Goal: Task Accomplishment & Management: Use online tool/utility

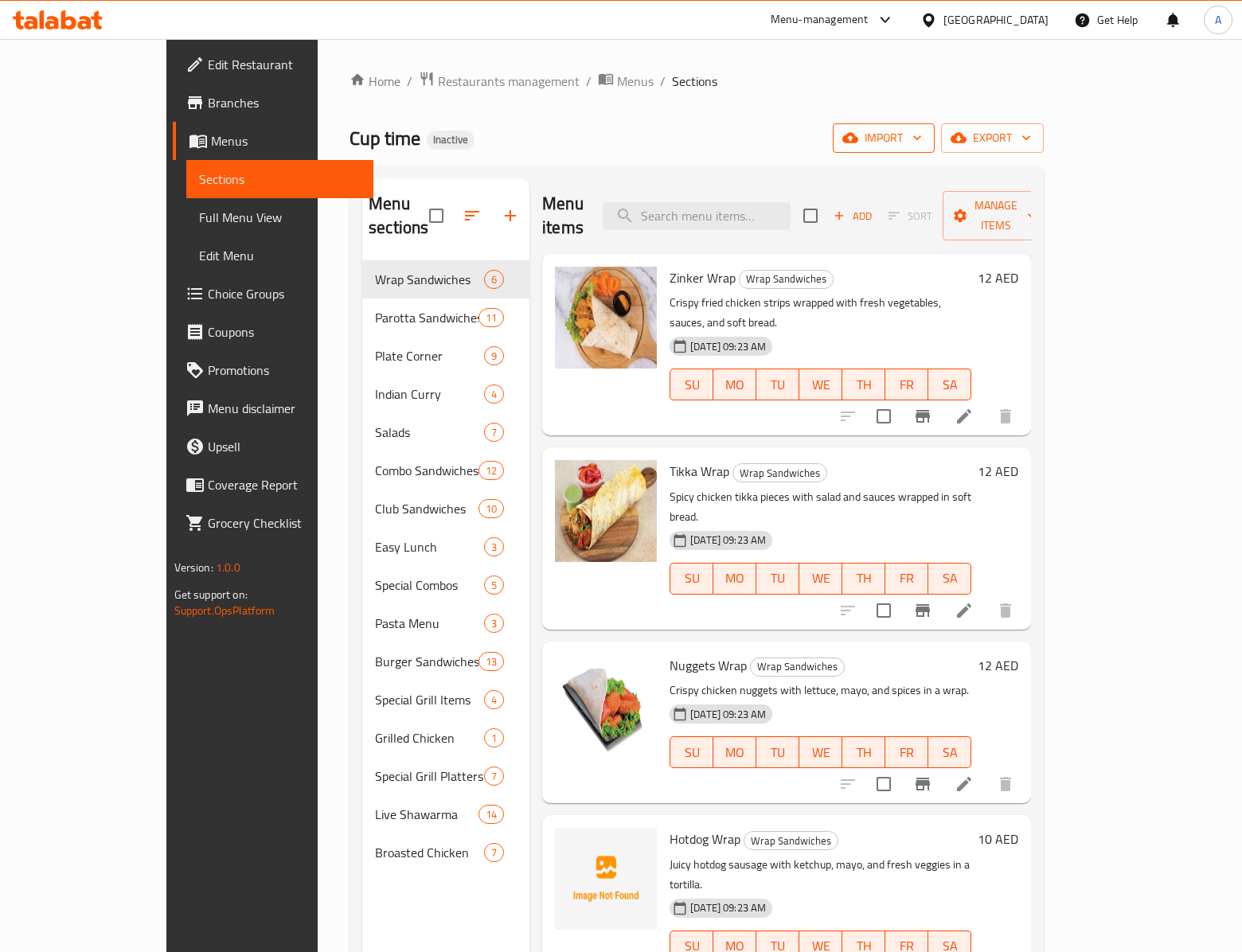
click at [922, 136] on span "import" at bounding box center [884, 137] width 77 height 20
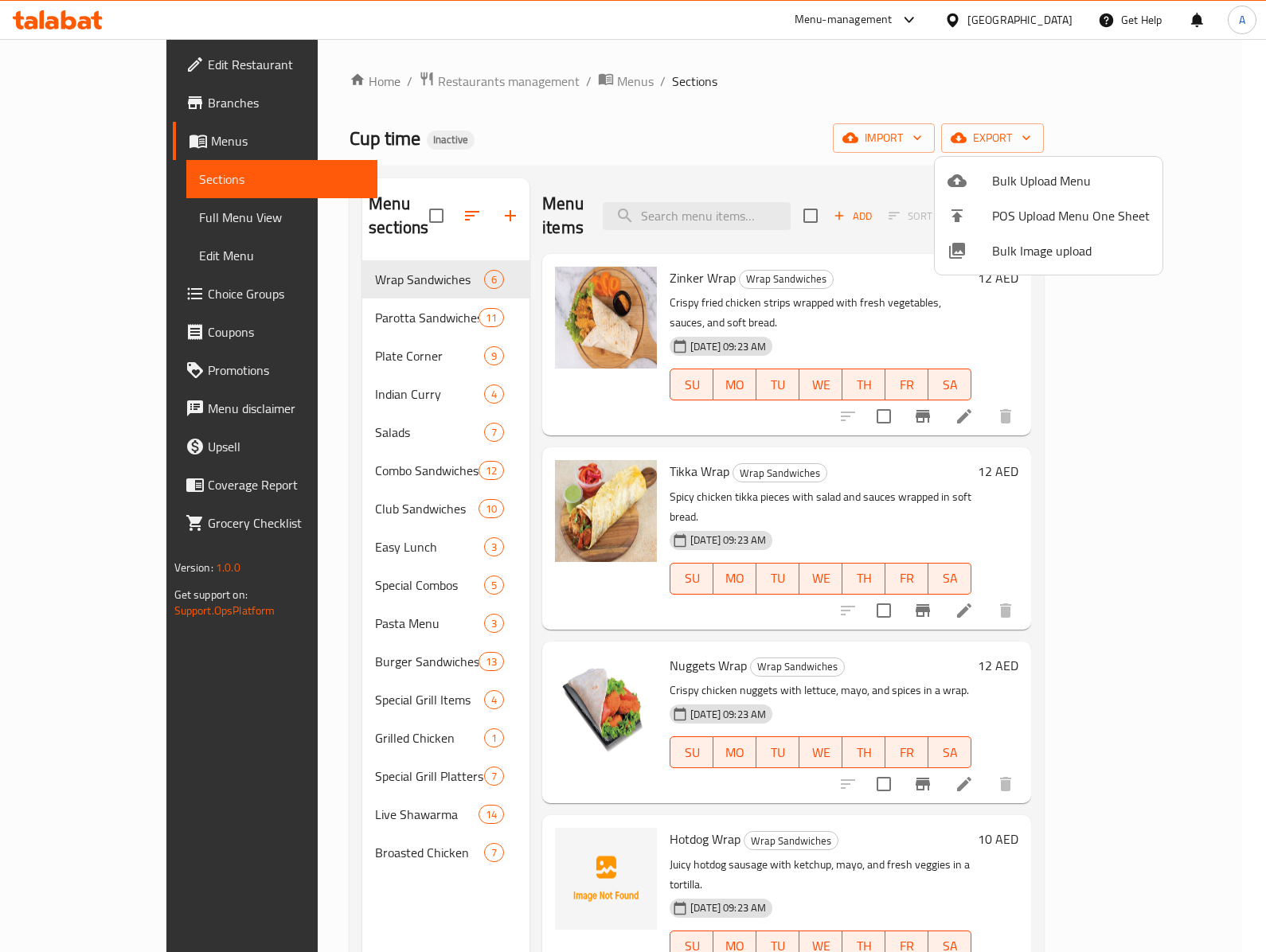
click at [994, 250] on span "Bulk Image upload" at bounding box center [1071, 251] width 158 height 19
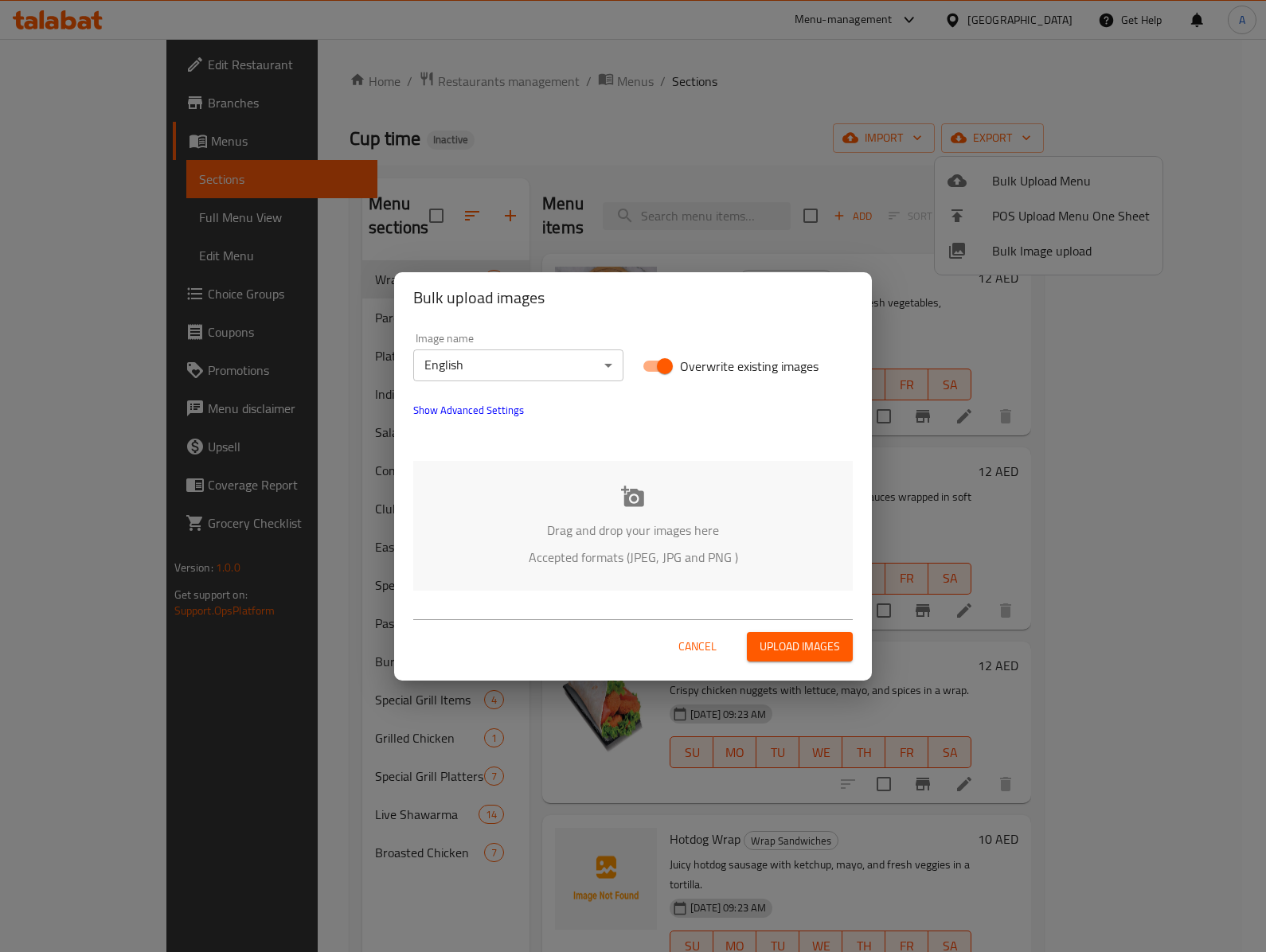
click at [627, 523] on p "Drag and drop your images here" at bounding box center [632, 530] width 392 height 19
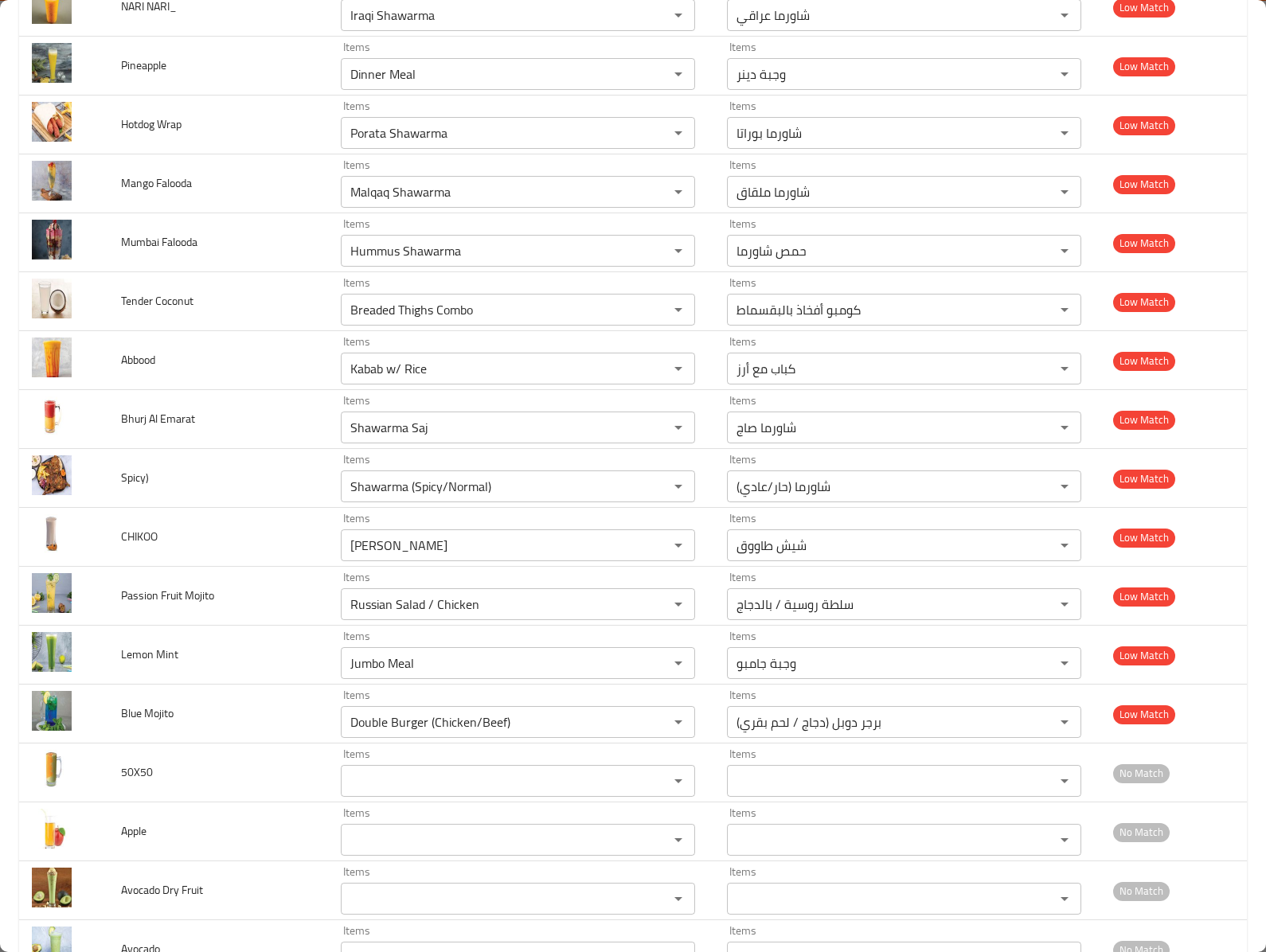
scroll to position [6072, 0]
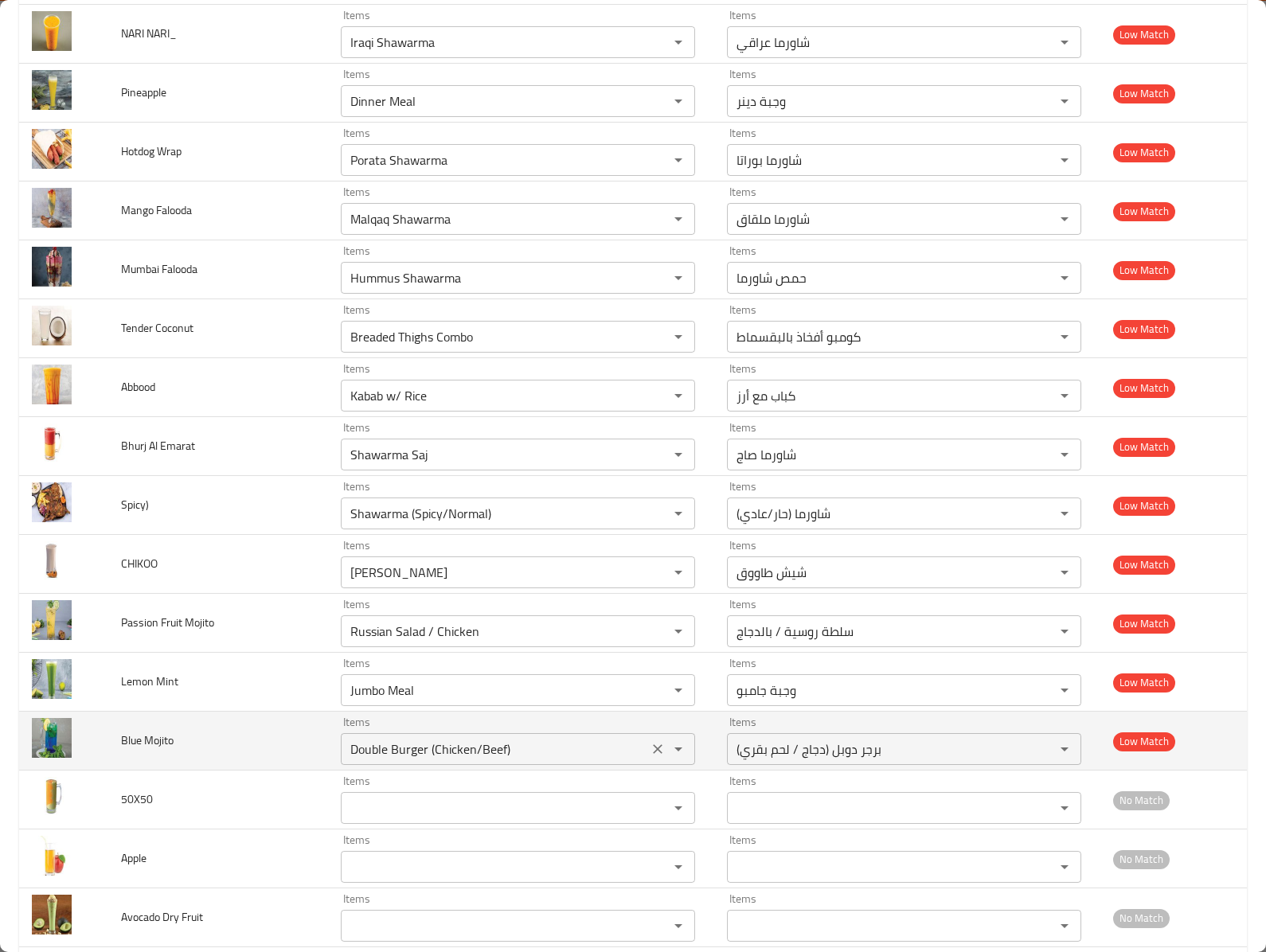
click at [650, 757] on icon "Clear" at bounding box center [657, 749] width 16 height 16
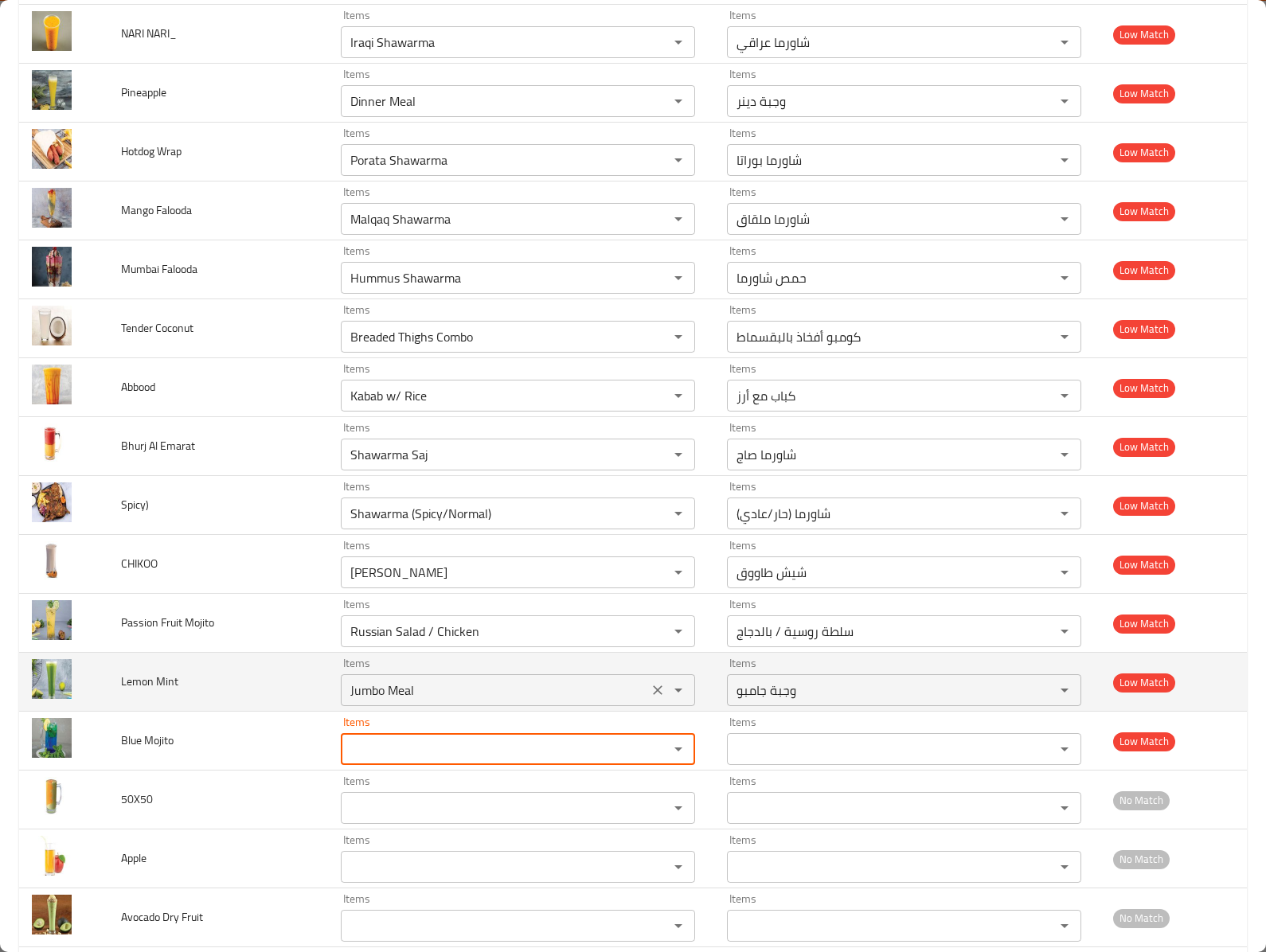
click at [650, 699] on icon "Clear" at bounding box center [657, 690] width 16 height 16
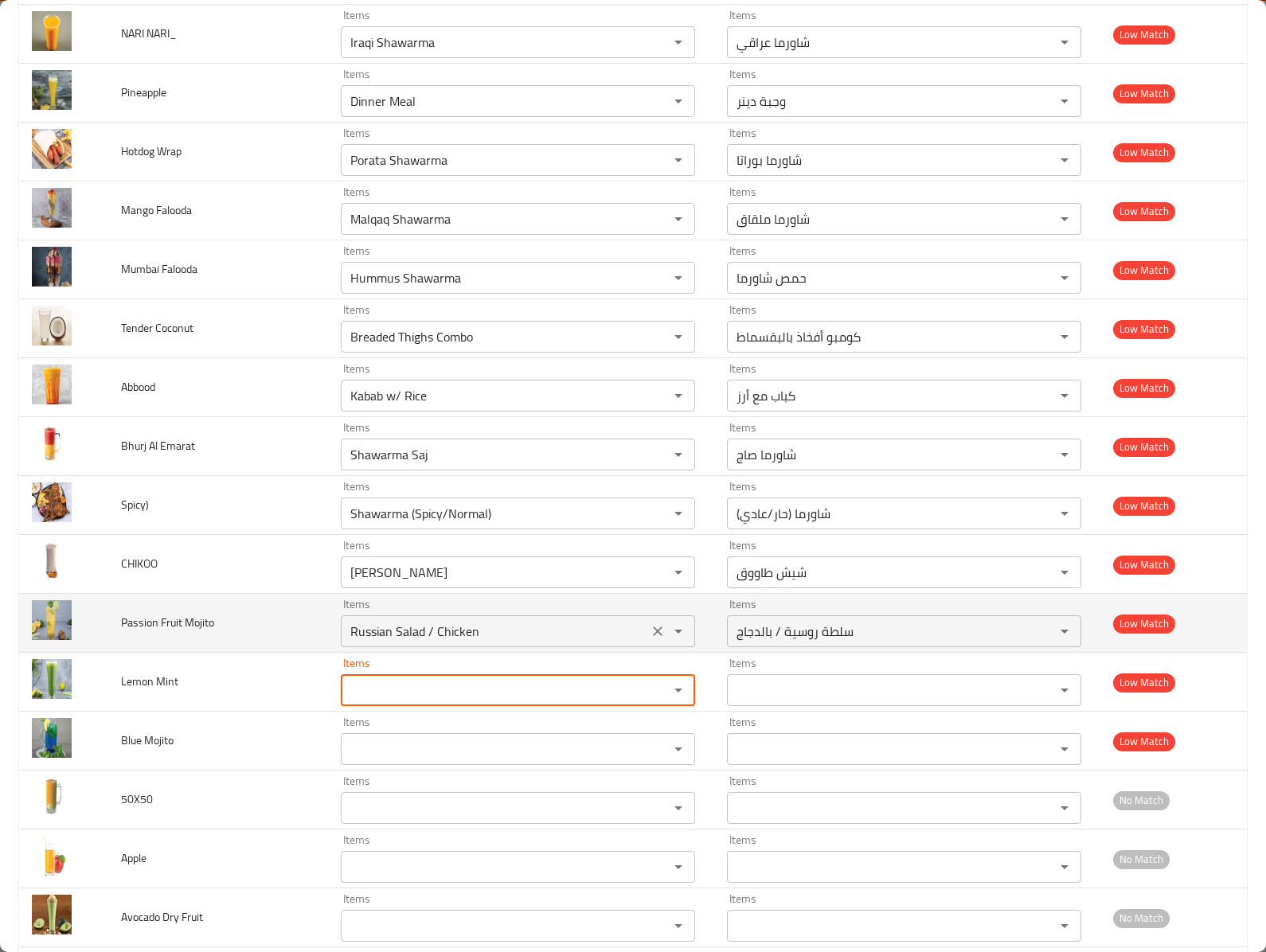
click at [653, 636] on icon "Clear" at bounding box center [657, 631] width 9 height 9
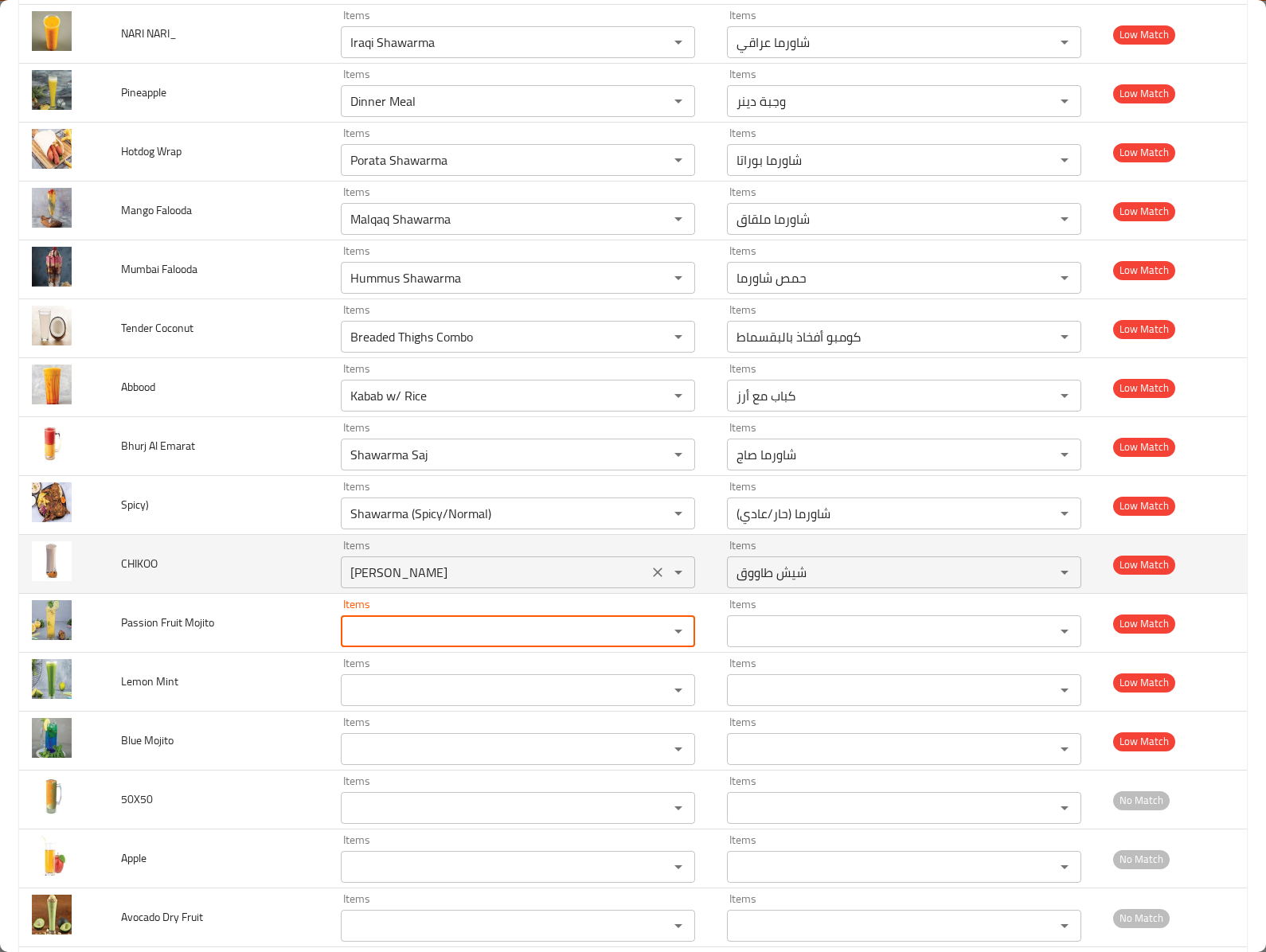
click at [640, 588] on div "Sheesh Tawook Items" at bounding box center [517, 572] width 354 height 32
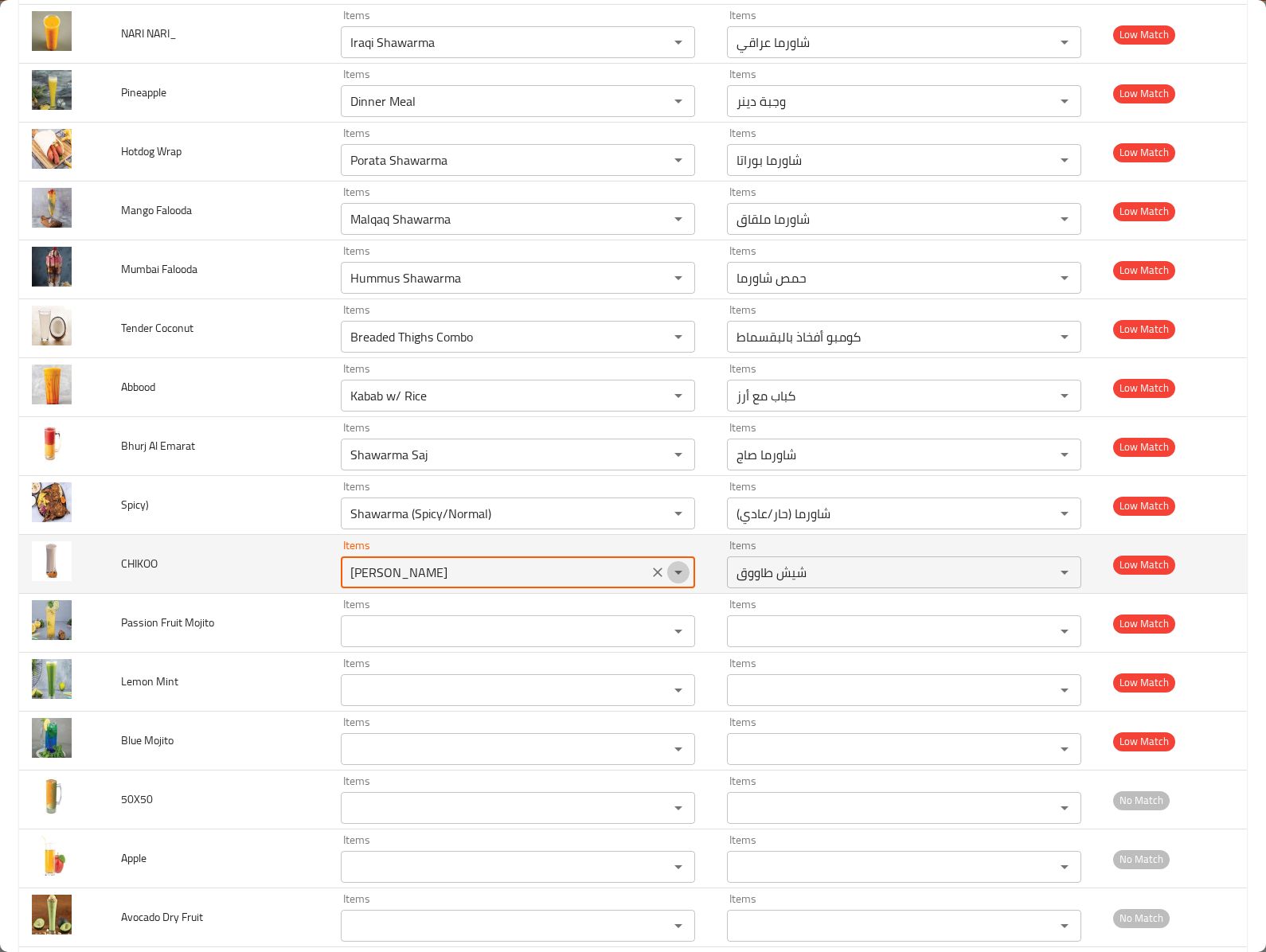
click at [669, 582] on icon "Open" at bounding box center [678, 572] width 19 height 19
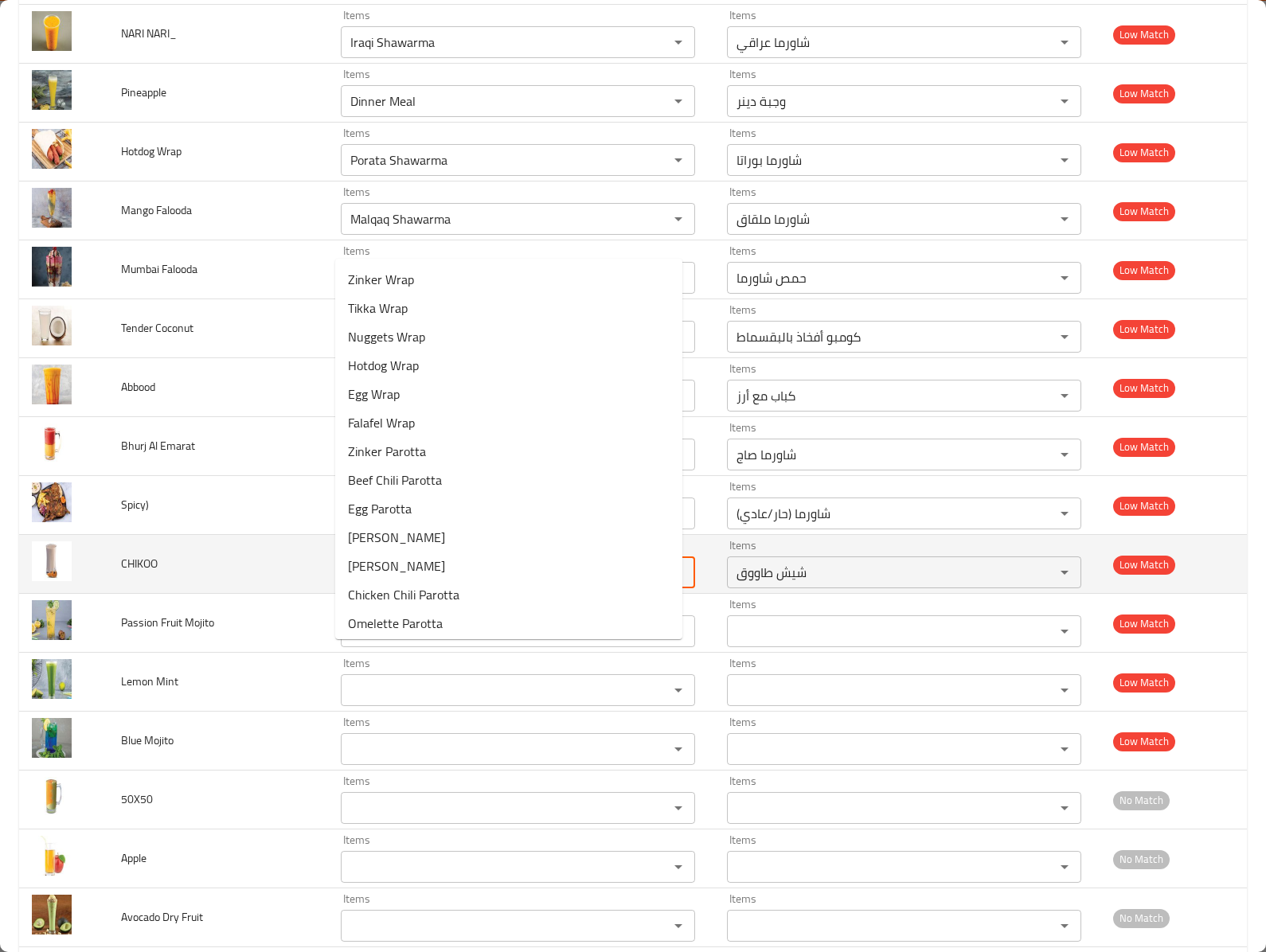
click at [651, 581] on icon "Clear" at bounding box center [657, 572] width 16 height 16
click at [276, 594] on td "CHIKOO" at bounding box center [218, 564] width 220 height 59
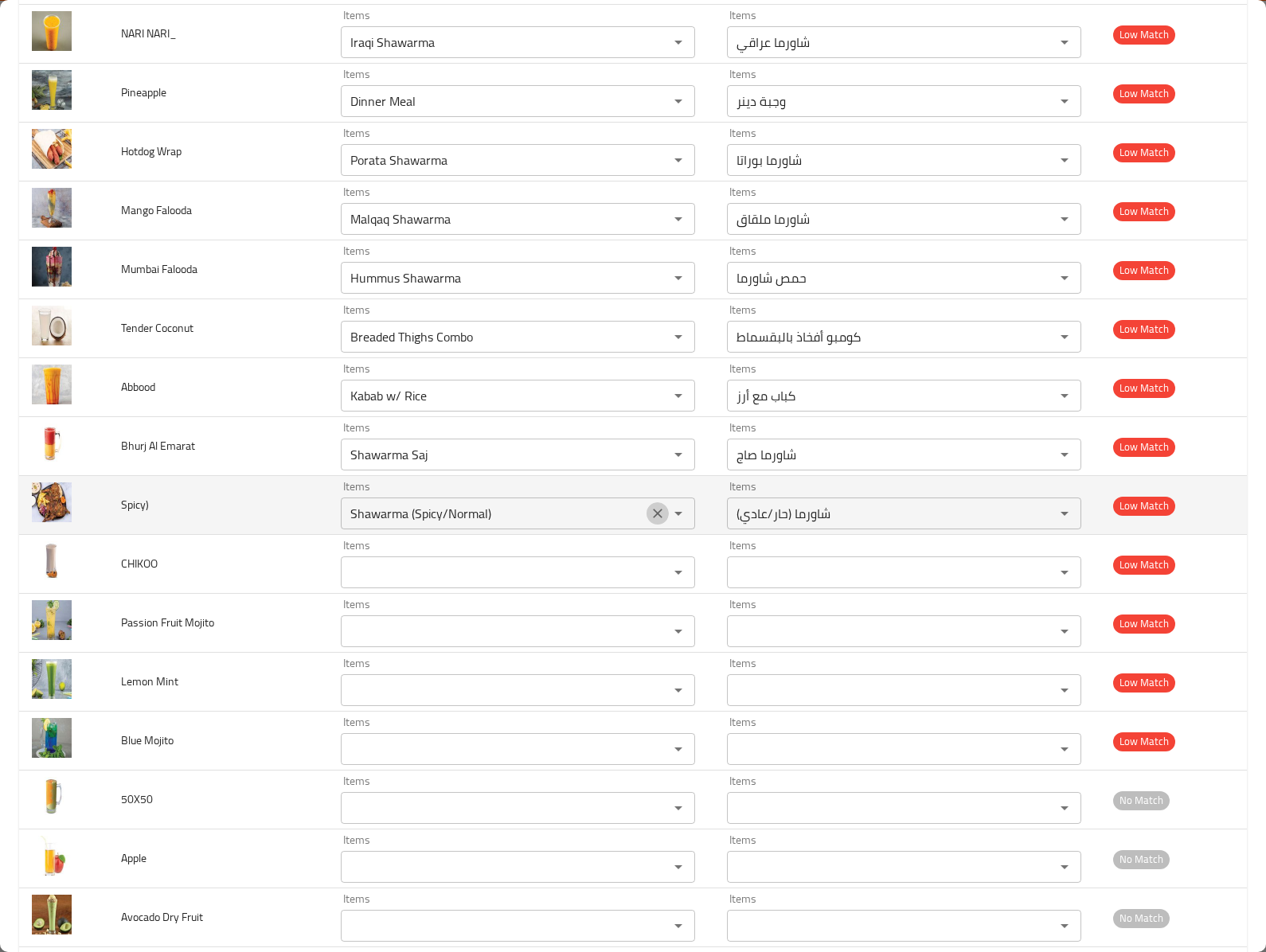
click at [650, 522] on icon "Clear" at bounding box center [657, 513] width 16 height 16
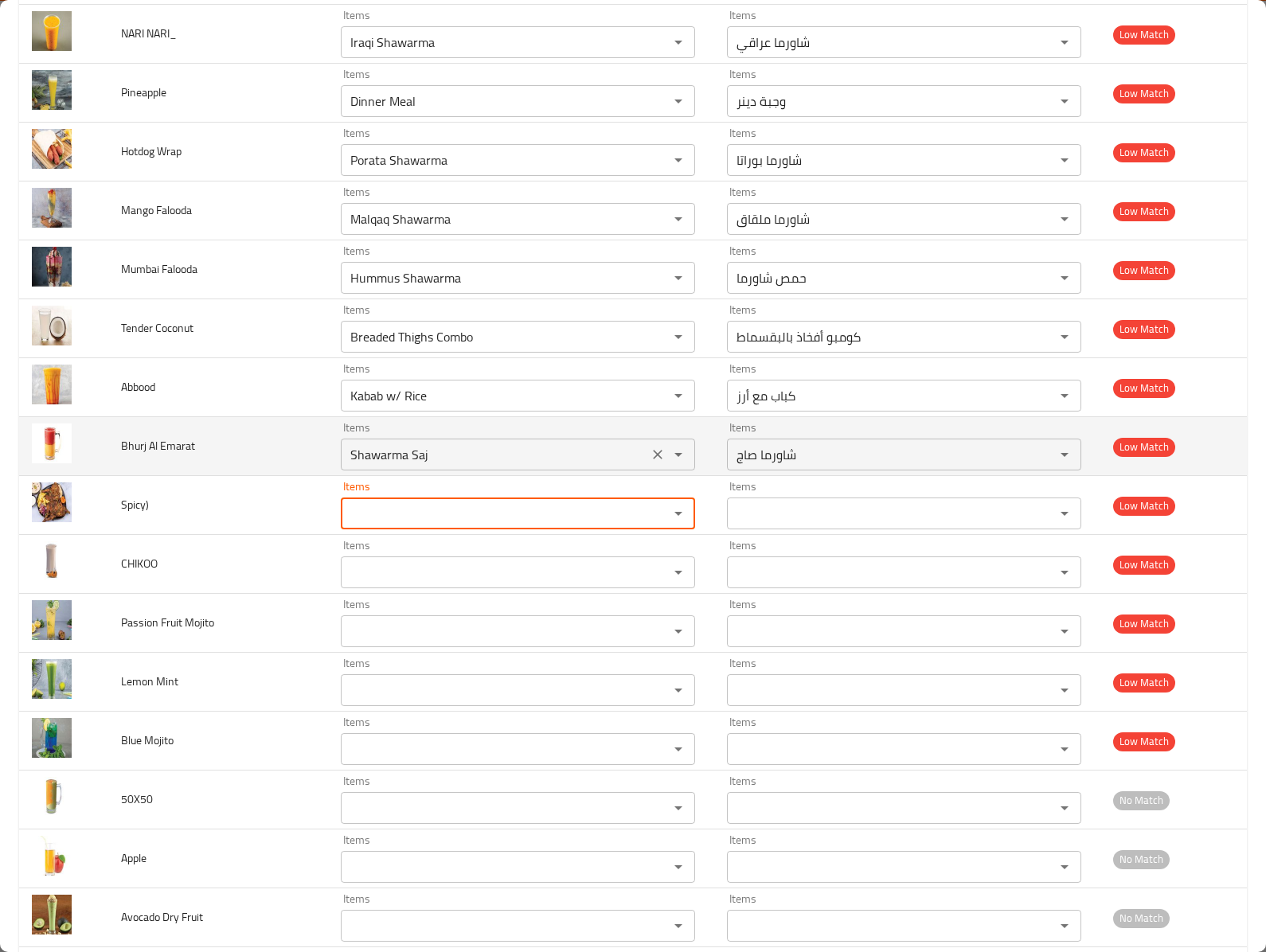
click at [650, 463] on icon "Clear" at bounding box center [657, 454] width 16 height 16
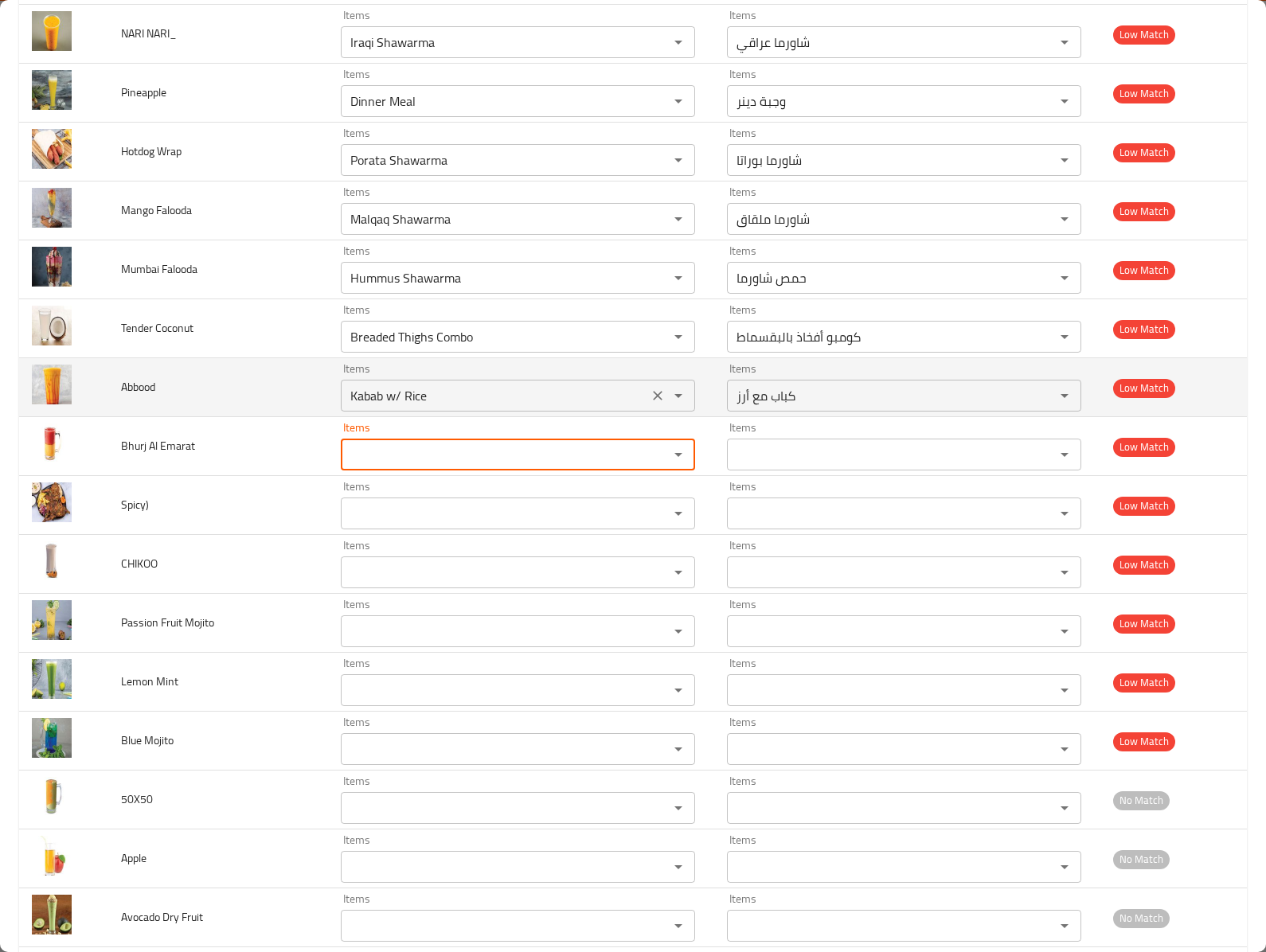
click at [632, 411] on div "Kabab w/ Rice Items" at bounding box center [517, 396] width 354 height 32
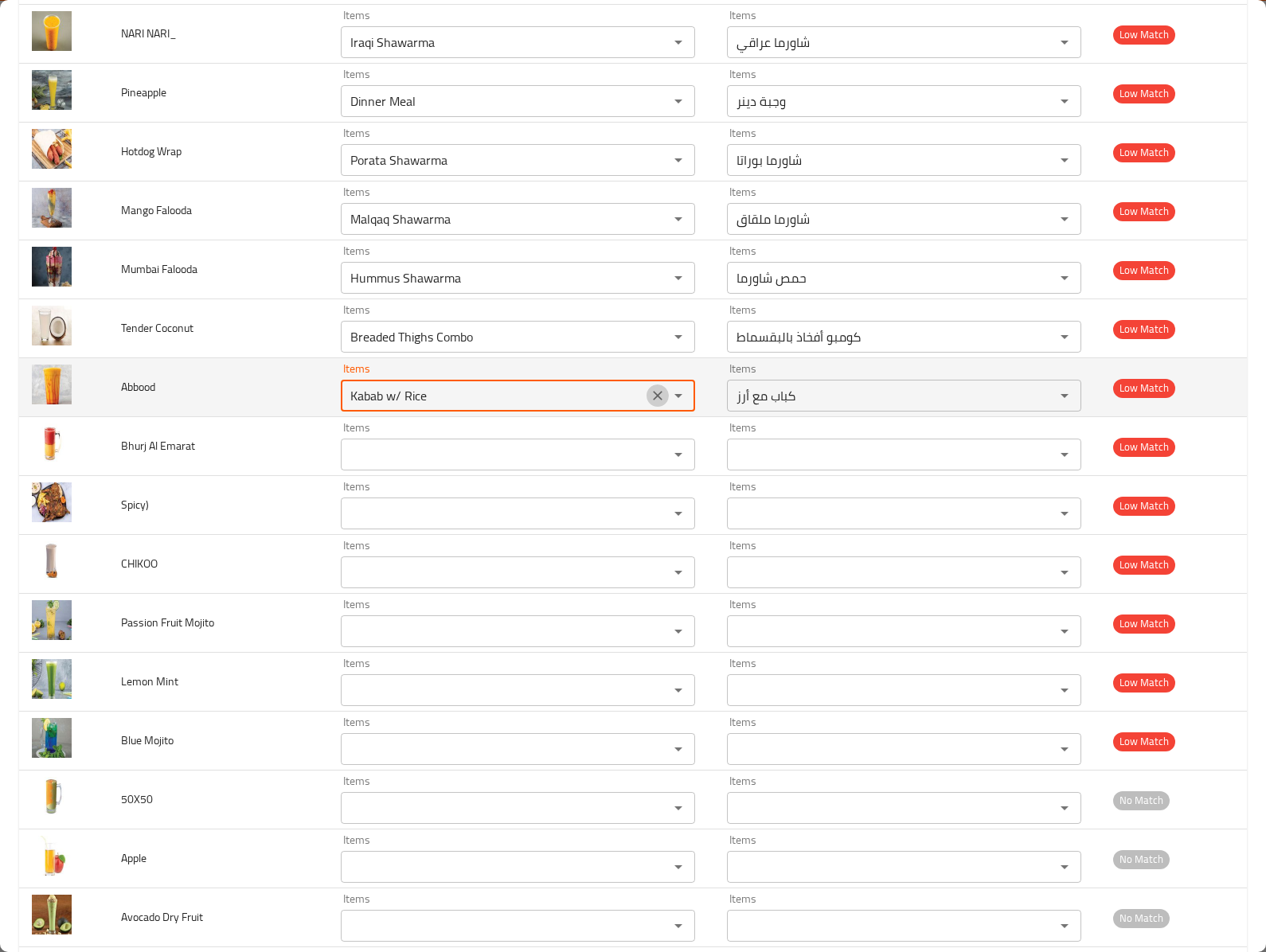
click at [650, 404] on icon "Clear" at bounding box center [657, 396] width 16 height 16
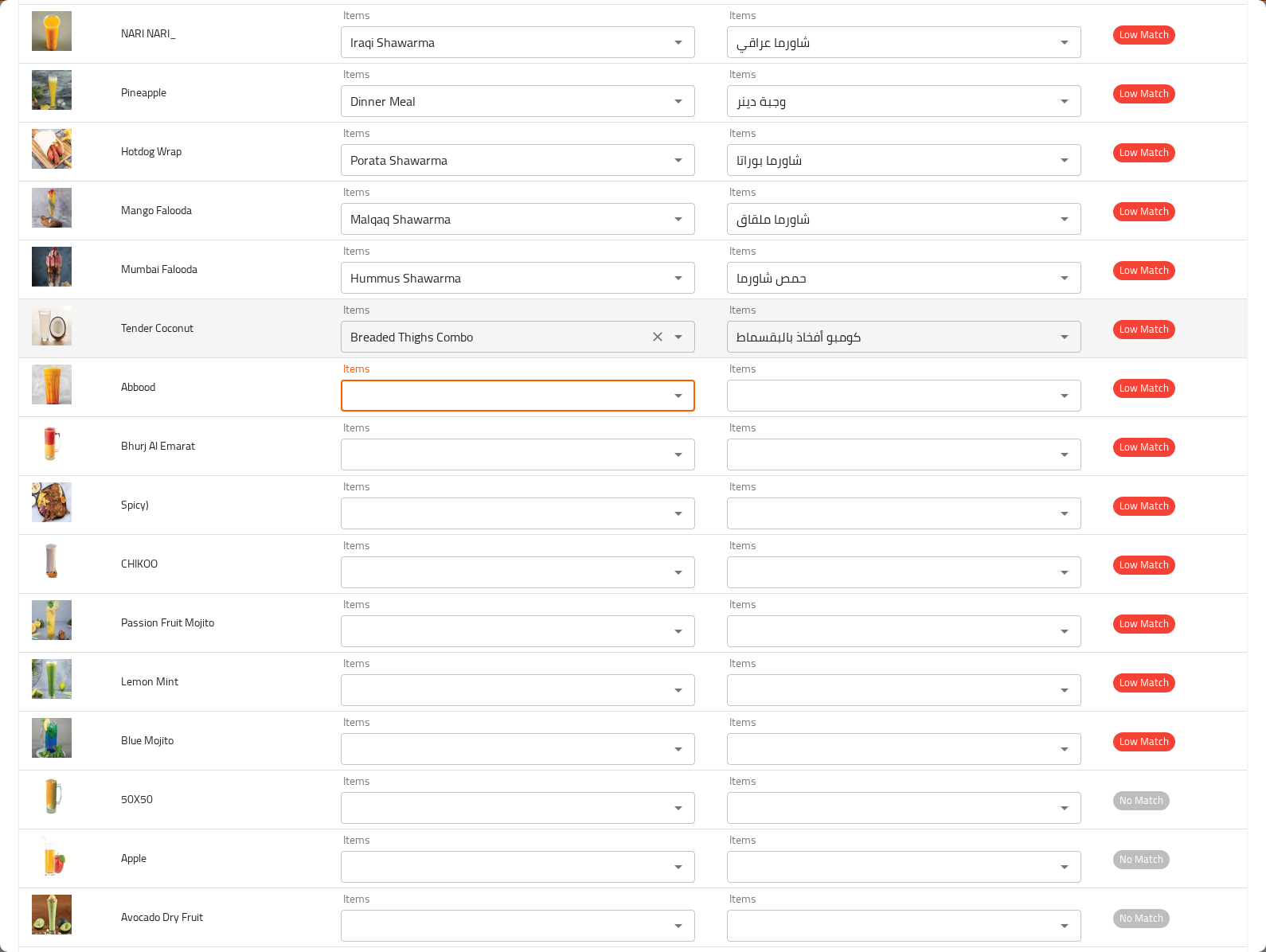
click at [653, 341] on icon "Clear" at bounding box center [657, 337] width 9 height 9
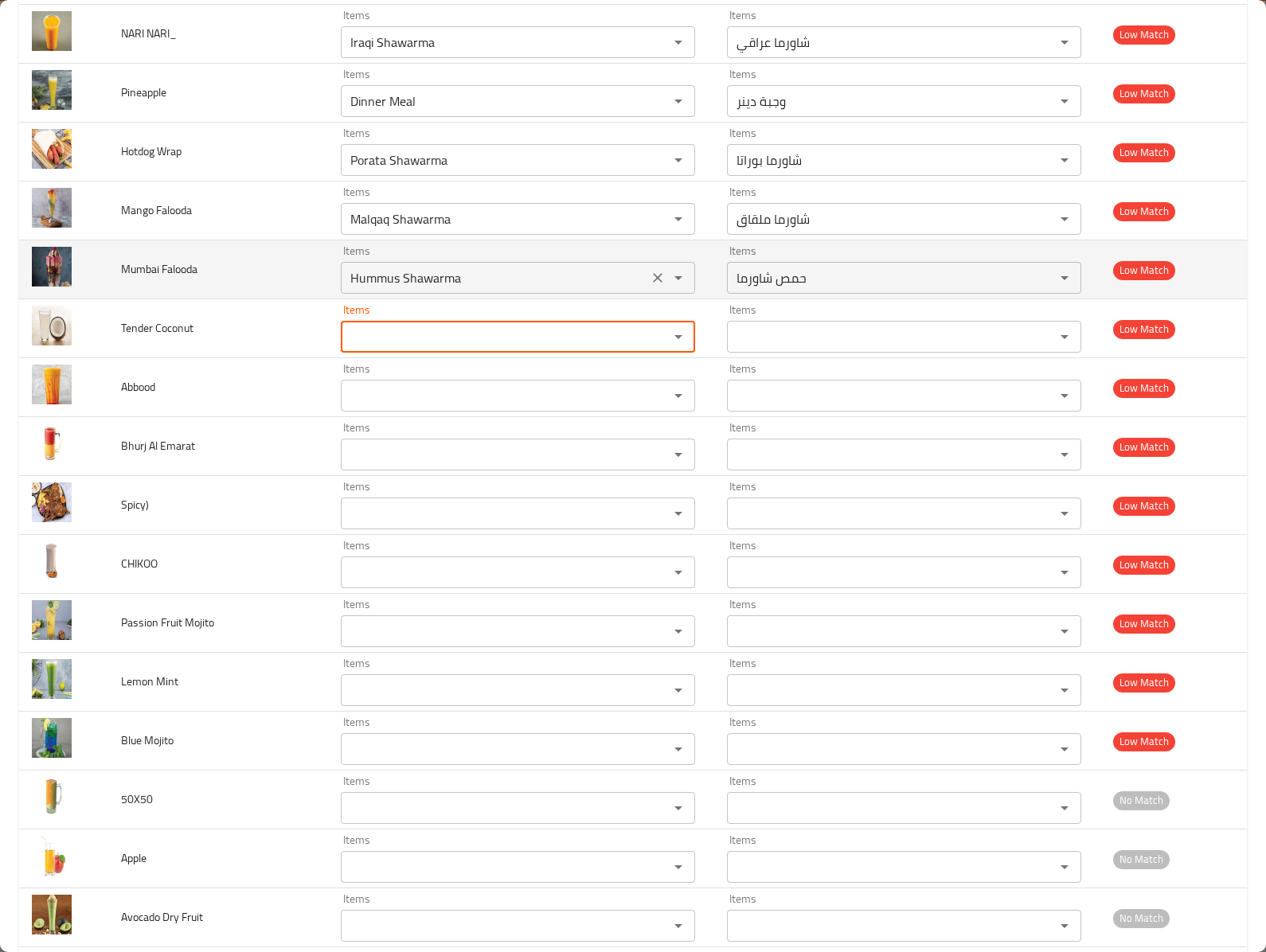
click at [650, 286] on icon "Clear" at bounding box center [657, 278] width 16 height 16
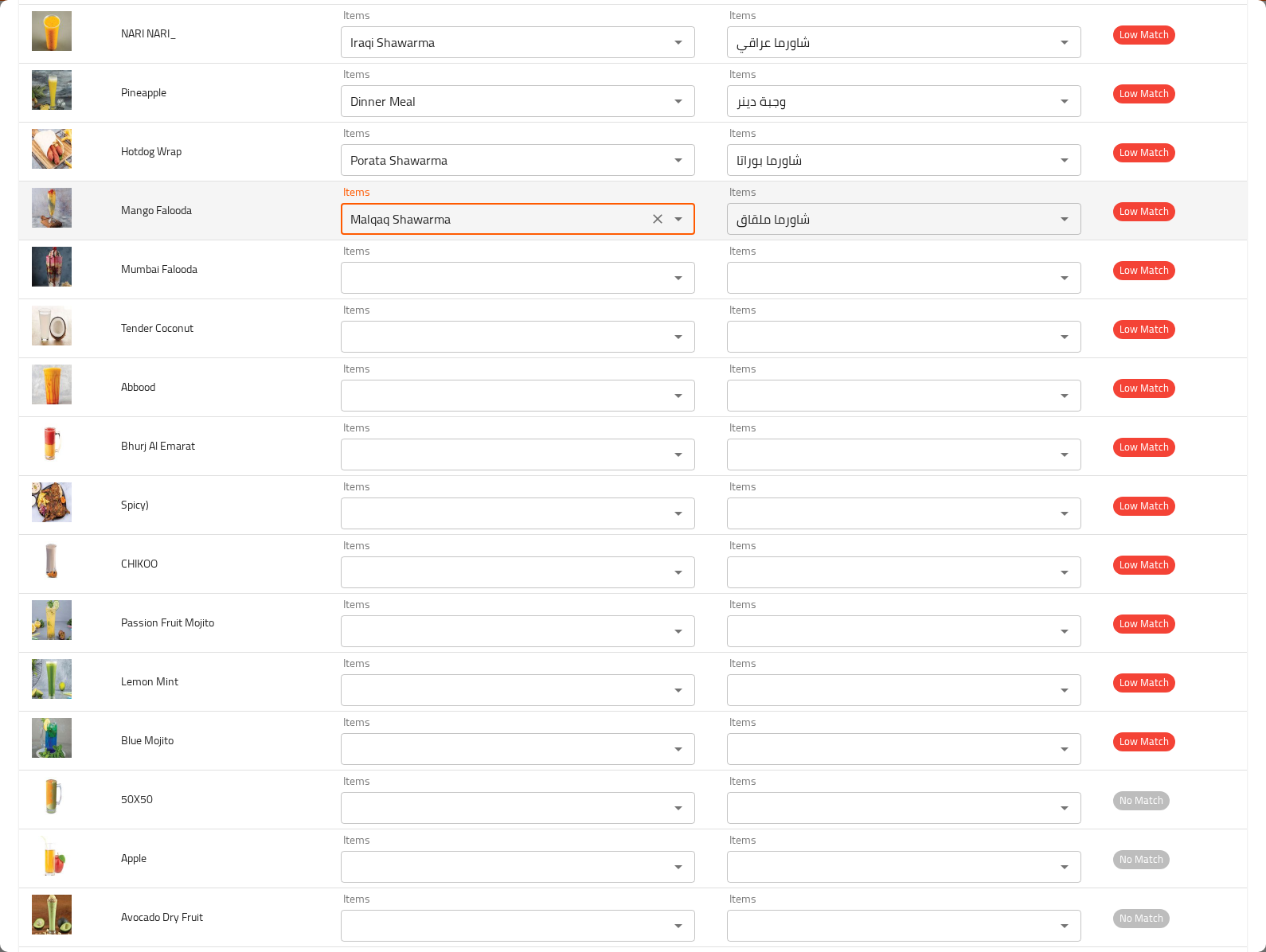
click at [629, 230] on Falooda "Malqaq Shawarma" at bounding box center [495, 219] width 297 height 22
click at [650, 227] on icon "Clear" at bounding box center [657, 219] width 16 height 16
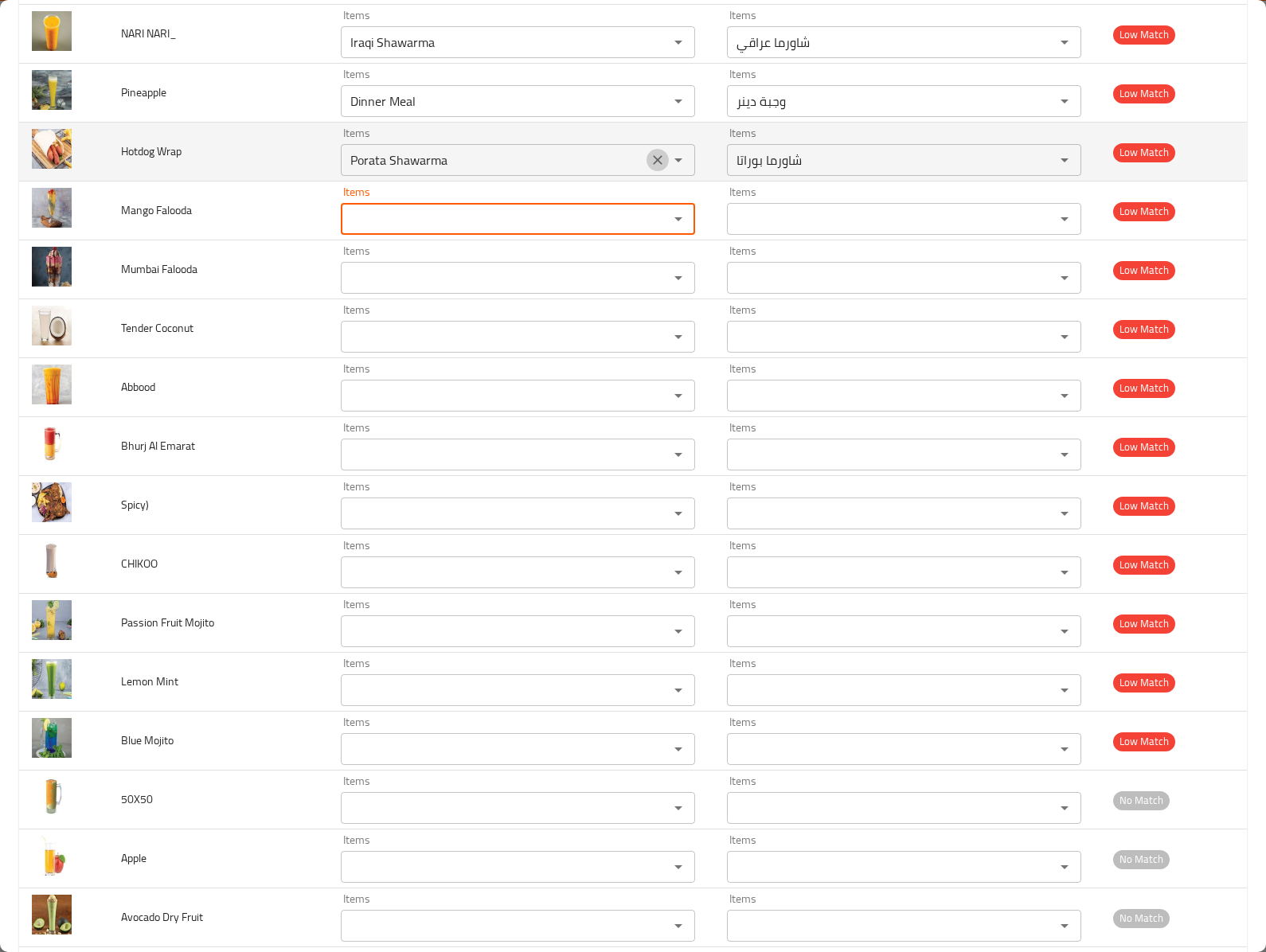
click at [646, 171] on button "Clear" at bounding box center [657, 160] width 22 height 22
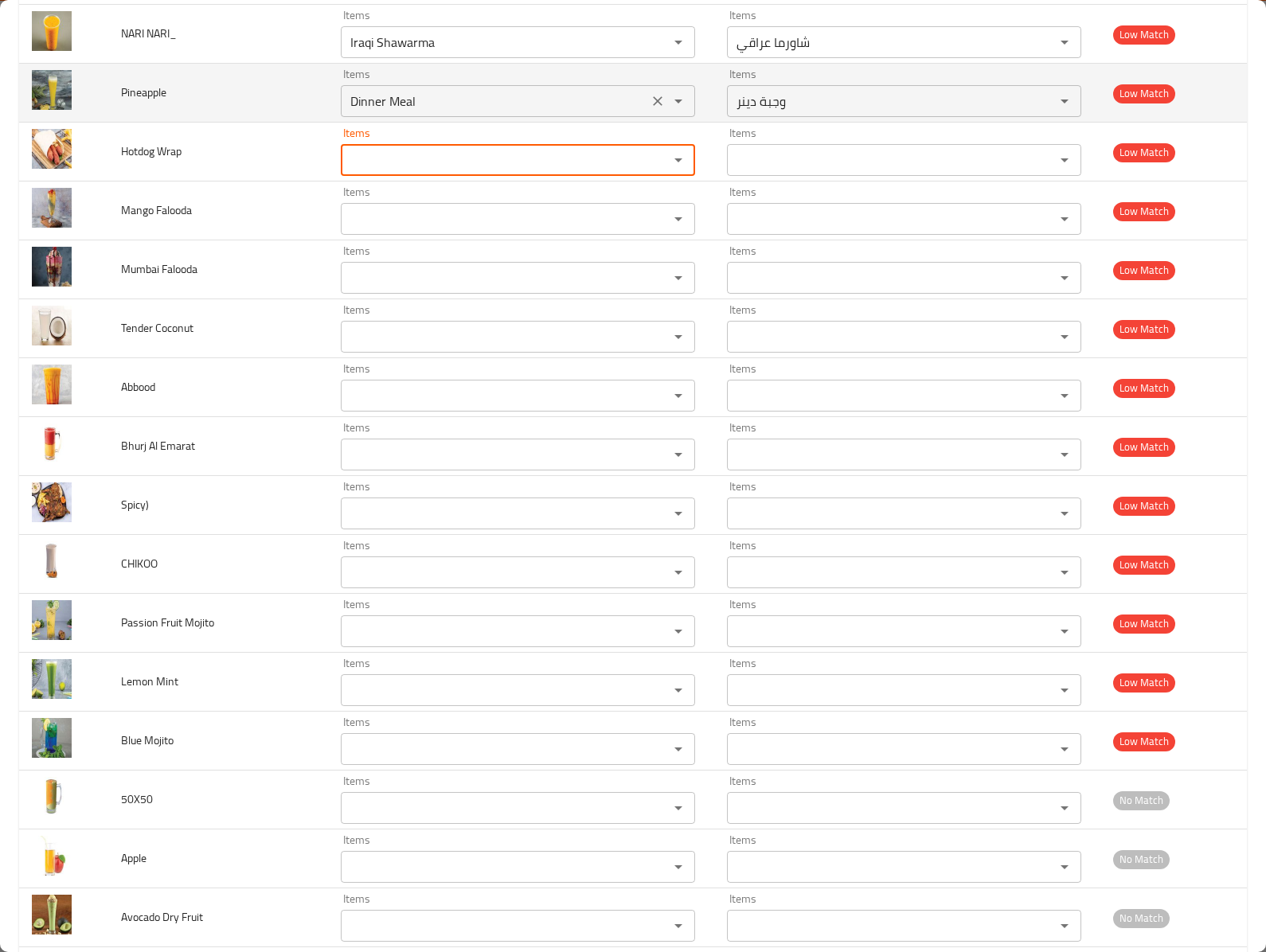
click at [650, 109] on icon "Clear" at bounding box center [657, 101] width 16 height 16
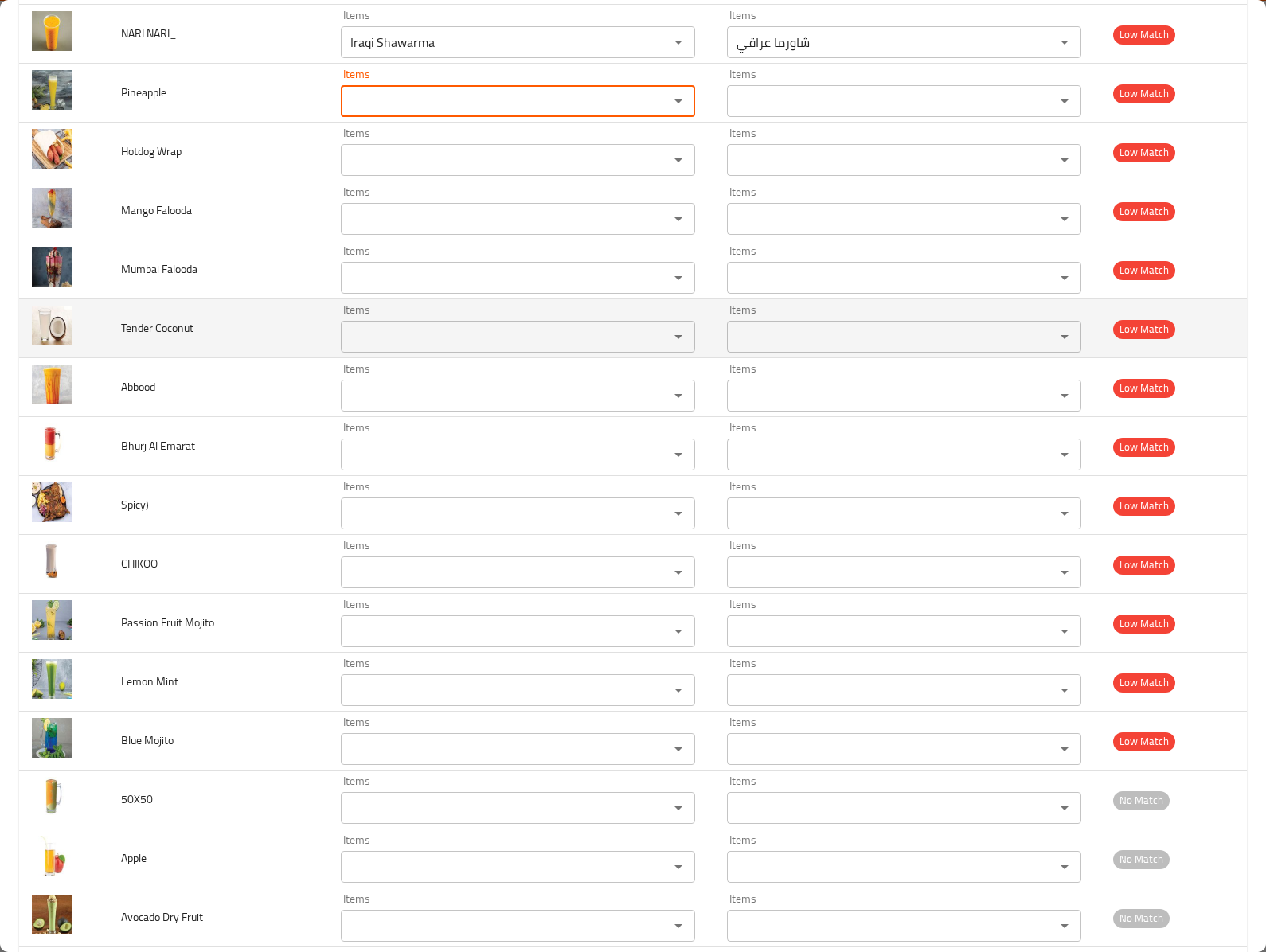
scroll to position [5912, 0]
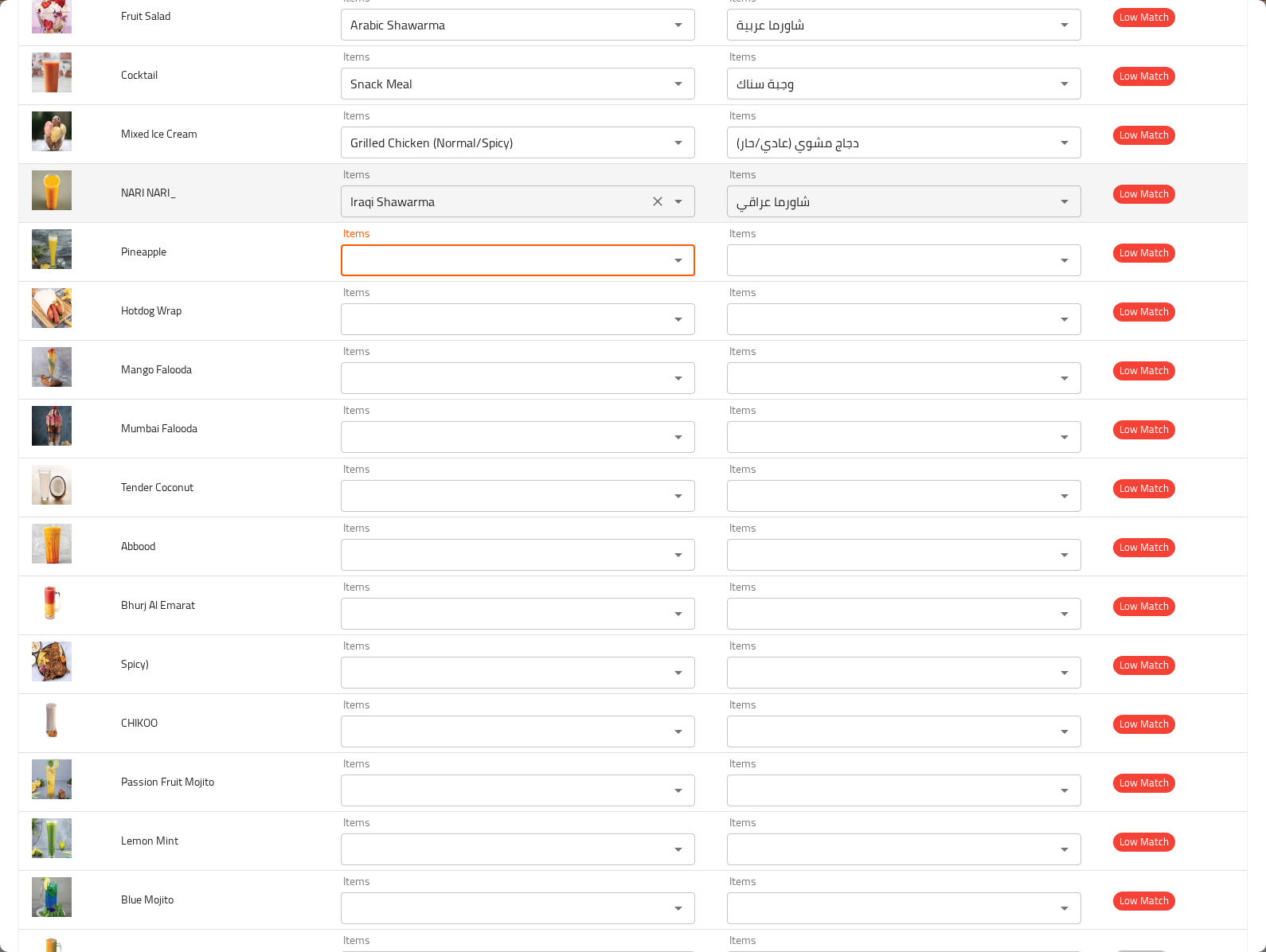
click at [650, 209] on icon "Clear" at bounding box center [657, 201] width 16 height 16
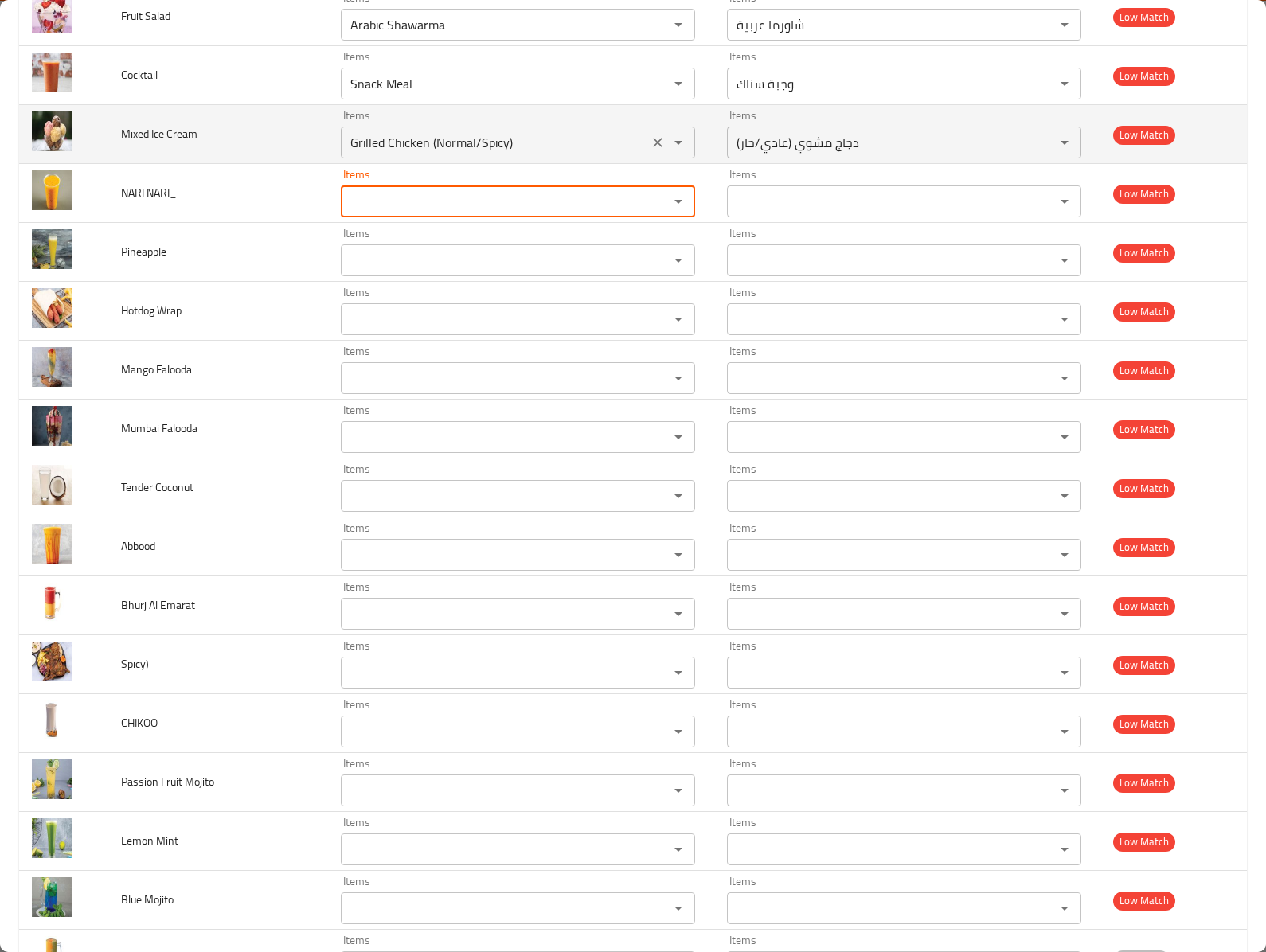
click at [650, 151] on icon "Clear" at bounding box center [657, 142] width 16 height 16
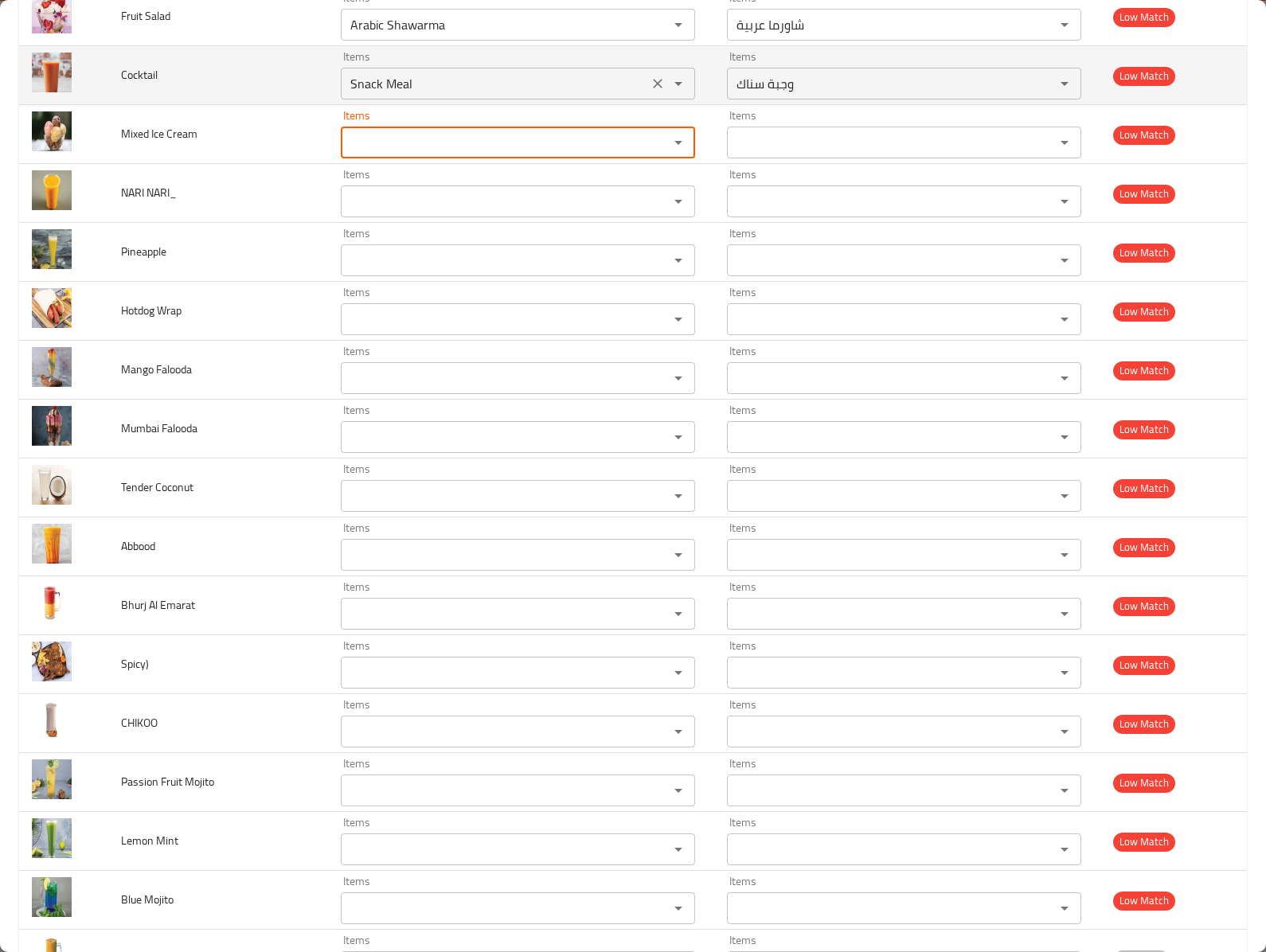
click at [653, 89] on icon "Clear" at bounding box center [657, 83] width 9 height 9
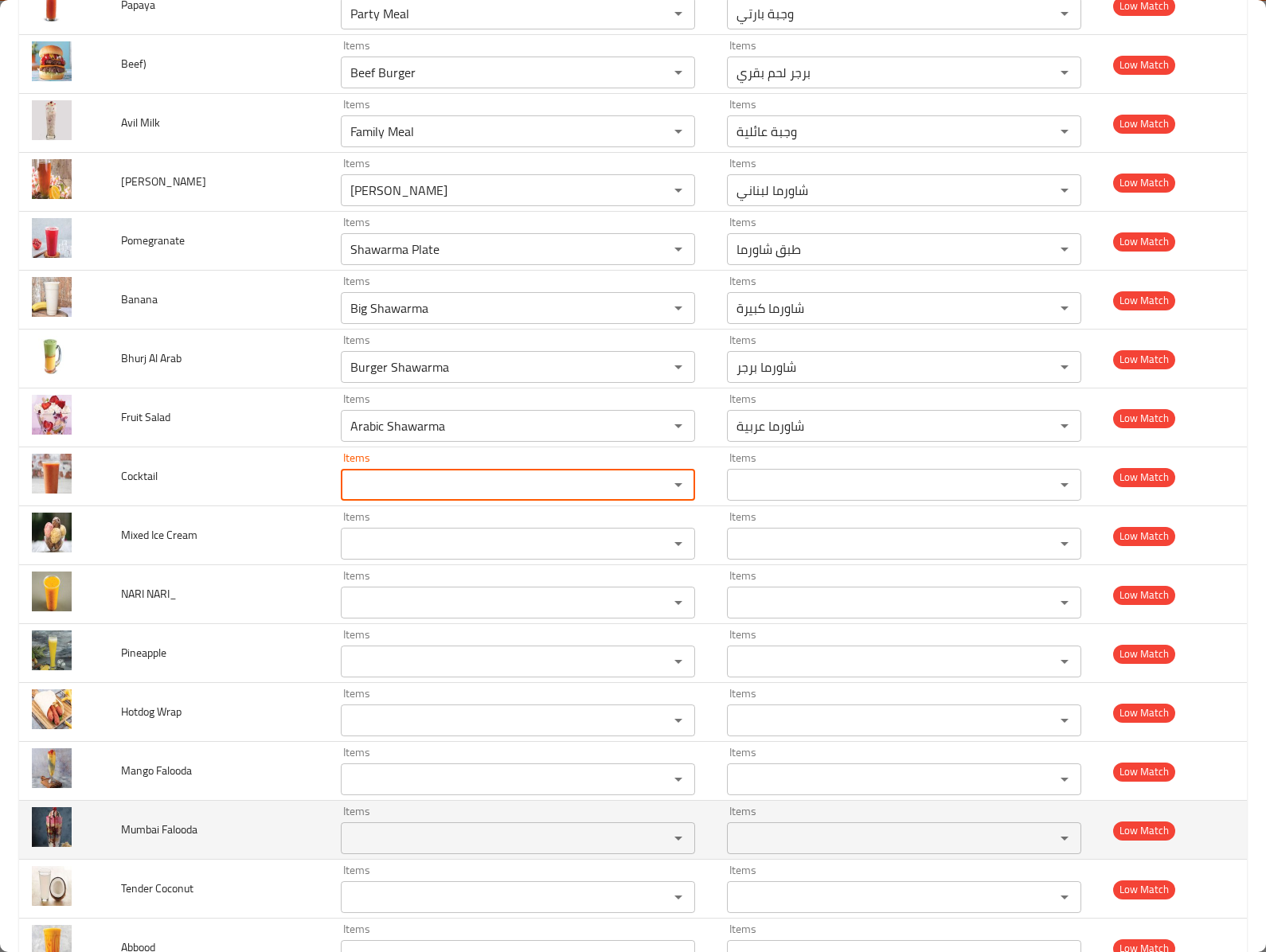
scroll to position [5275, 0]
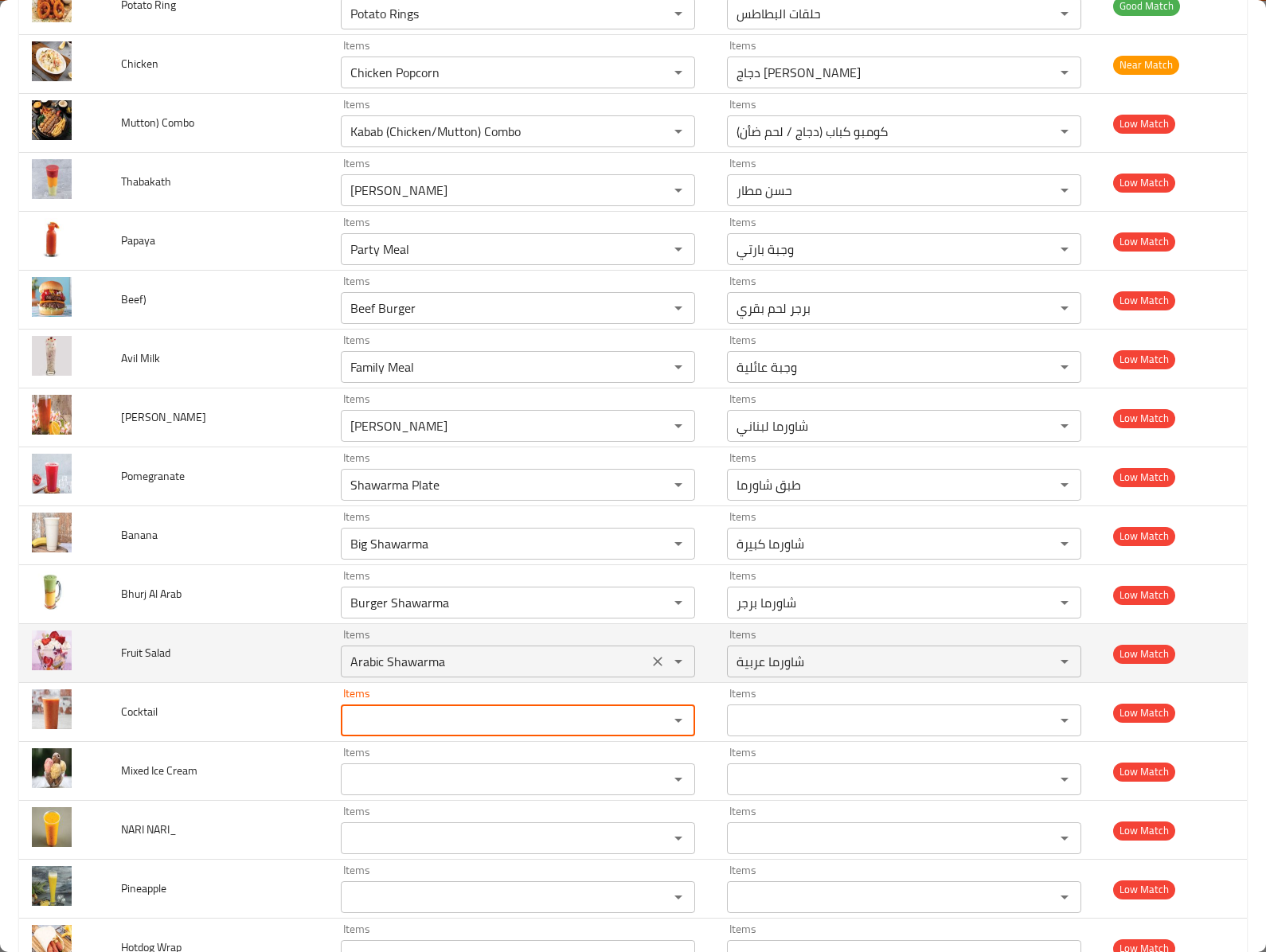
click at [650, 670] on icon "Clear" at bounding box center [657, 661] width 16 height 16
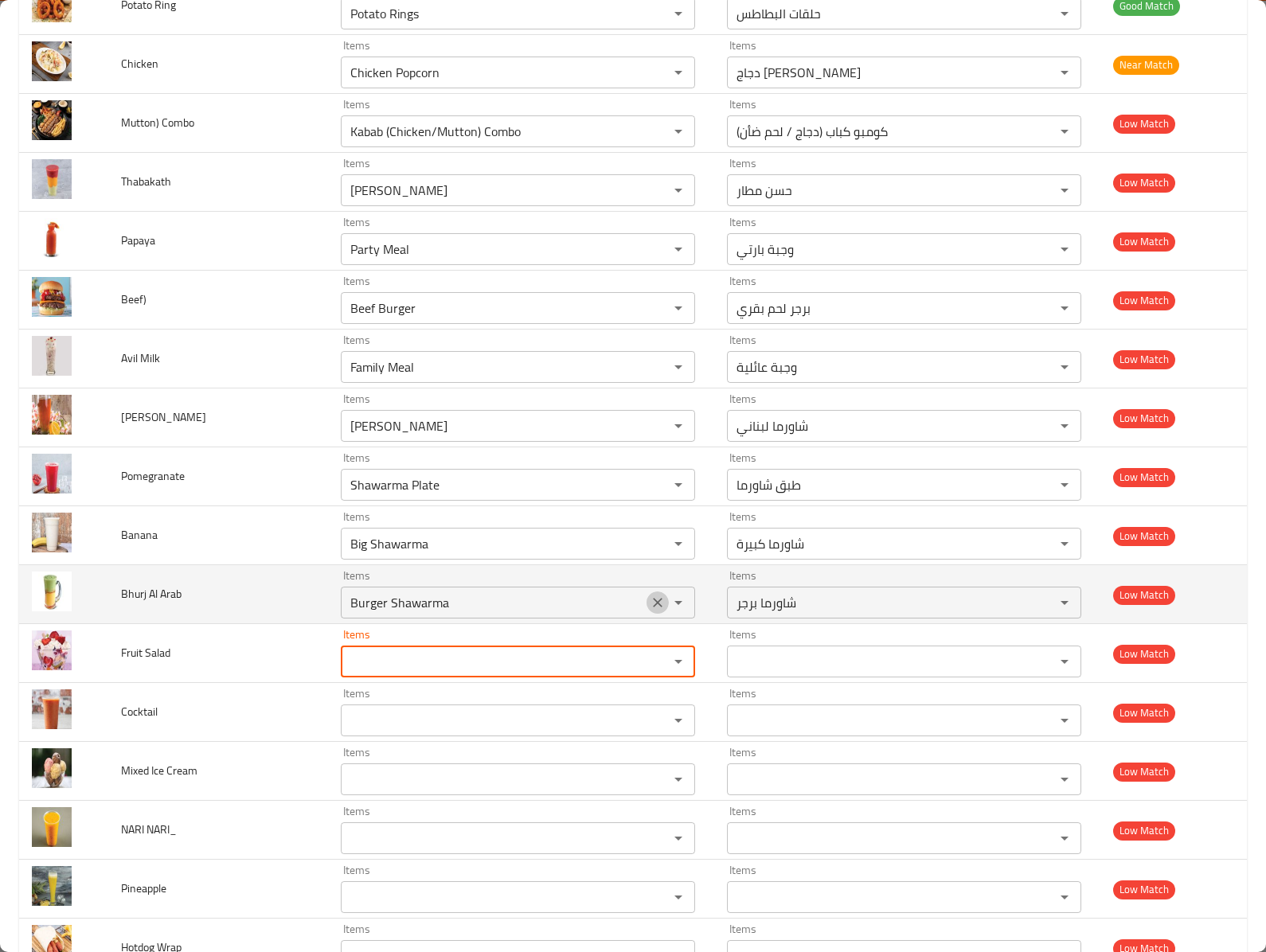
click at [650, 611] on icon "Clear" at bounding box center [657, 602] width 16 height 16
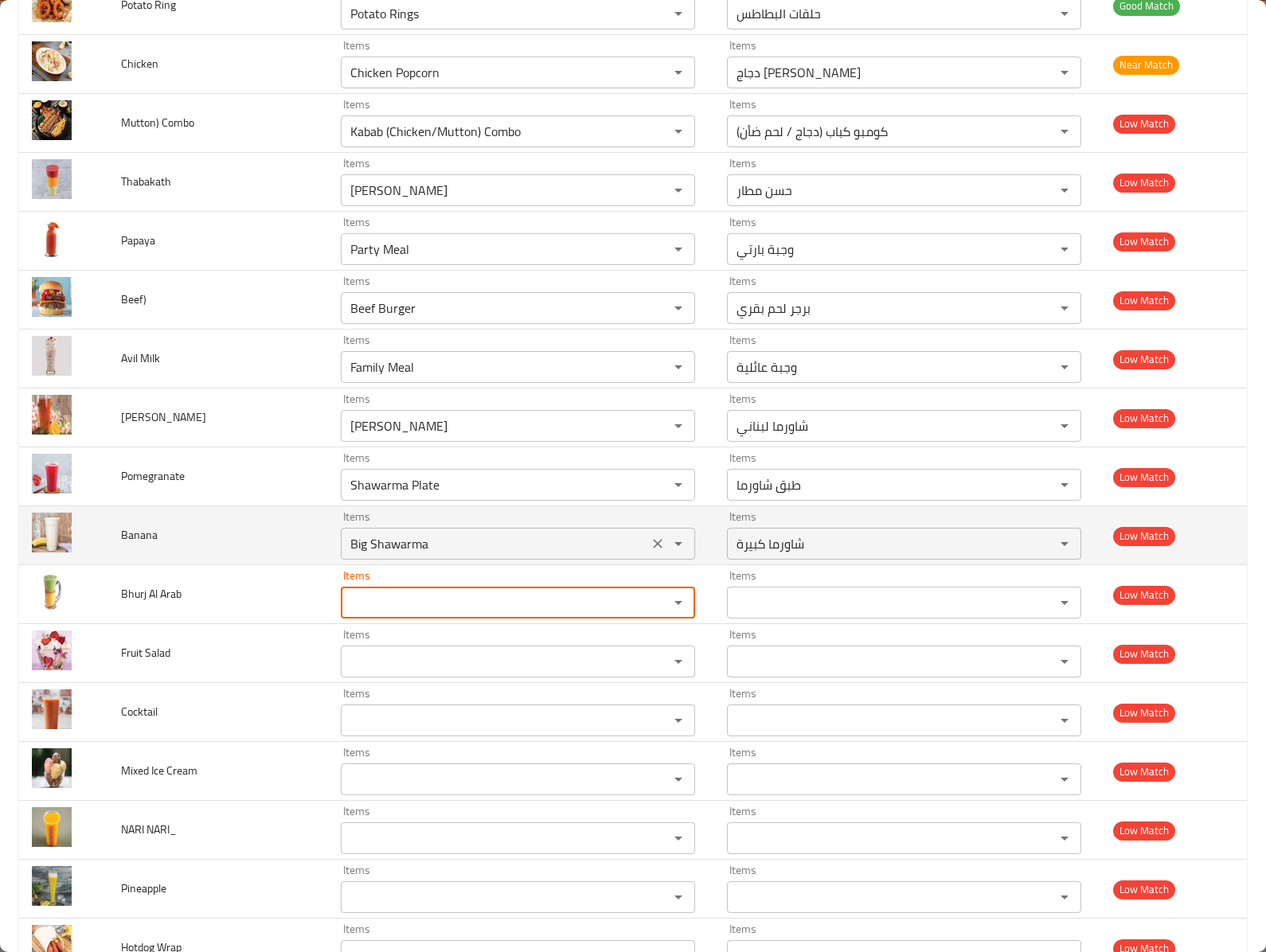
click at [650, 552] on icon "Clear" at bounding box center [657, 543] width 16 height 16
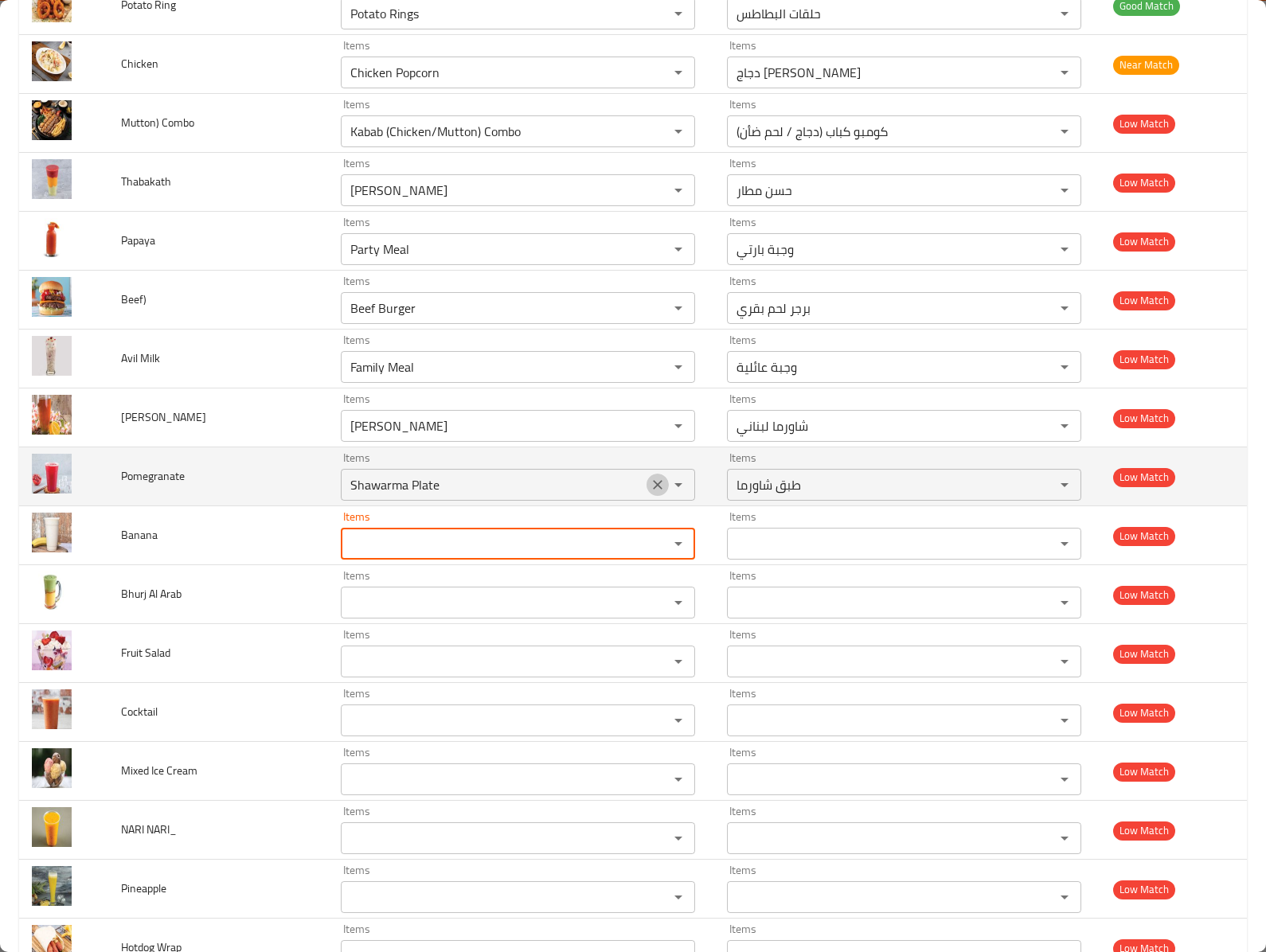
click at [650, 493] on icon "Clear" at bounding box center [657, 484] width 16 height 16
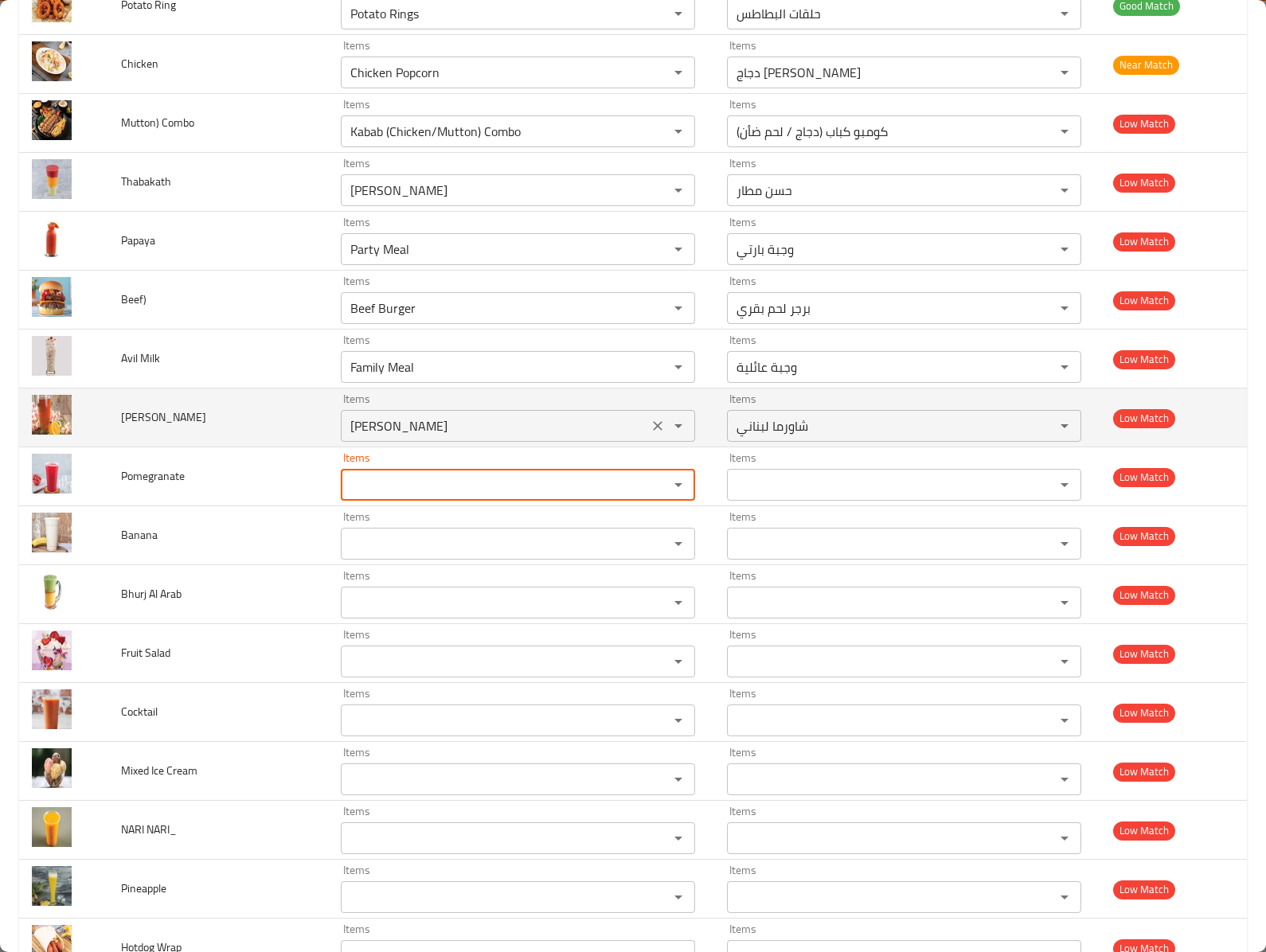
click at [650, 434] on icon "Clear" at bounding box center [657, 426] width 16 height 16
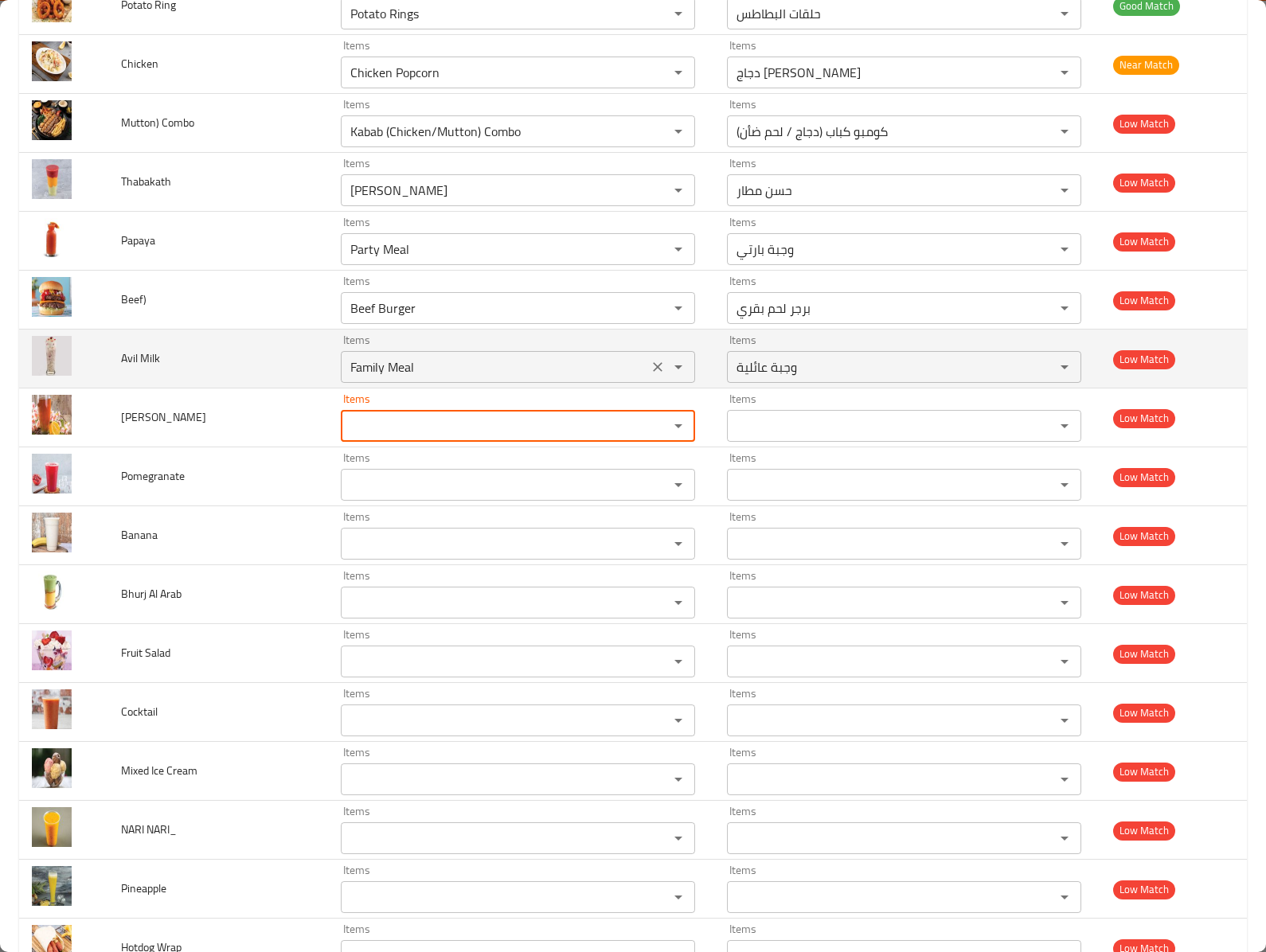
click at [650, 375] on icon "Clear" at bounding box center [657, 367] width 16 height 16
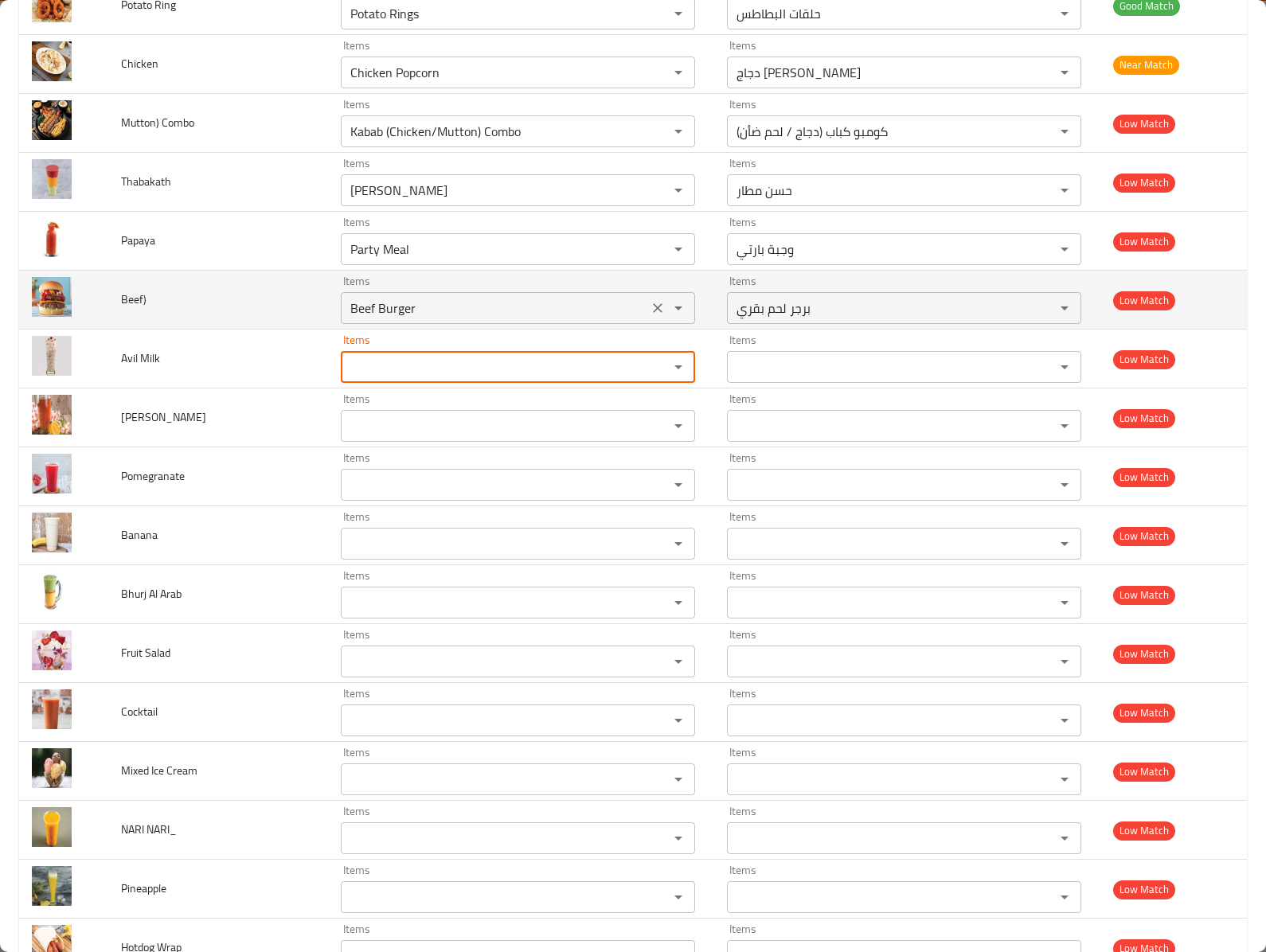
click at [646, 319] on div "enhanced table" at bounding box center [667, 309] width 41 height 22
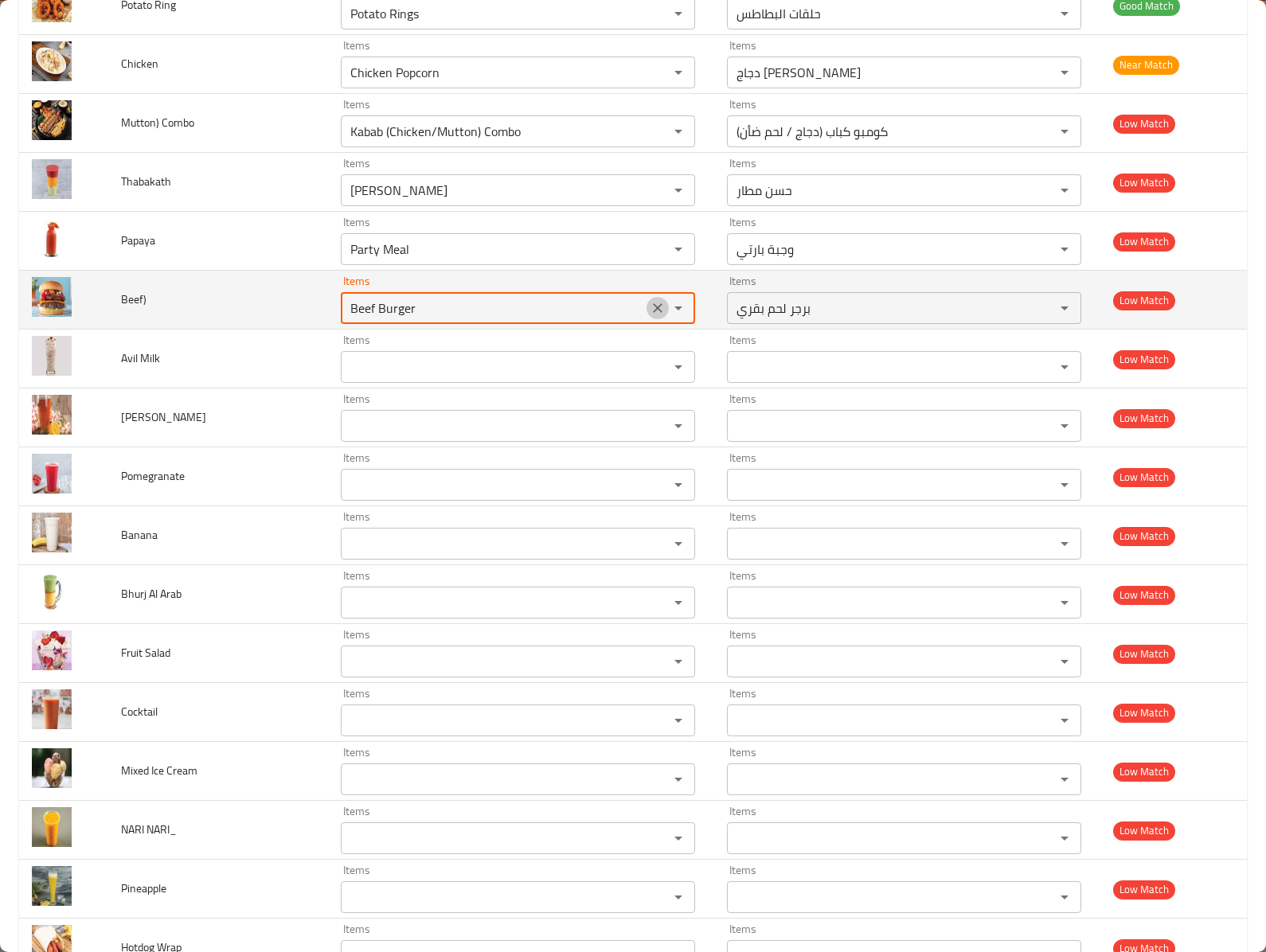
click at [650, 316] on icon "Clear" at bounding box center [657, 308] width 16 height 16
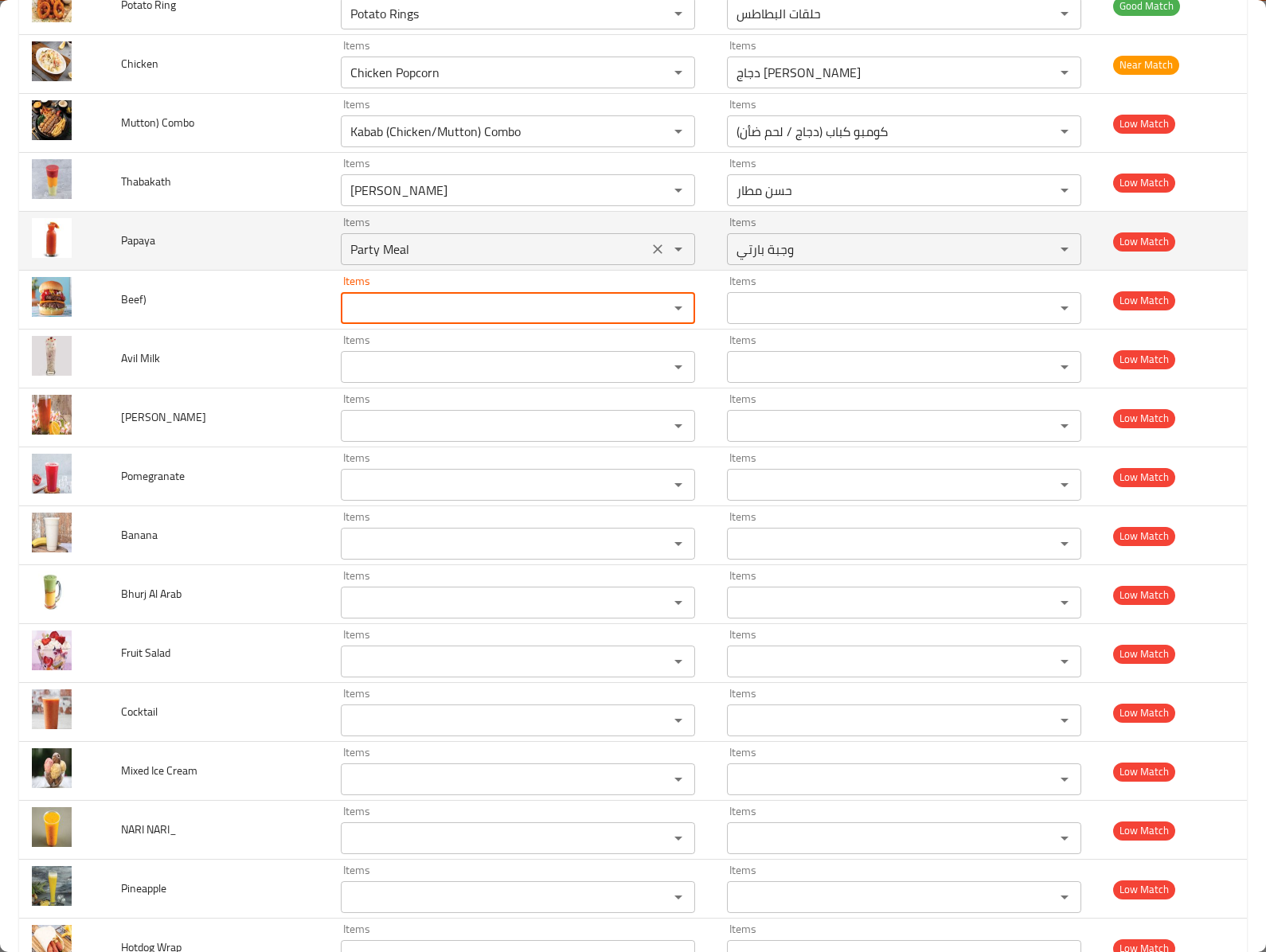
click at [653, 254] on icon "Clear" at bounding box center [657, 249] width 9 height 9
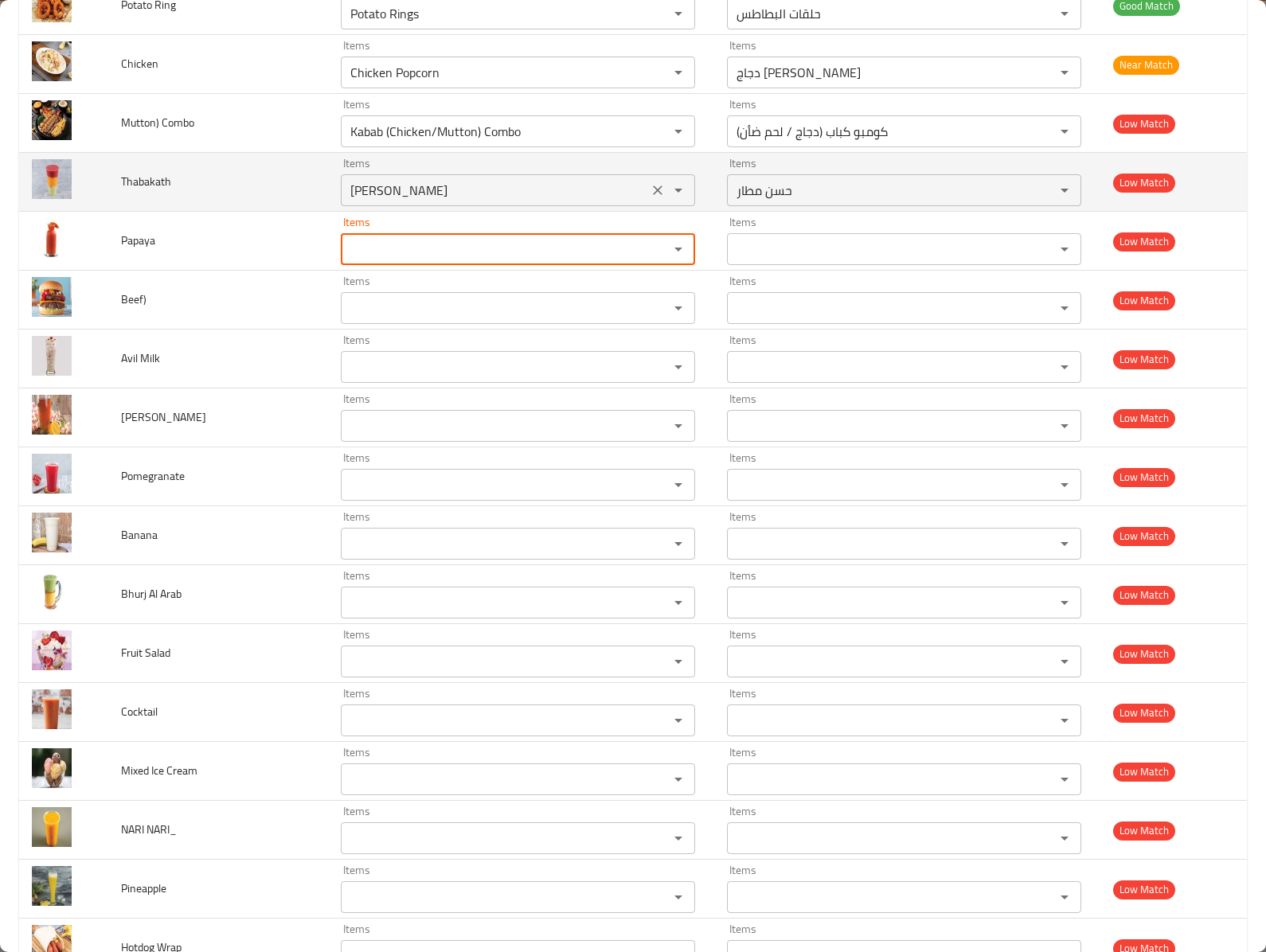
click at [650, 198] on icon "Clear" at bounding box center [657, 190] width 16 height 16
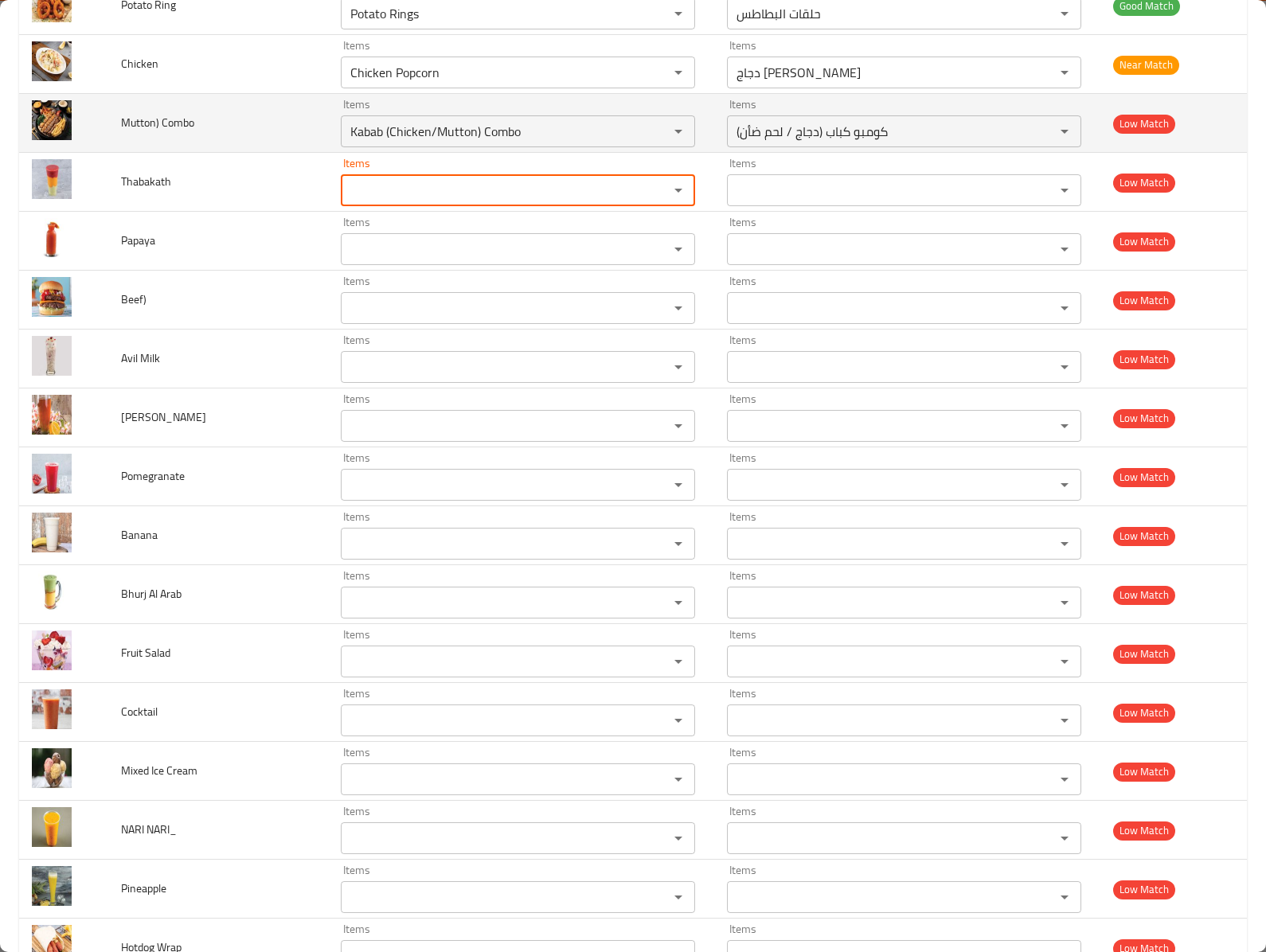
click at [132, 133] on span "Mutton) Combo" at bounding box center [157, 123] width 73 height 21
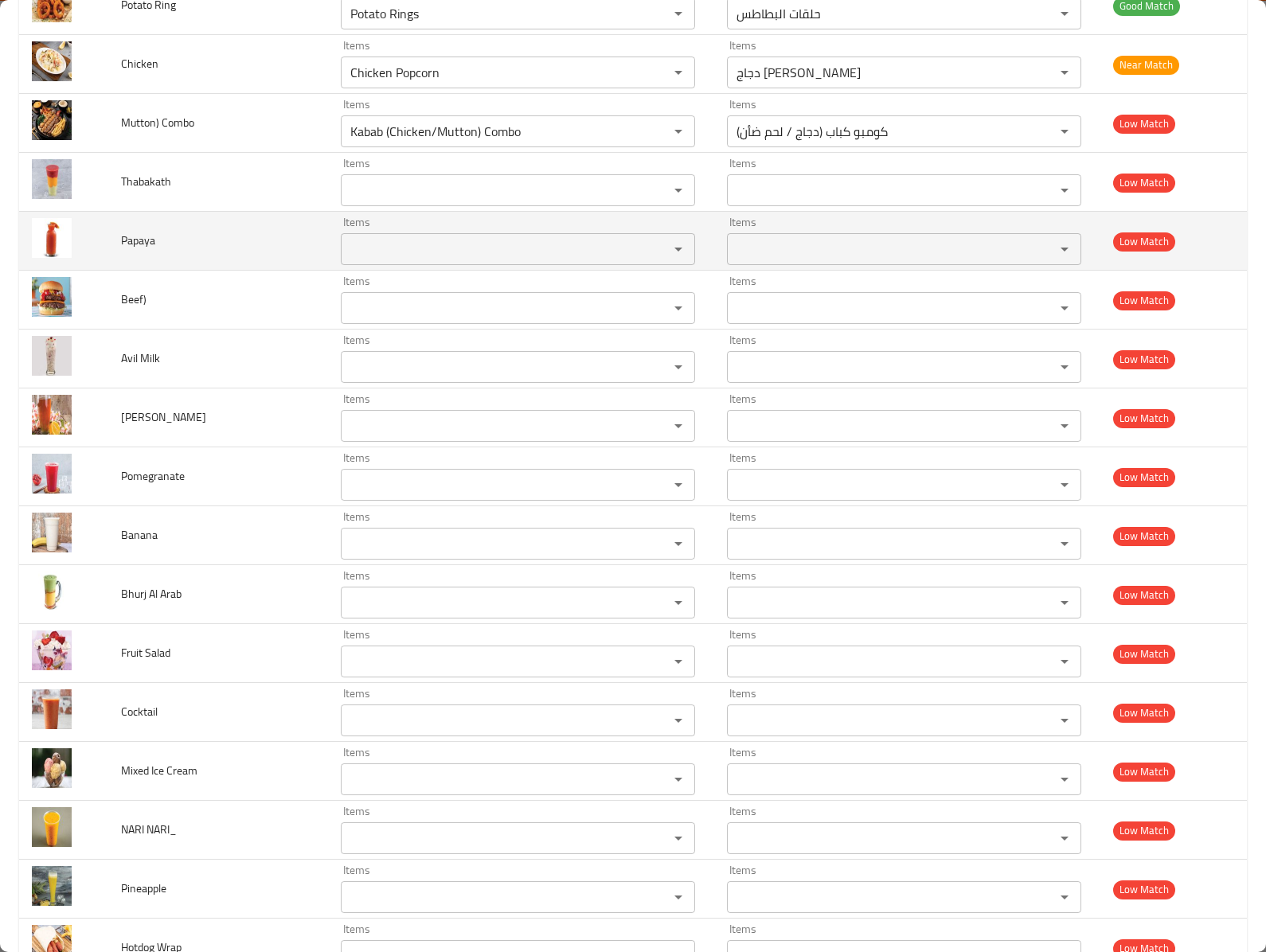
click at [465, 266] on div "Items" at bounding box center [517, 249] width 354 height 32
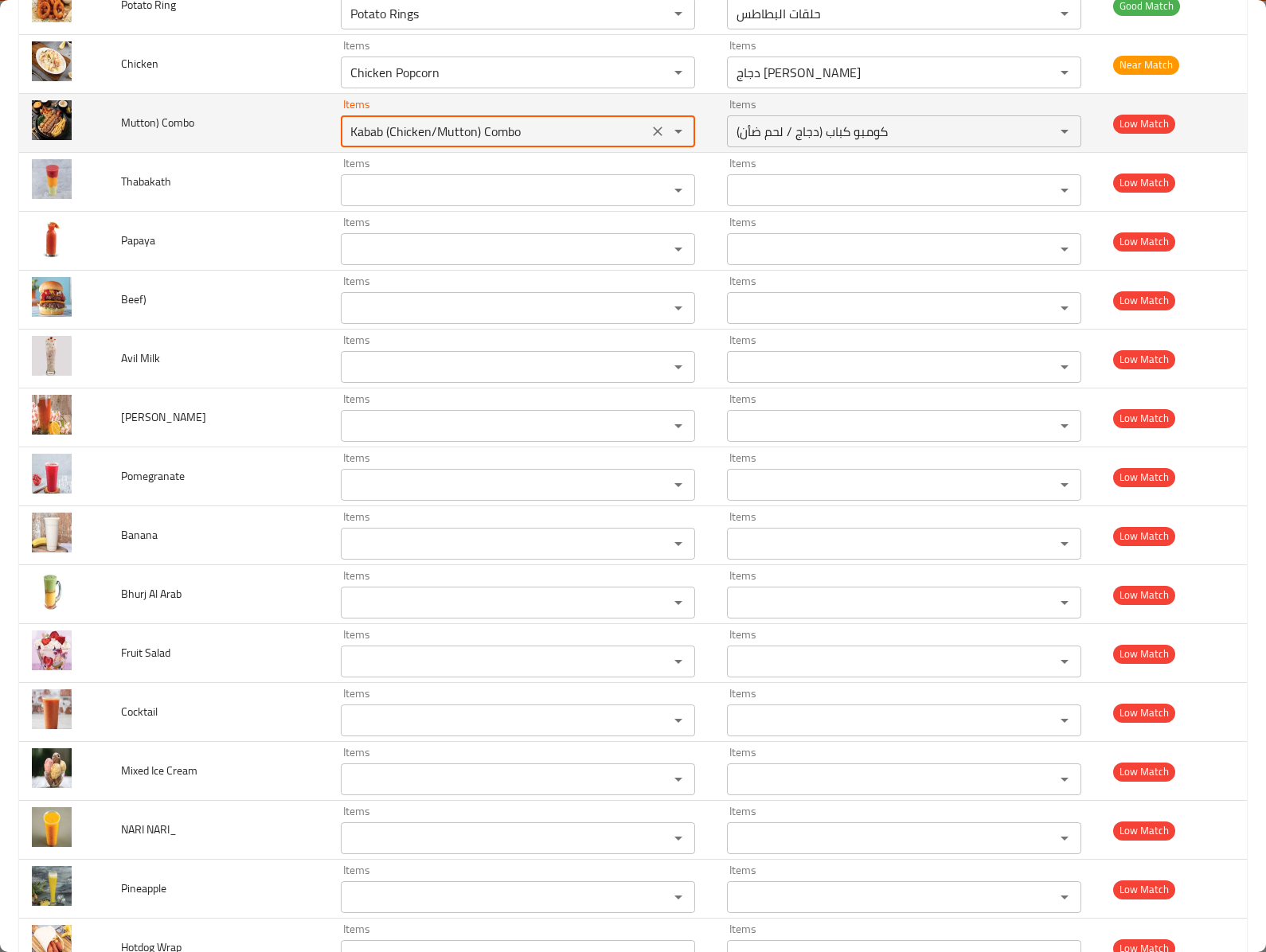
drag, startPoint x: 476, startPoint y: 199, endPoint x: 134, endPoint y: 217, distance: 342.5
click at [134, 152] on tr "Mutton) Combo Items Kabab (Chicken/Mutton) Combo Items Items كومبو كباب (دجاج /…" at bounding box center [632, 123] width 1228 height 59
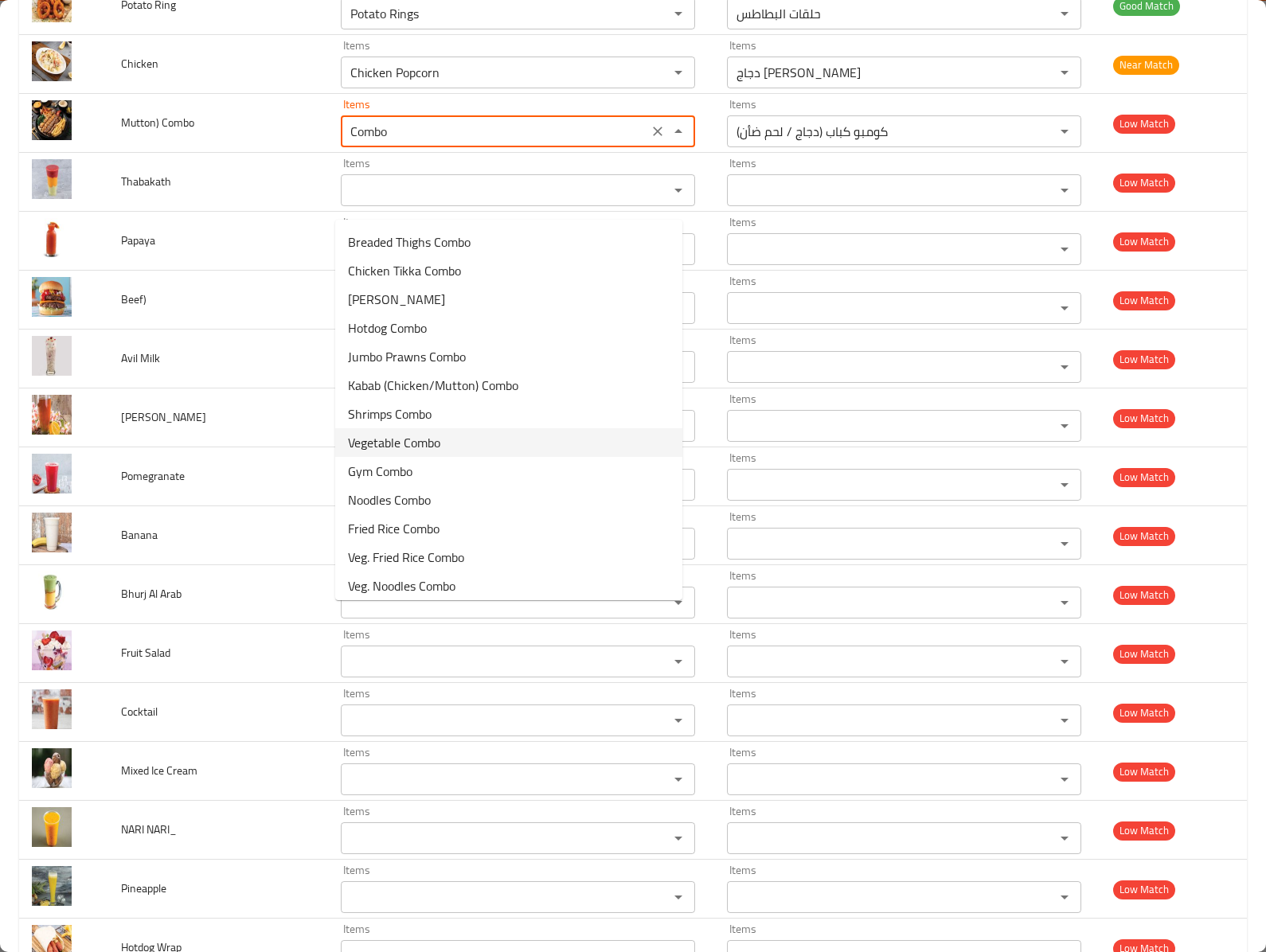
scroll to position [120, 0]
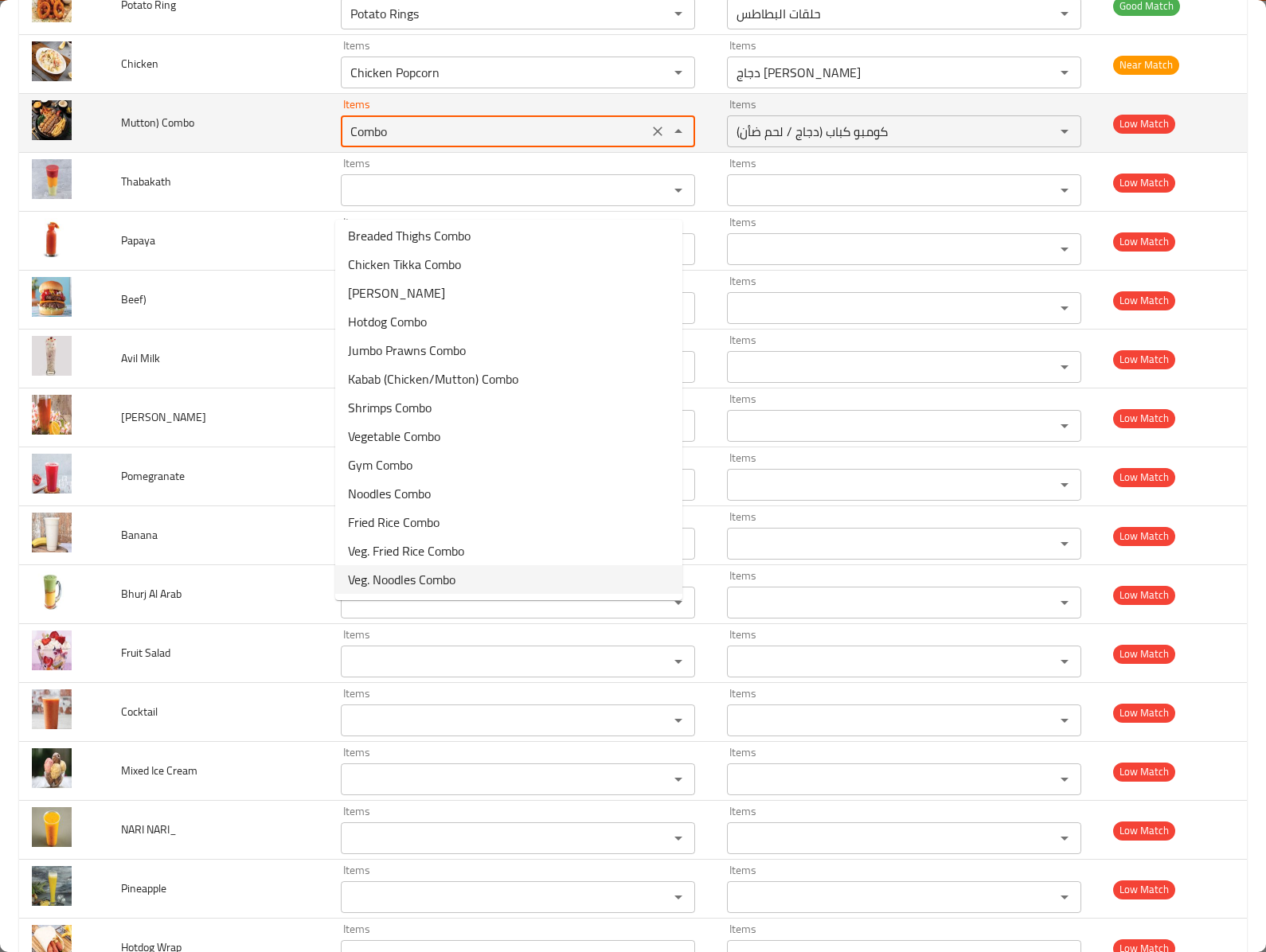
click at [140, 133] on span "Mutton) Combo" at bounding box center [157, 123] width 73 height 21
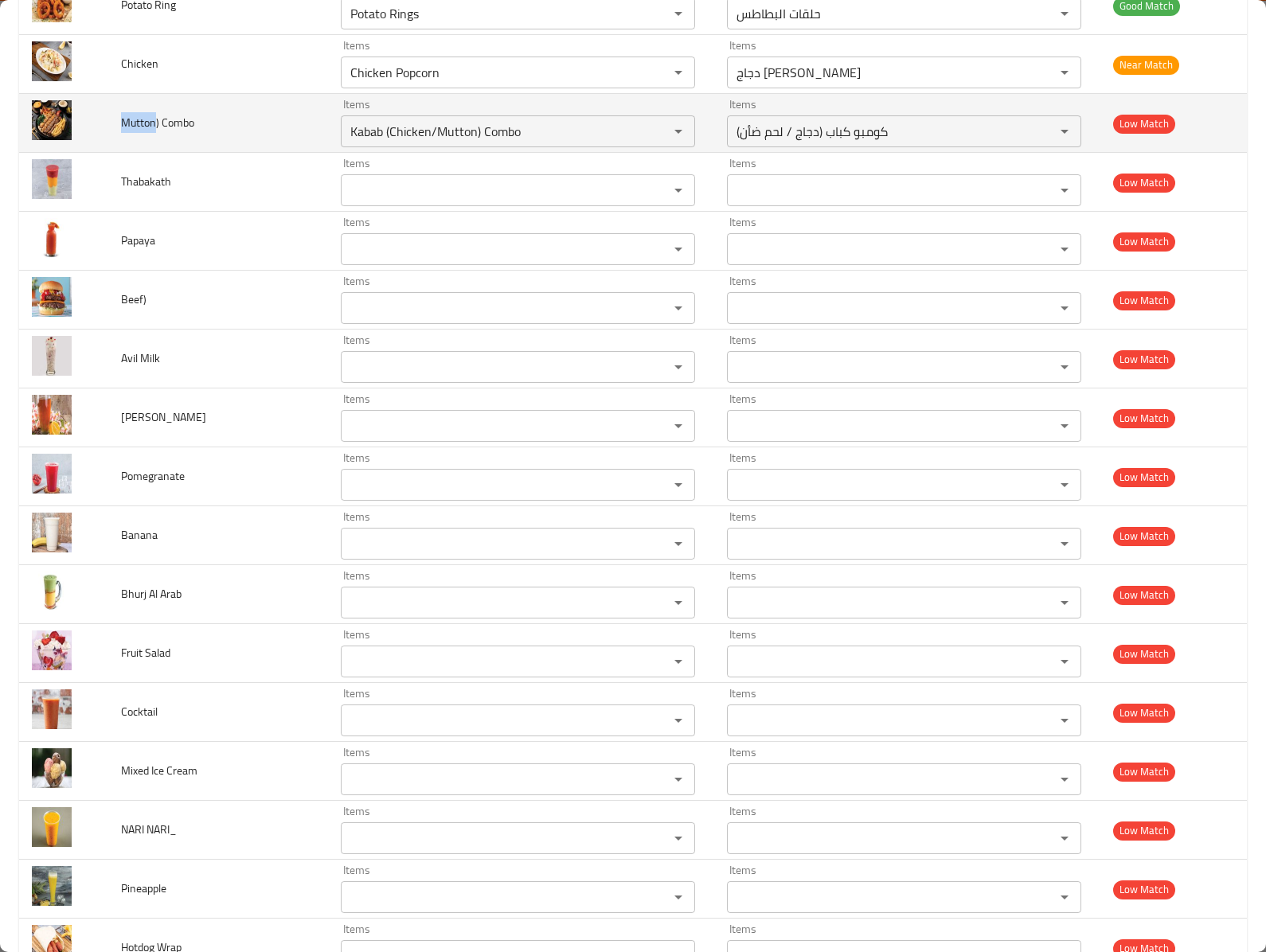
click at [140, 133] on span "Mutton) Combo" at bounding box center [157, 123] width 73 height 21
copy span "Mutton"
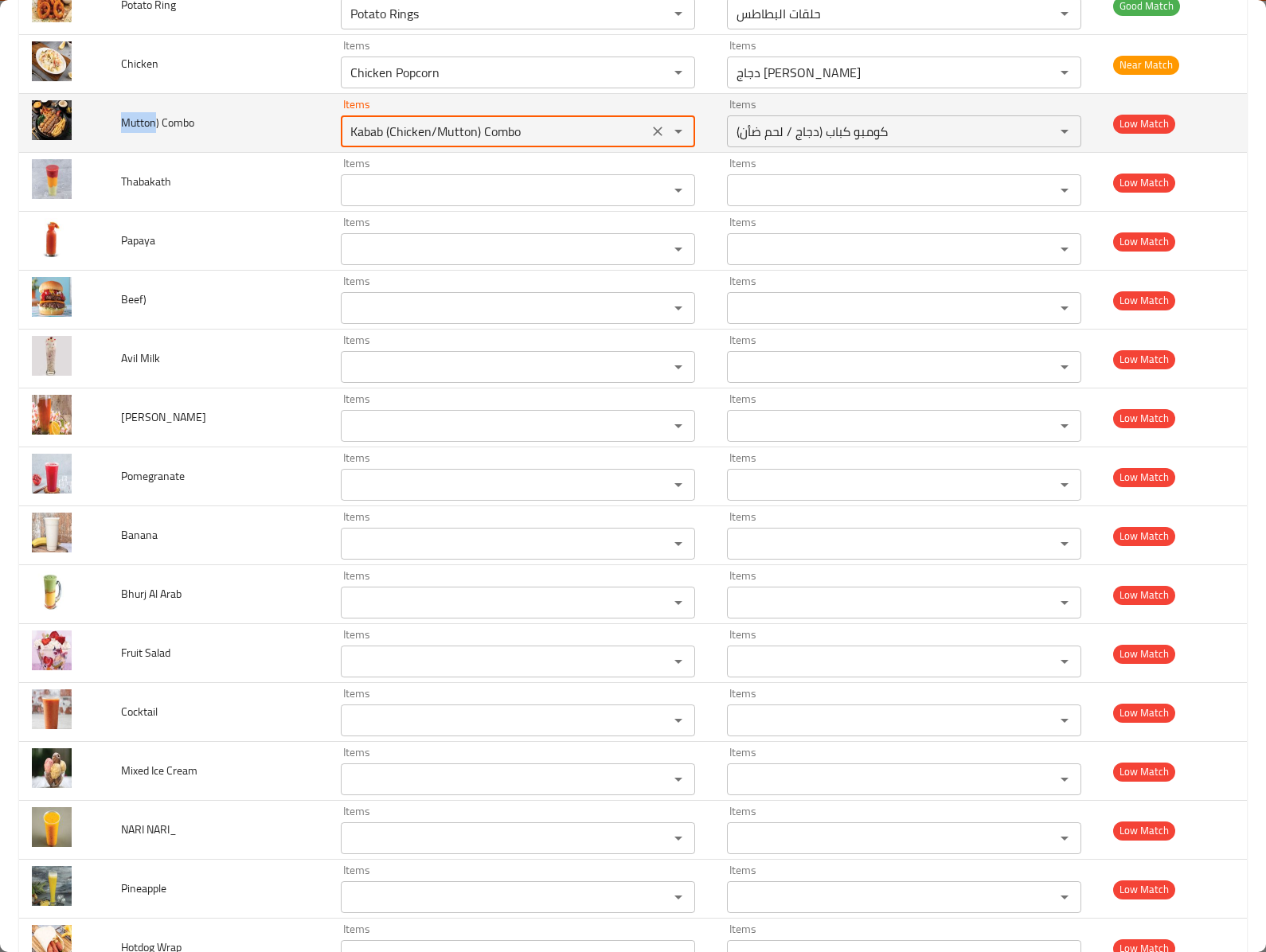
click at [458, 142] on Combo "Kabab (Chicken/Mutton) Combo" at bounding box center [495, 132] width 297 height 22
paste Combo "Mutton"
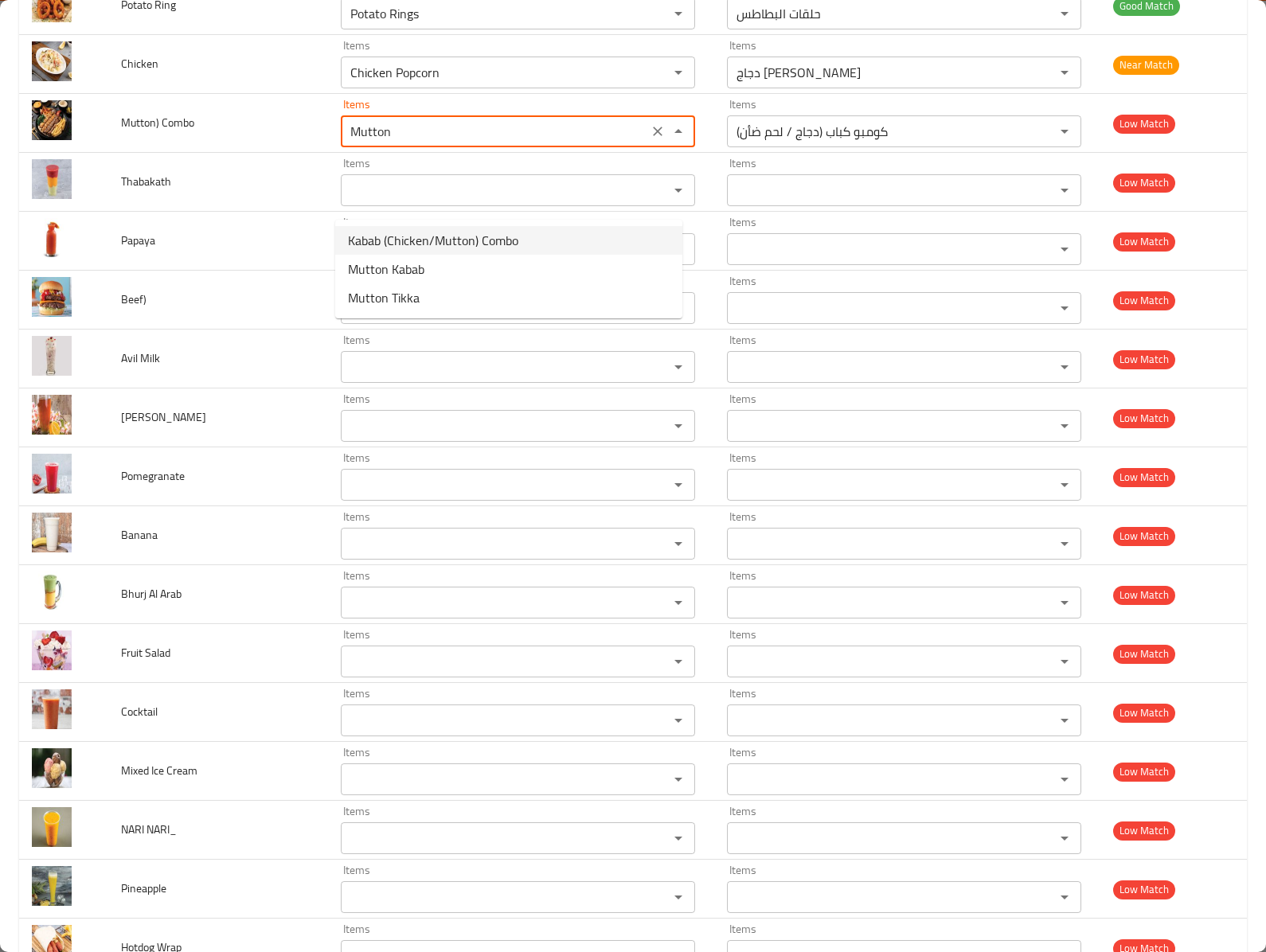
click at [503, 236] on span "Kabab (Chicken/Mutton) Combo" at bounding box center [433, 240] width 170 height 19
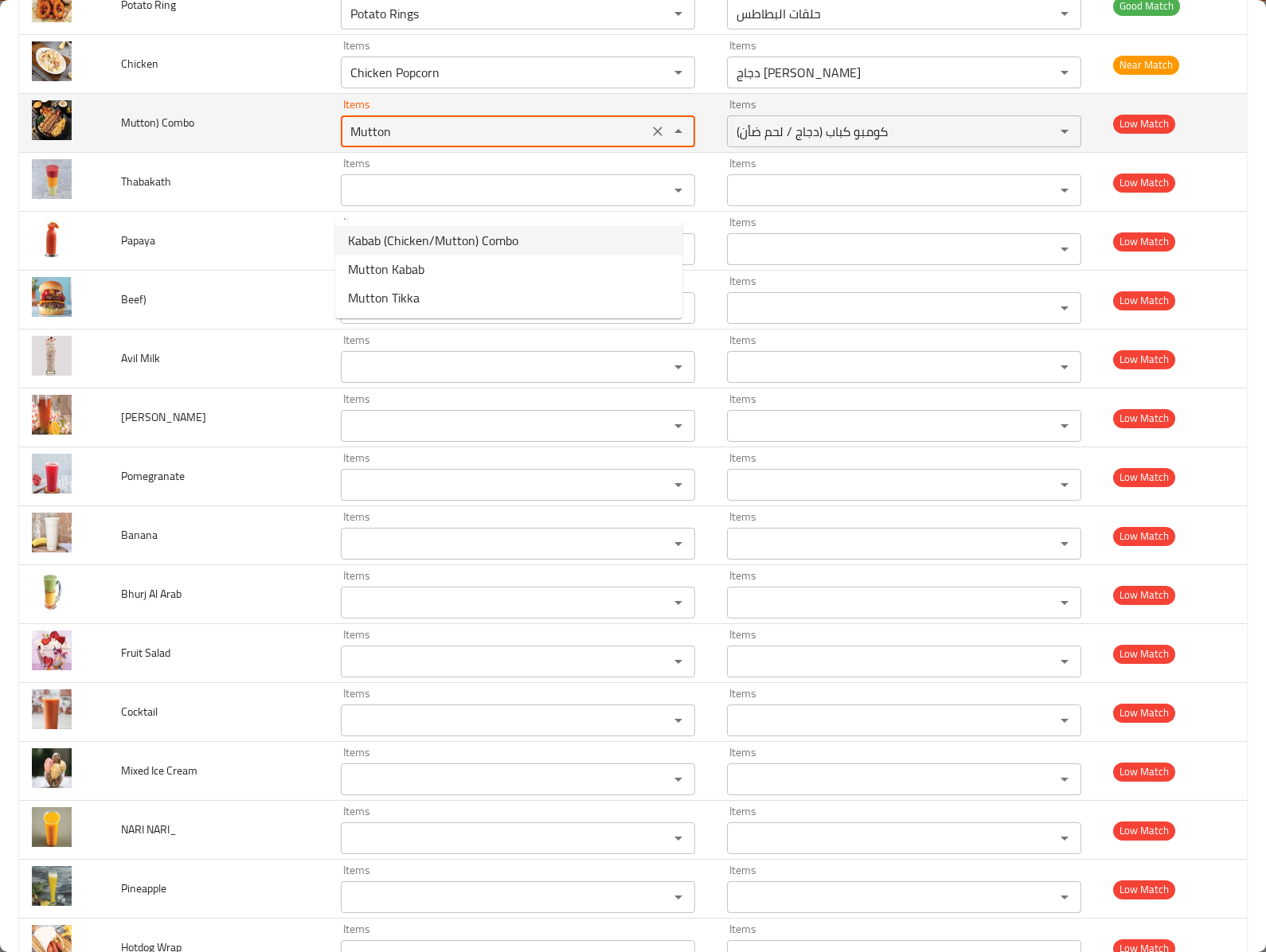
type Combo "Kabab (Chicken/Mutton) Combo"
click at [218, 152] on td "Mutton) Combo" at bounding box center [218, 123] width 220 height 59
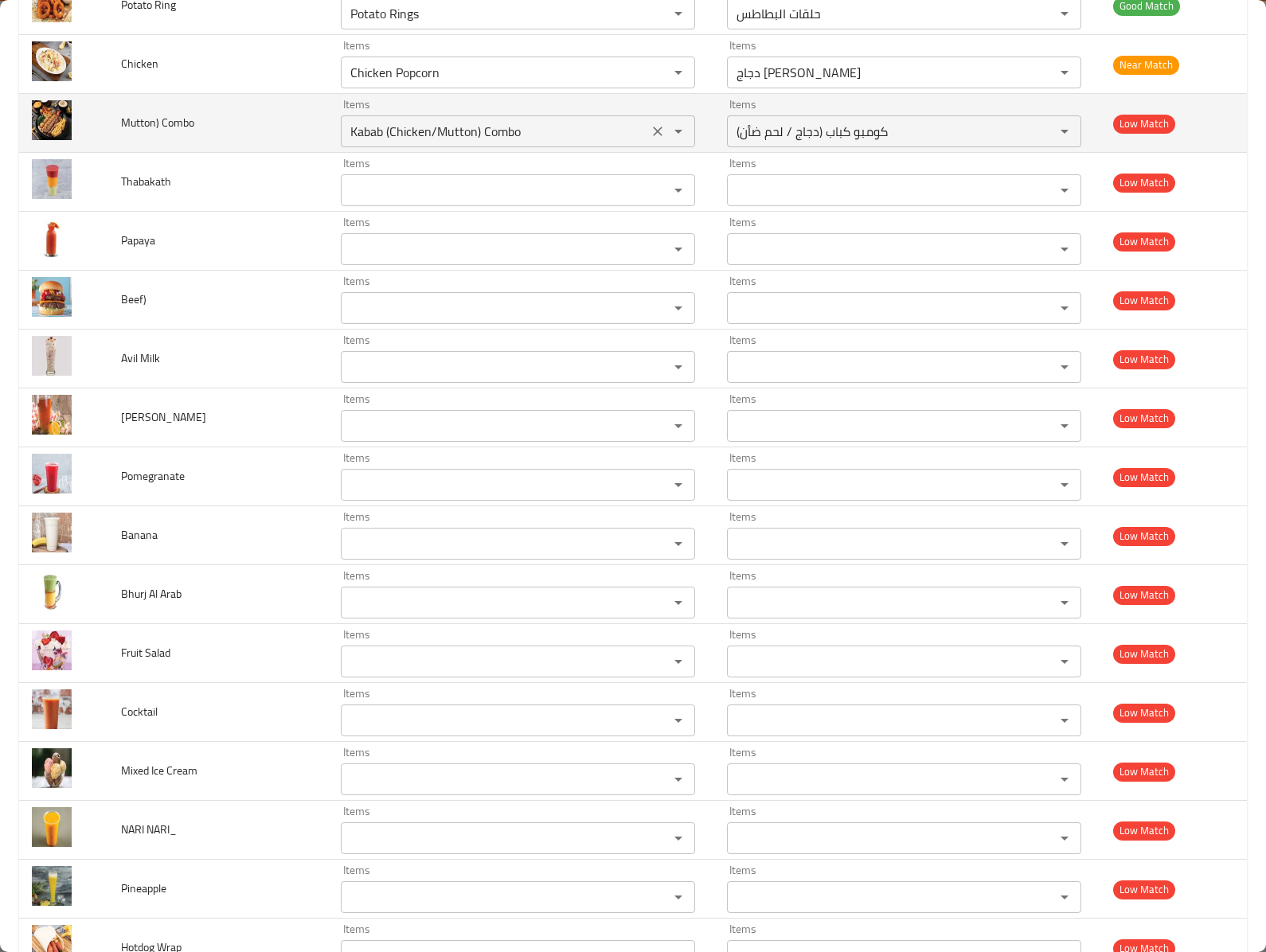
click at [650, 139] on icon "Clear" at bounding box center [657, 131] width 16 height 16
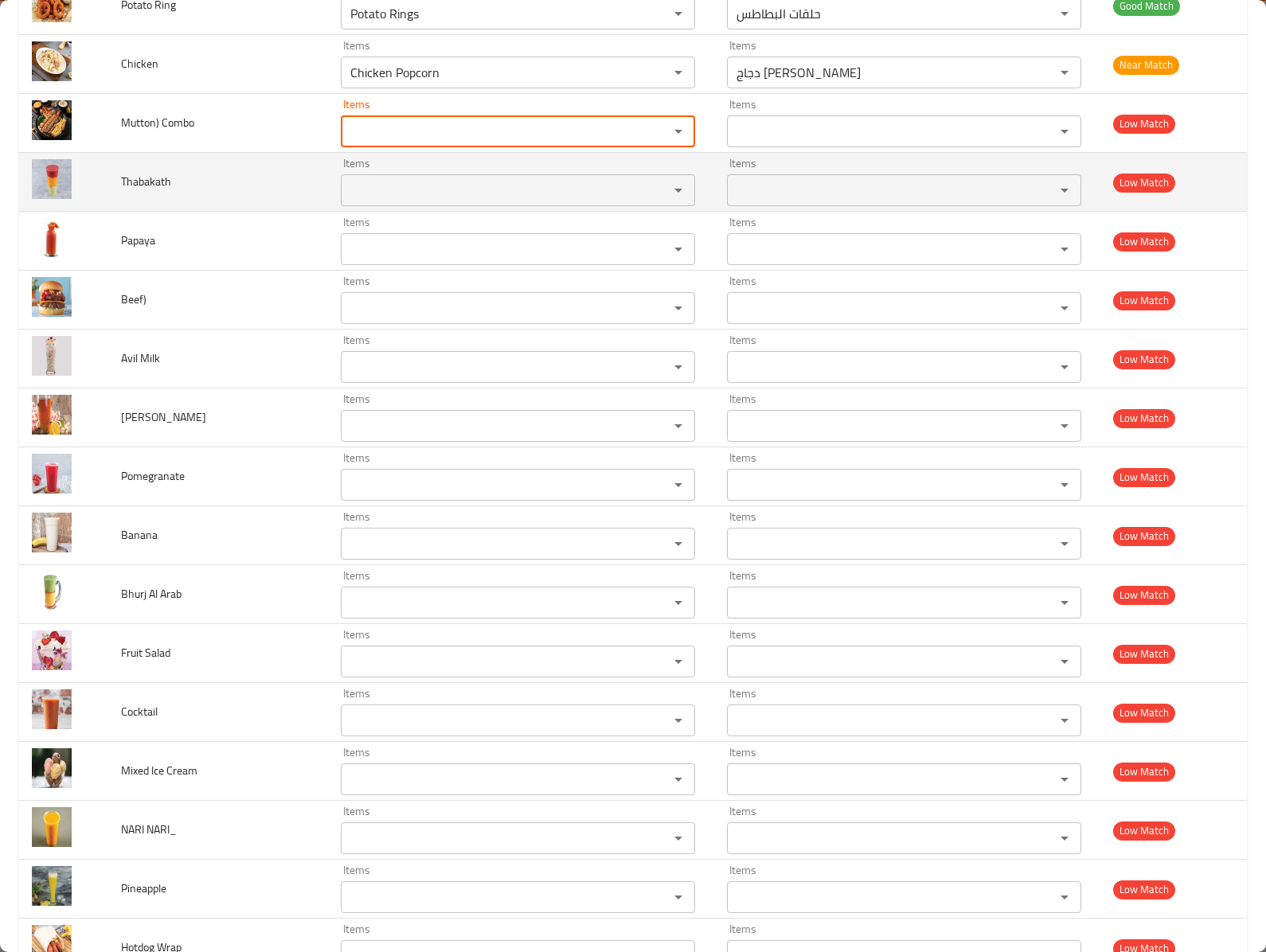
click at [190, 211] on td "Thabakath" at bounding box center [218, 181] width 220 height 59
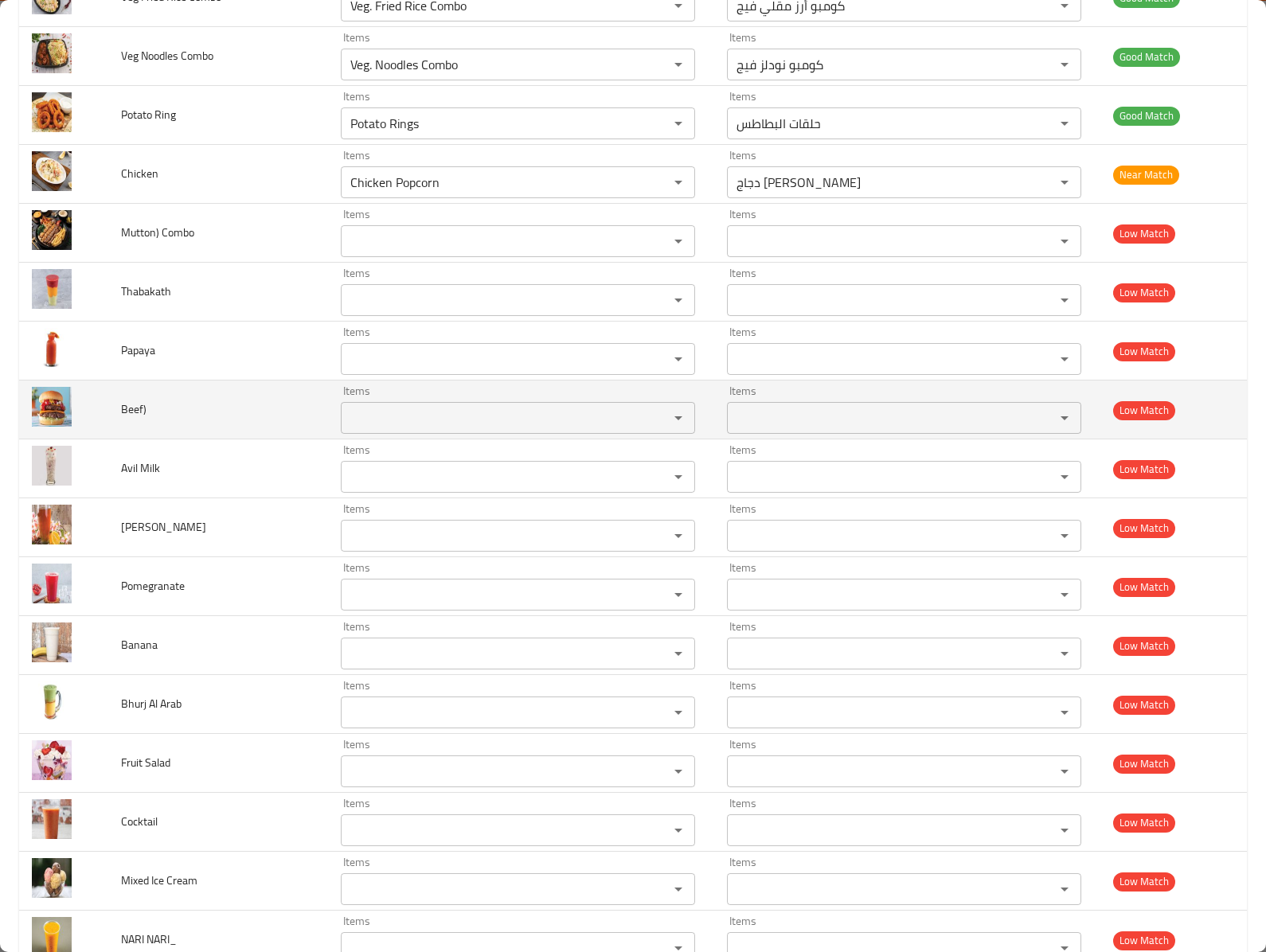
scroll to position [5116, 0]
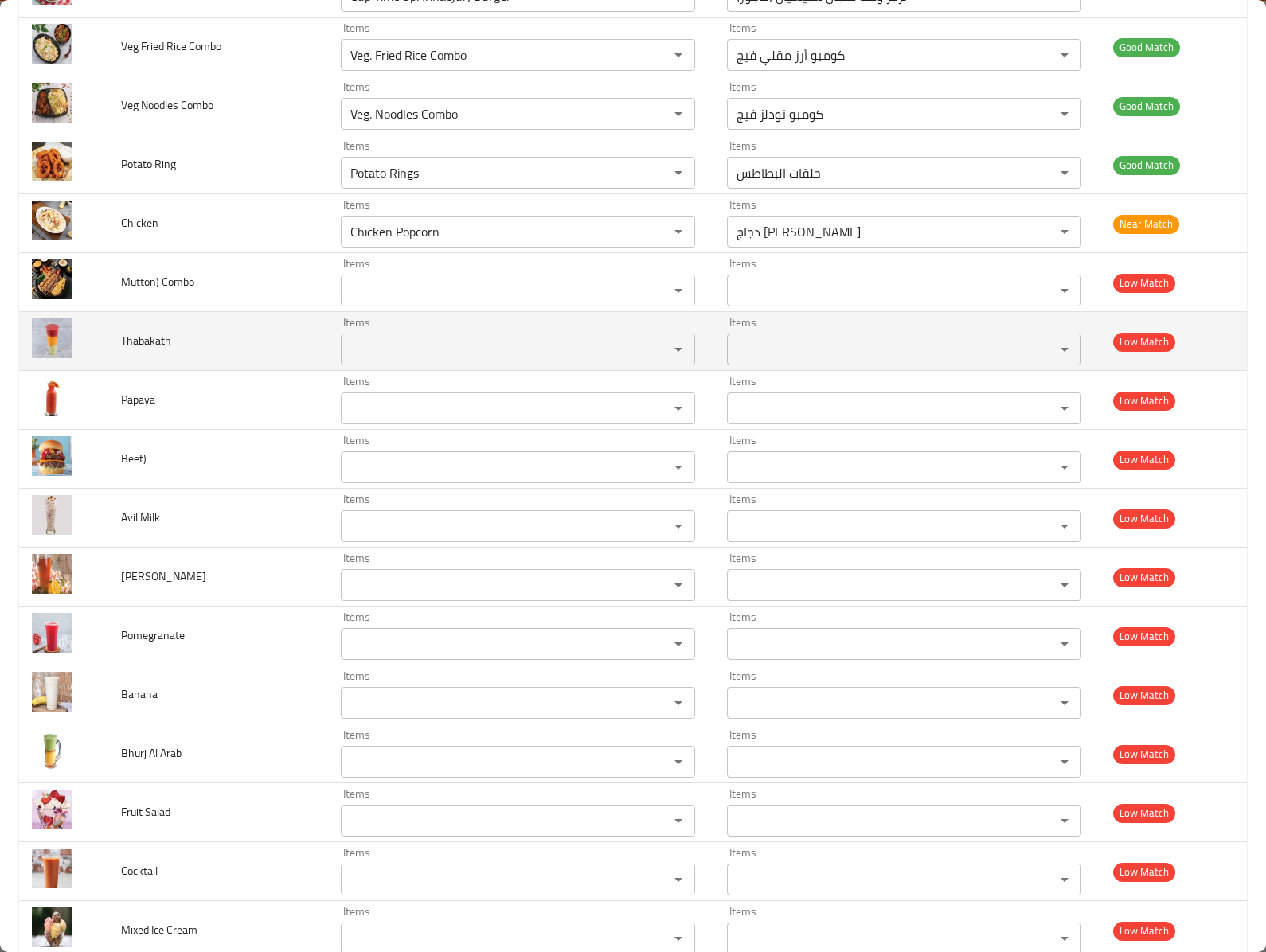
click at [211, 371] on td "Thabakath" at bounding box center [218, 341] width 220 height 59
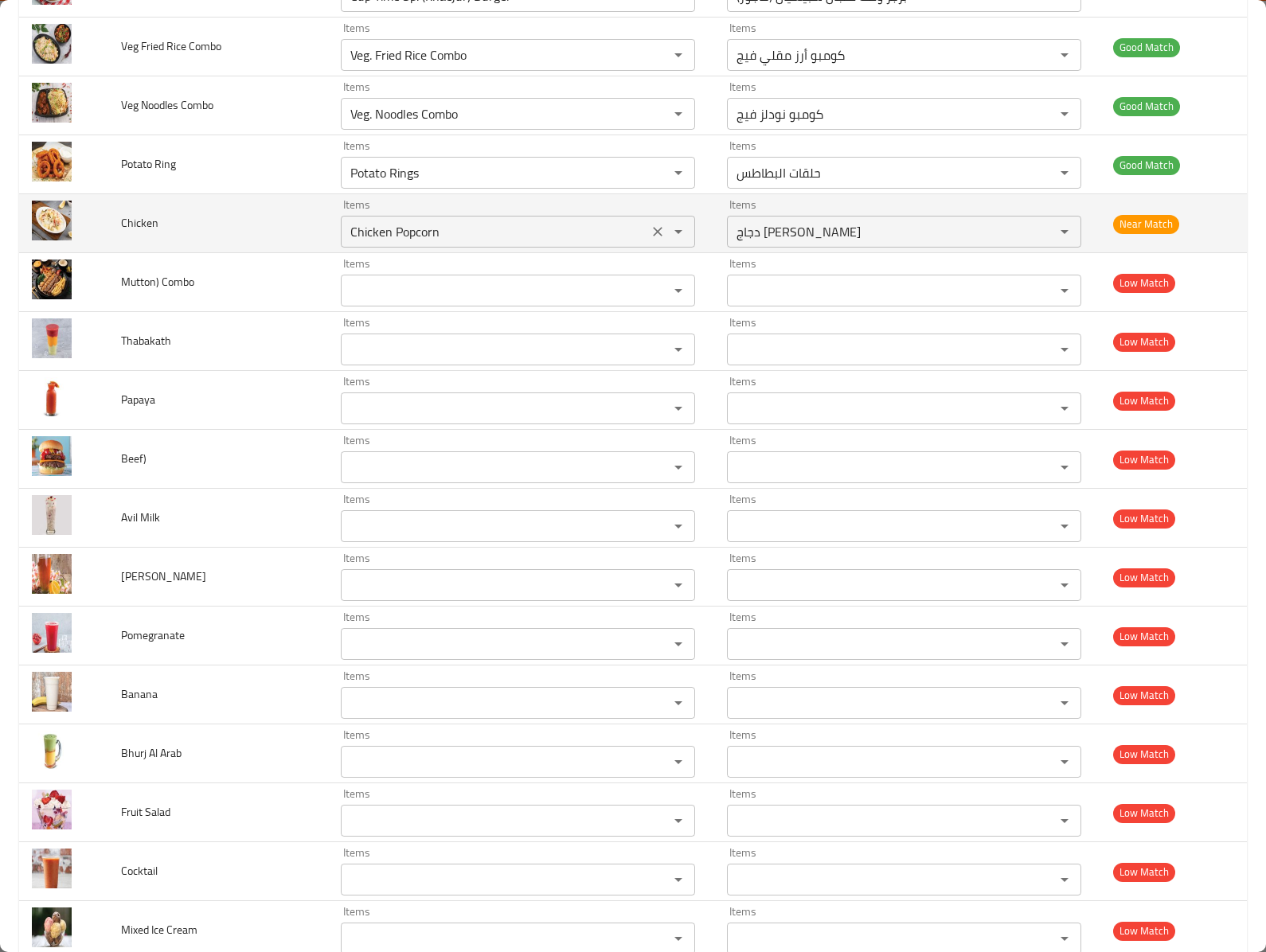
click at [650, 239] on icon "Clear" at bounding box center [657, 231] width 16 height 16
click at [124, 233] on span "Chicken" at bounding box center [139, 223] width 37 height 21
click at [127, 233] on span "Chicken" at bounding box center [139, 223] width 37 height 21
copy span "Chicken"
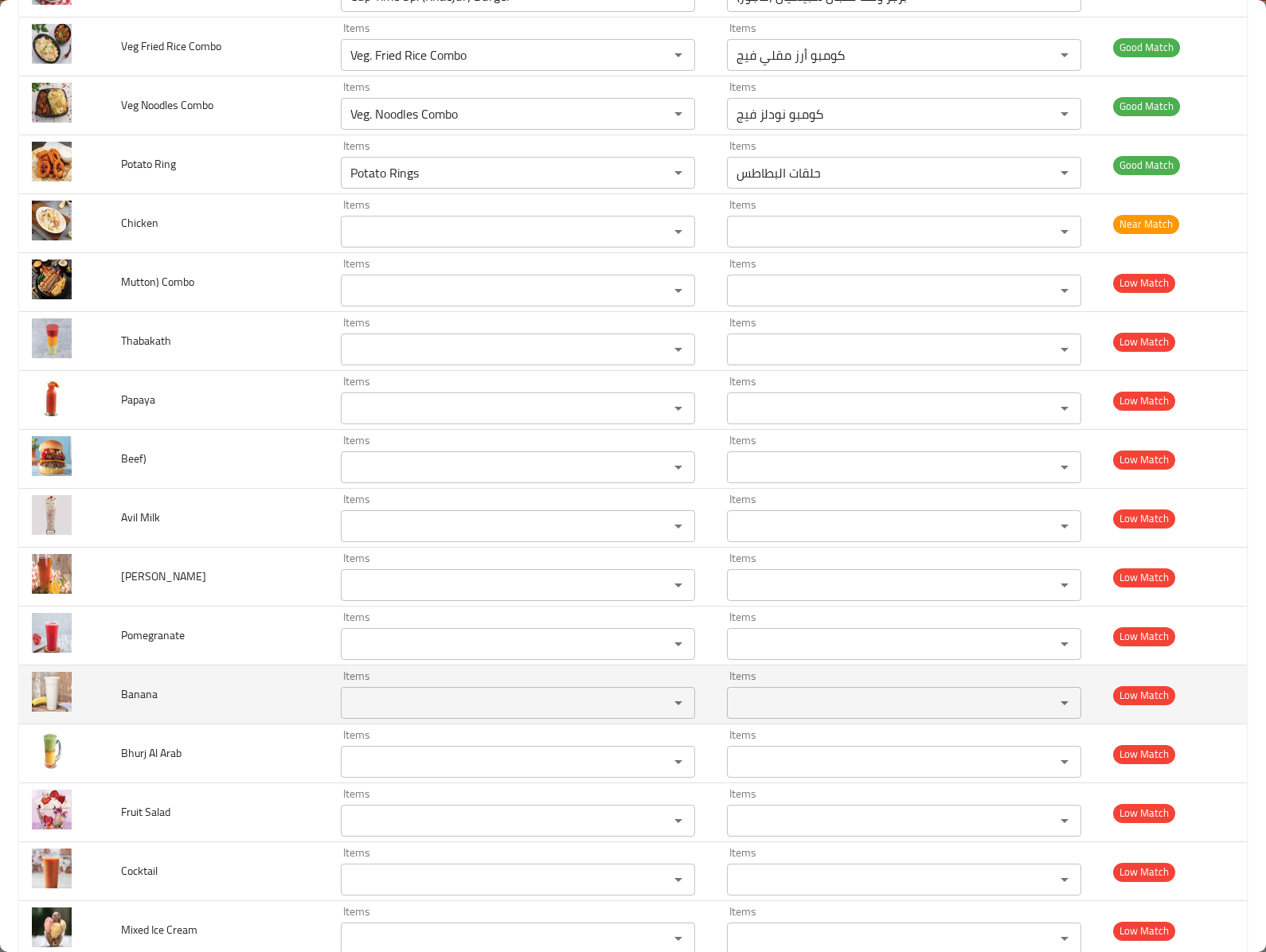
click at [158, 725] on td "Banana" at bounding box center [218, 695] width 220 height 59
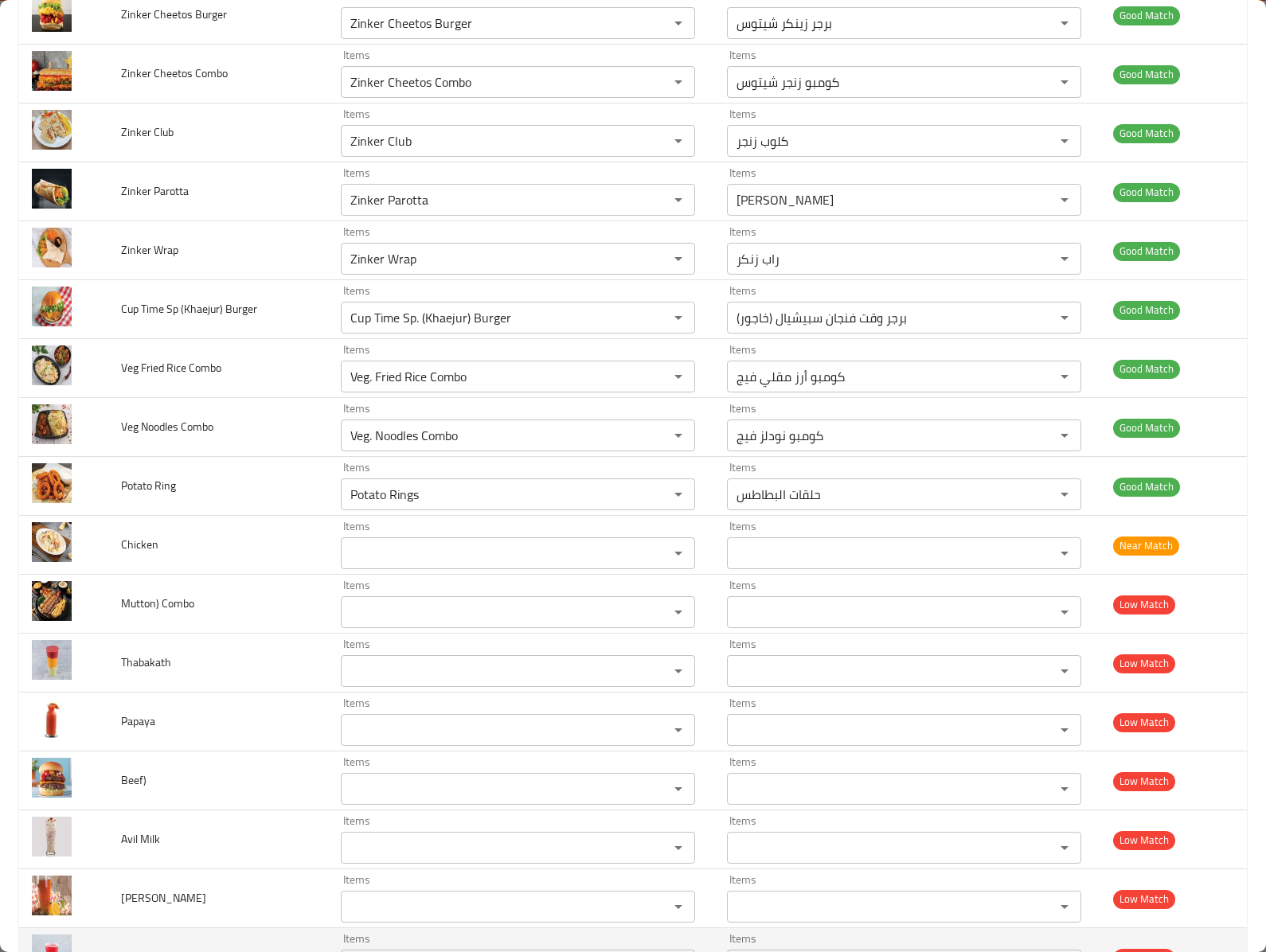
scroll to position [4798, 0]
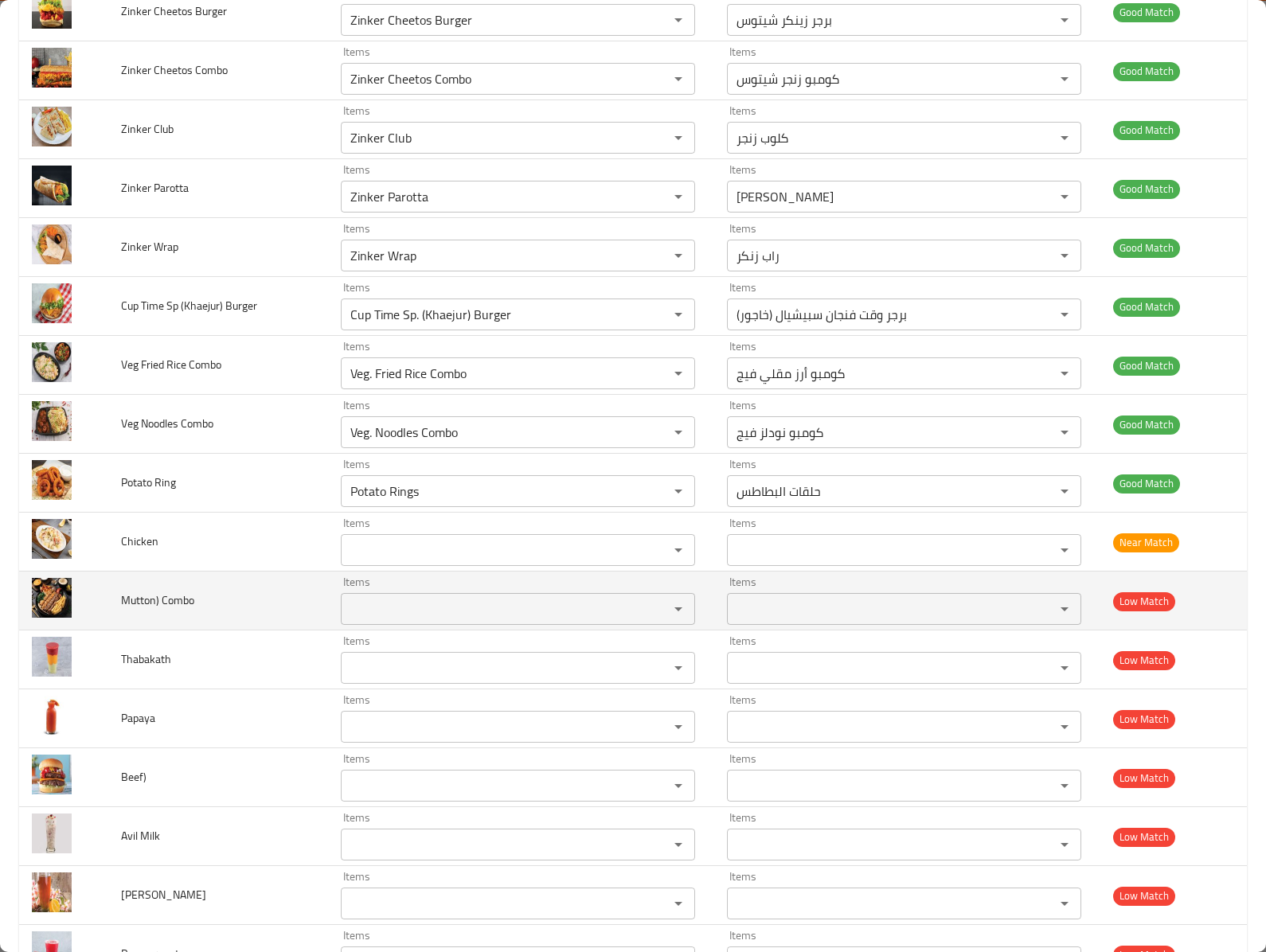
click at [242, 630] on td "Mutton) Combo" at bounding box center [218, 600] width 220 height 59
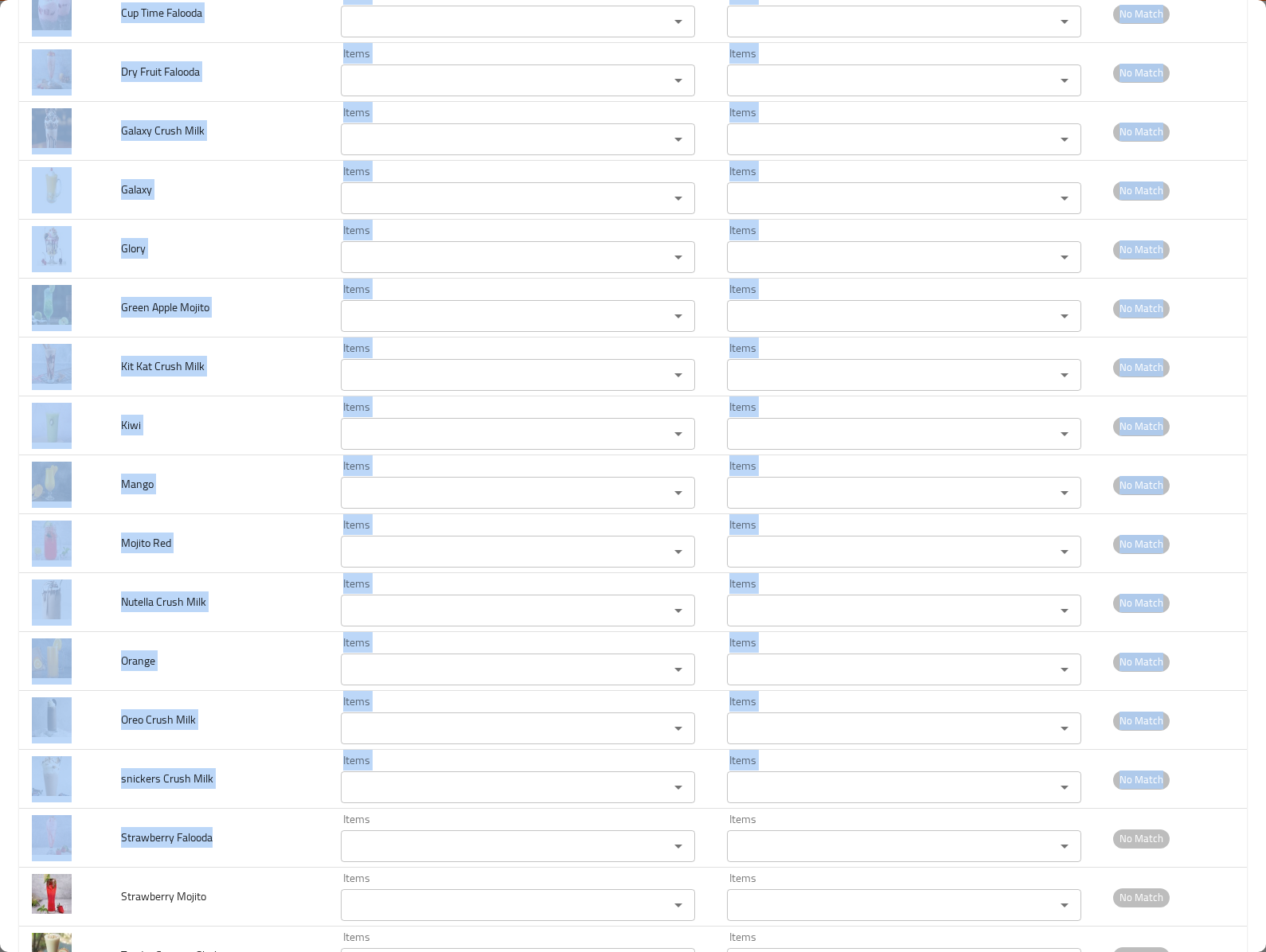
scroll to position [7505, 0]
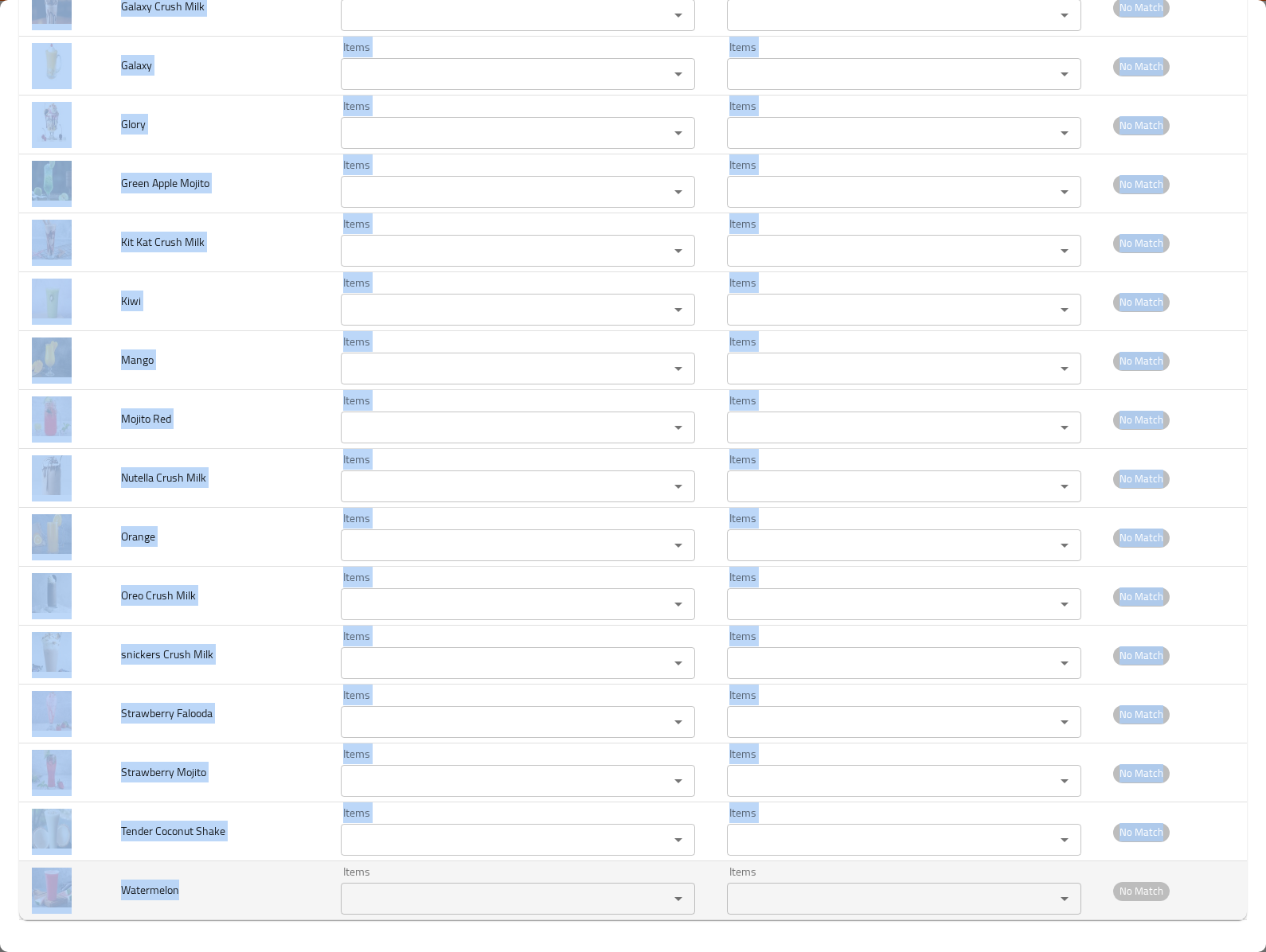
drag, startPoint x: 109, startPoint y: 142, endPoint x: 222, endPoint y: 881, distance: 747.6
click at [197, 879] on td "Watermelon" at bounding box center [218, 890] width 220 height 59
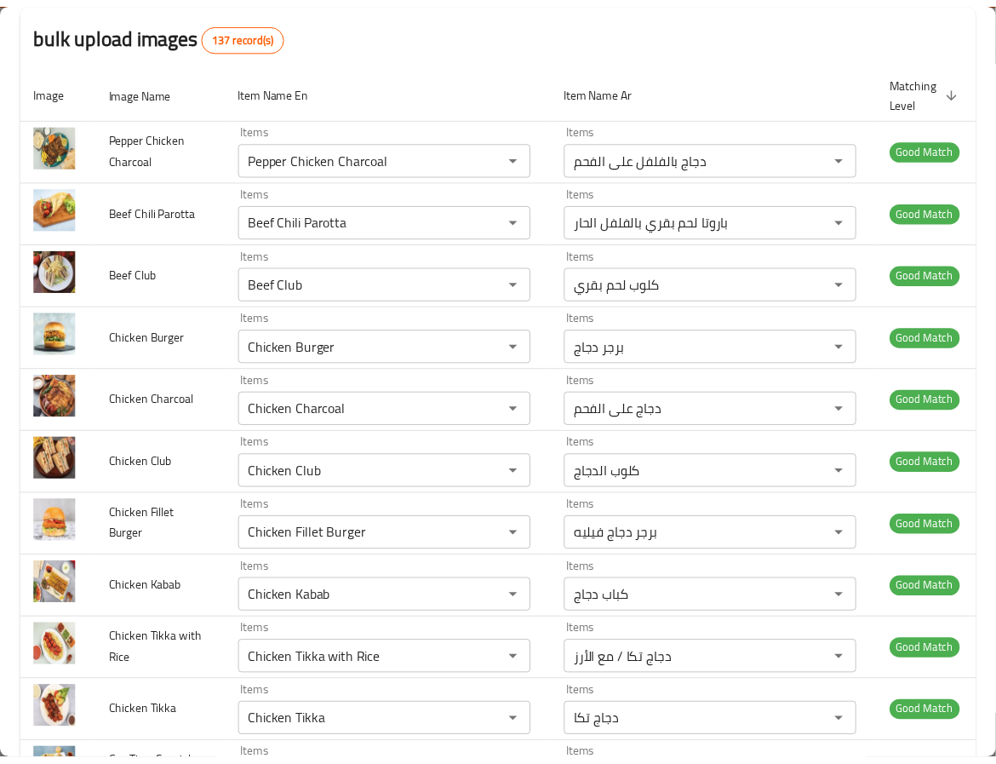
scroll to position [0, 0]
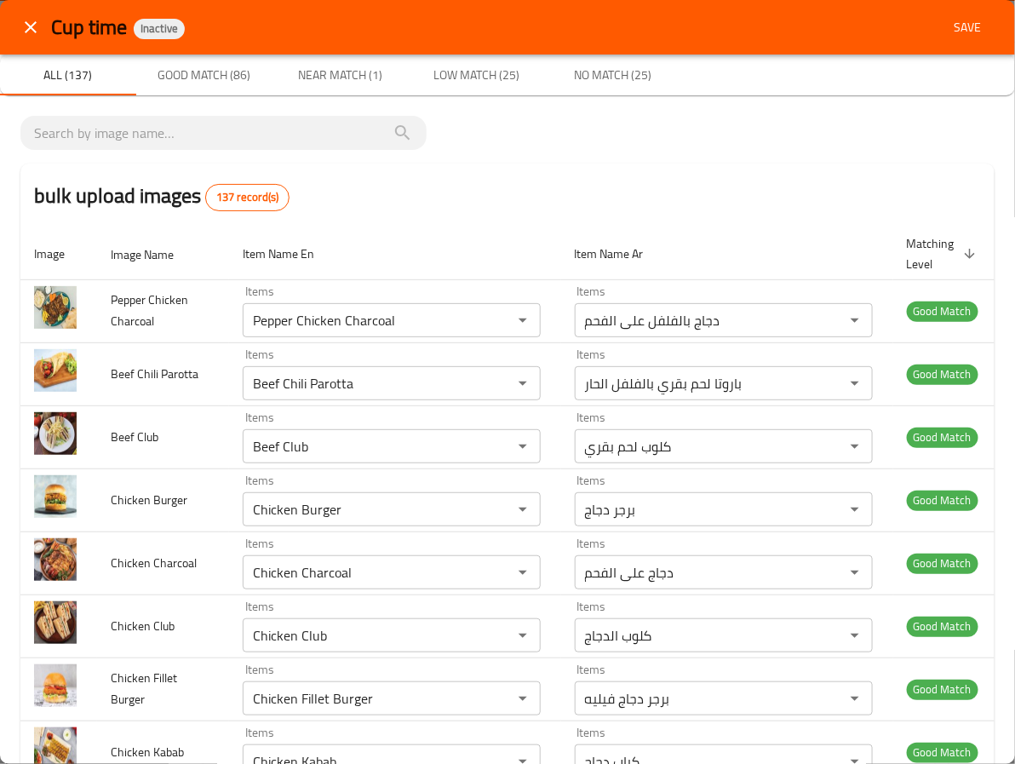
click at [948, 26] on span "Save" at bounding box center [967, 27] width 41 height 21
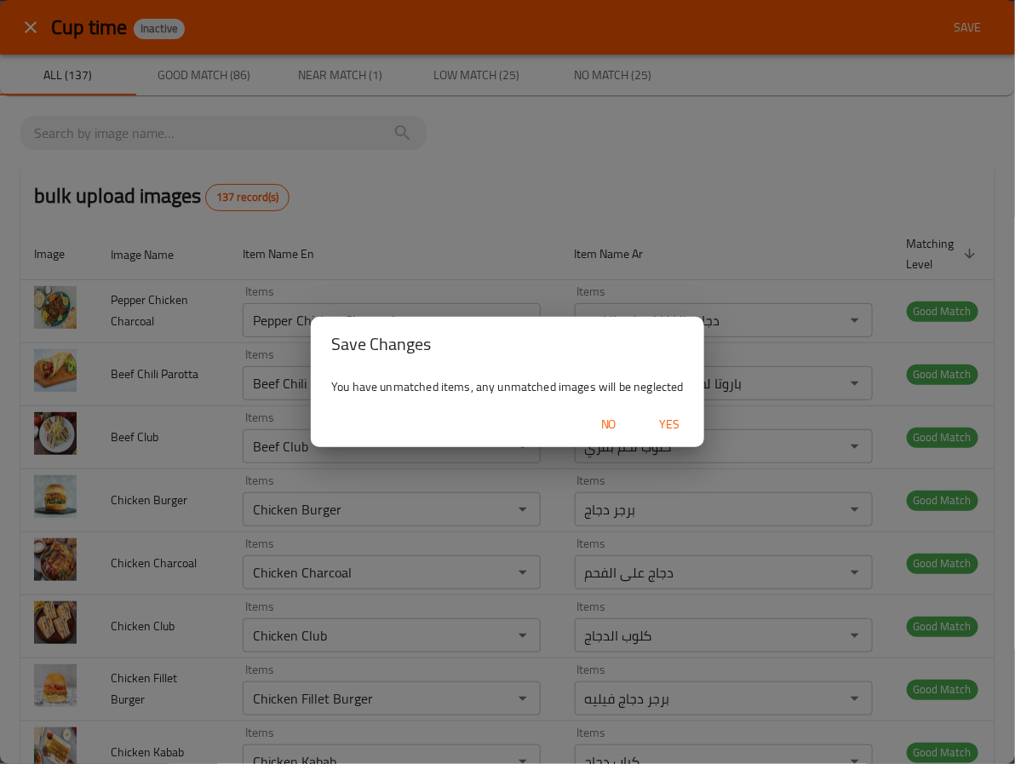
click at [678, 424] on span "Yes" at bounding box center [670, 424] width 41 height 21
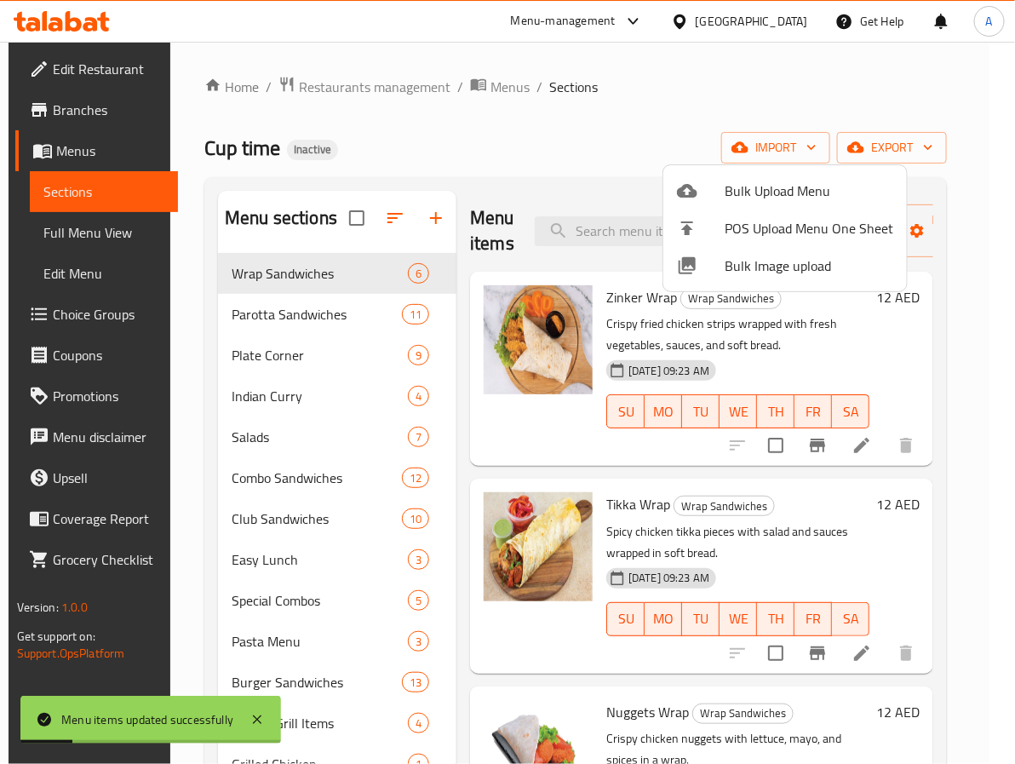
click at [466, 519] on div at bounding box center [507, 382] width 1015 height 764
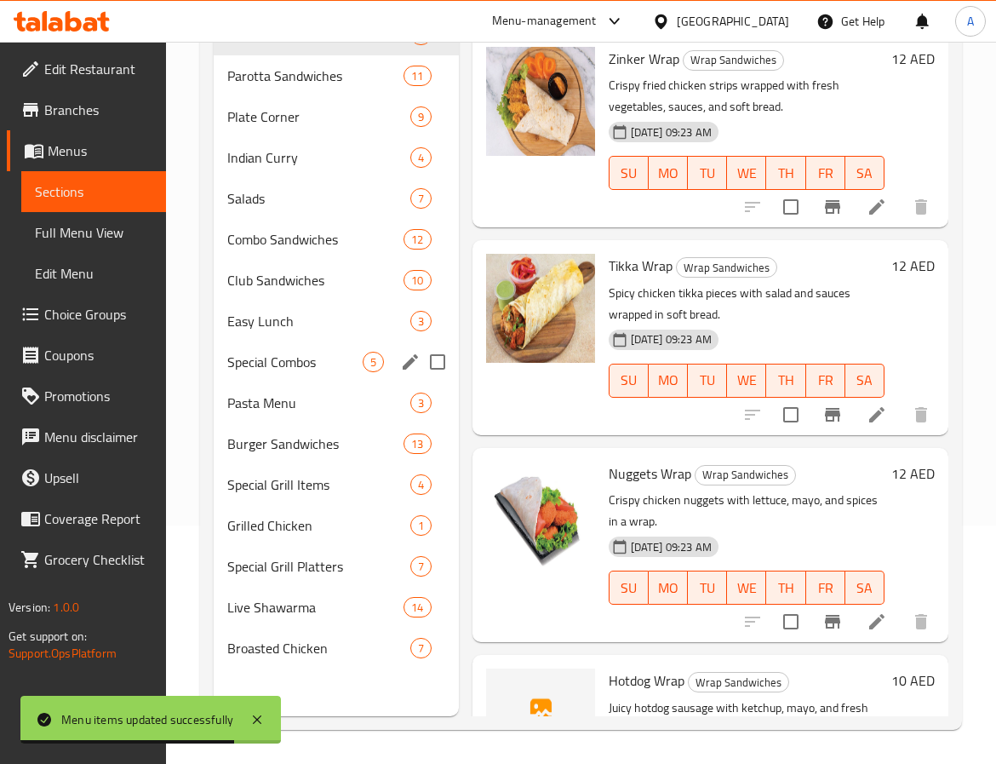
scroll to position [111, 0]
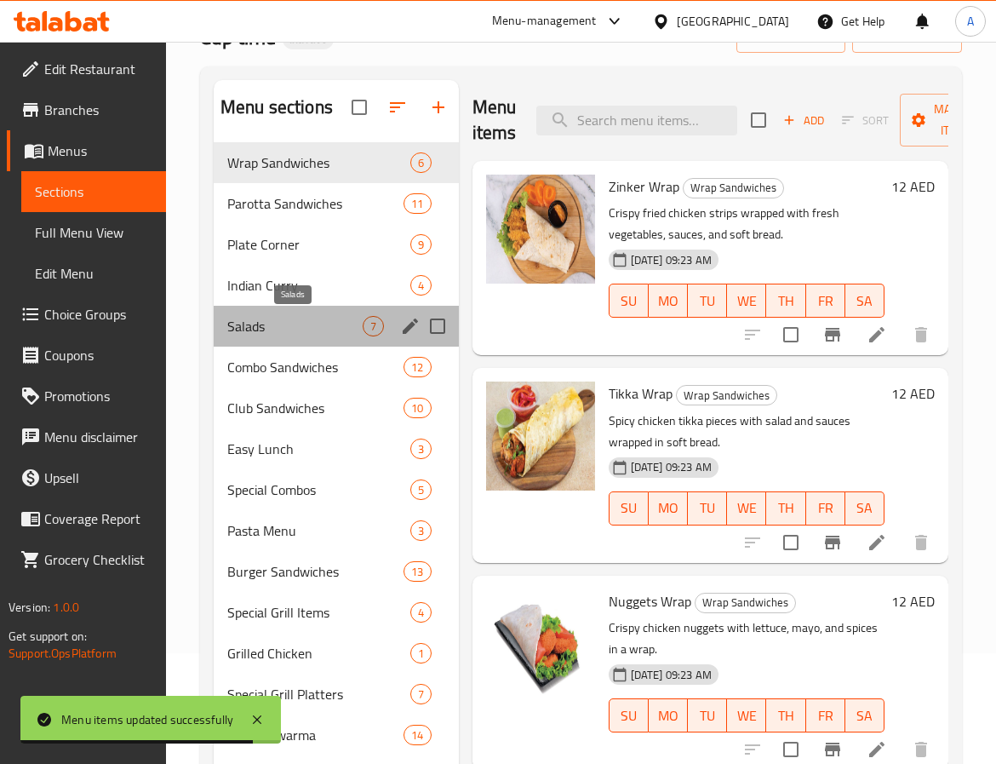
click at [292, 324] on span "Salads" at bounding box center [294, 326] width 135 height 20
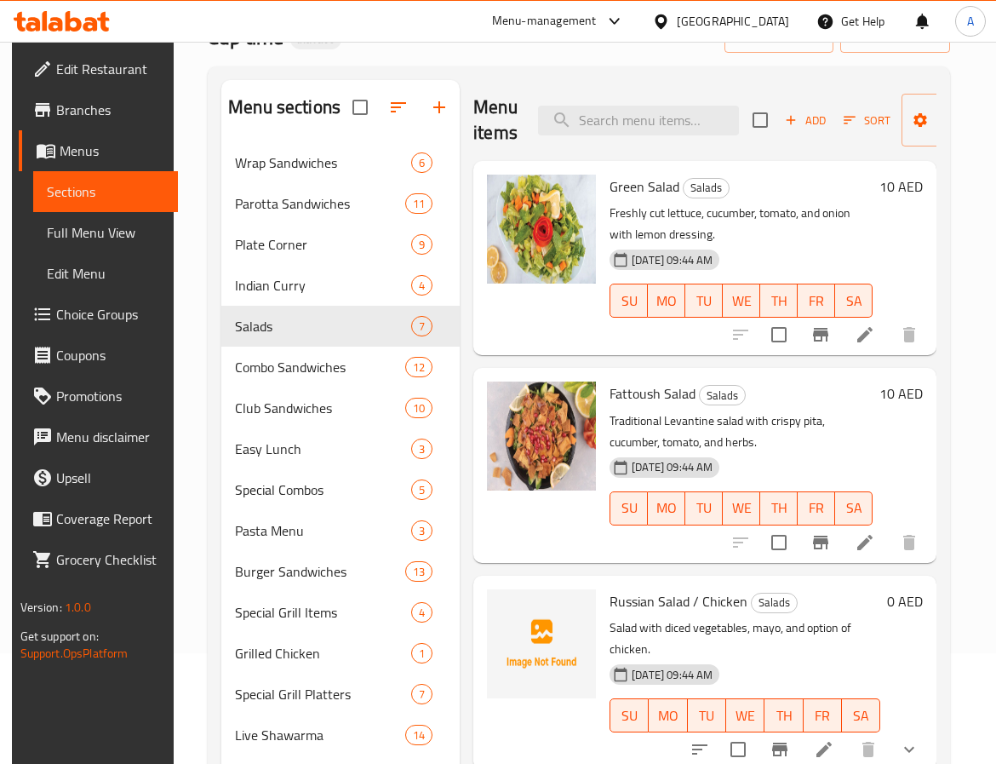
click at [629, 604] on span "Russian Salad / Chicken" at bounding box center [679, 601] width 138 height 26
copy span "Russian"
click at [669, 598] on span "Russian Salad / Chicken" at bounding box center [679, 601] width 138 height 26
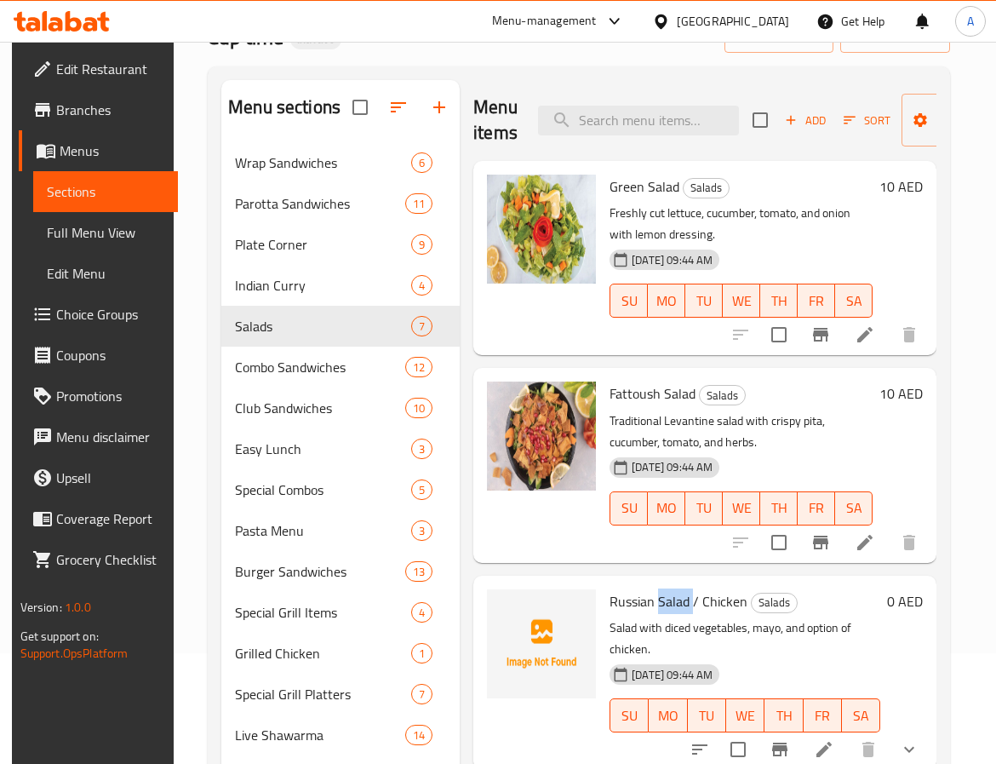
copy span "Salad"
click at [728, 595] on span "Russian Salad / Chicken" at bounding box center [679, 601] width 138 height 26
copy h6 "Chicken"
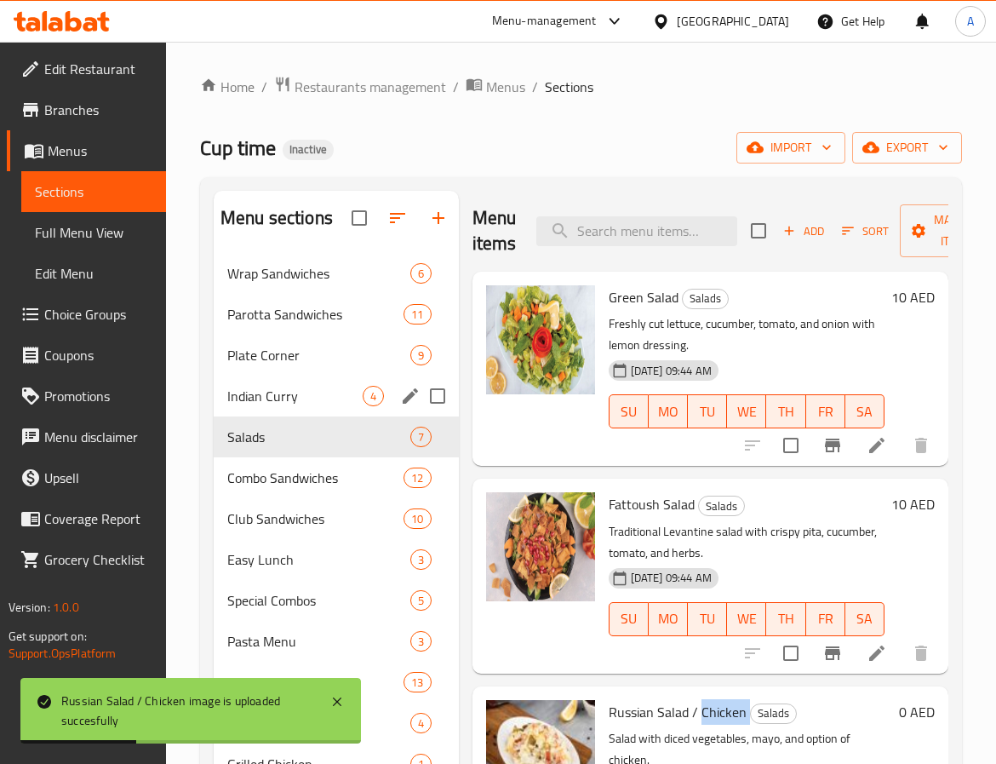
click at [324, 391] on span "Indian Curry" at bounding box center [294, 396] width 135 height 20
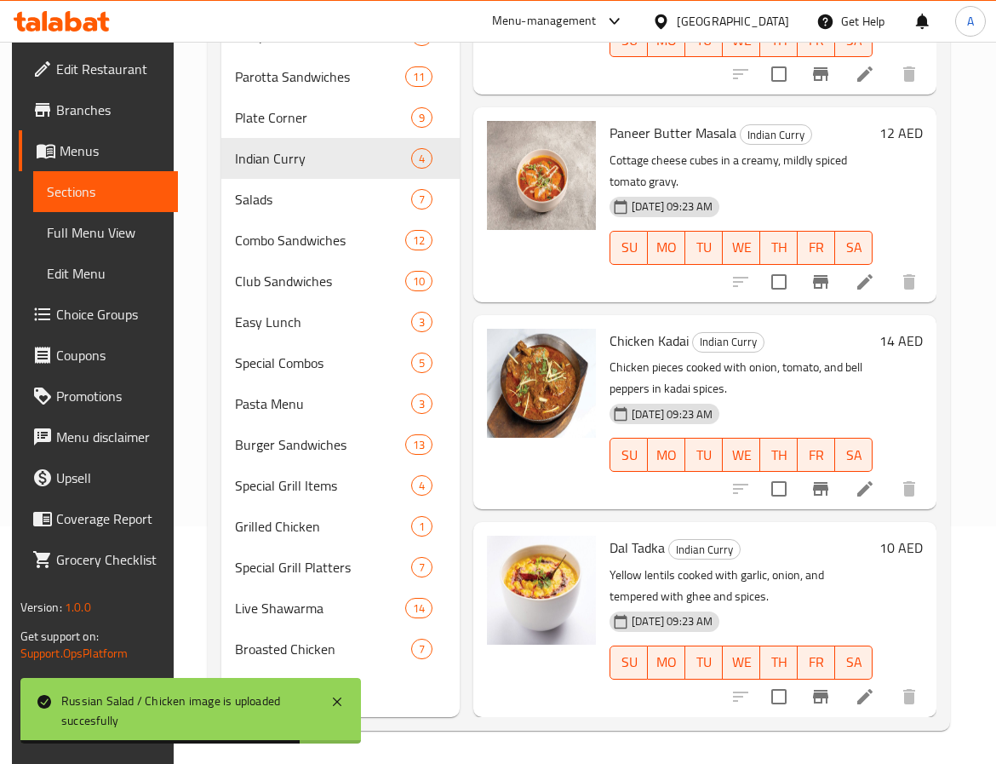
scroll to position [238, 0]
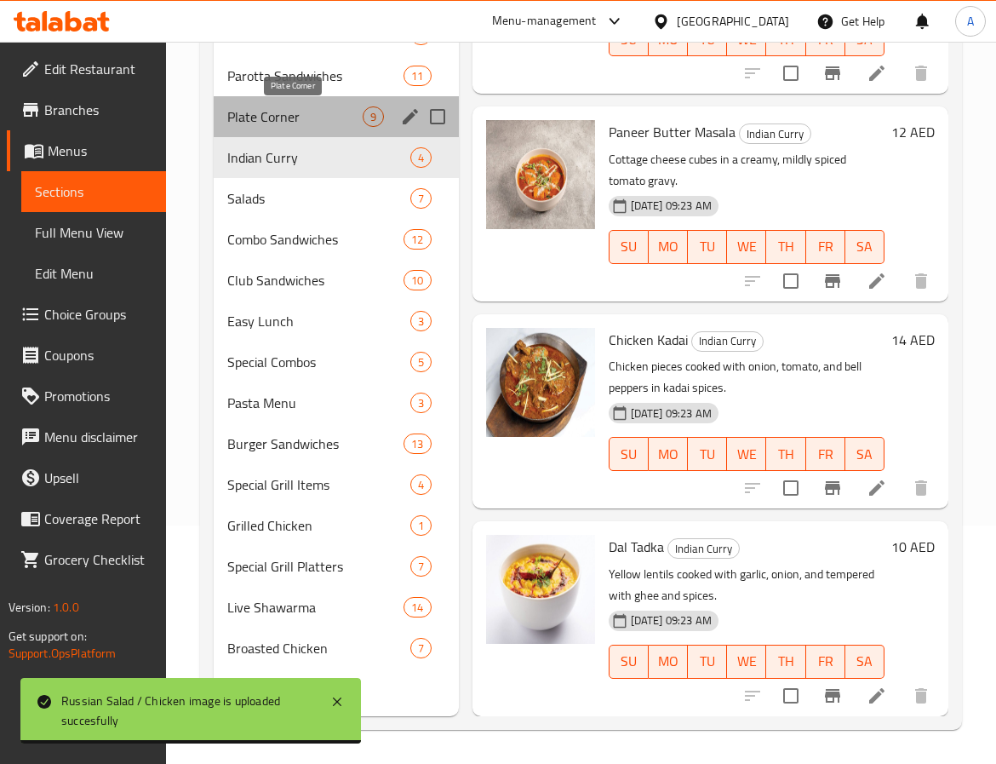
click at [319, 120] on span "Plate Corner" at bounding box center [294, 116] width 135 height 20
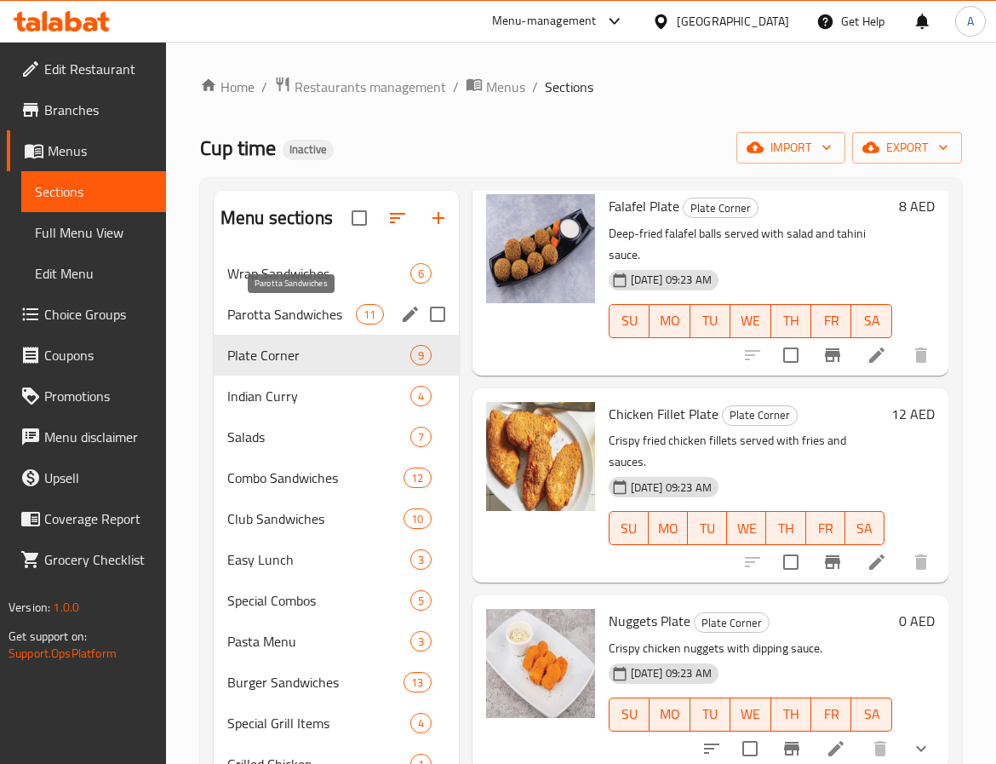
click at [295, 312] on span "Parotta Sandwiches" at bounding box center [291, 314] width 129 height 20
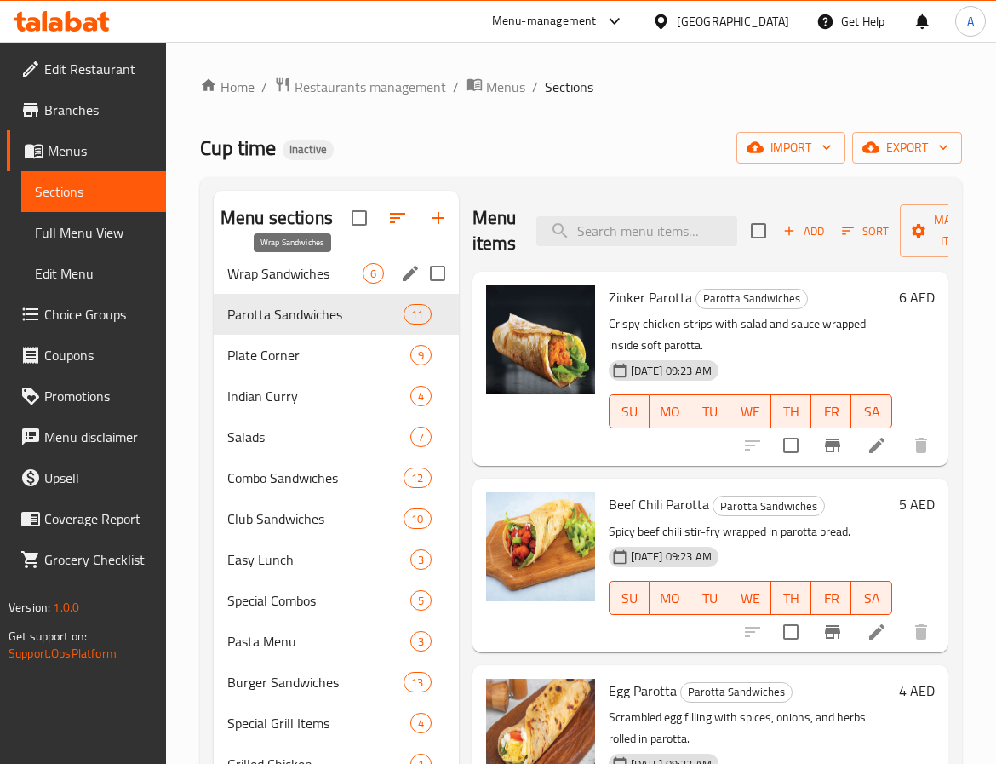
click at [333, 278] on span "Wrap Sandwiches" at bounding box center [294, 273] width 135 height 20
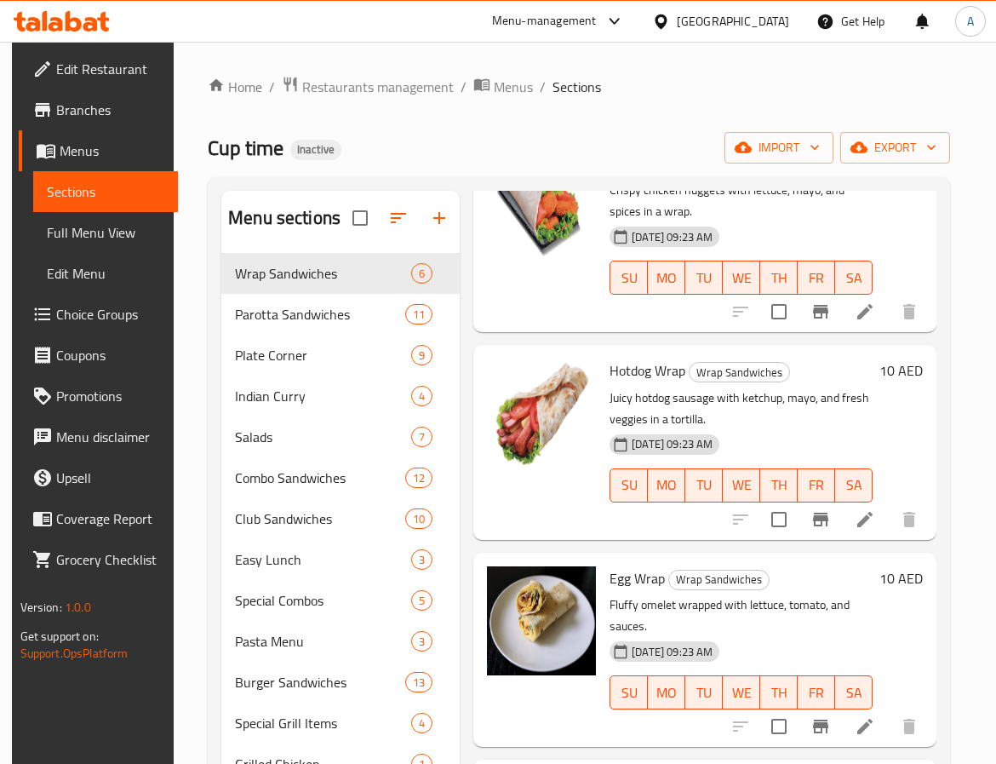
scroll to position [238, 0]
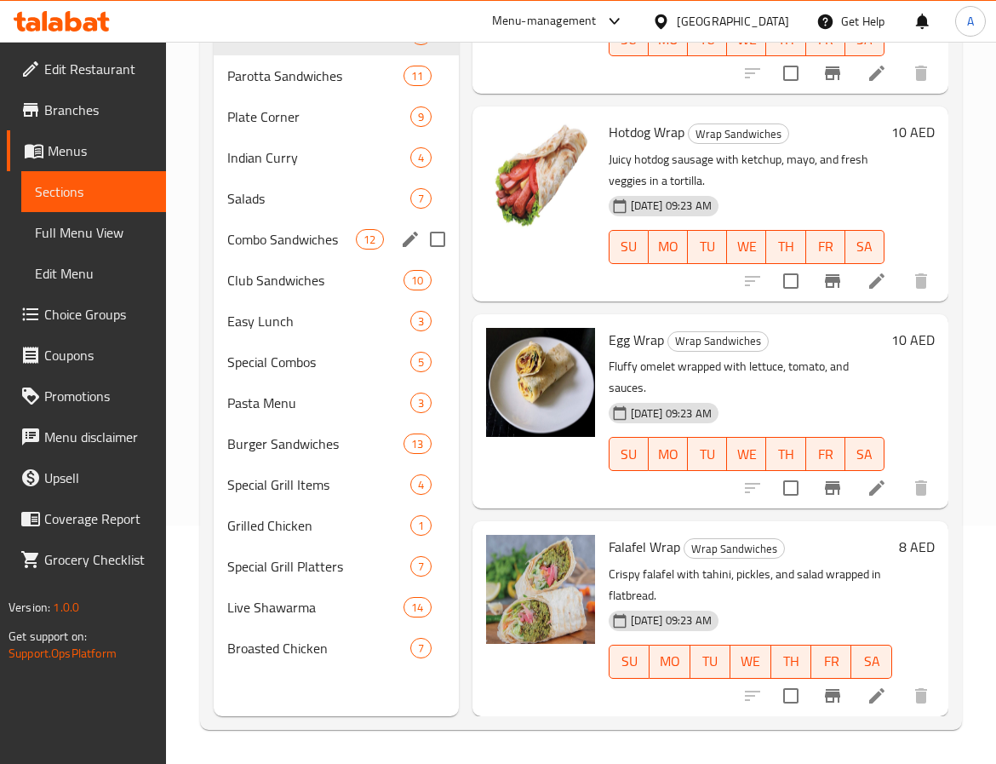
click at [254, 220] on div "Combo Sandwiches 12" at bounding box center [336, 239] width 245 height 41
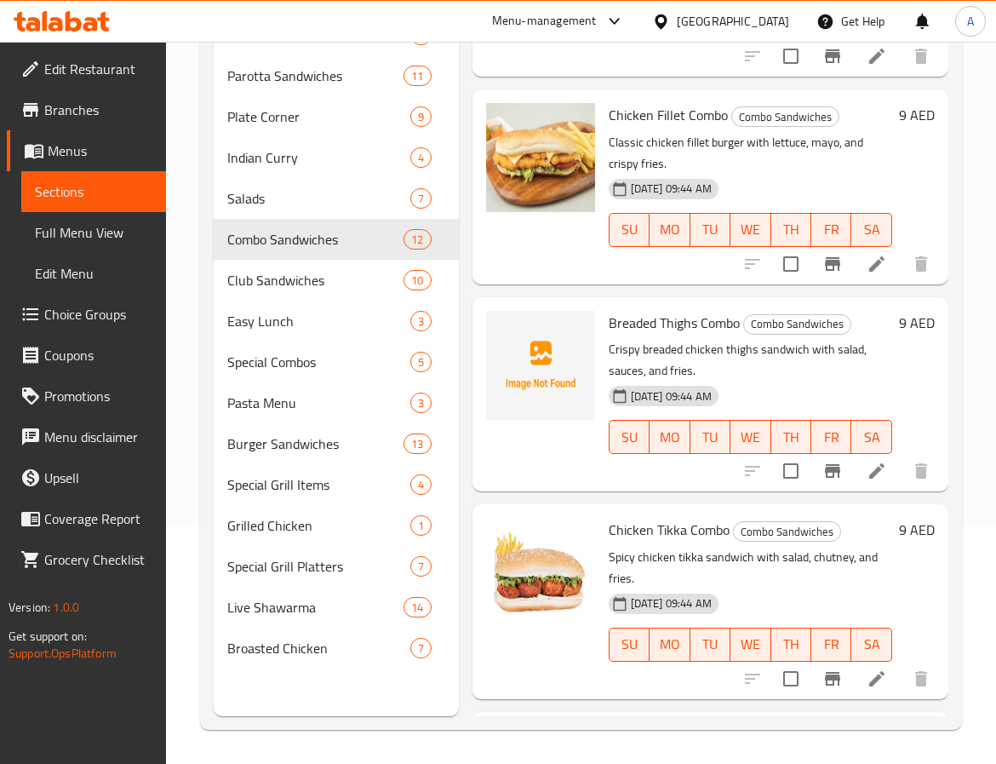
click at [622, 325] on div "Breaded Thighs Combo Combo Sandwiches Crispy breaded chicken thighs sandwich wi…" at bounding box center [750, 394] width 297 height 180
click at [665, 335] on span "Breaded Thighs Combo" at bounding box center [674, 323] width 131 height 26
copy span "Thighs"
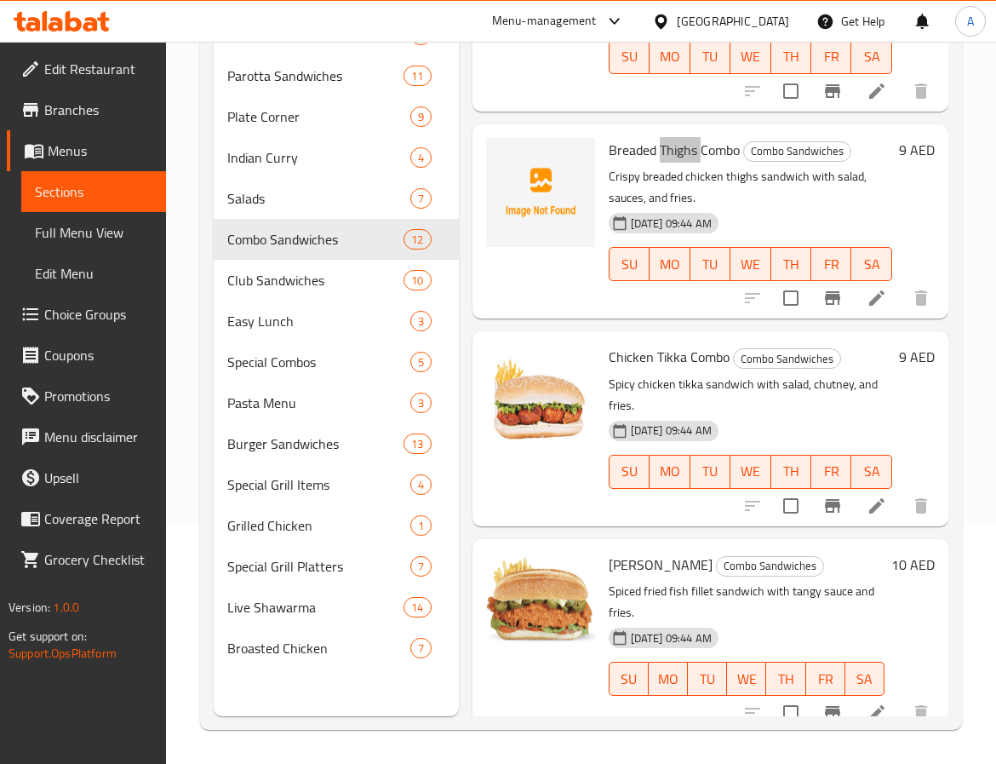
scroll to position [693, 0]
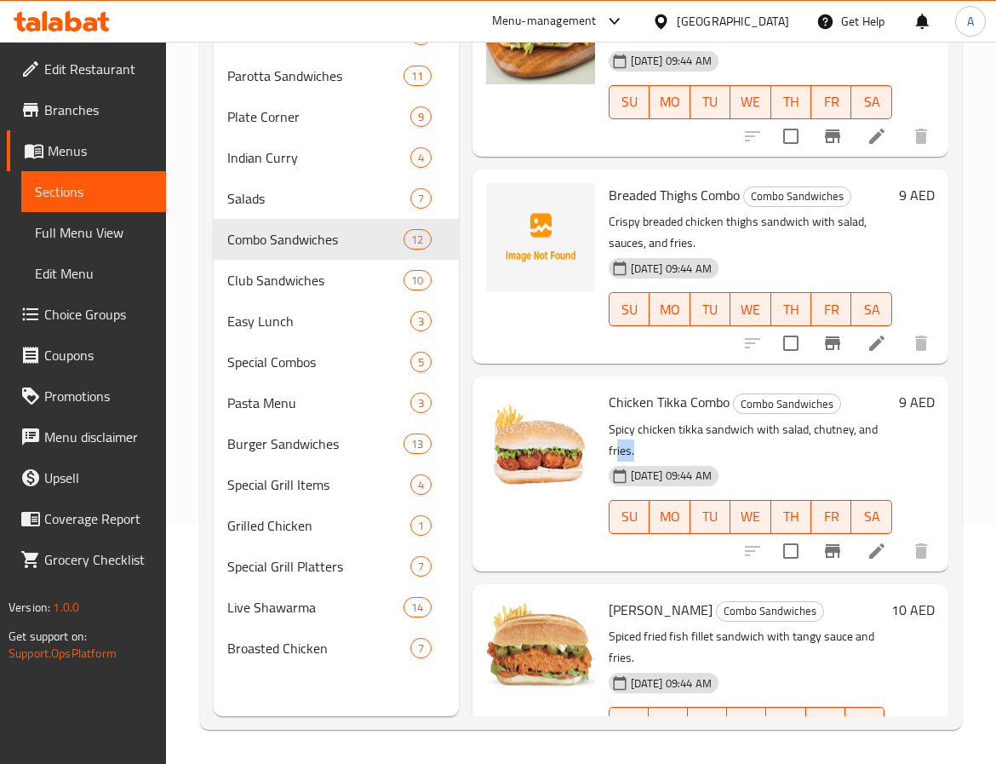
drag, startPoint x: 636, startPoint y: 467, endPoint x: 685, endPoint y: 468, distance: 48.5
click at [685, 461] on p "Spicy chicken tikka sandwich with salad, chutney, and fries." at bounding box center [751, 440] width 284 height 43
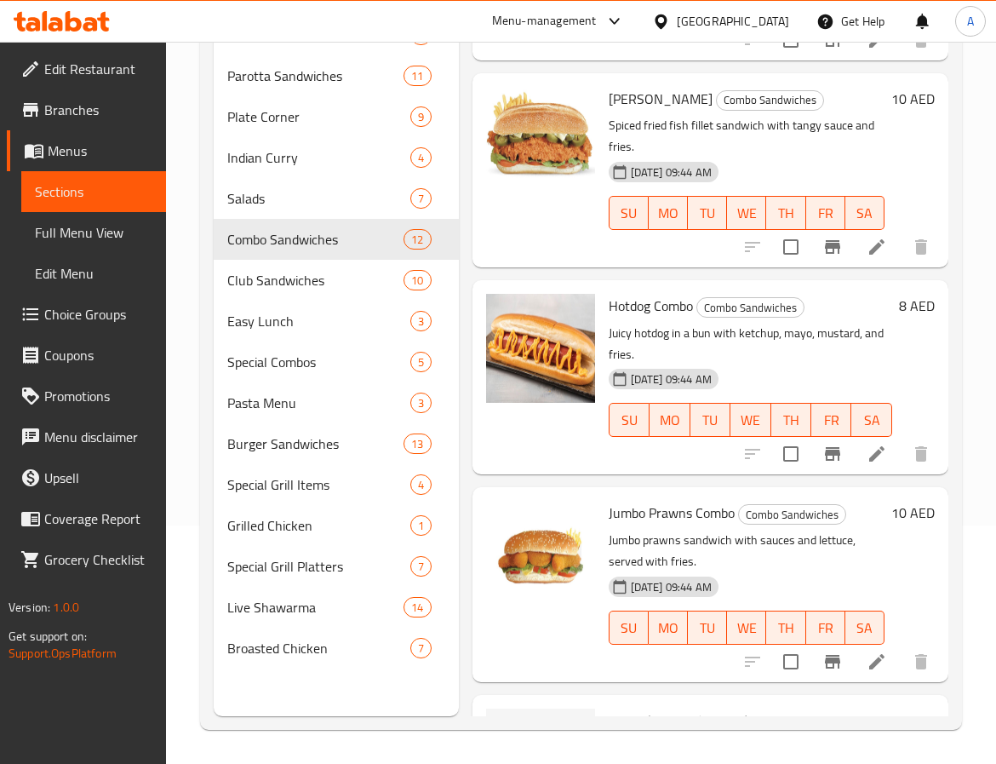
scroll to position [1832, 0]
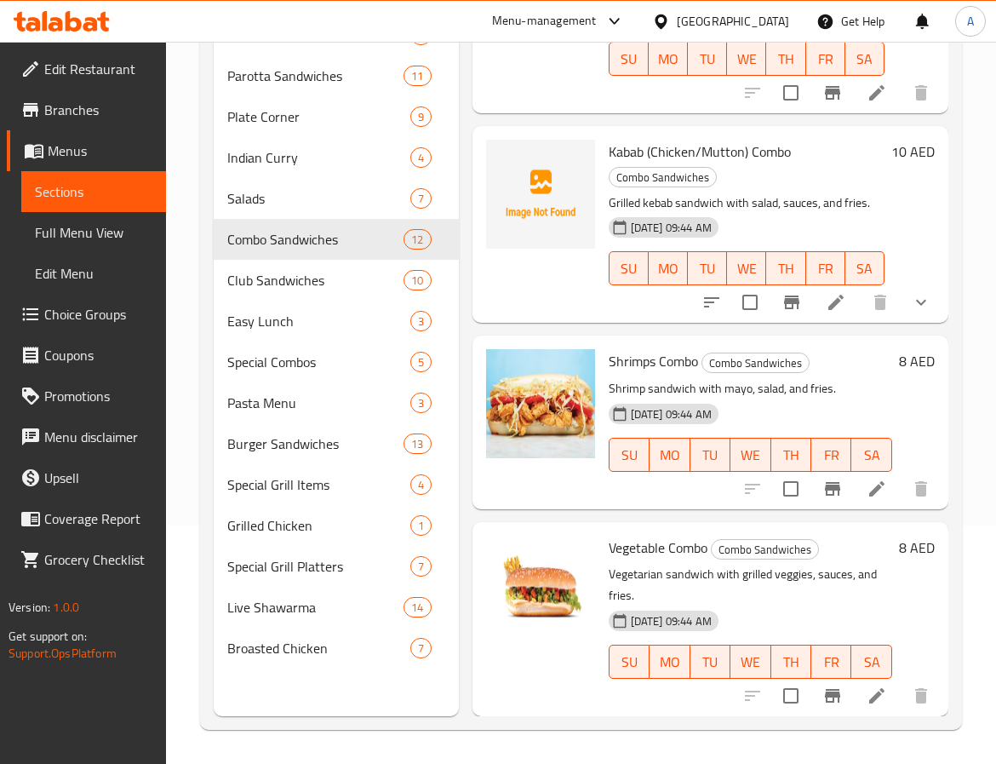
click at [628, 139] on span "Kabab (Chicken/Mutton) Combo" at bounding box center [700, 152] width 182 height 26
copy span "Kabab"
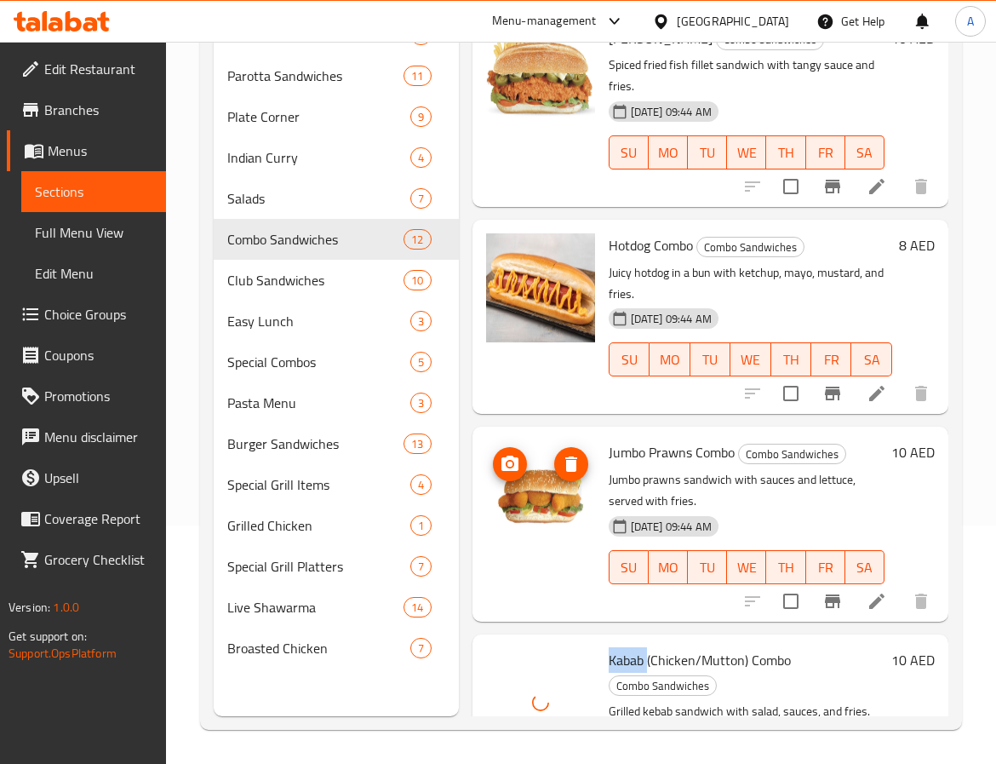
scroll to position [1194, 0]
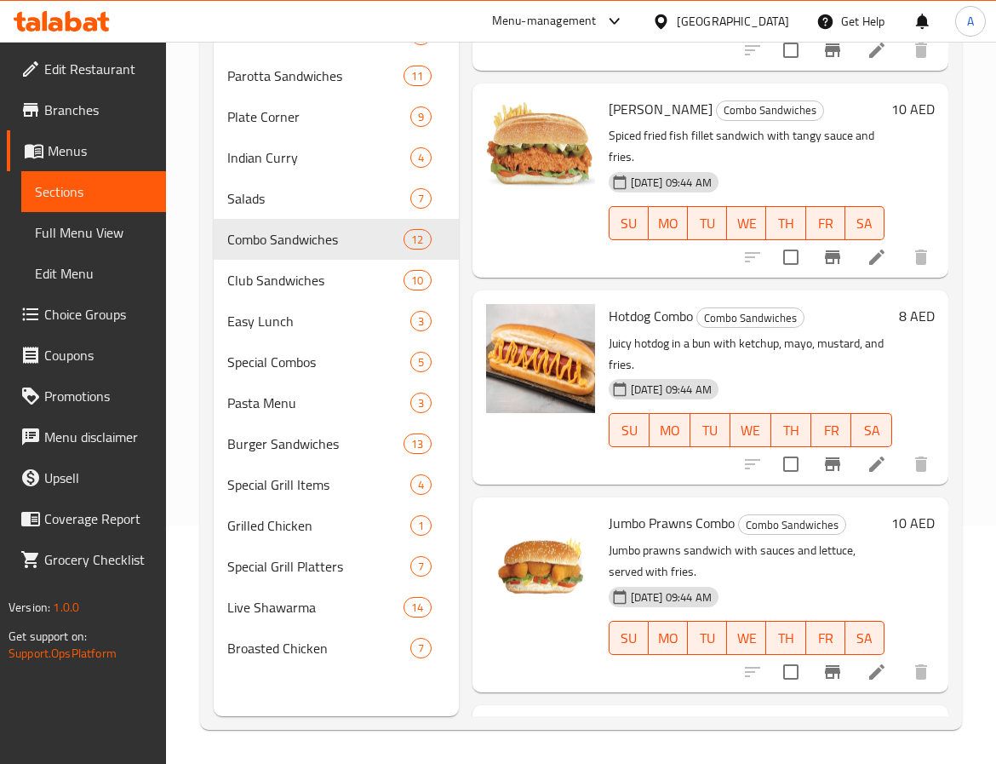
click at [634, 167] on p "Spiced fried fish fillet sandwich with tangy sauce and fries." at bounding box center [747, 146] width 276 height 43
copy p "fries"
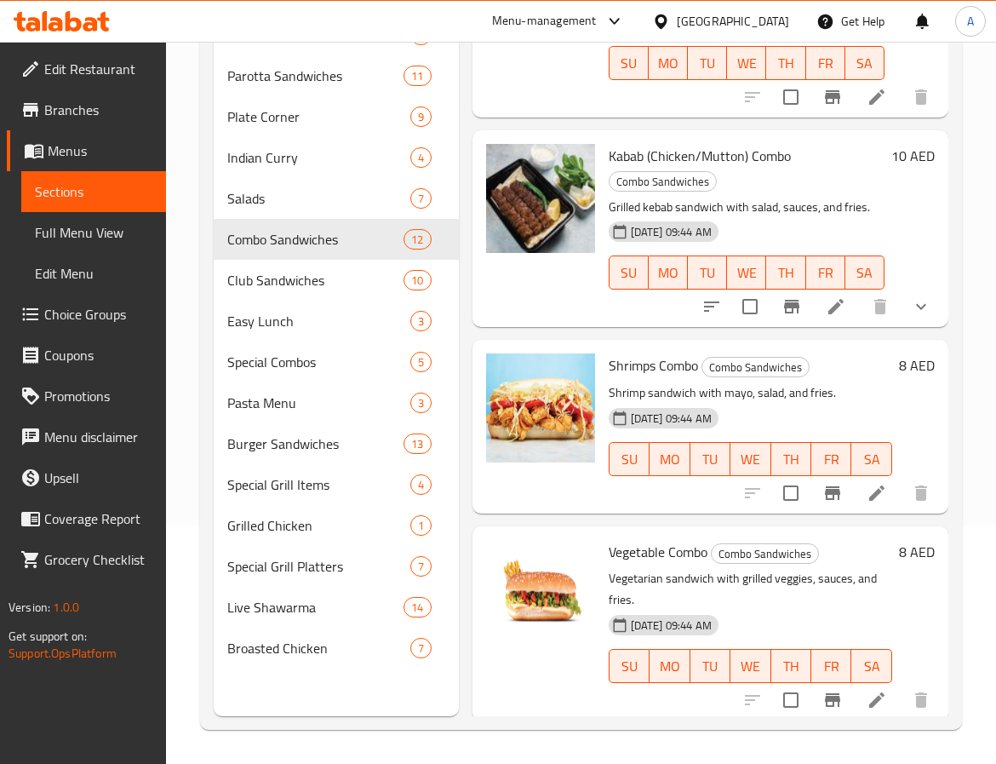
scroll to position [1832, 0]
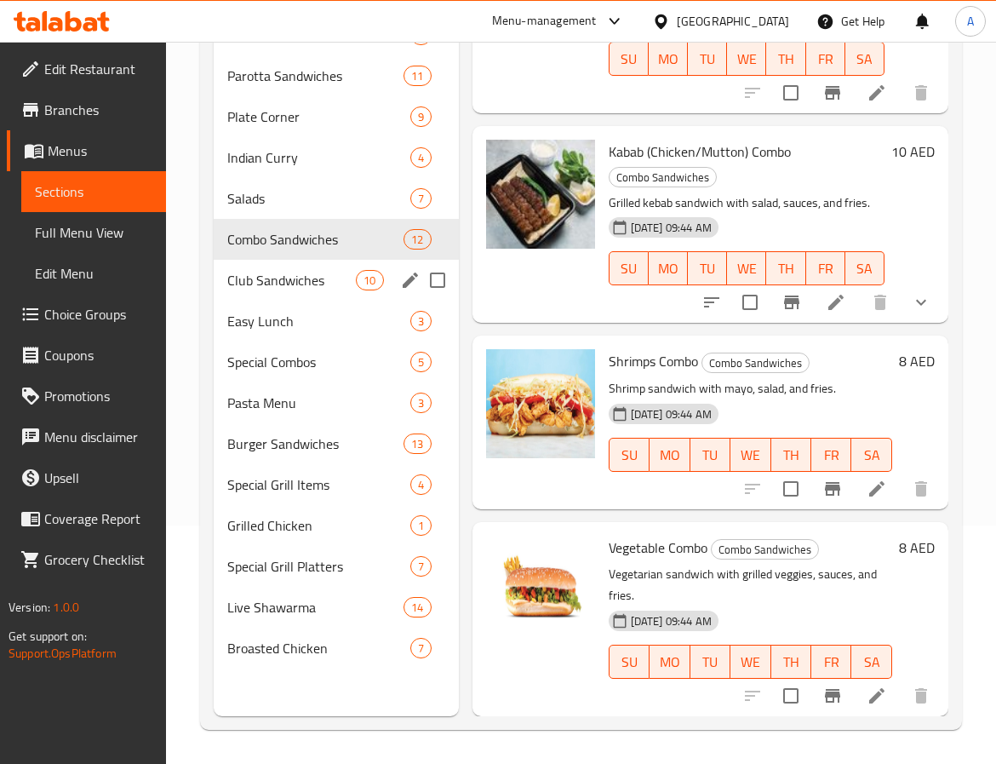
click at [333, 276] on span "Club Sandwiches" at bounding box center [291, 280] width 129 height 20
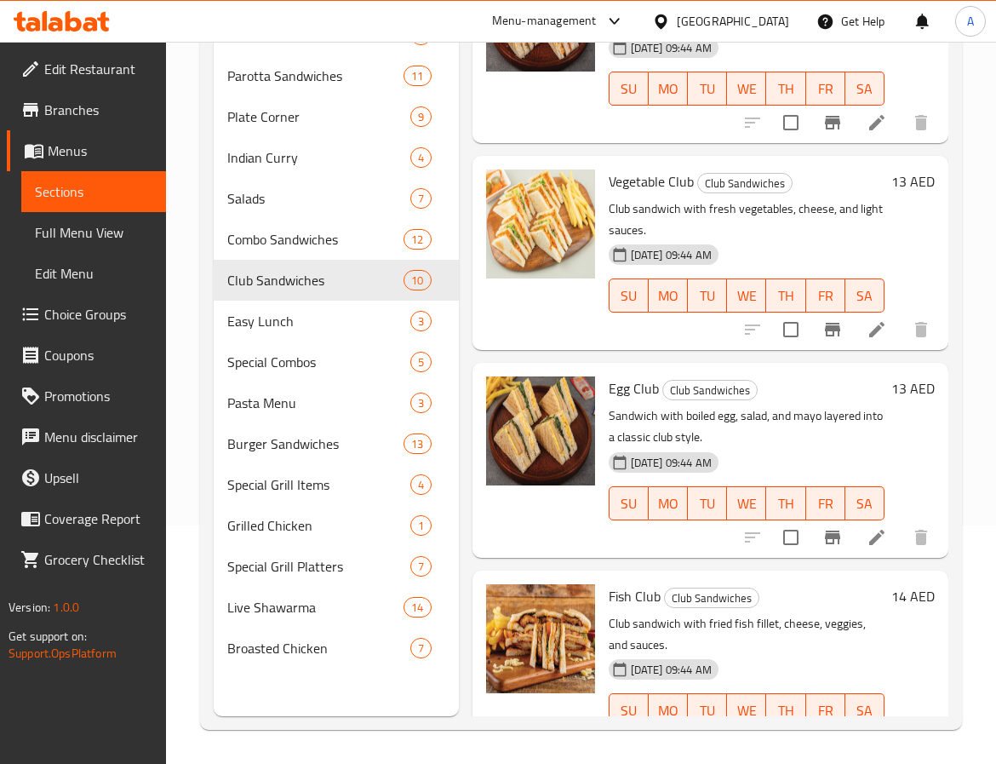
scroll to position [1416, 0]
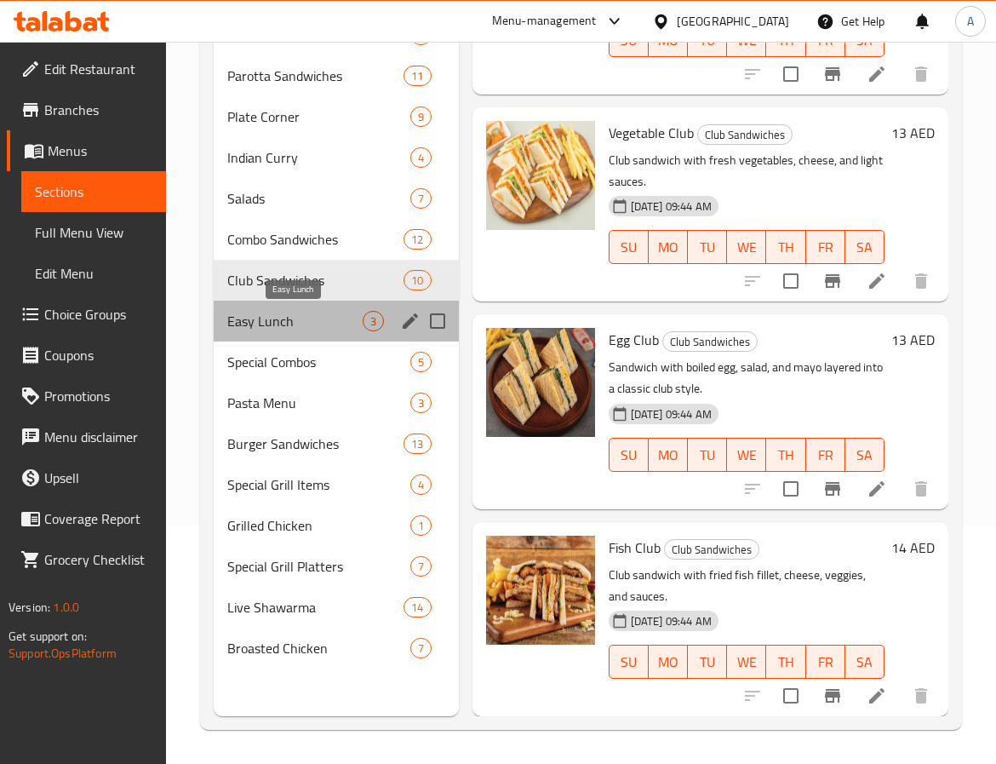
click at [310, 322] on span "Easy Lunch" at bounding box center [294, 321] width 135 height 20
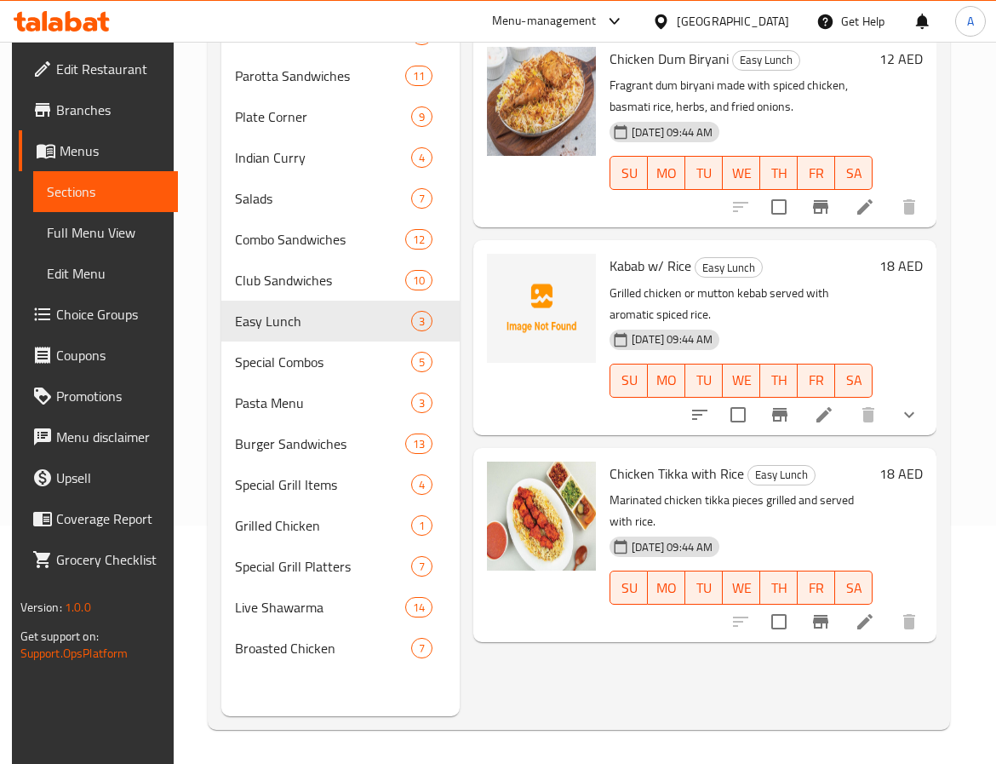
click at [614, 274] on span "Kabab w/ Rice" at bounding box center [651, 266] width 82 height 26
copy span "Kabab"
click at [718, 498] on p "Marinated chicken tikka pieces grilled and served with rice." at bounding box center [741, 511] width 263 height 43
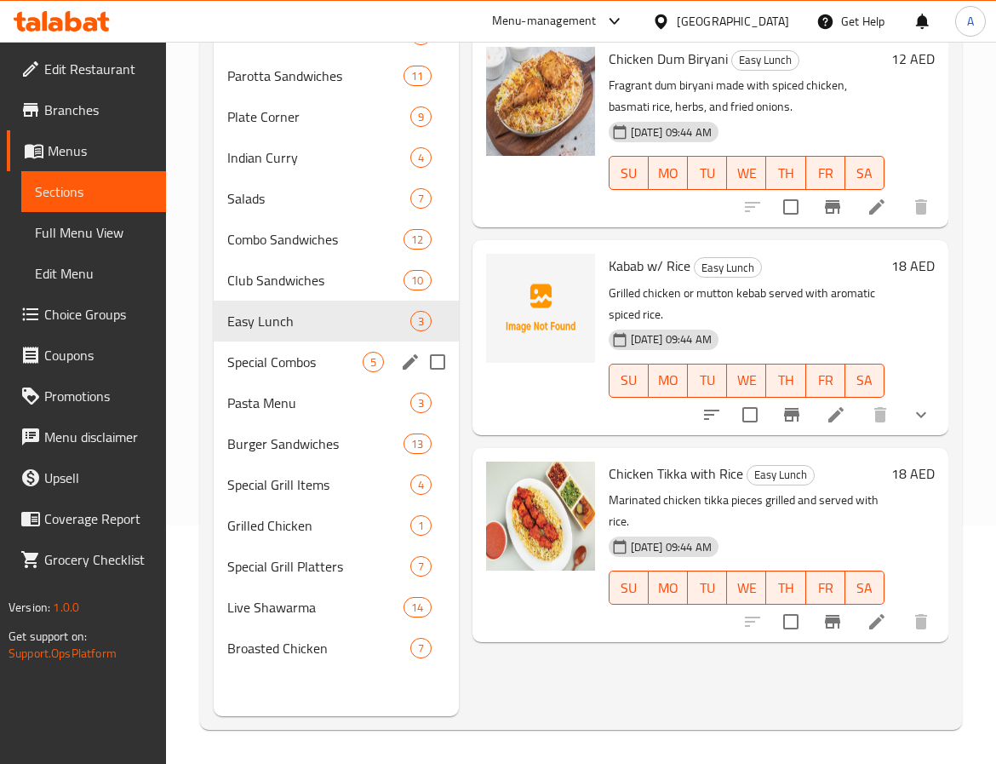
click at [312, 371] on span "Special Combos" at bounding box center [294, 362] width 135 height 20
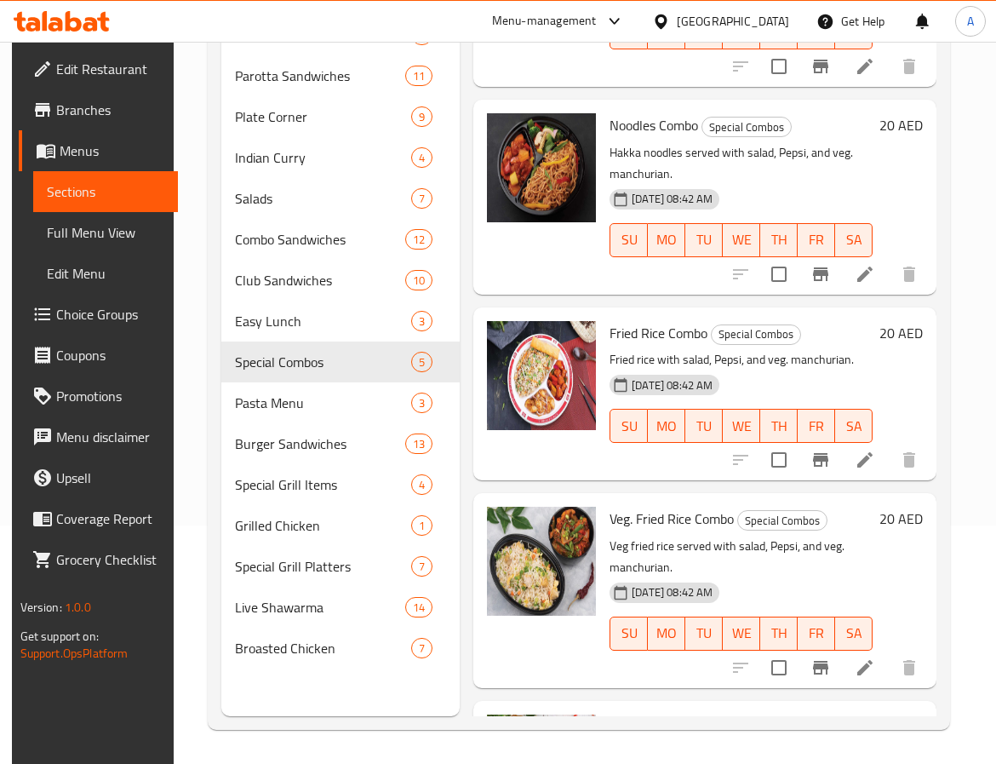
scroll to position [338, 0]
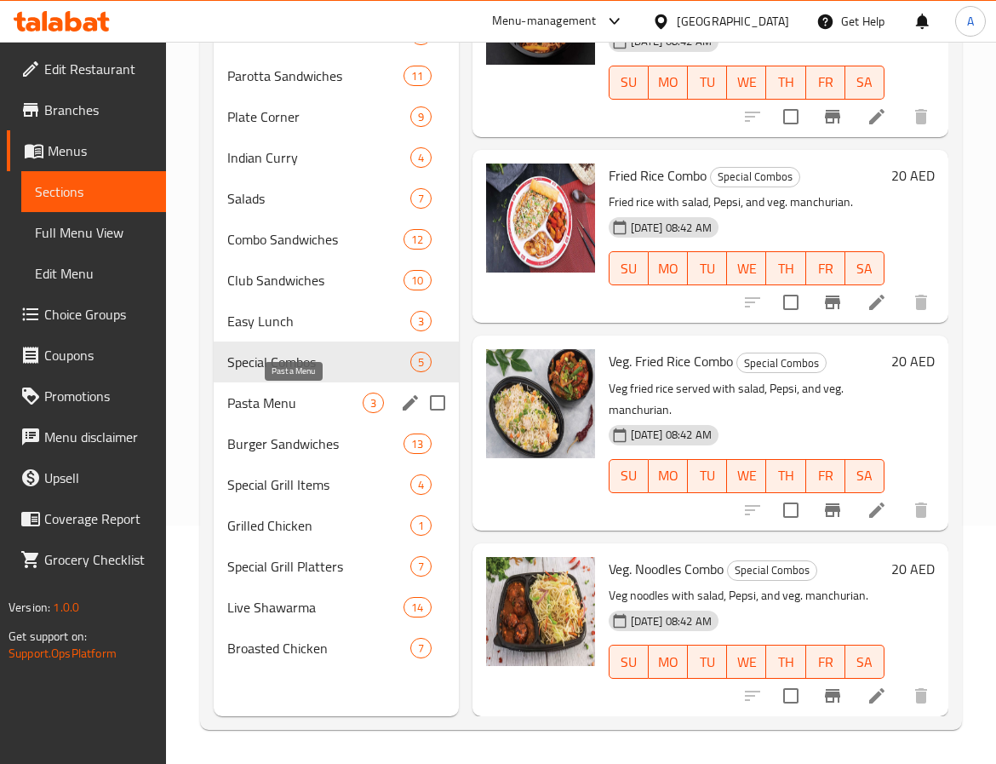
click at [317, 396] on span "Pasta Menu" at bounding box center [294, 402] width 135 height 20
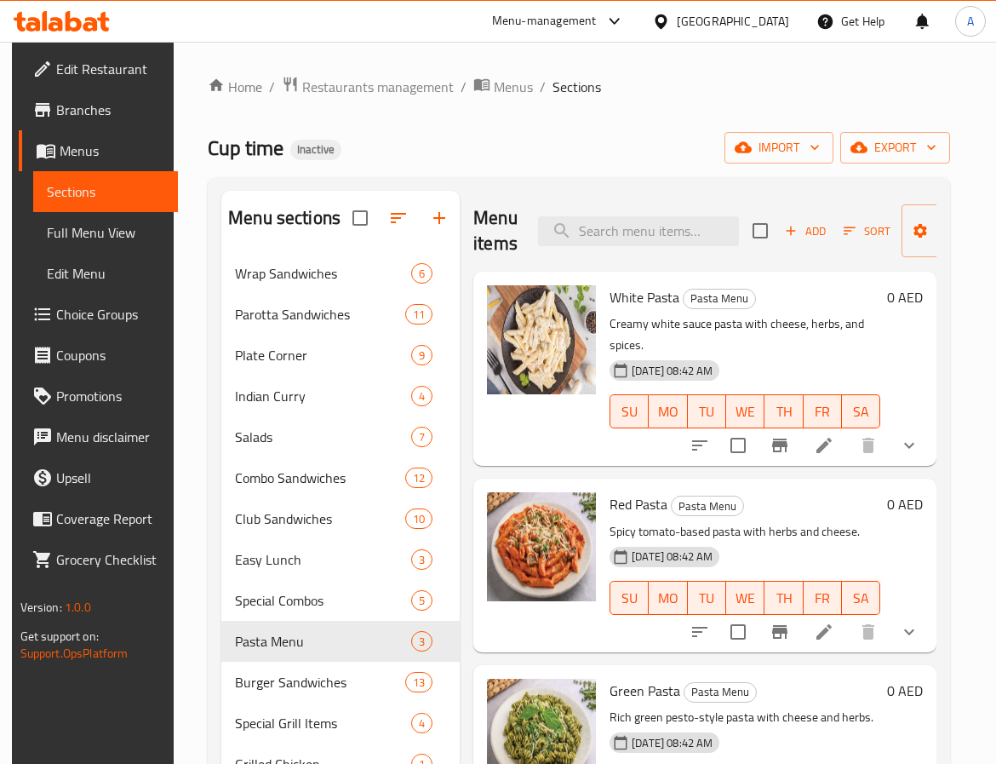
scroll to position [238, 0]
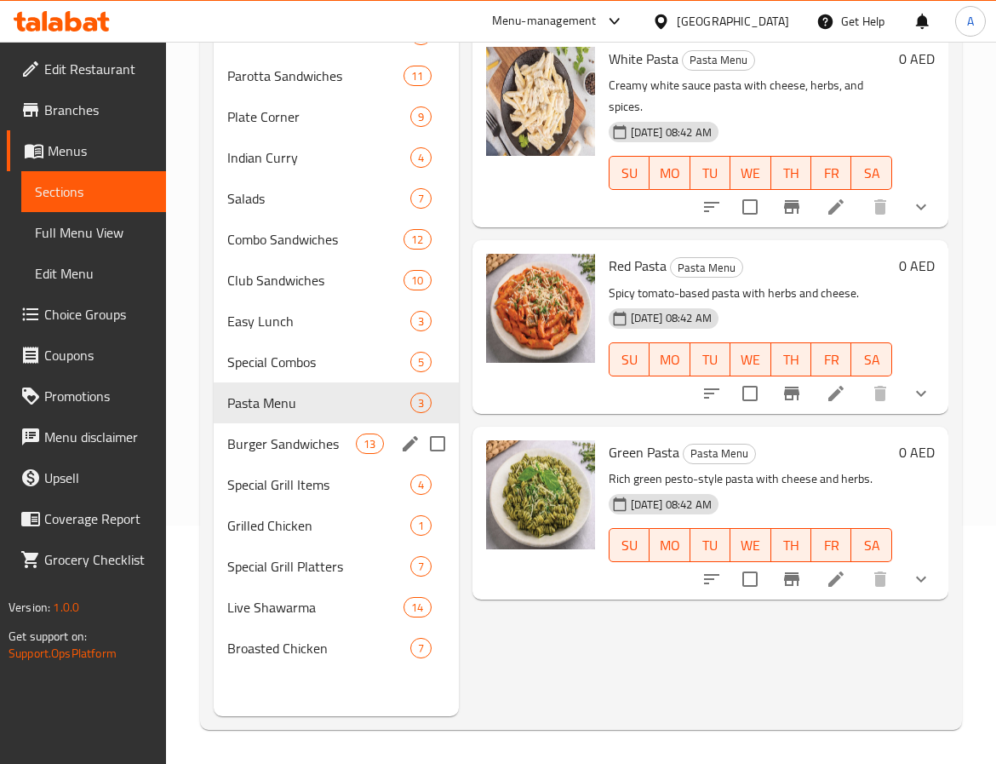
click at [278, 438] on span "Burger Sandwiches" at bounding box center [291, 443] width 129 height 20
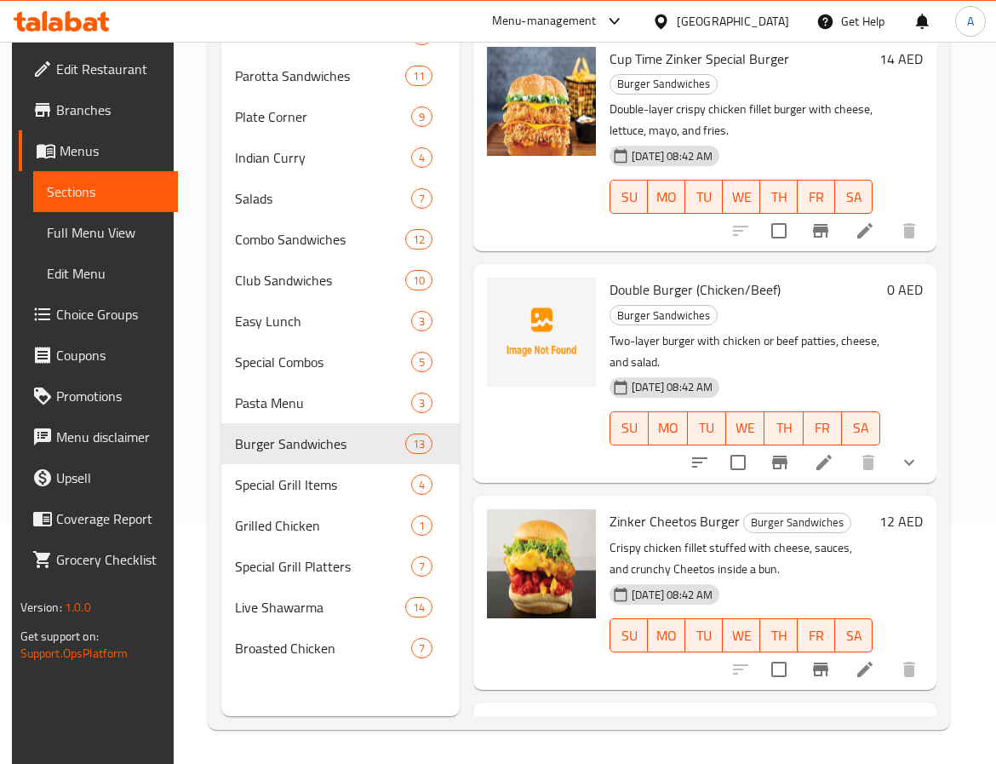
click at [639, 282] on span "Double Burger (Chicken/Beef)" at bounding box center [695, 290] width 171 height 26
click at [674, 279] on span "Double Burger (Chicken/Beef)" at bounding box center [695, 290] width 171 height 26
copy span "Burger"
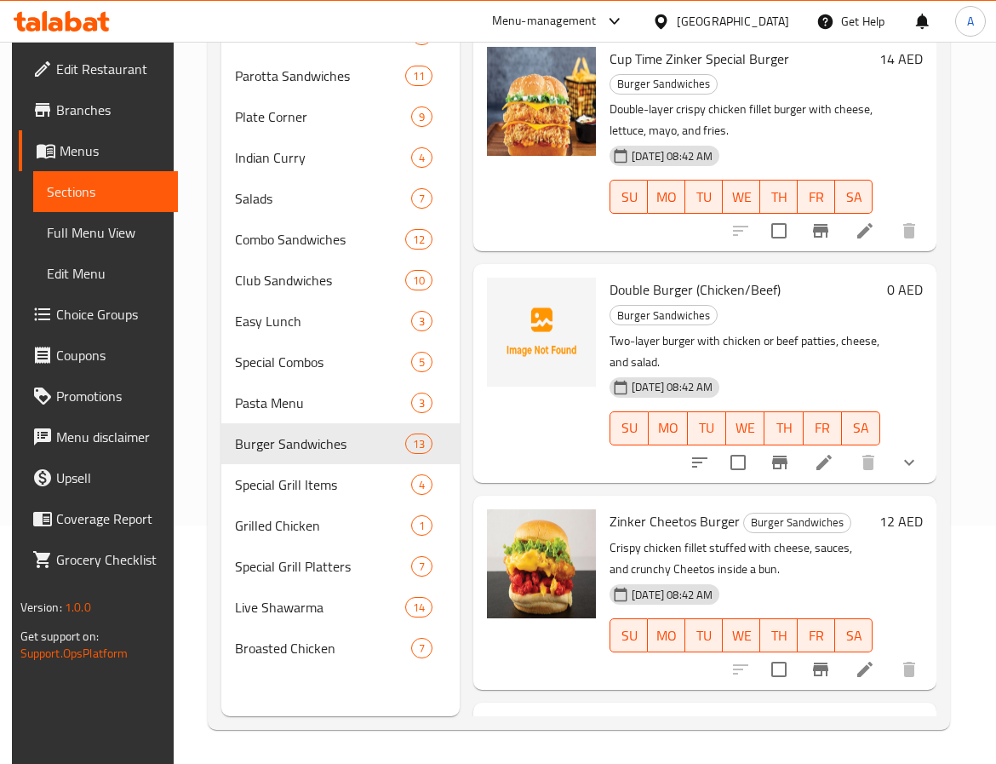
click at [649, 287] on span "Double Burger (Chicken/Beef)" at bounding box center [695, 290] width 171 height 26
click at [637, 289] on span "Double Burger (Chicken/Beef)" at bounding box center [695, 290] width 171 height 26
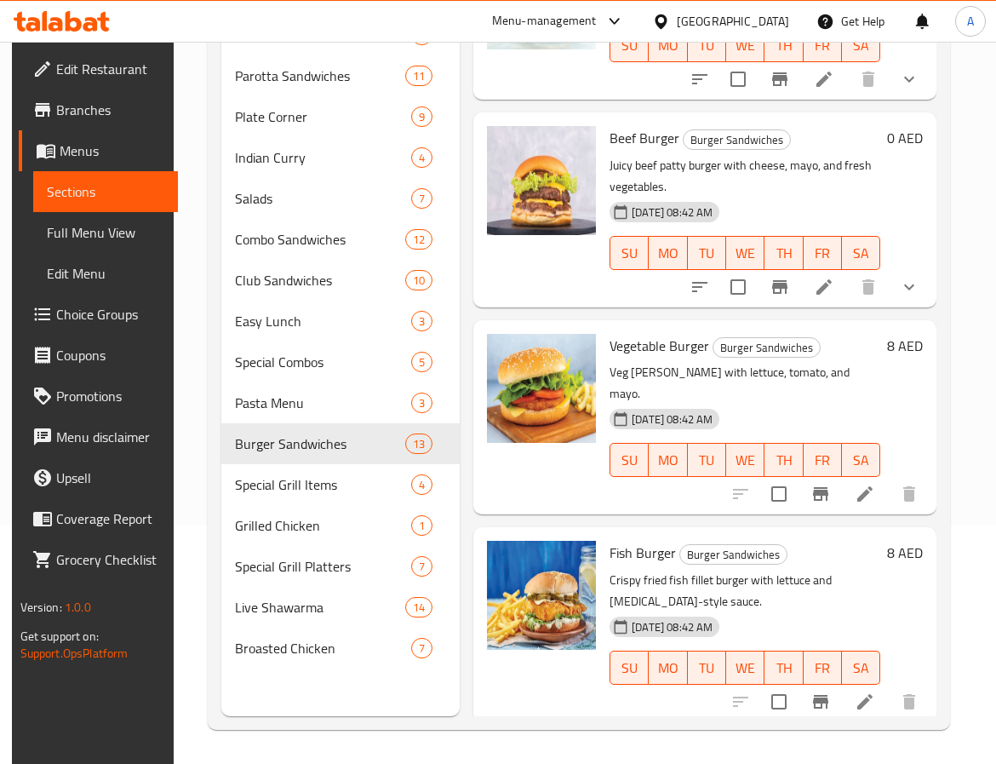
scroll to position [2002, 0]
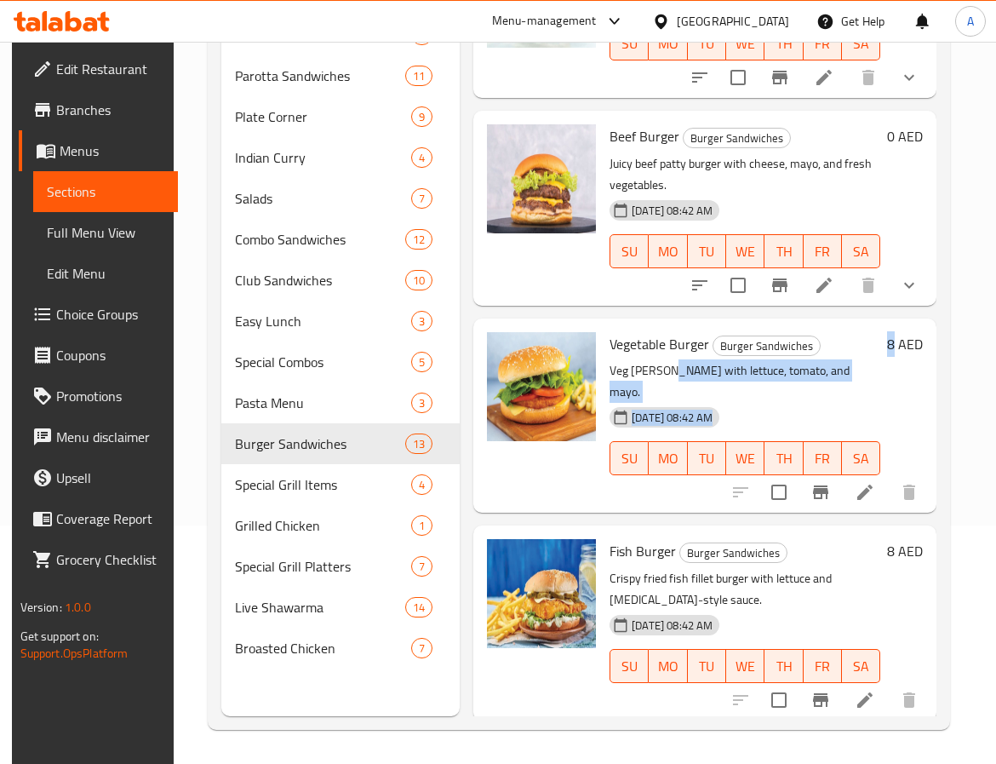
drag, startPoint x: 662, startPoint y: 358, endPoint x: 889, endPoint y: 355, distance: 226.5
click at [889, 355] on div "Vegetable Burger Burger Sandwiches Veg patty burger with lettuce, tomato, and m…" at bounding box center [766, 415] width 327 height 180
click at [854, 368] on p "Veg patty burger with lettuce, tomato, and mayo." at bounding box center [745, 381] width 271 height 43
click at [816, 371] on p "Veg patty burger with lettuce, tomato, and mayo." at bounding box center [745, 381] width 271 height 43
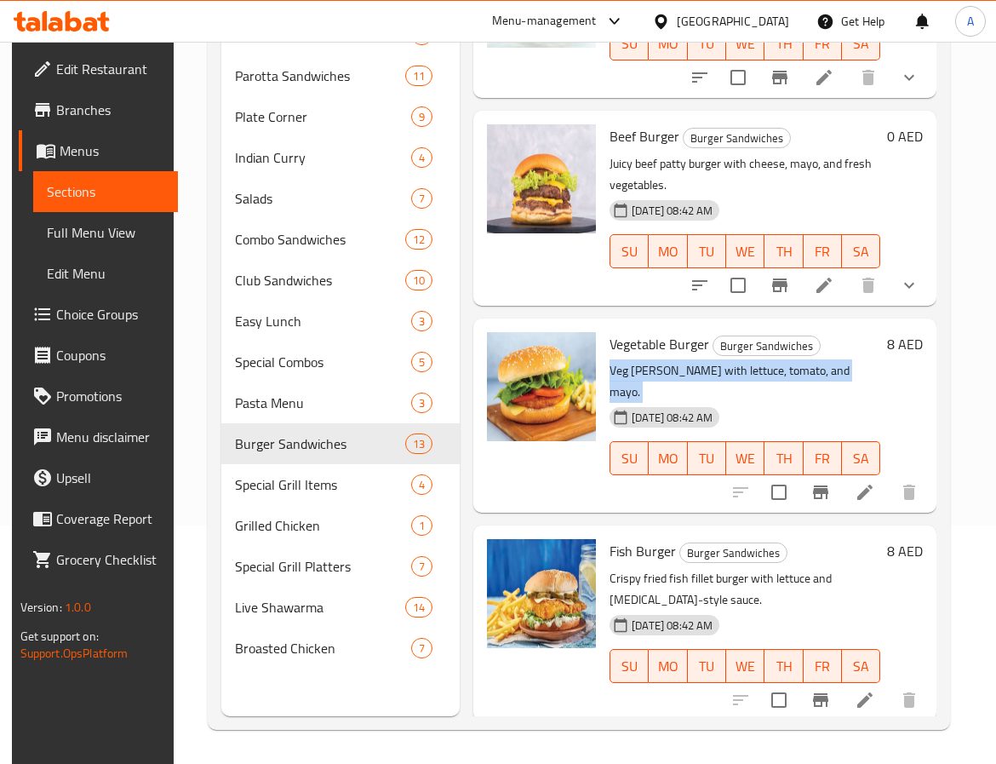
click at [816, 371] on p "Veg patty burger with lettuce, tomato, and mayo." at bounding box center [745, 381] width 271 height 43
click at [776, 375] on p "Veg patty burger with lettuce, tomato, and mayo." at bounding box center [745, 381] width 271 height 43
click at [622, 347] on span "Vegetable Burger" at bounding box center [660, 344] width 100 height 26
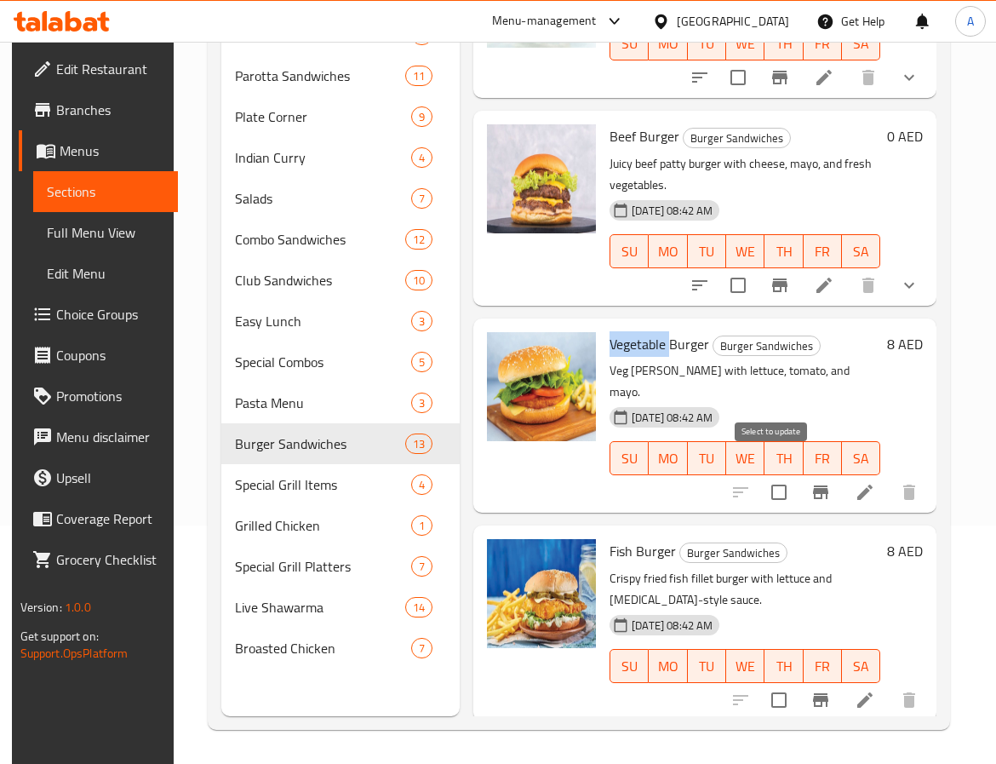
click at [761, 475] on input "checkbox" at bounding box center [779, 492] width 36 height 36
click at [772, 475] on input "checkbox" at bounding box center [779, 492] width 36 height 36
checkbox input "false"
click at [614, 538] on span "Fish Burger" at bounding box center [643, 551] width 66 height 26
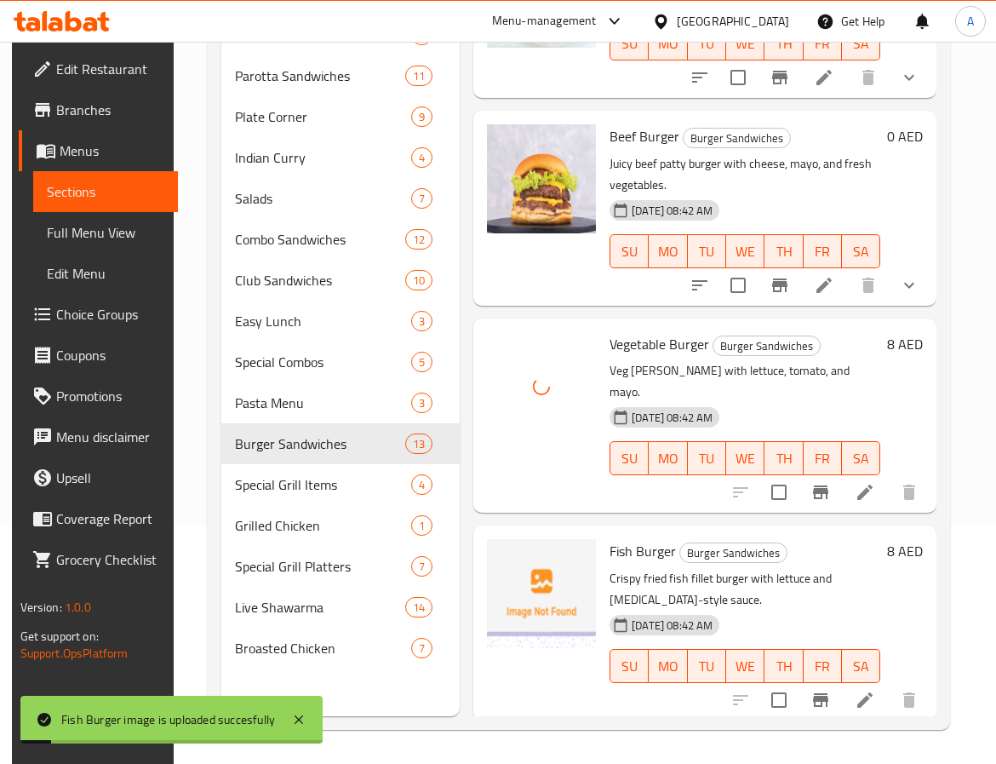
click at [669, 340] on span "Vegetable Burger" at bounding box center [660, 344] width 100 height 26
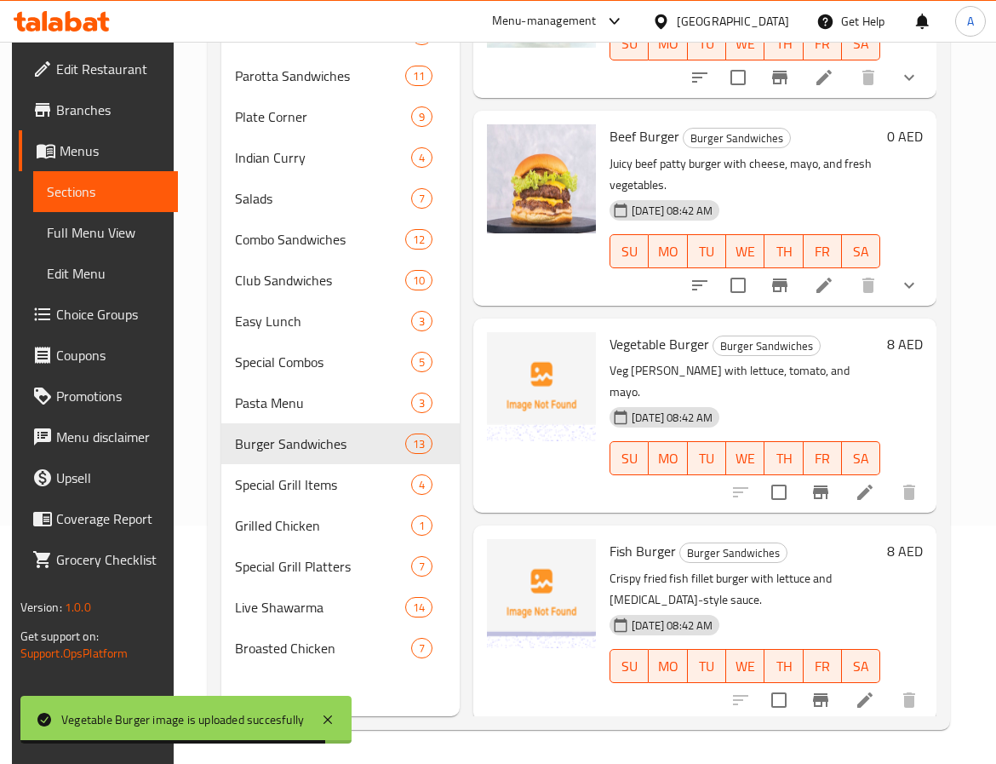
click at [626, 538] on span "Fish Burger" at bounding box center [643, 551] width 66 height 26
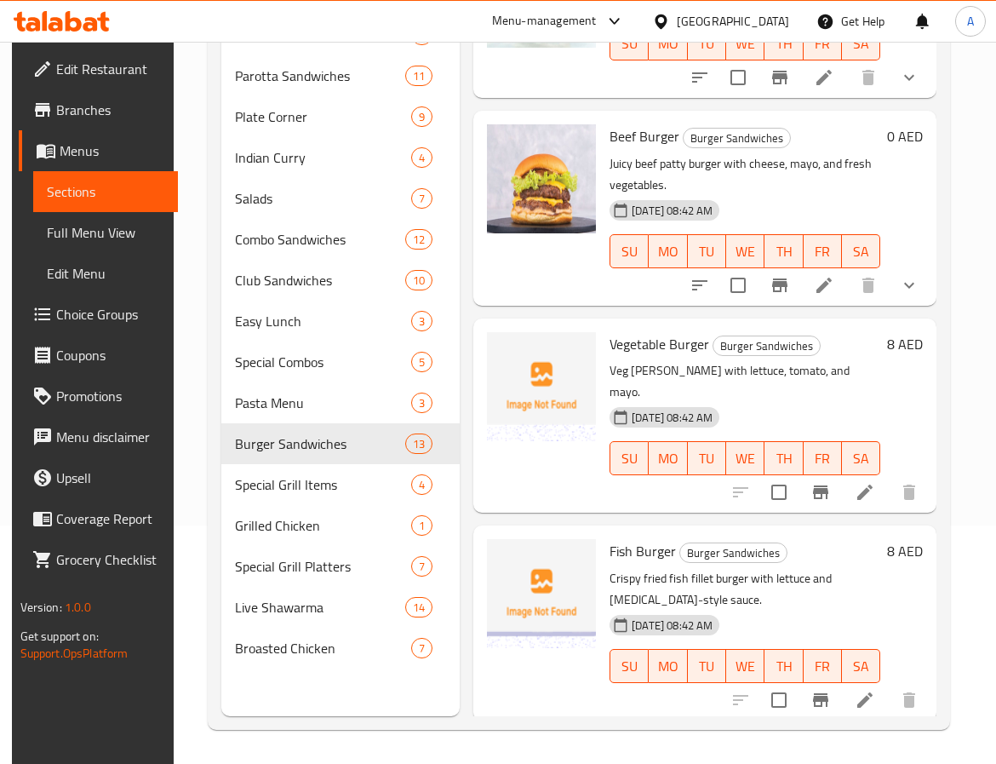
click at [550, 667] on div at bounding box center [541, 622] width 123 height 180
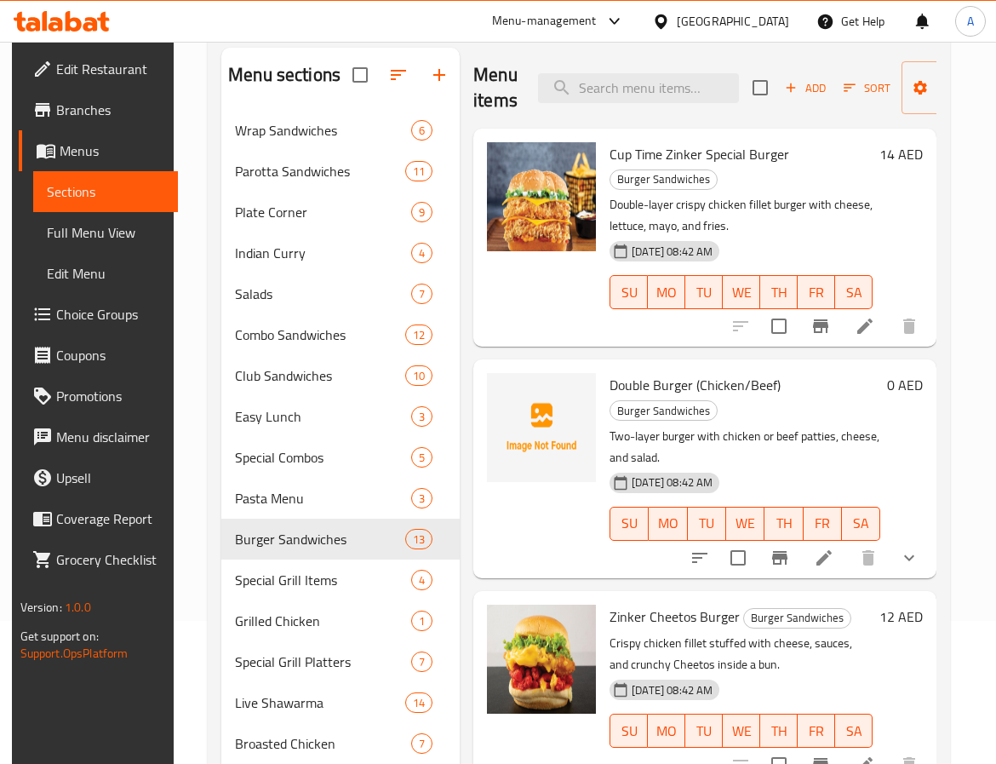
scroll to position [0, 0]
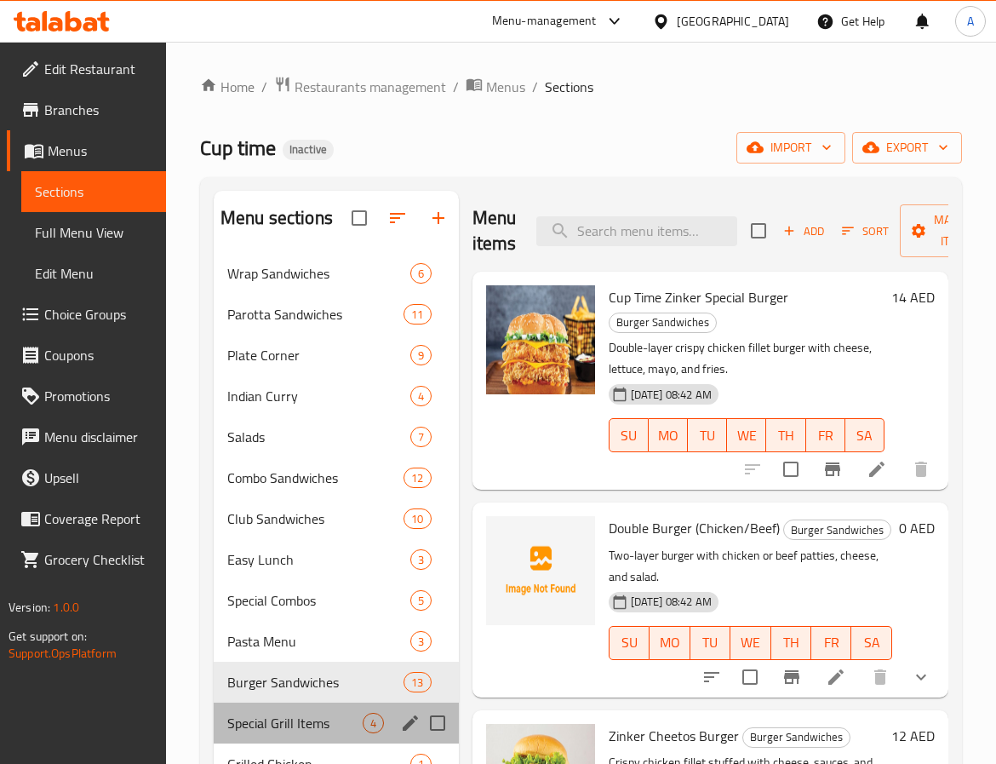
click at [301, 708] on div "Special Grill Items 4" at bounding box center [336, 722] width 245 height 41
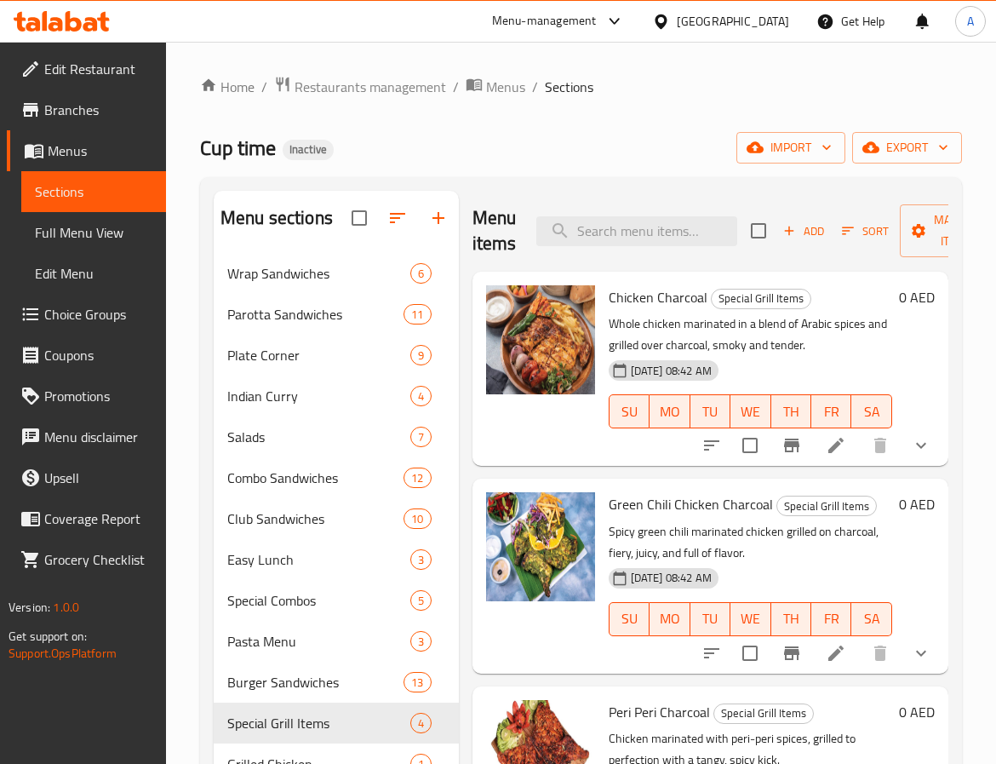
click at [637, 297] on span "Chicken Charcoal" at bounding box center [658, 297] width 99 height 26
click at [664, 299] on span "Chicken Charcoal" at bounding box center [658, 297] width 99 height 26
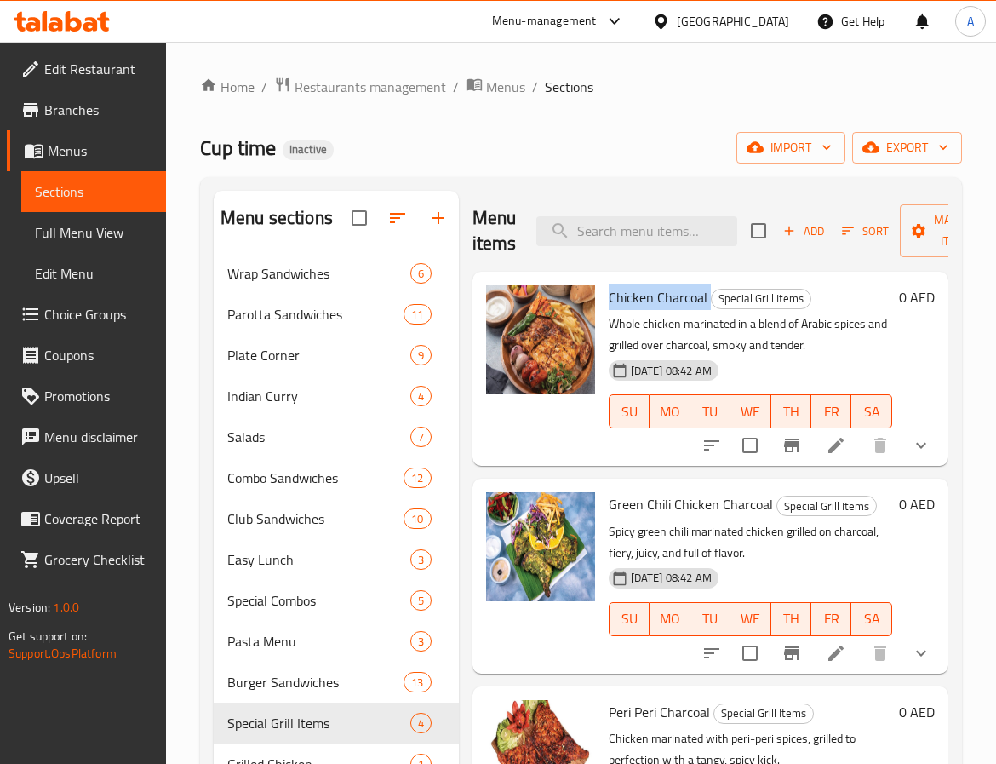
click at [633, 301] on span "Chicken Charcoal" at bounding box center [658, 297] width 99 height 26
click at [916, 448] on icon "show more" at bounding box center [921, 446] width 10 height 6
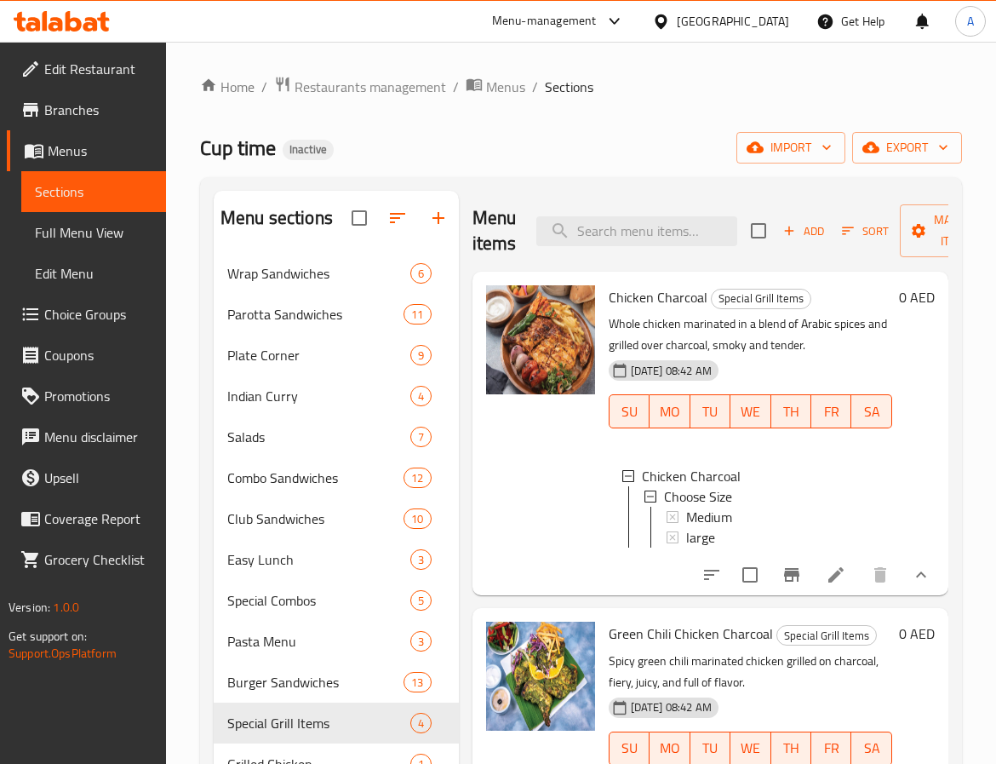
click at [557, 581] on div at bounding box center [540, 433] width 123 height 310
click at [657, 646] on span "Green Chili Chicken Charcoal" at bounding box center [691, 634] width 164 height 26
click at [647, 646] on span "Green Chili Chicken Charcoal" at bounding box center [691, 634] width 164 height 26
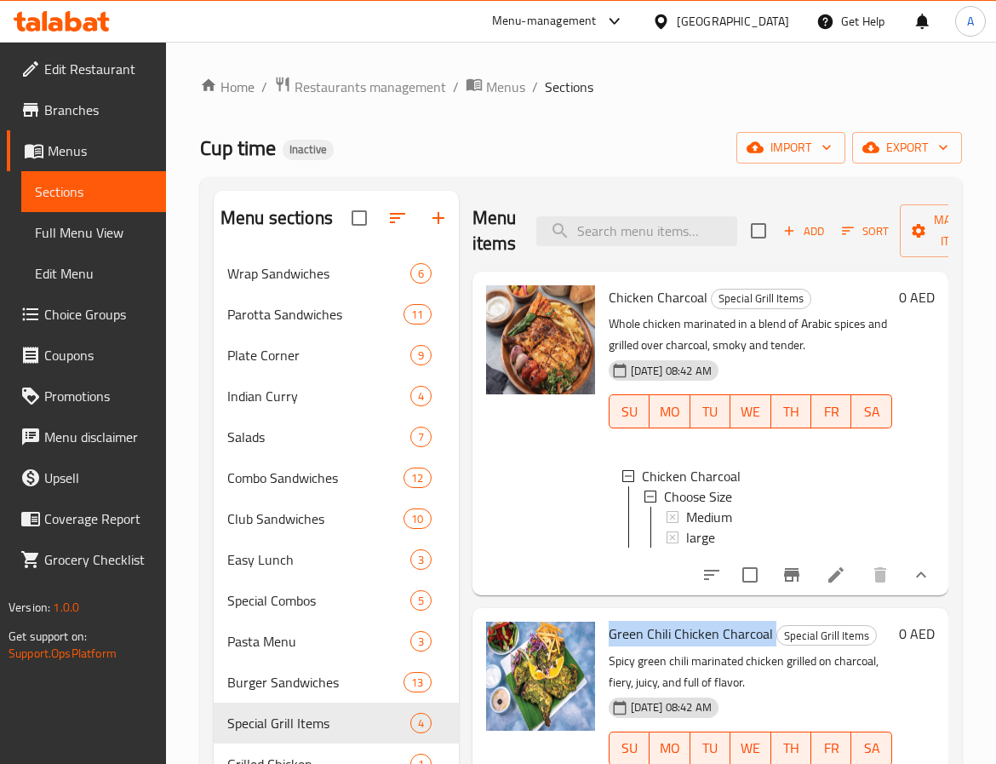
click at [647, 646] on span "Green Chili Chicken Charcoal" at bounding box center [691, 634] width 164 height 26
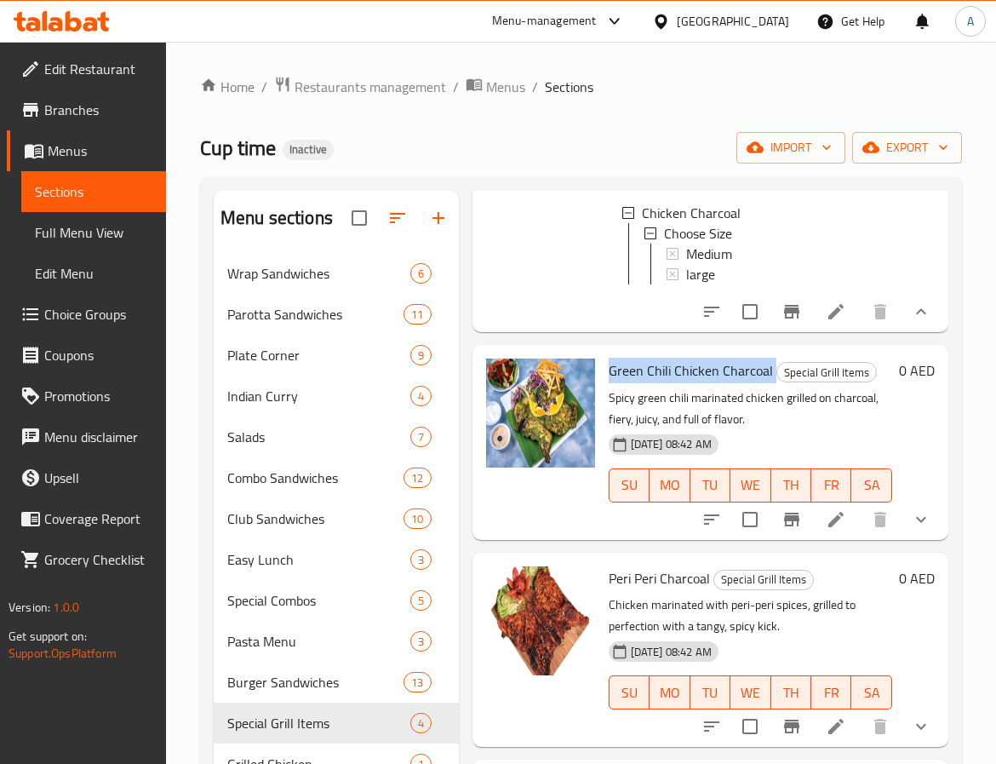
scroll to position [300, 0]
click at [696, 358] on span "Green Chili Chicken Charcoal" at bounding box center [691, 371] width 164 height 26
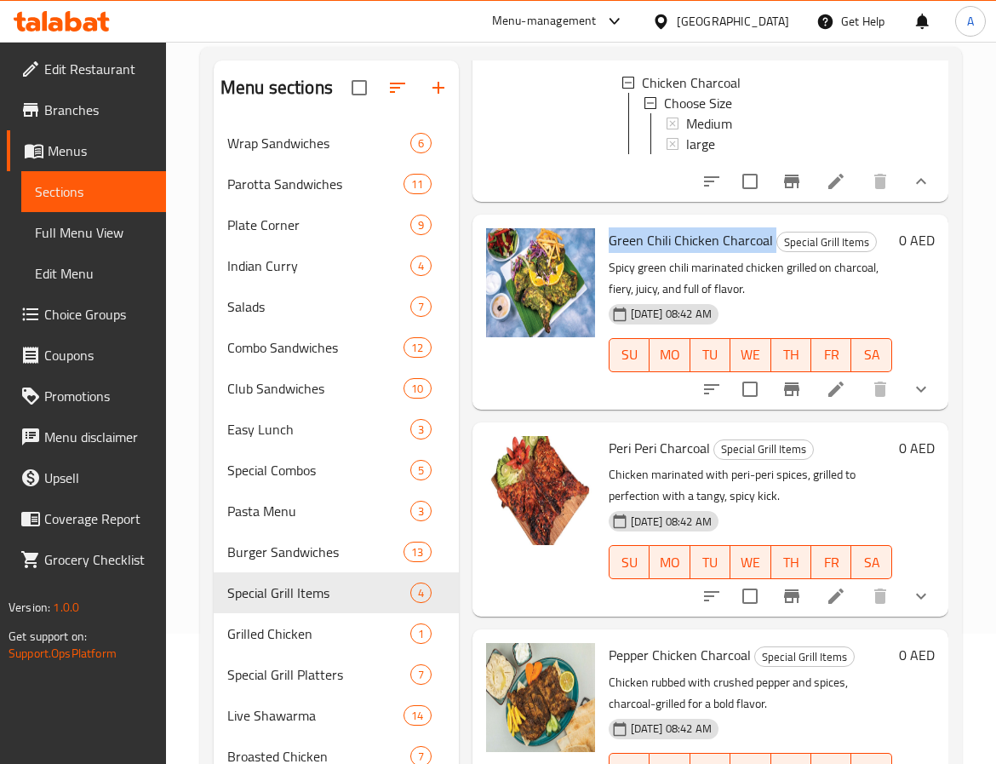
scroll to position [238, 0]
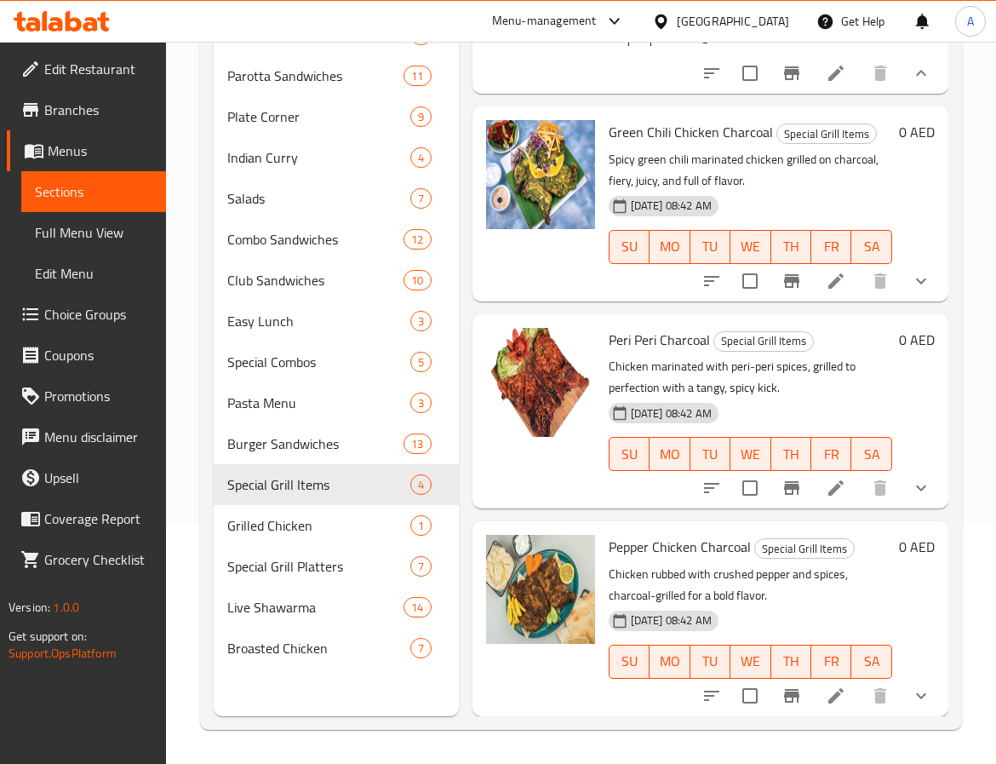
click at [633, 534] on span "Pepper Chicken Charcoal" at bounding box center [680, 547] width 142 height 26
click at [627, 534] on span "Pepper Chicken Charcoal" at bounding box center [680, 547] width 142 height 26
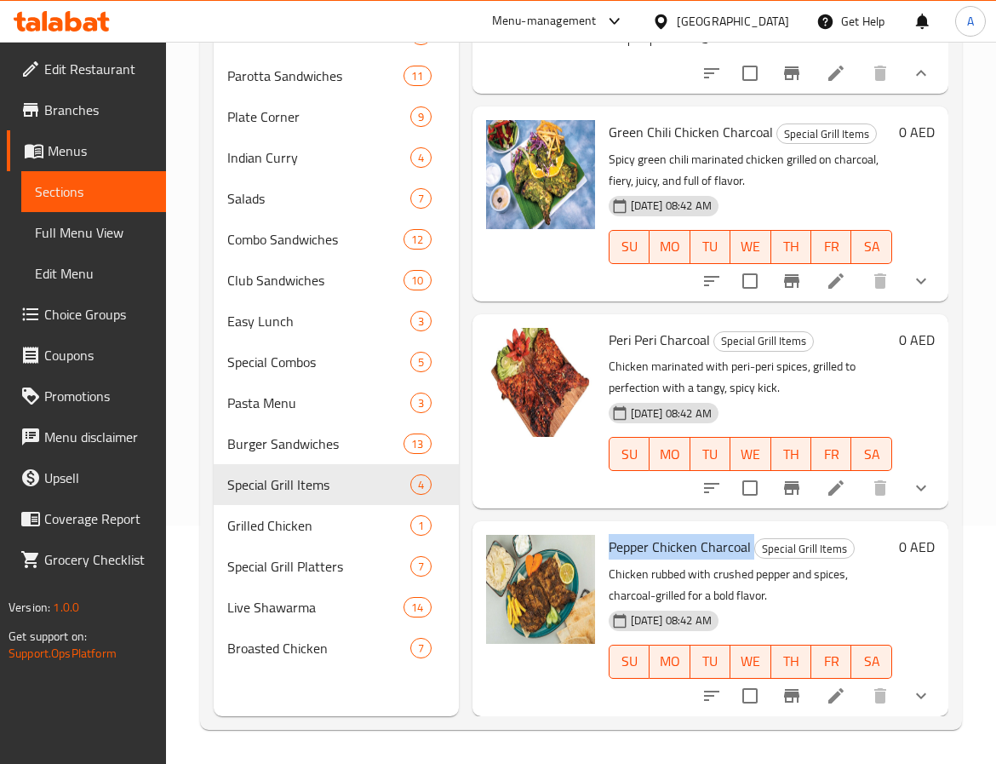
click at [542, 687] on div at bounding box center [540, 618] width 123 height 180
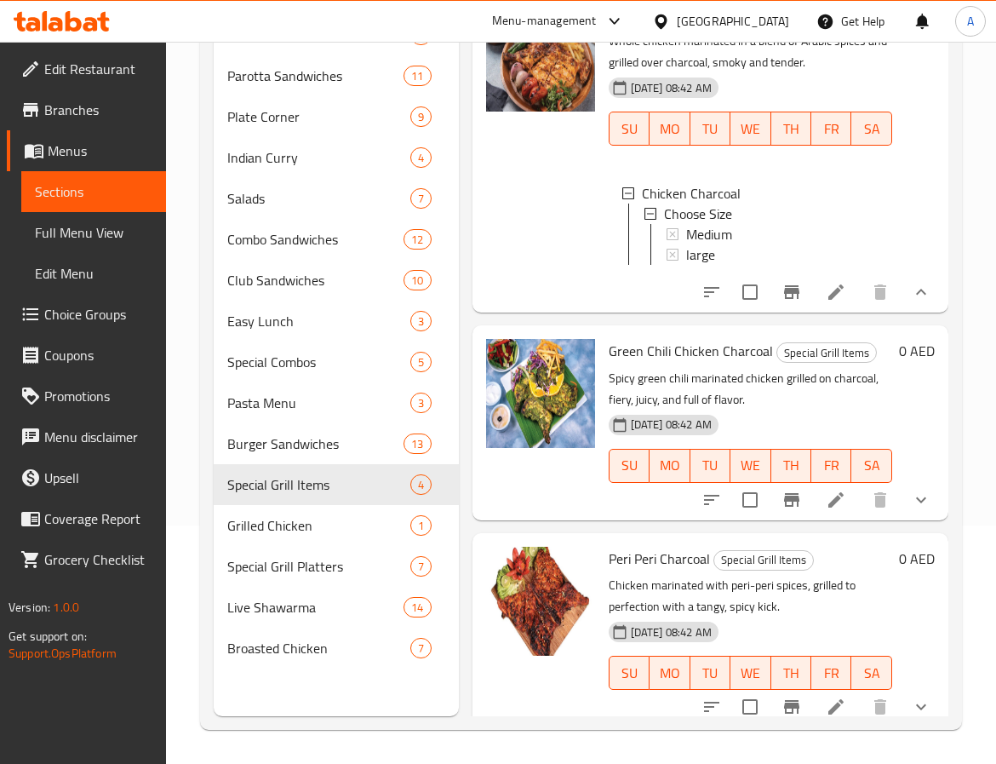
scroll to position [0, 0]
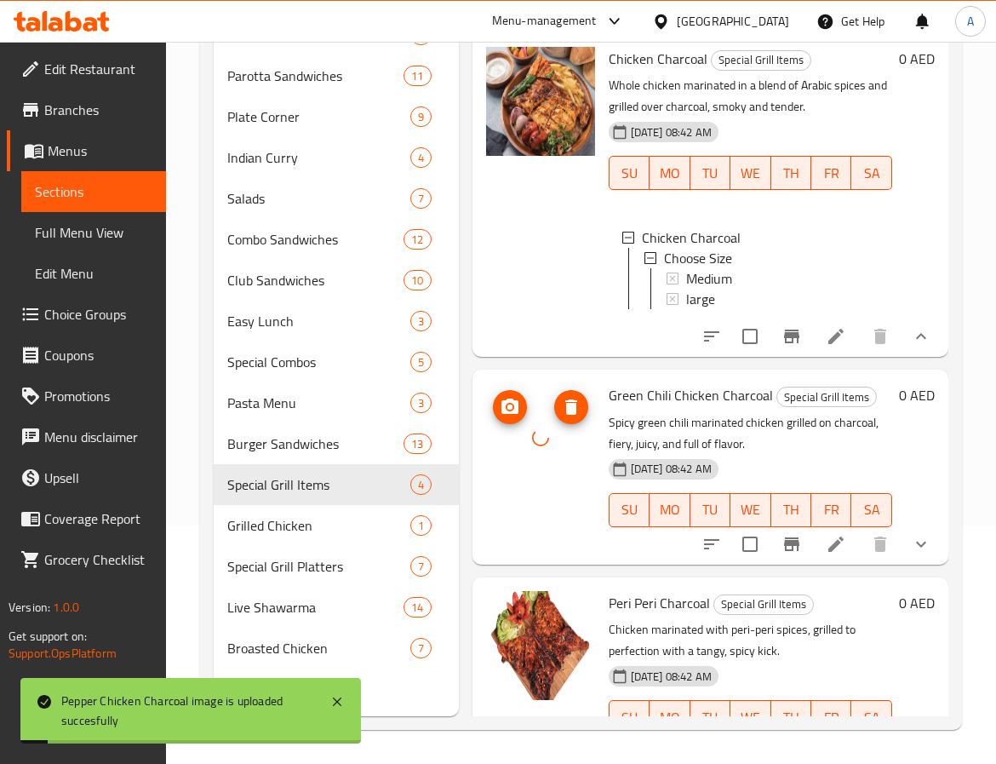
click at [550, 437] on div at bounding box center [540, 437] width 109 height 109
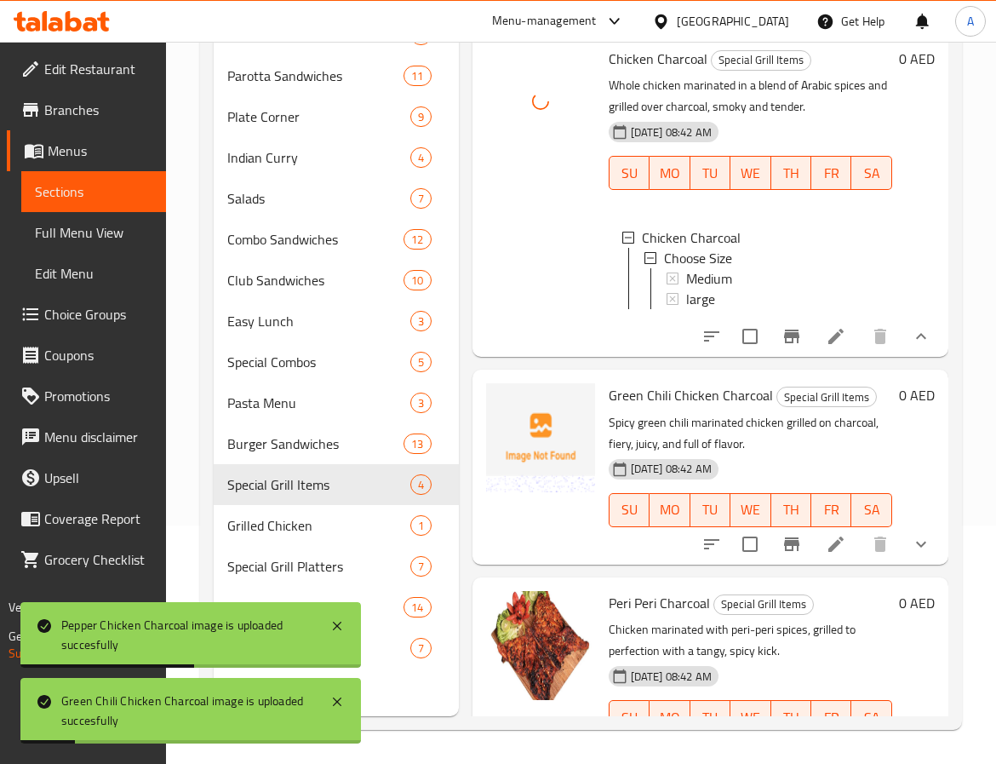
click at [535, 389] on div "Green Chili Chicken Charcoal Special Grill Items Spicy green chili marinated ch…" at bounding box center [711, 467] width 476 height 194
click at [540, 350] on div at bounding box center [540, 195] width 123 height 310
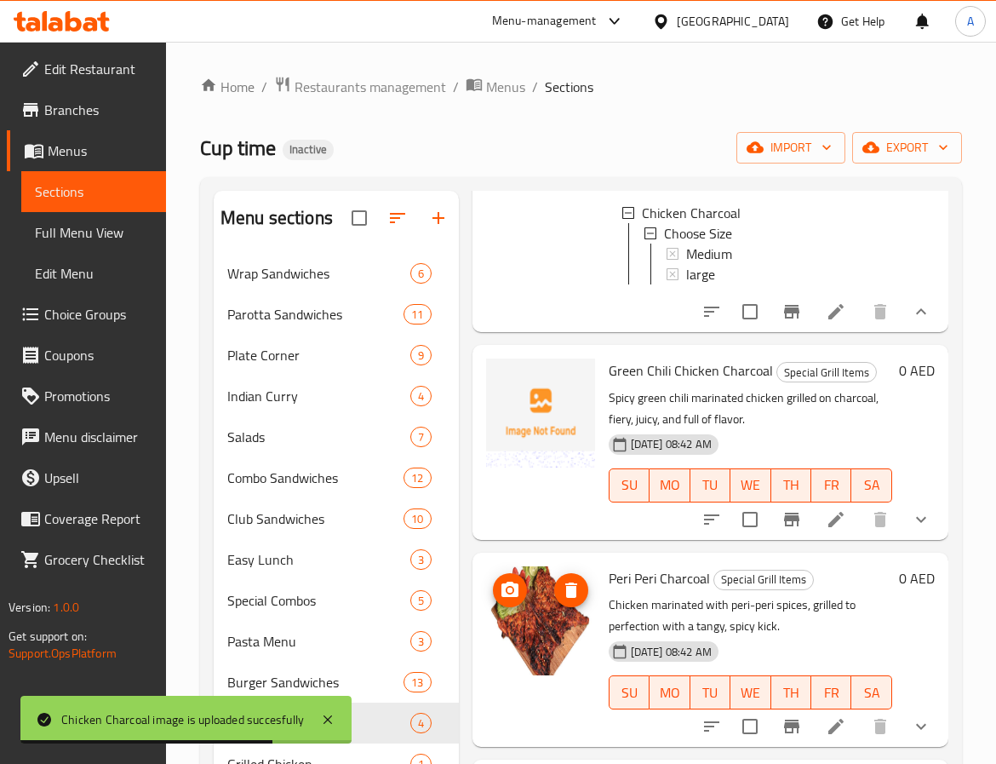
scroll to position [238, 0]
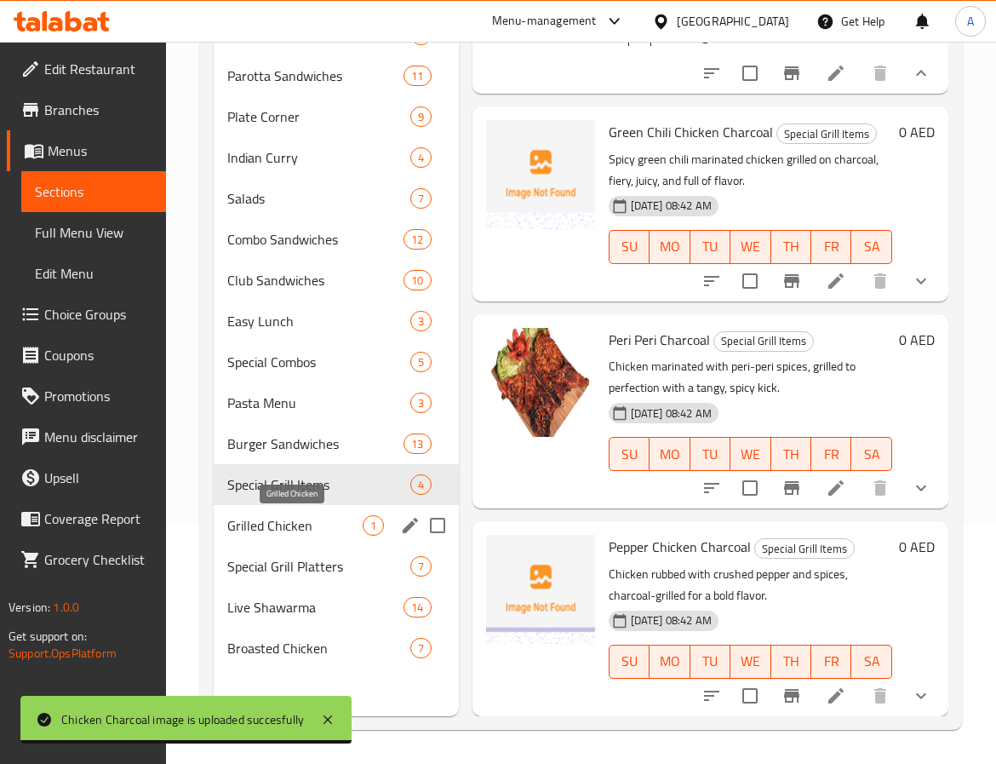
click at [279, 522] on span "Grilled Chicken" at bounding box center [294, 525] width 135 height 20
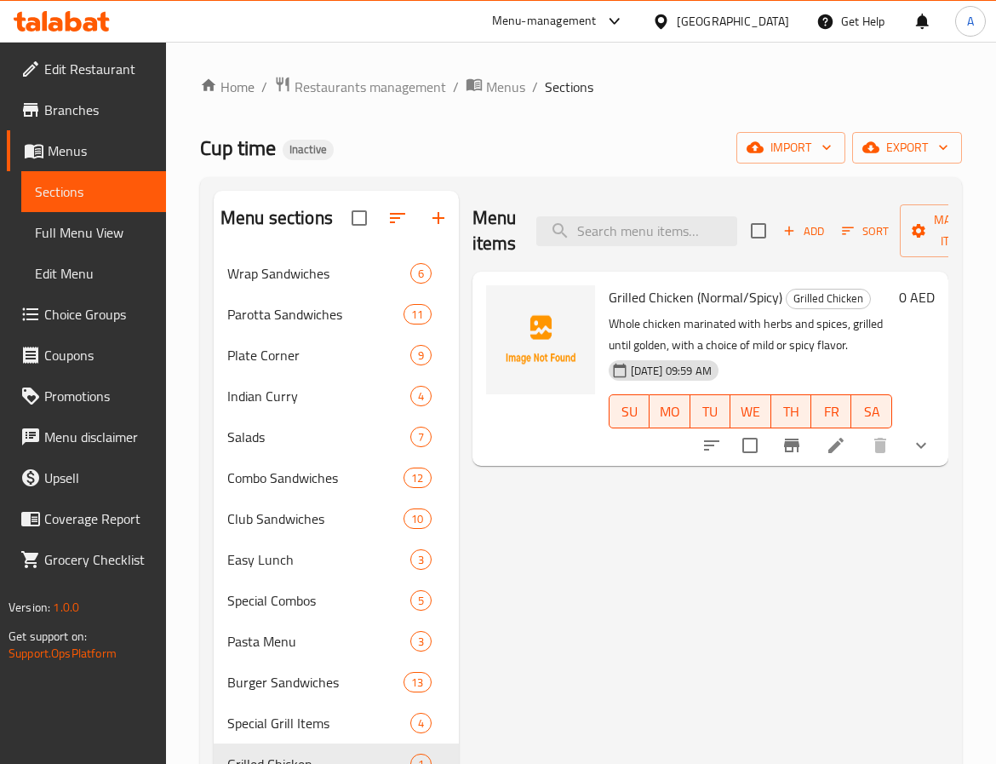
click at [657, 289] on span "Grilled Chicken (Normal/Spicy)" at bounding box center [696, 297] width 174 height 26
click at [627, 289] on span "Grilled Chicken (Normal/Spicy)" at bounding box center [696, 297] width 174 height 26
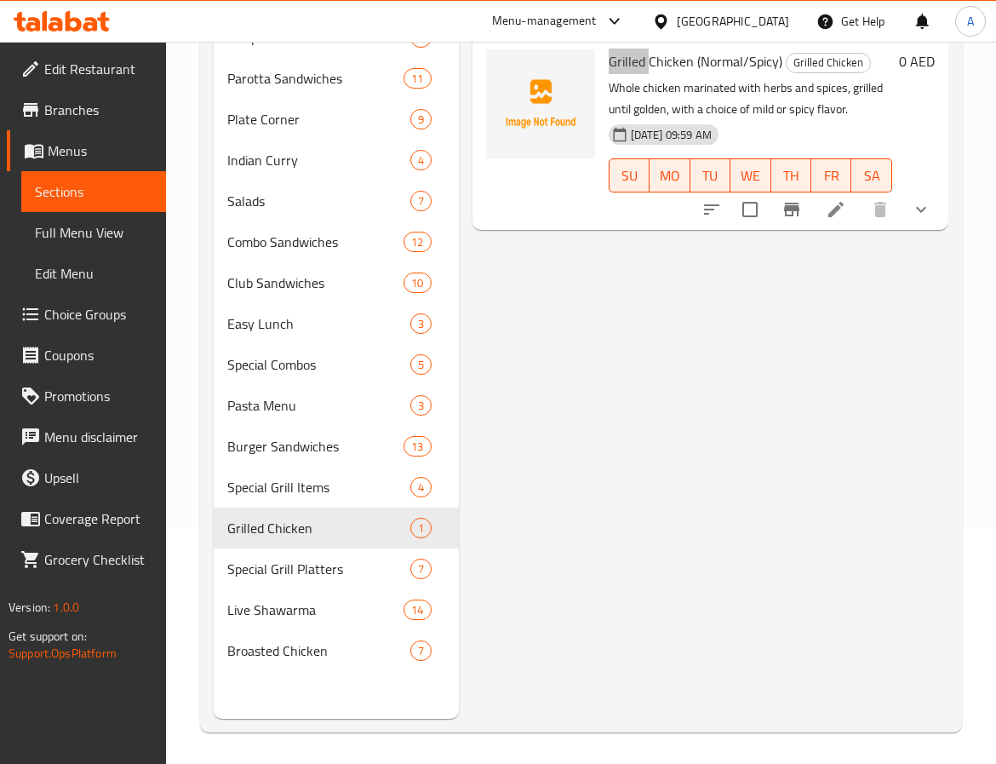
scroll to position [238, 0]
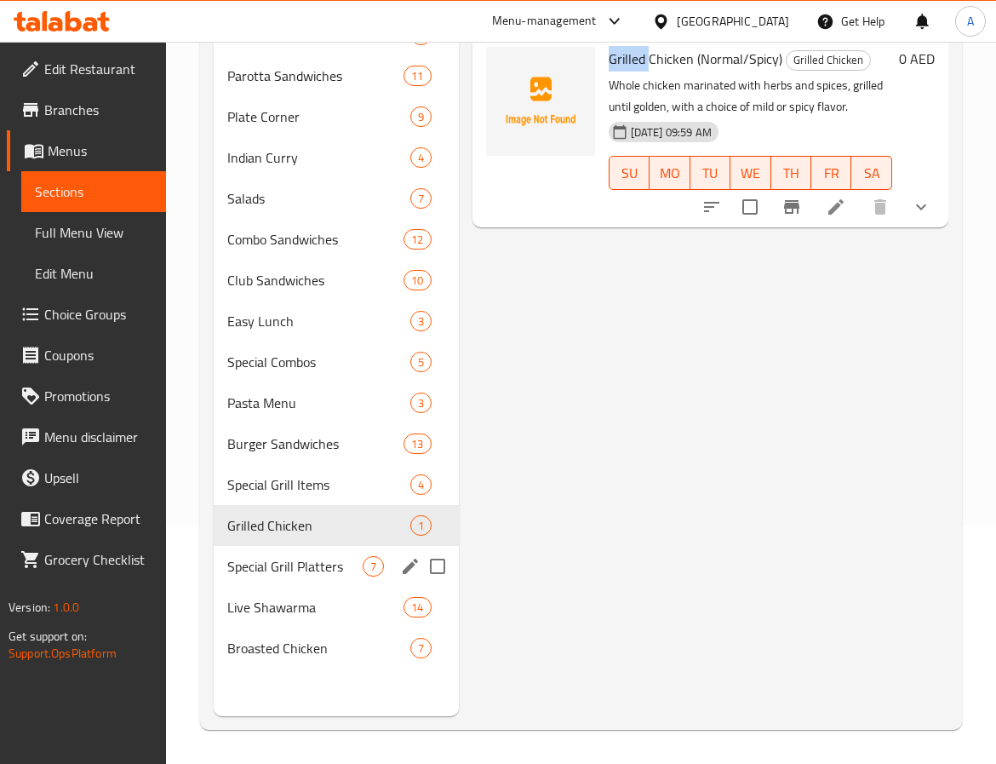
click at [345, 580] on div "Special Grill Platters 7" at bounding box center [336, 566] width 245 height 41
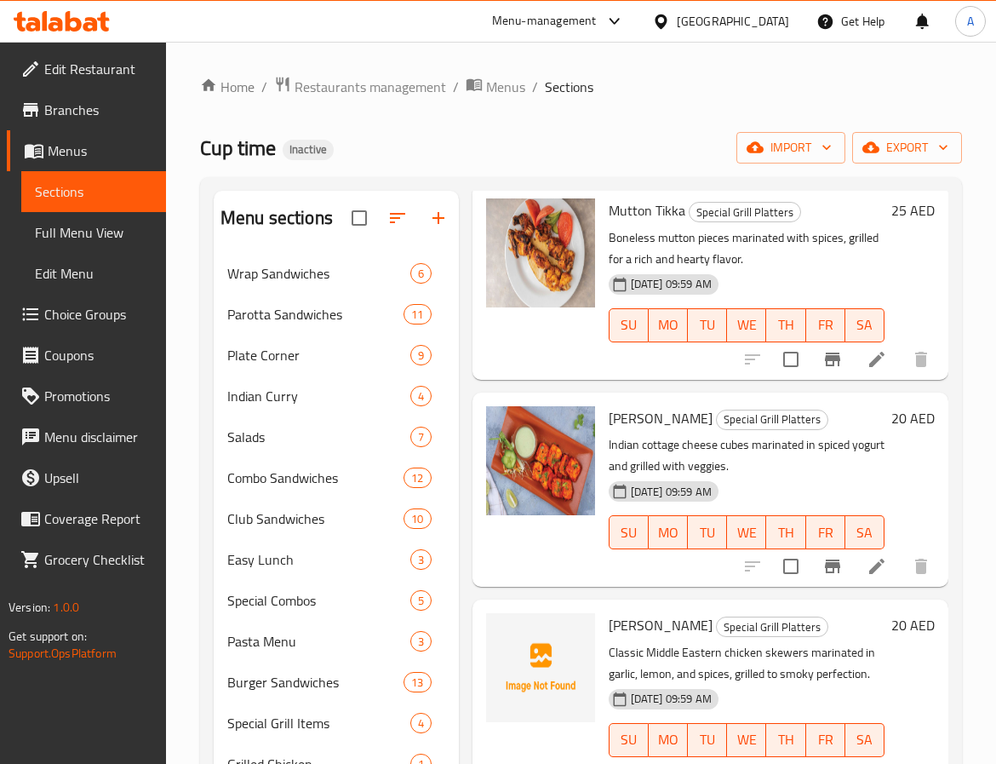
scroll to position [766, 0]
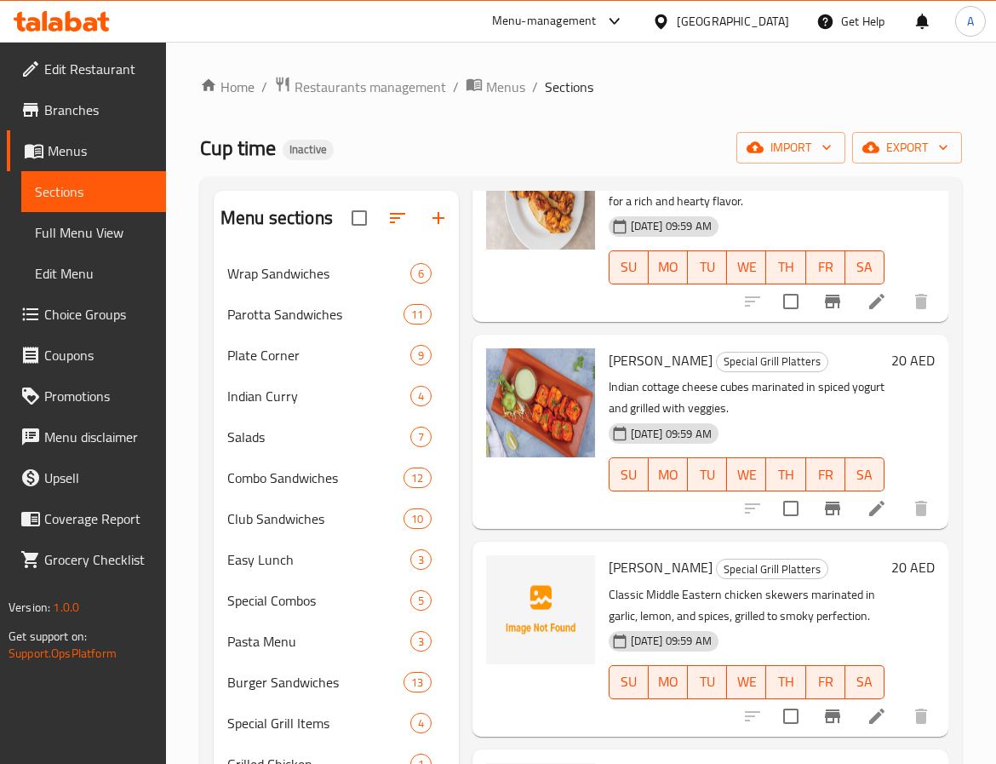
click at [626, 572] on span "Sheesh Tawook" at bounding box center [661, 567] width 104 height 26
click at [659, 567] on span "Sheesh Tawook" at bounding box center [661, 567] width 104 height 26
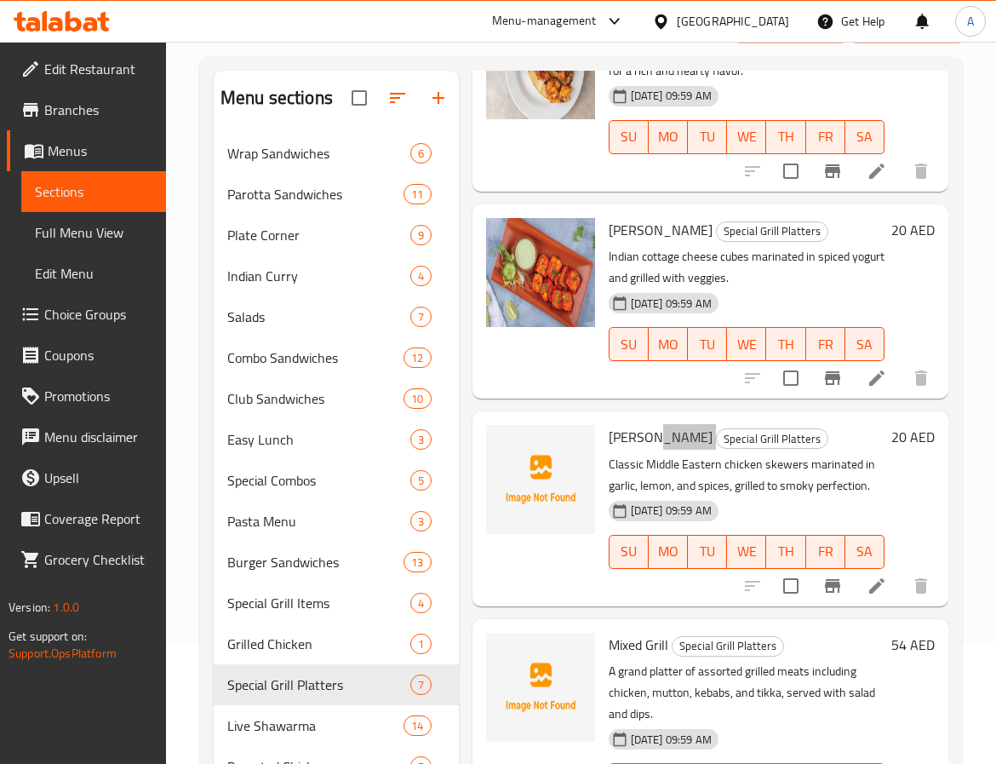
scroll to position [238, 0]
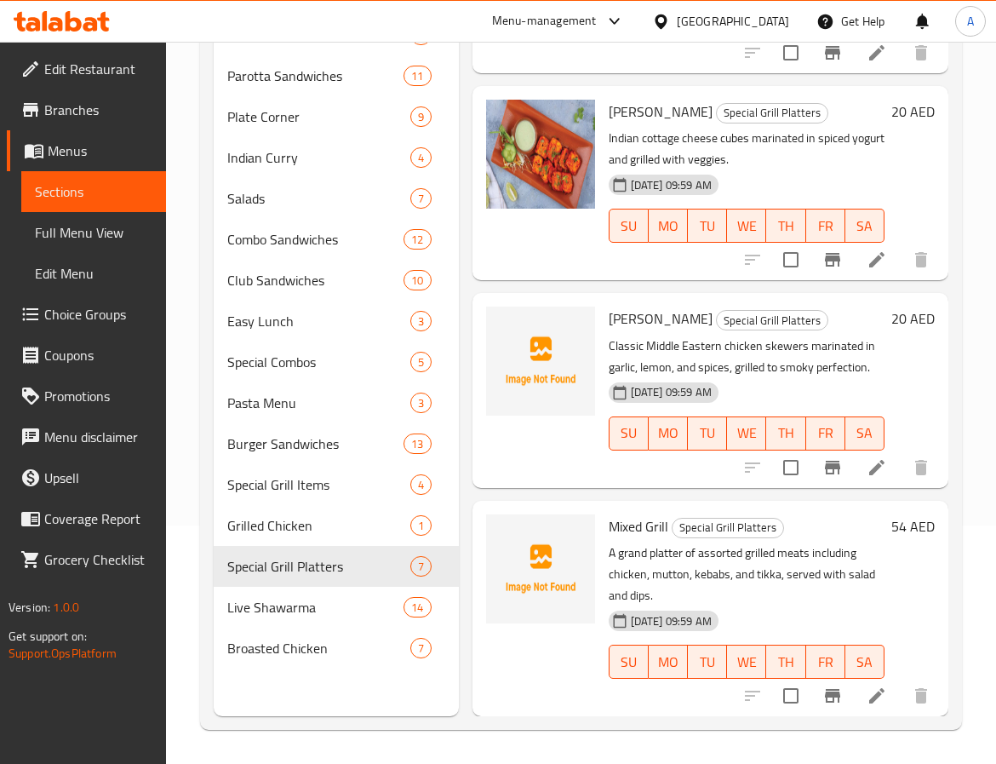
click at [659, 513] on span "Mixed Grill" at bounding box center [639, 526] width 60 height 26
click at [503, 667] on div at bounding box center [540, 608] width 123 height 202
click at [300, 604] on span "Live Shawarma" at bounding box center [291, 607] width 129 height 20
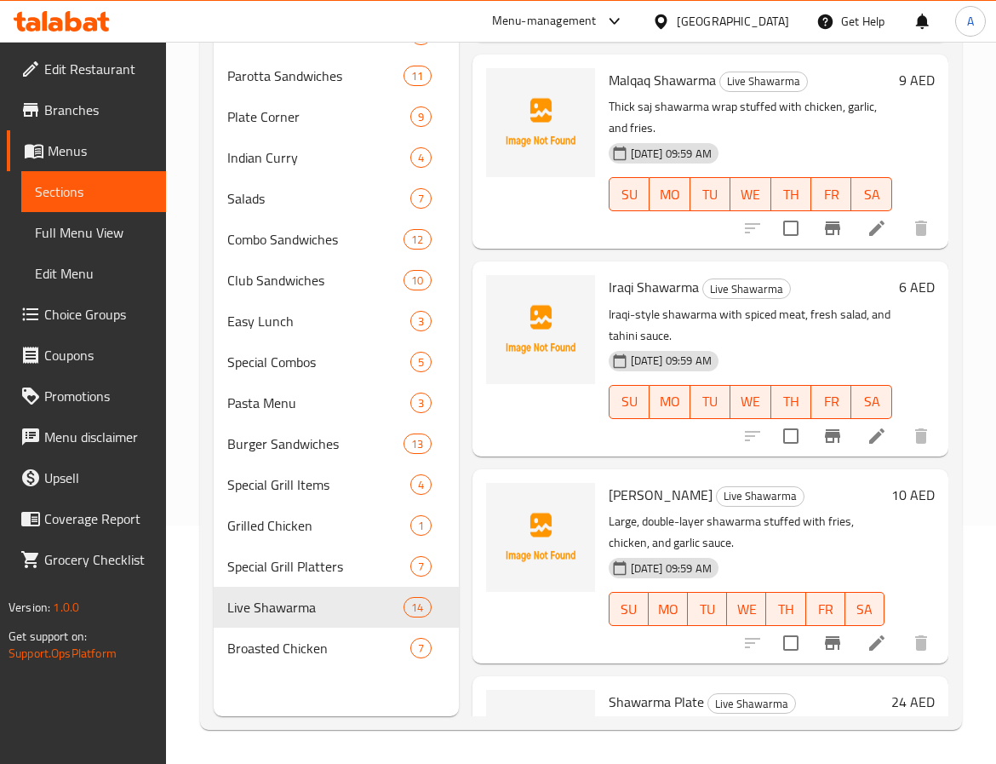
scroll to position [49, 0]
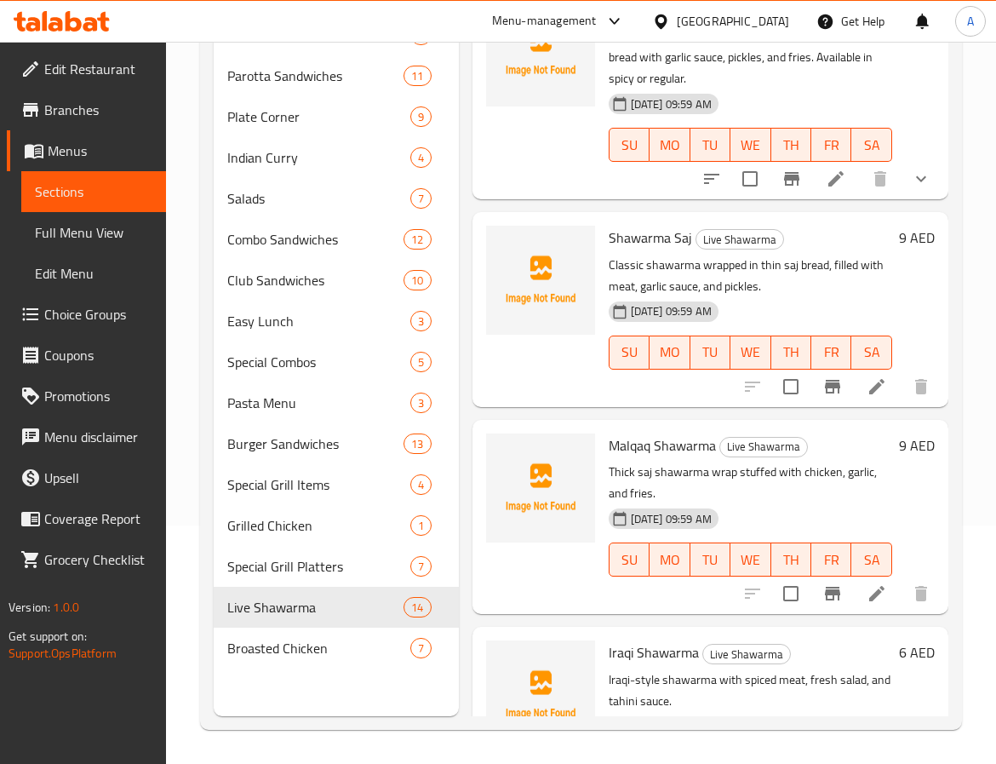
click at [627, 448] on span "Malqaq Shawarma" at bounding box center [662, 446] width 107 height 26
click at [677, 443] on span "Malqaq Shawarma" at bounding box center [662, 446] width 107 height 26
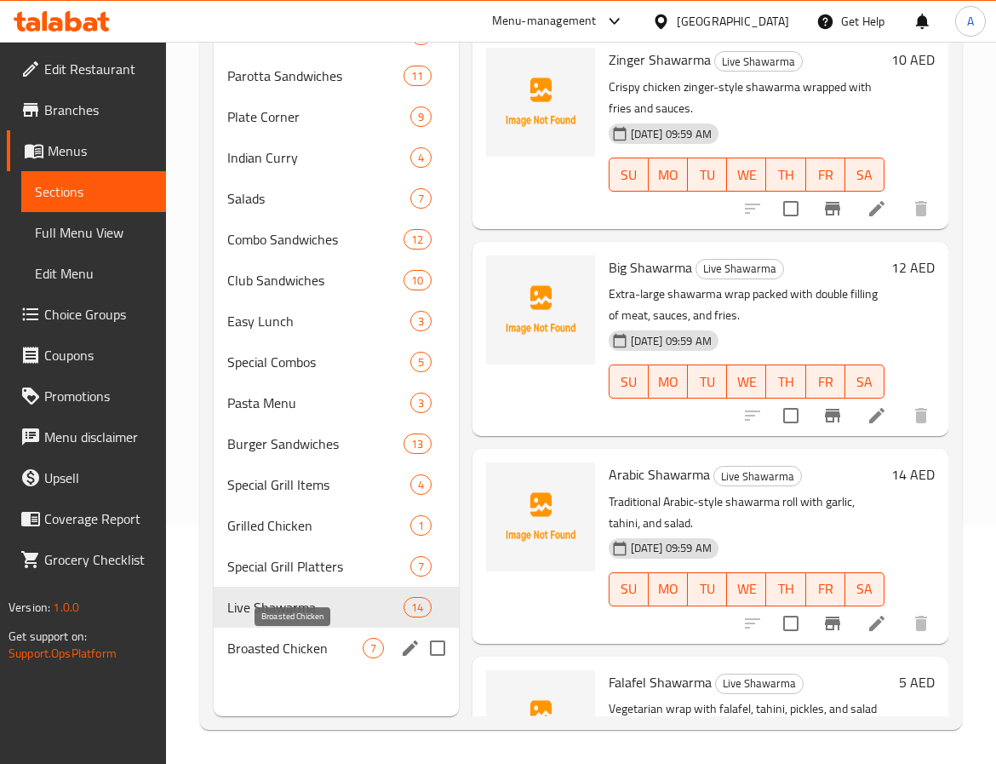
click at [295, 644] on span "Broasted Chicken" at bounding box center [294, 648] width 135 height 20
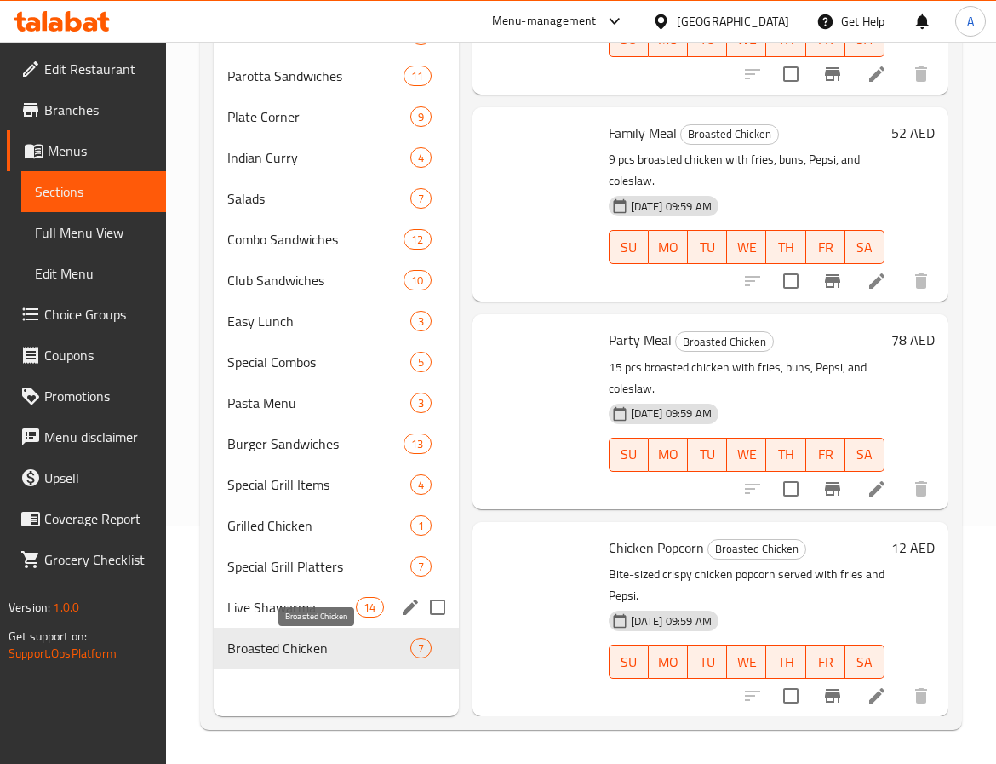
scroll to position [774, 0]
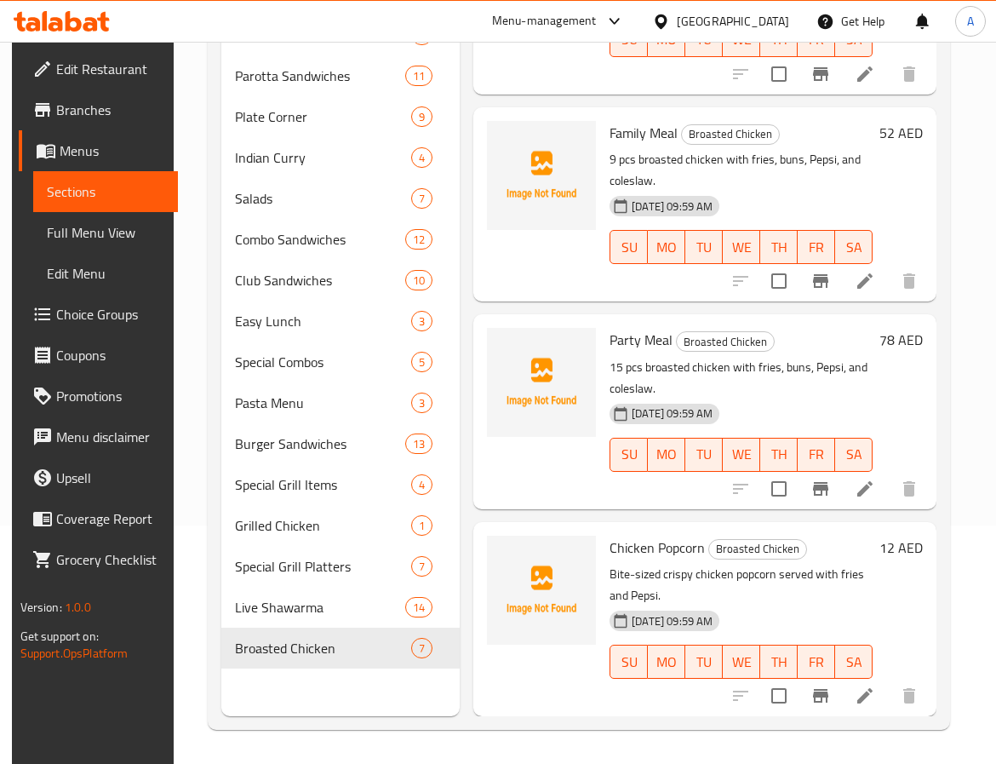
click at [628, 535] on span "Chicken Popcorn" at bounding box center [657, 548] width 95 height 26
click at [616, 535] on span "Chicken Popcorn" at bounding box center [657, 548] width 95 height 26
click at [675, 535] on span "Chicken Popcorn" at bounding box center [657, 548] width 95 height 26
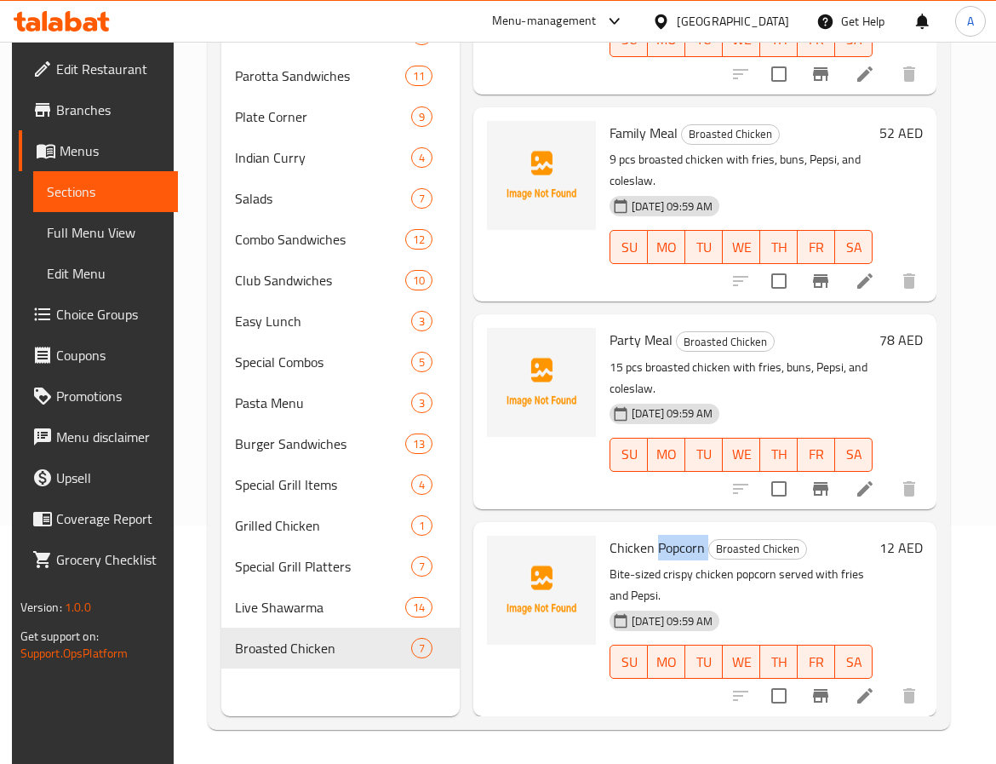
click at [675, 535] on span "Chicken Popcorn" at bounding box center [657, 548] width 95 height 26
click at [508, 674] on div at bounding box center [541, 619] width 123 height 180
click at [56, 226] on span "Full Menu View" at bounding box center [105, 232] width 117 height 20
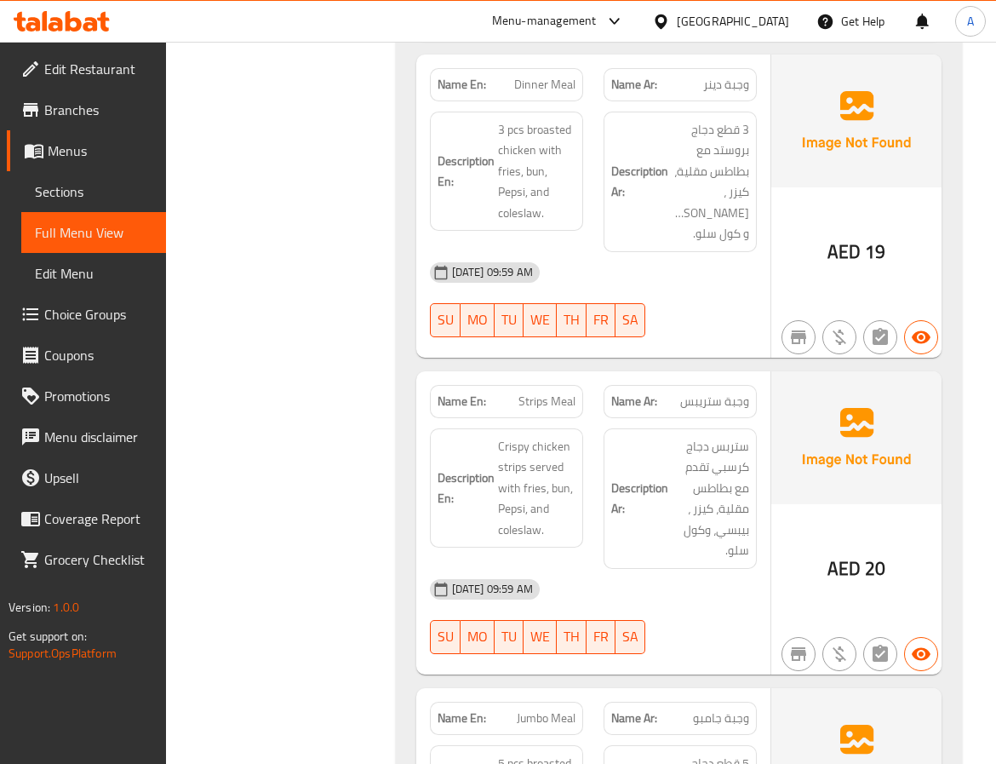
click at [118, 65] on span "Edit Restaurant" at bounding box center [98, 69] width 108 height 20
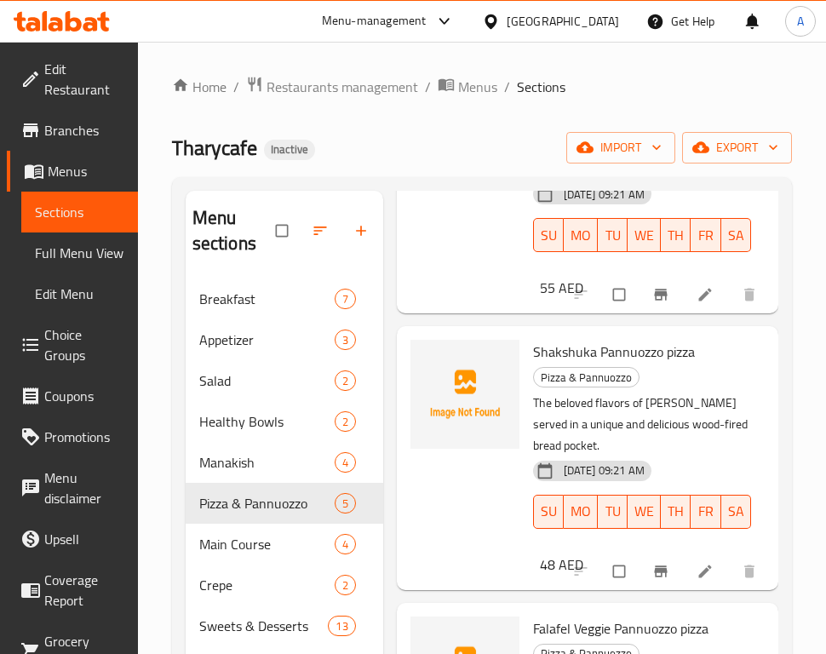
scroll to position [894, 0]
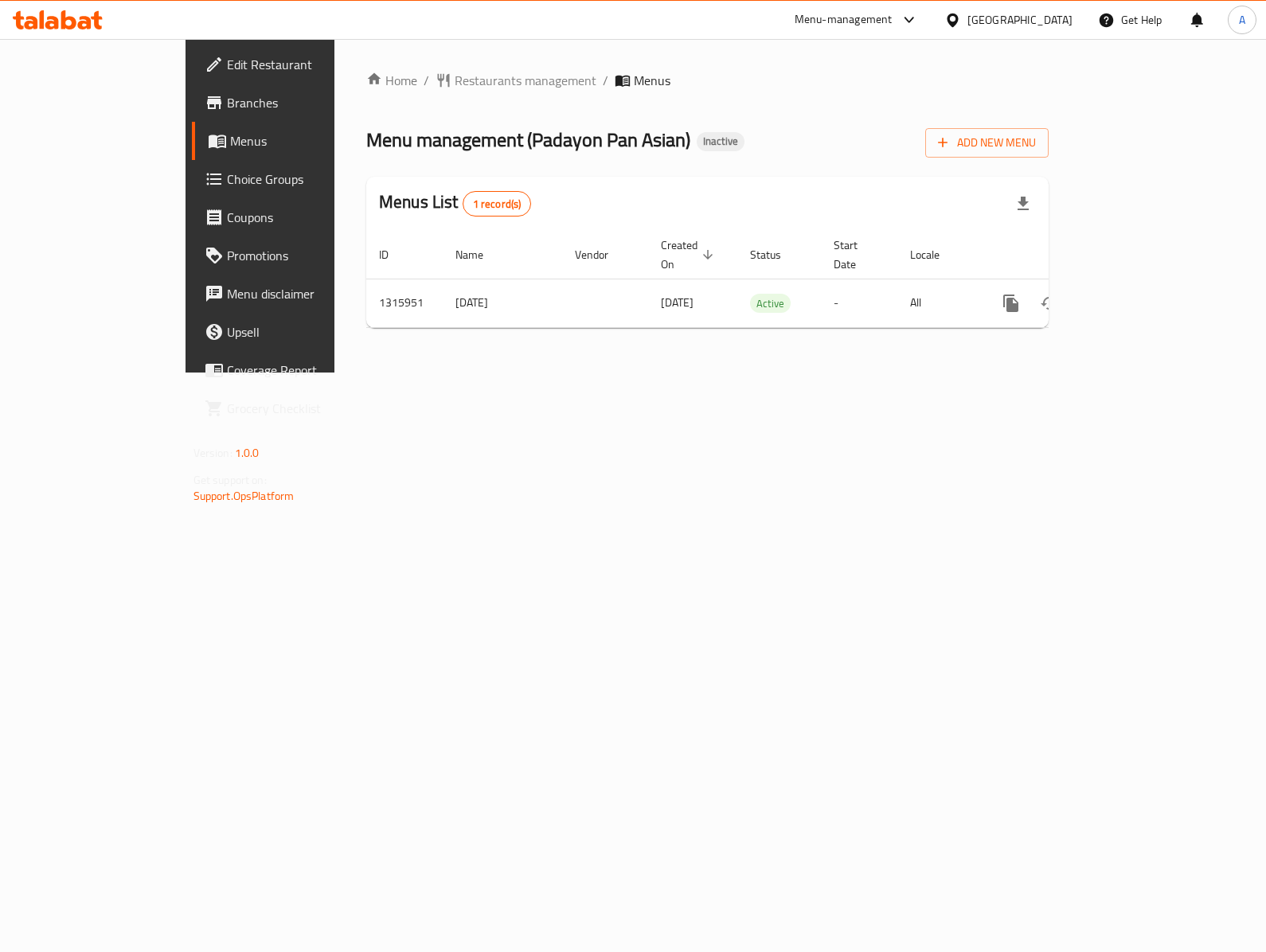
click at [372, 355] on div "Home / Restaurants management / Menus Menu management ( Padayon Pan Asian ) Ina…" at bounding box center [708, 206] width 746 height 334
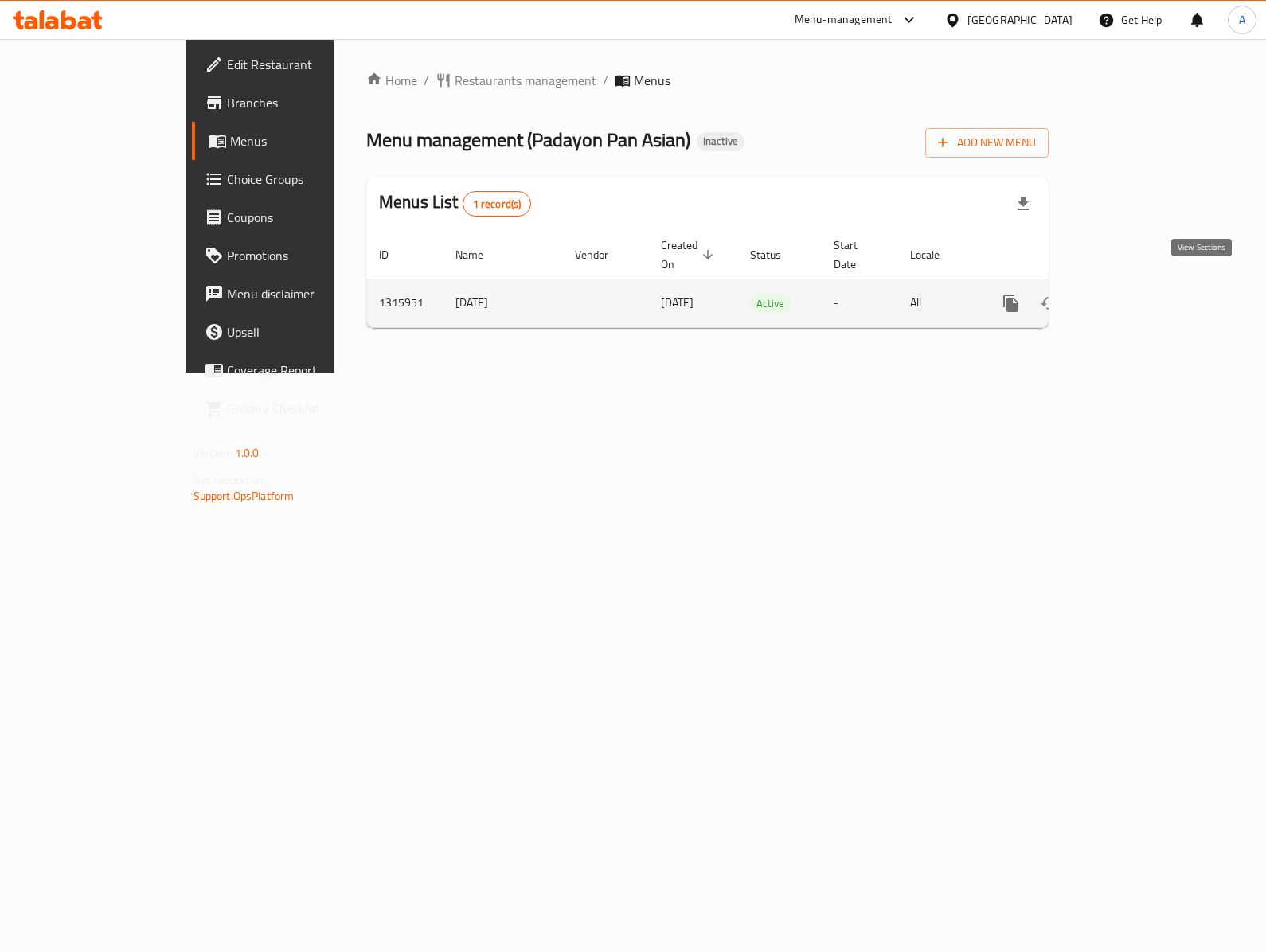
click at [1135, 294] on icon "enhanced table" at bounding box center [1126, 303] width 19 height 19
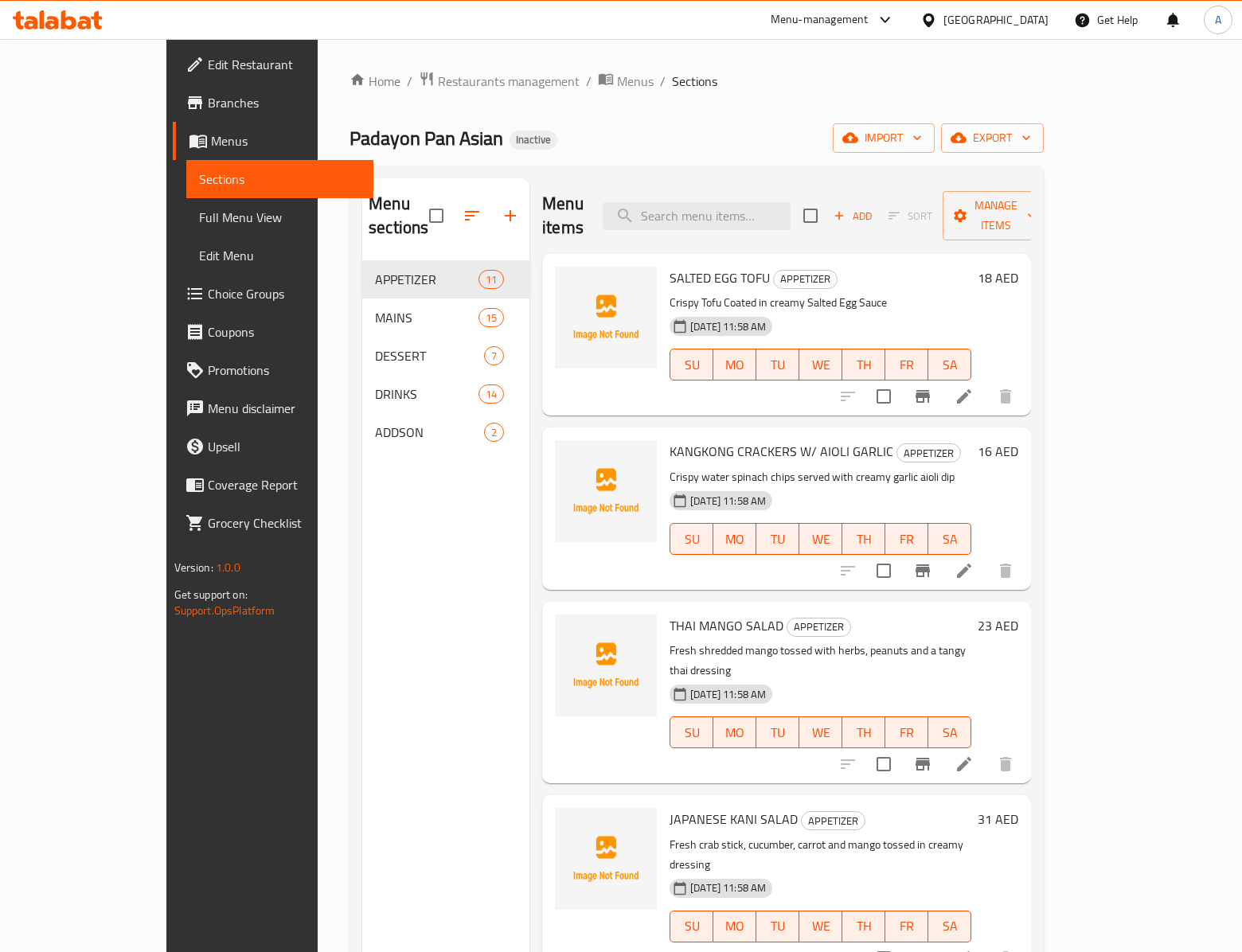
click at [365, 512] on div "Menu sections APPETIZER 11 MAINS 15 DESSERT 7 DRINKS 14 ADDSON 2" at bounding box center [445, 655] width 167 height 952
click at [922, 148] on span "import" at bounding box center [884, 137] width 77 height 20
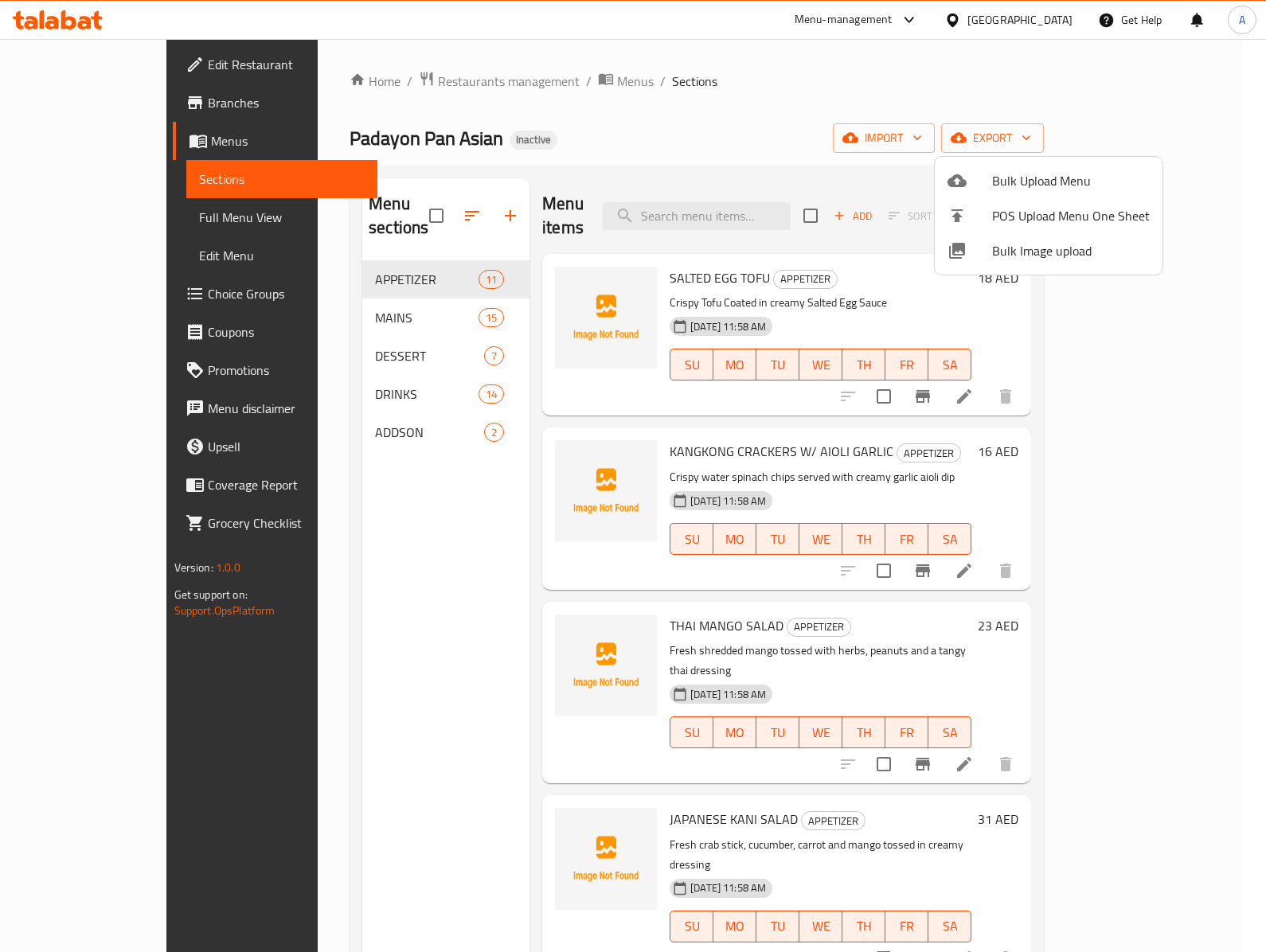
click at [1015, 263] on li "Bulk Image upload" at bounding box center [1048, 250] width 227 height 35
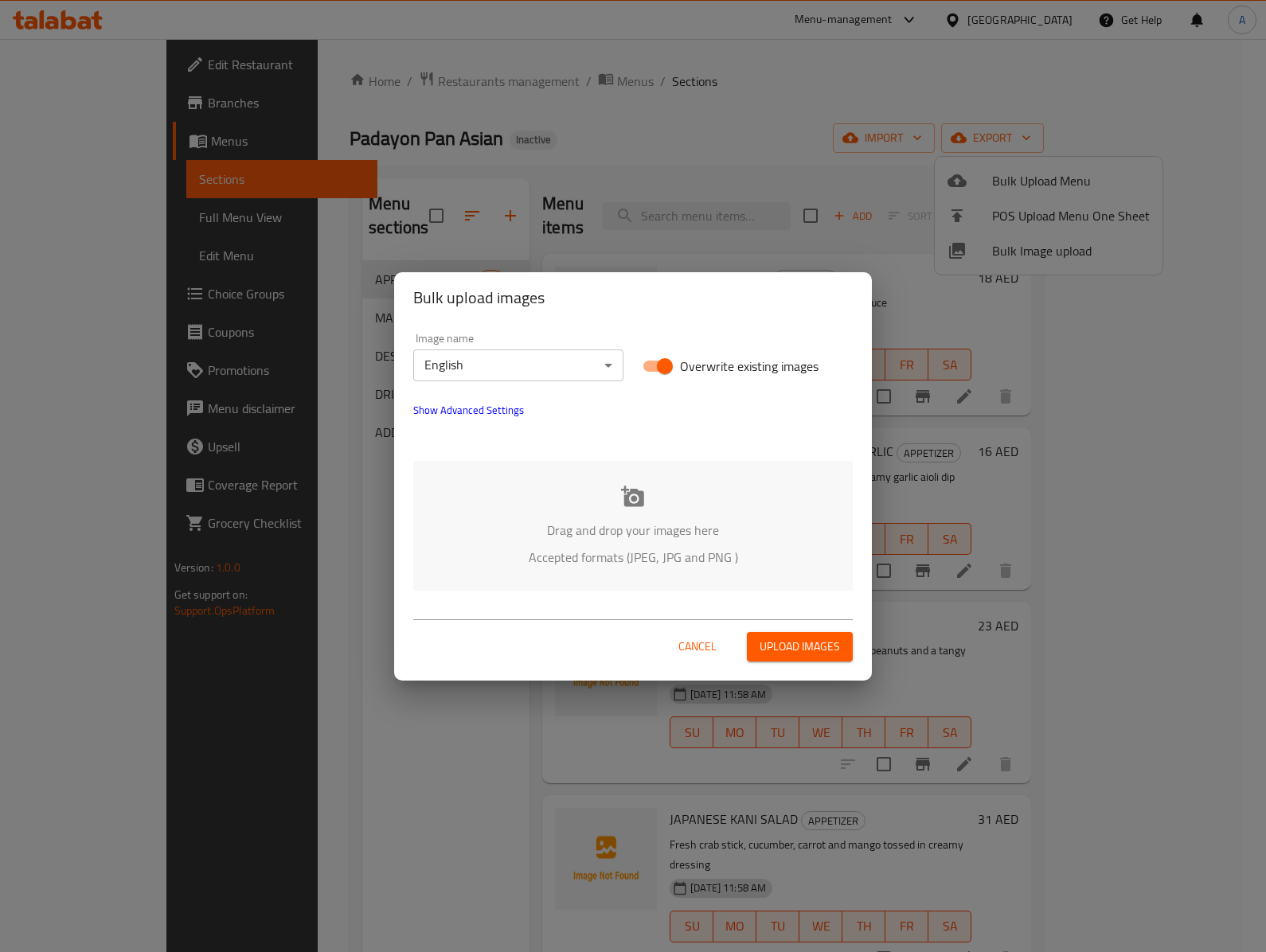
click at [619, 562] on p "Accepted formats (JPEG, JPG and PNG )" at bounding box center [632, 557] width 392 height 19
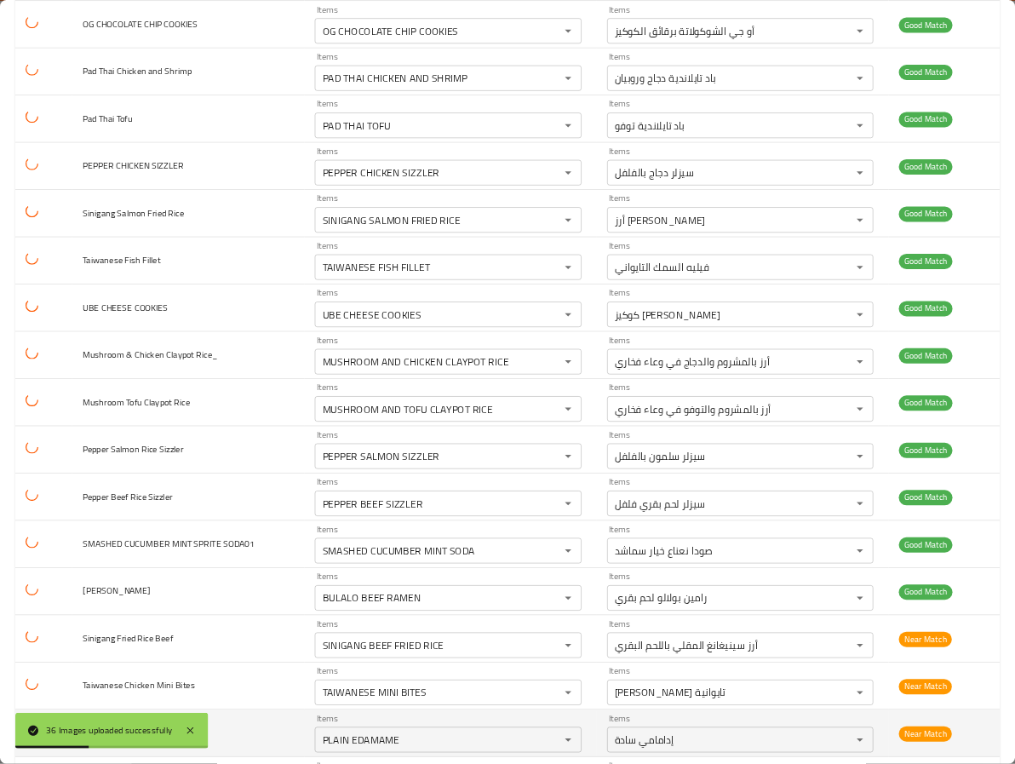
scroll to position [1575, 0]
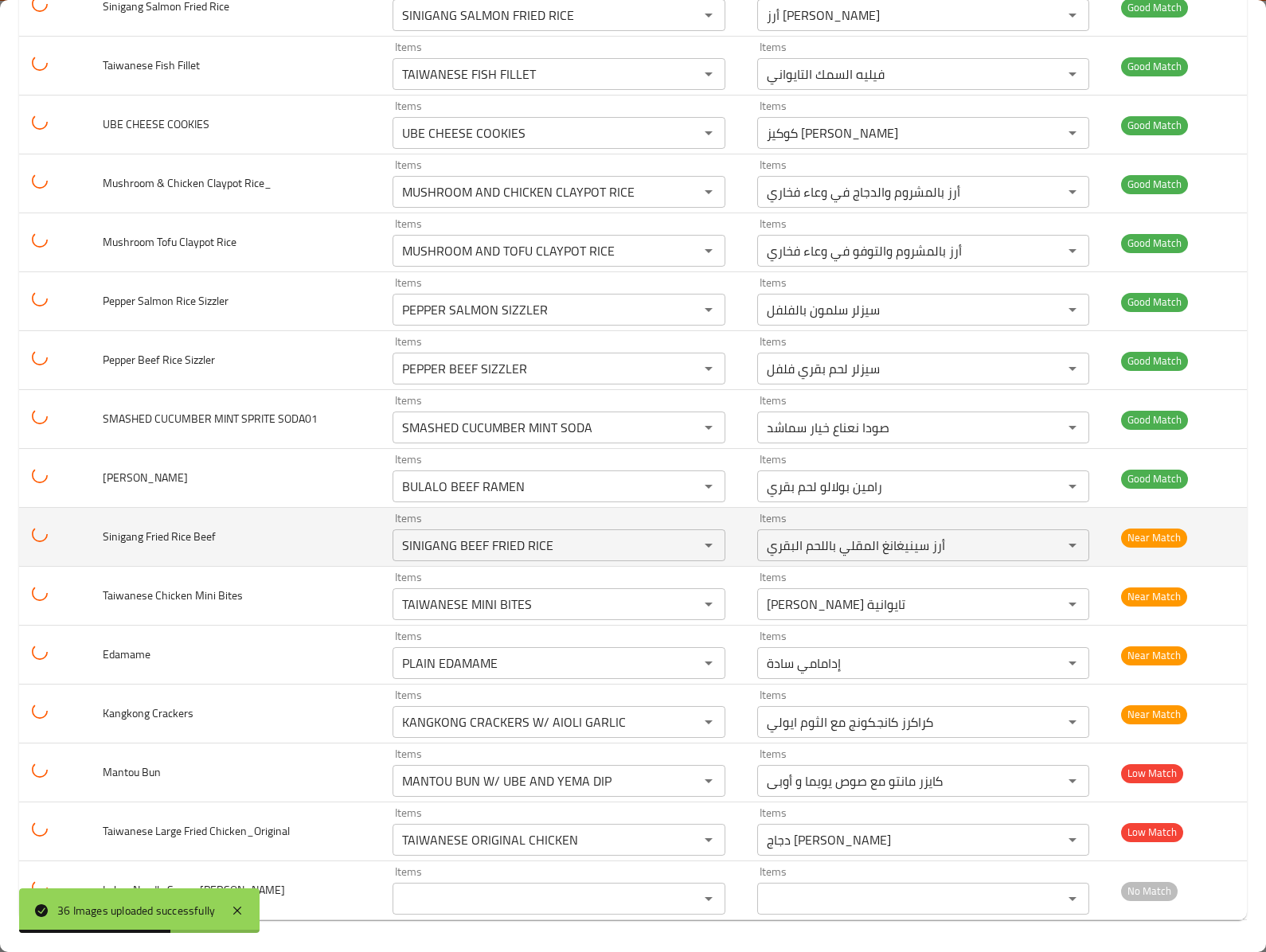
click at [191, 540] on span "Sinigang Fried Rice Beef" at bounding box center [159, 537] width 113 height 21
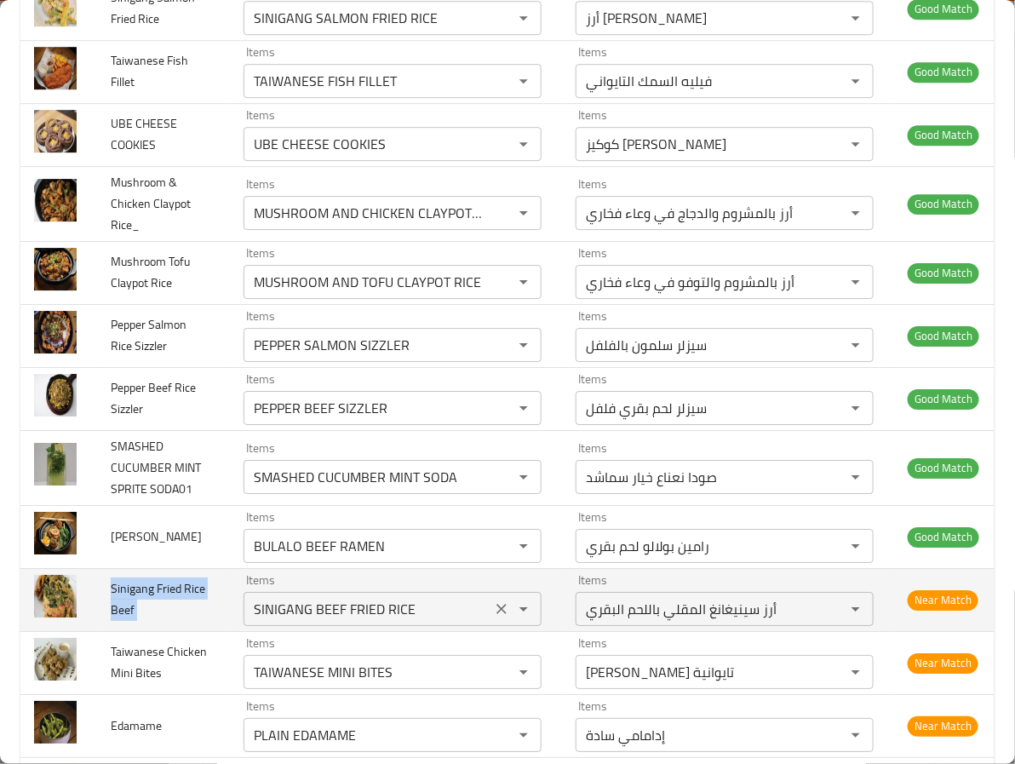
scroll to position [1957, 0]
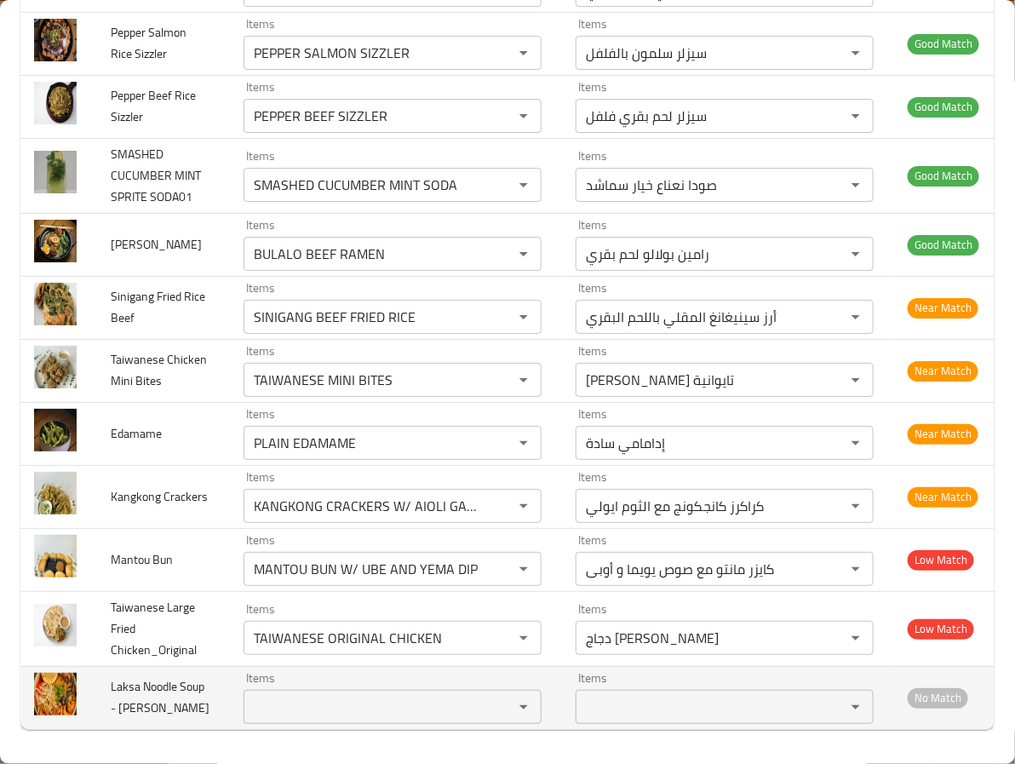
click at [125, 675] on span "Laksa Noodle Soup - Erin Mc Connell" at bounding box center [160, 696] width 99 height 43
copy span "Laksa"
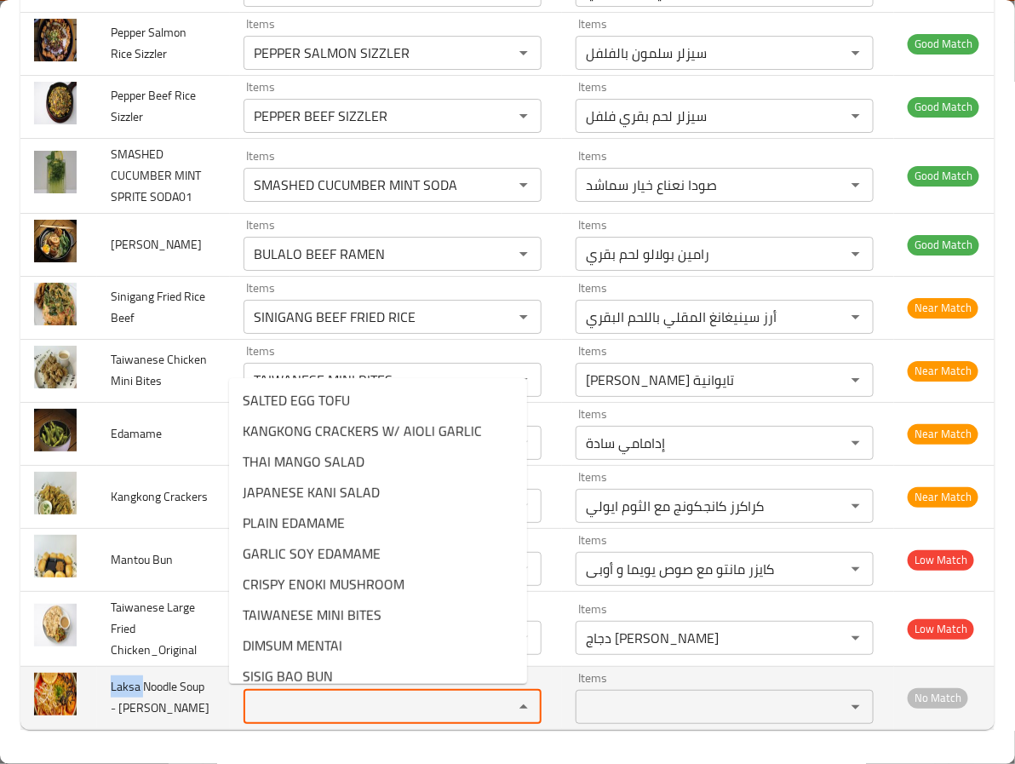
click at [314, 695] on Connell "Items" at bounding box center [368, 707] width 238 height 24
paste Connell "Laksa"
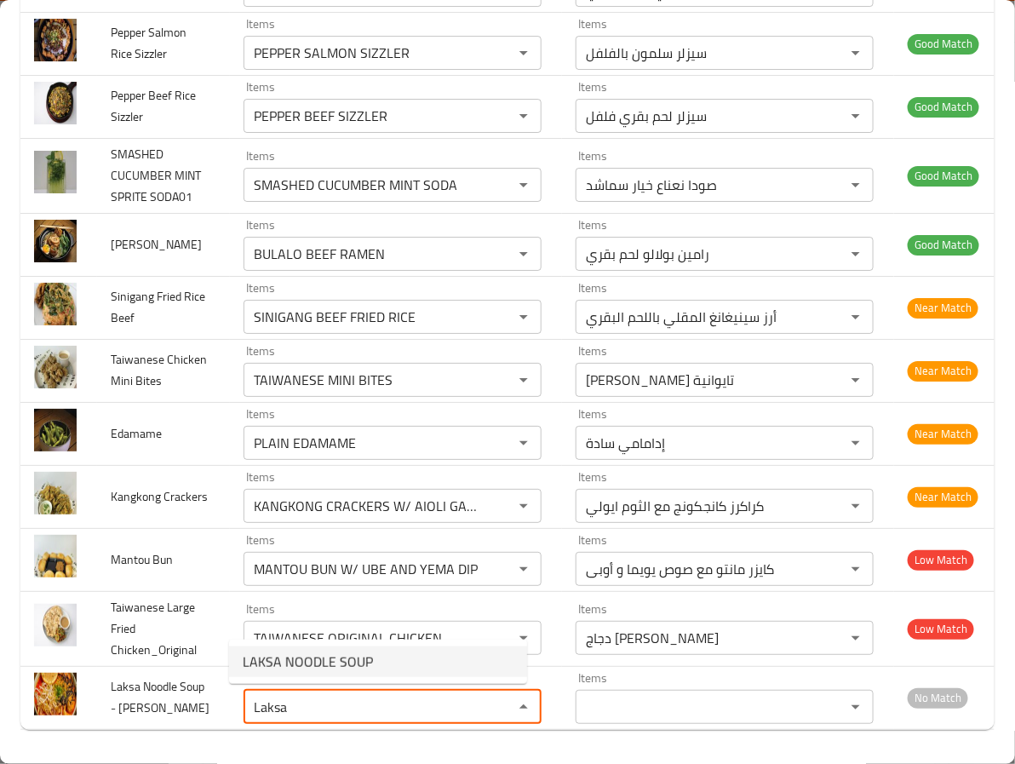
click at [419, 664] on Connell-option-0 "LAKSA NOODLE SOUP" at bounding box center [378, 661] width 298 height 31
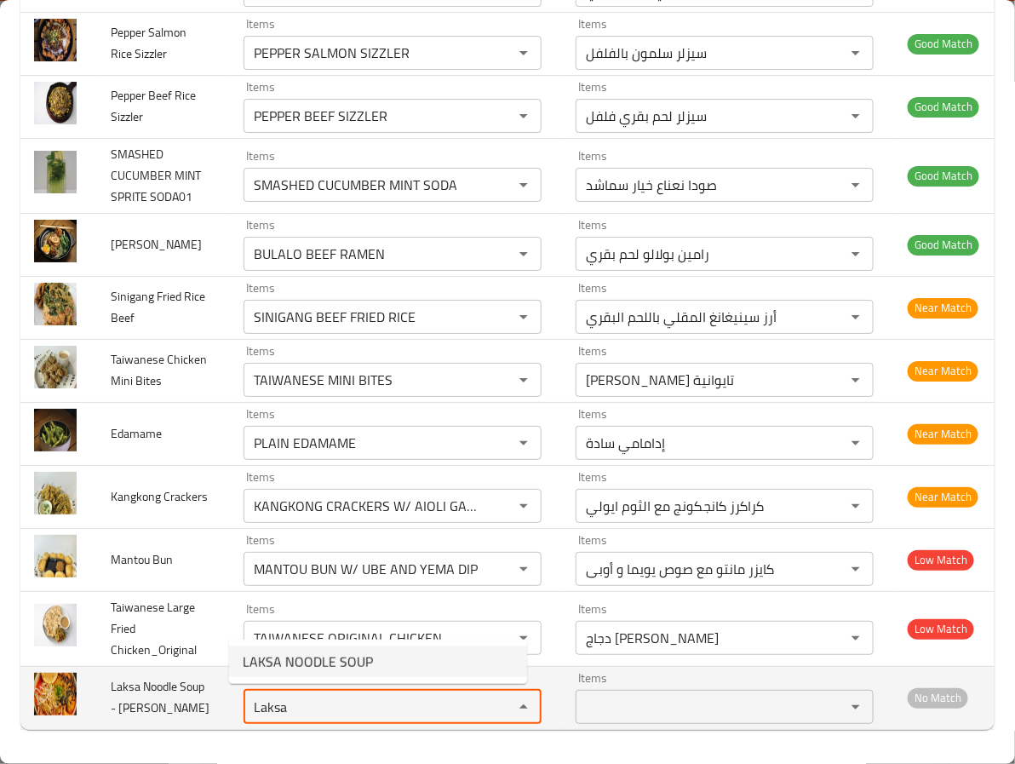
type Connell "LAKSA NOODLE SOUP"
type Connell-ar "شوربة نودلز لاكسا"
type Connell "LAKSA NOODLE SOUP"
click at [198, 685] on td "Laksa Noodle Soup - Erin Mc Connell" at bounding box center [163, 697] width 133 height 63
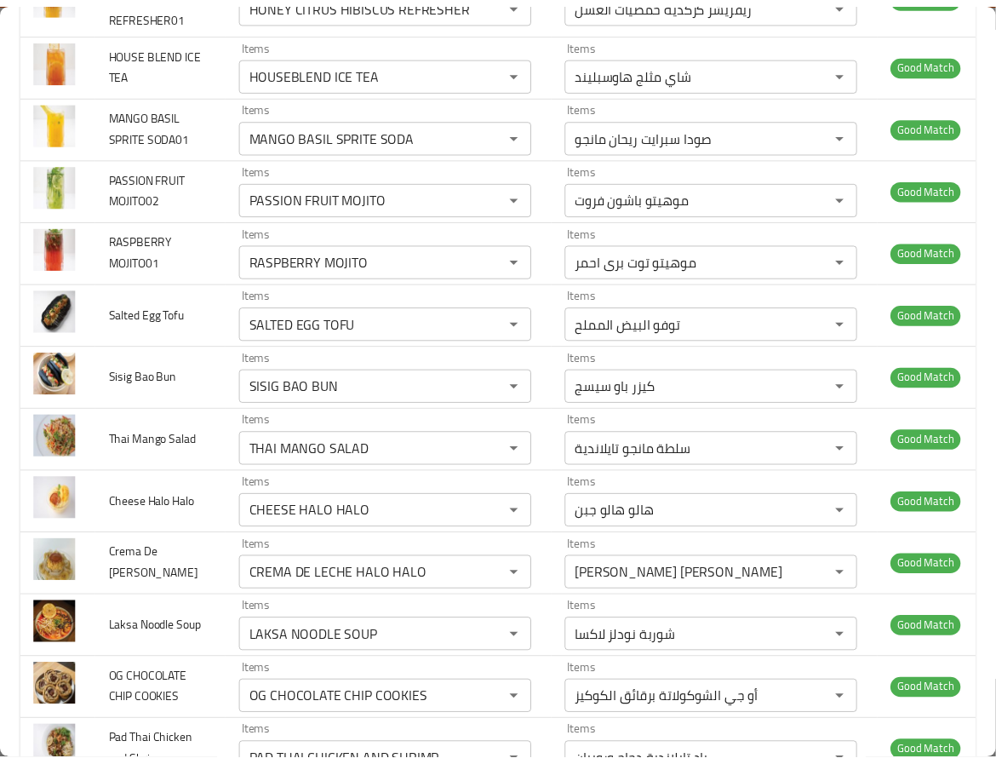
scroll to position [0, 0]
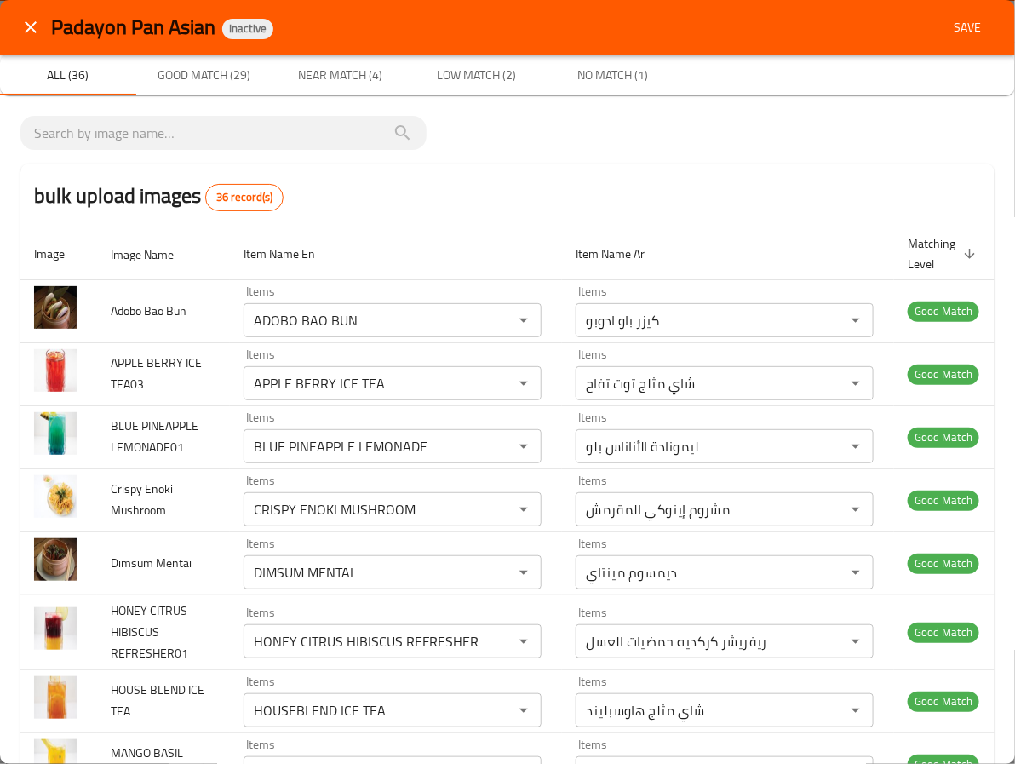
click at [940, 24] on button "Save" at bounding box center [967, 28] width 54 height 32
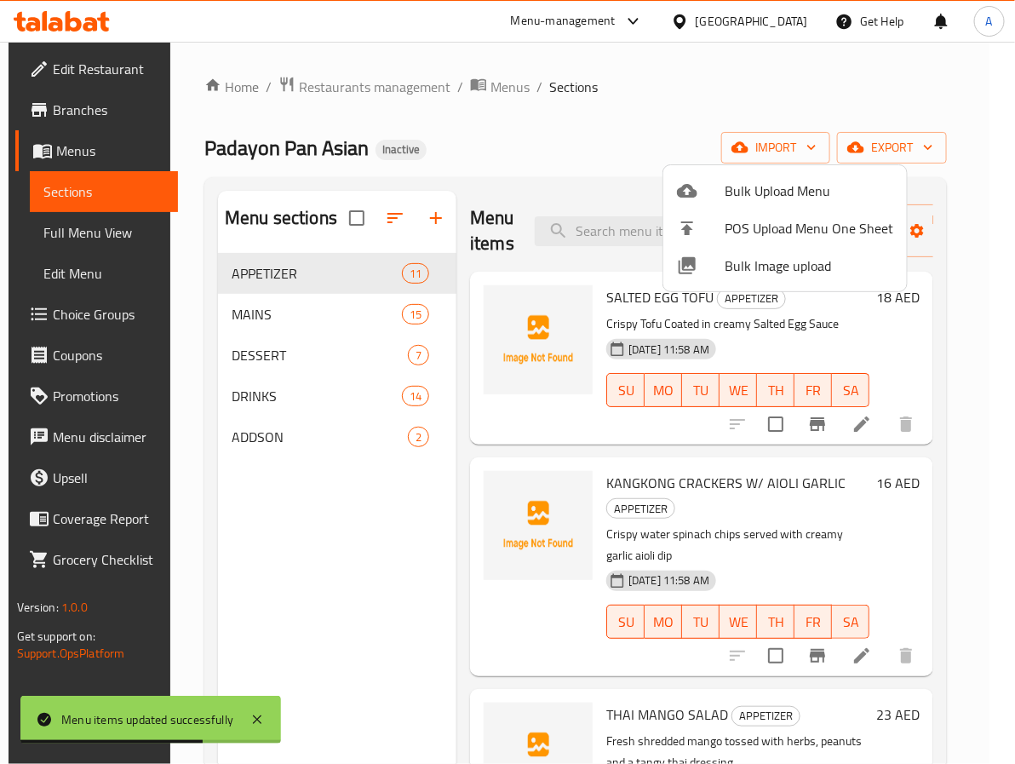
click at [261, 433] on div at bounding box center [507, 382] width 1015 height 764
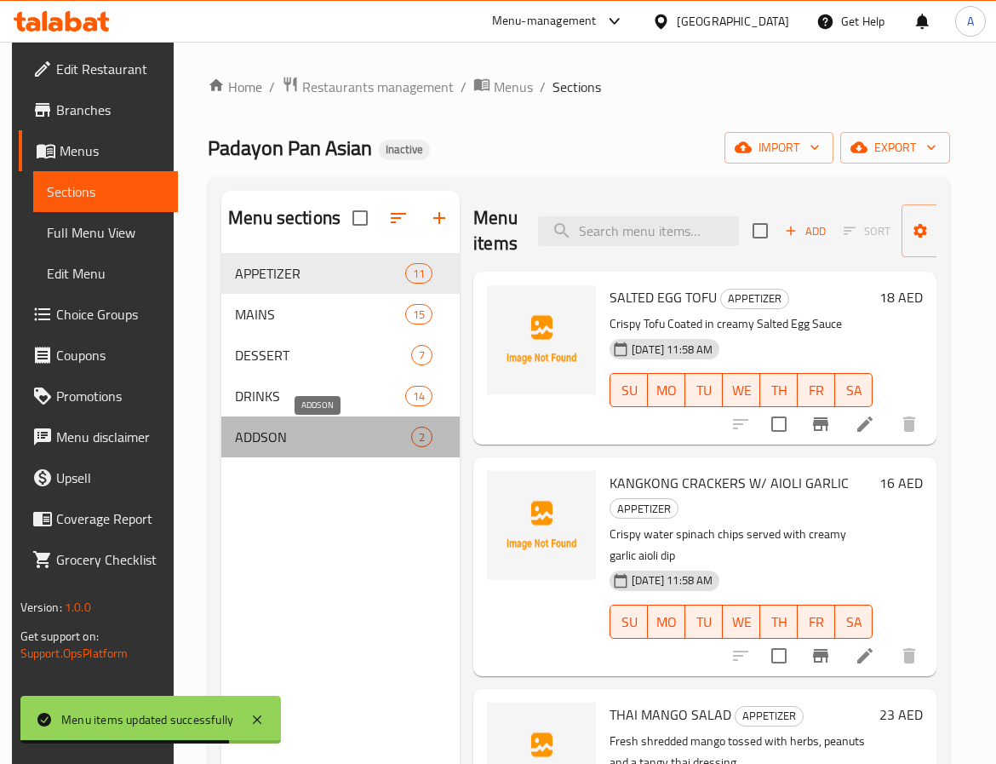
click at [261, 433] on span "ADDSON" at bounding box center [323, 437] width 176 height 20
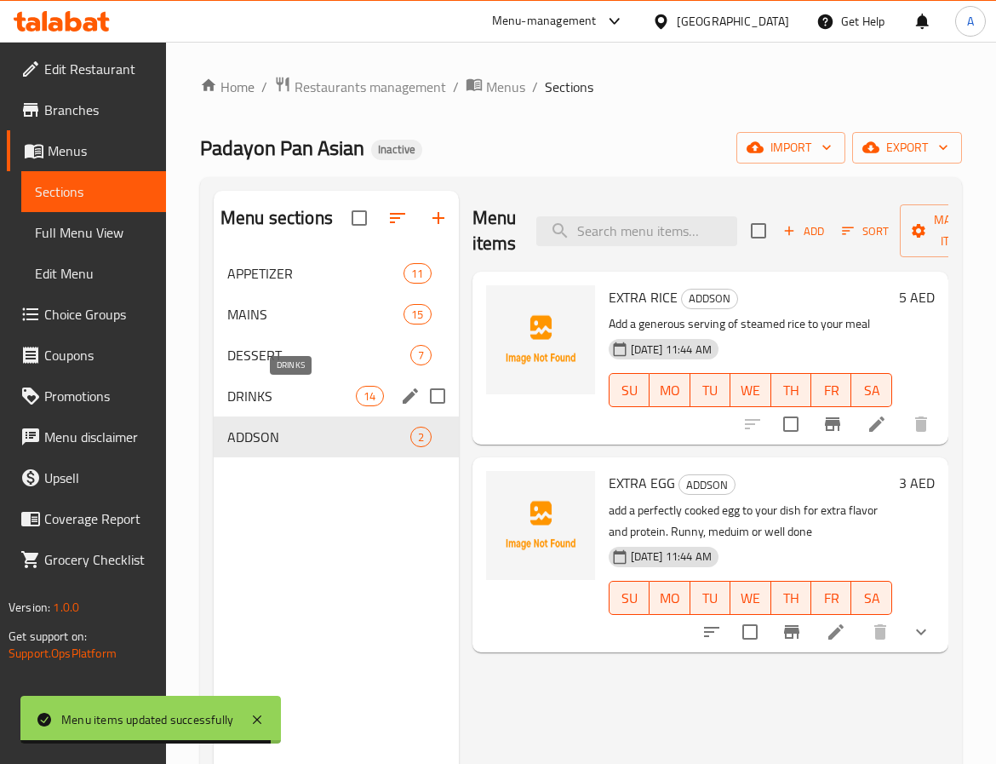
click at [282, 387] on span "DRINKS" at bounding box center [291, 396] width 129 height 20
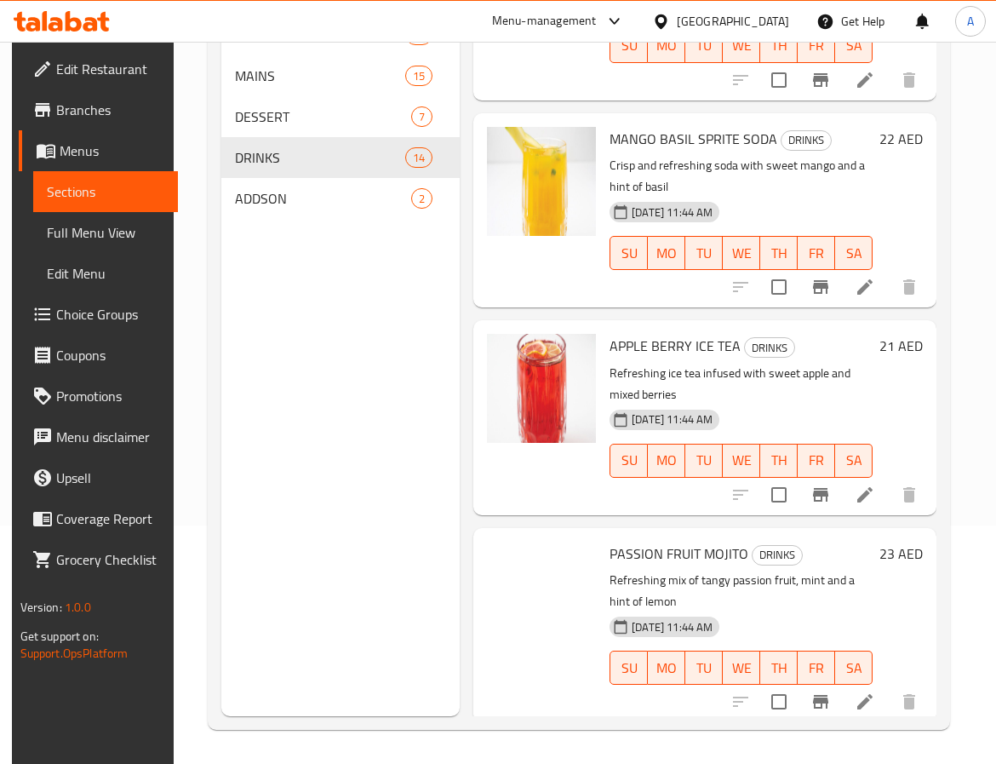
scroll to position [639, 0]
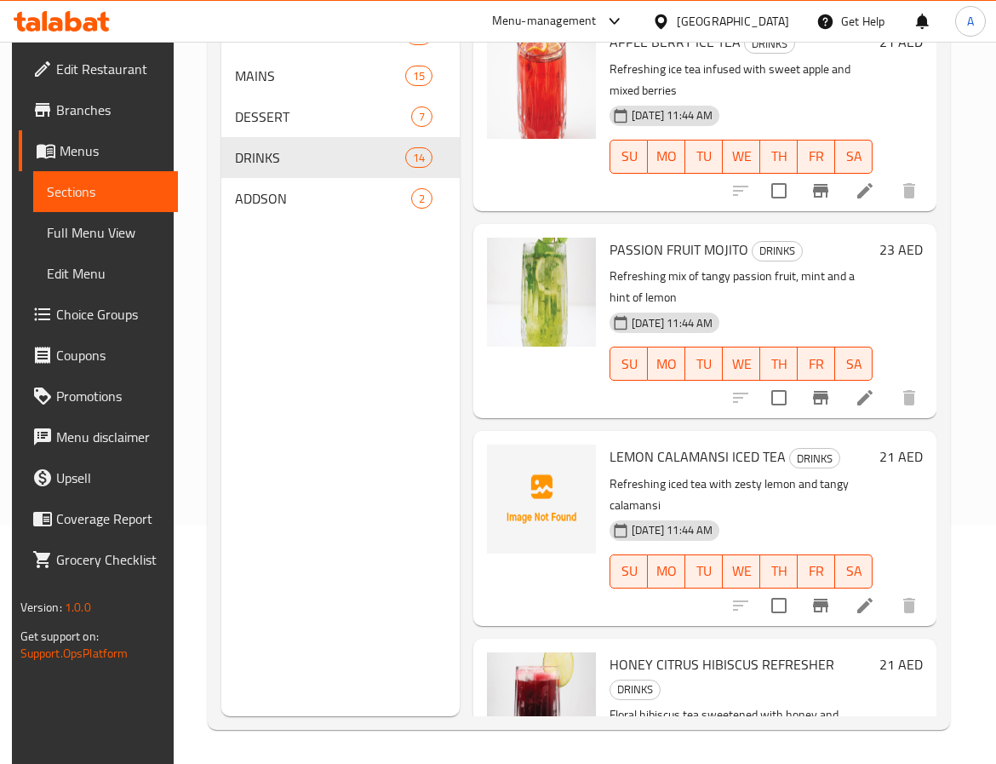
click at [634, 450] on span "LEMON CALAMANSI ICED TEA" at bounding box center [698, 457] width 176 height 26
copy span "LEMON"
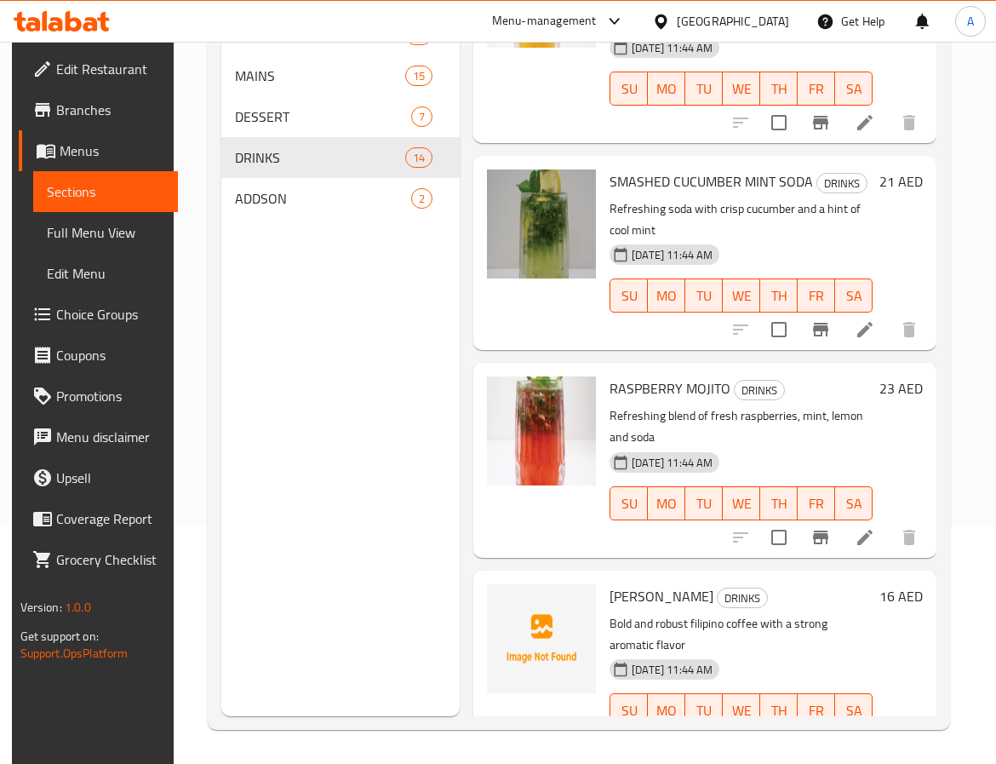
scroll to position [1660, 0]
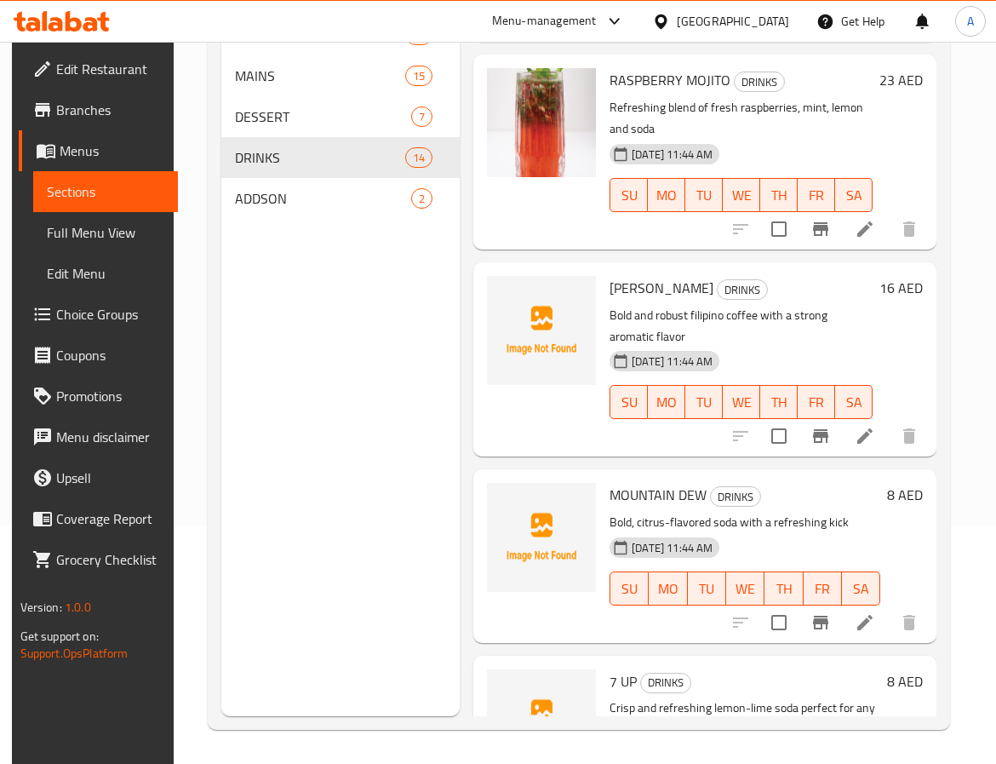
click at [626, 275] on span "KAPENG BARAKO" at bounding box center [662, 288] width 104 height 26
copy span "KAPENG"
click at [651, 493] on span "MOUNTAIN DEW" at bounding box center [658, 495] width 97 height 26
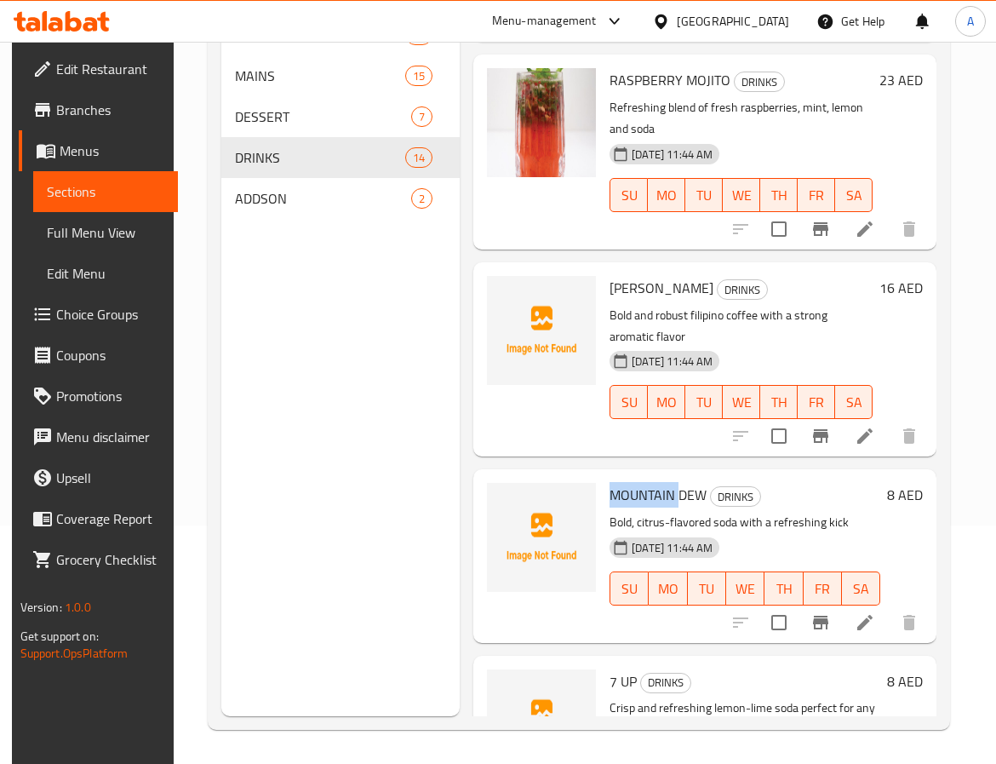
copy span "MOUNTAIN"
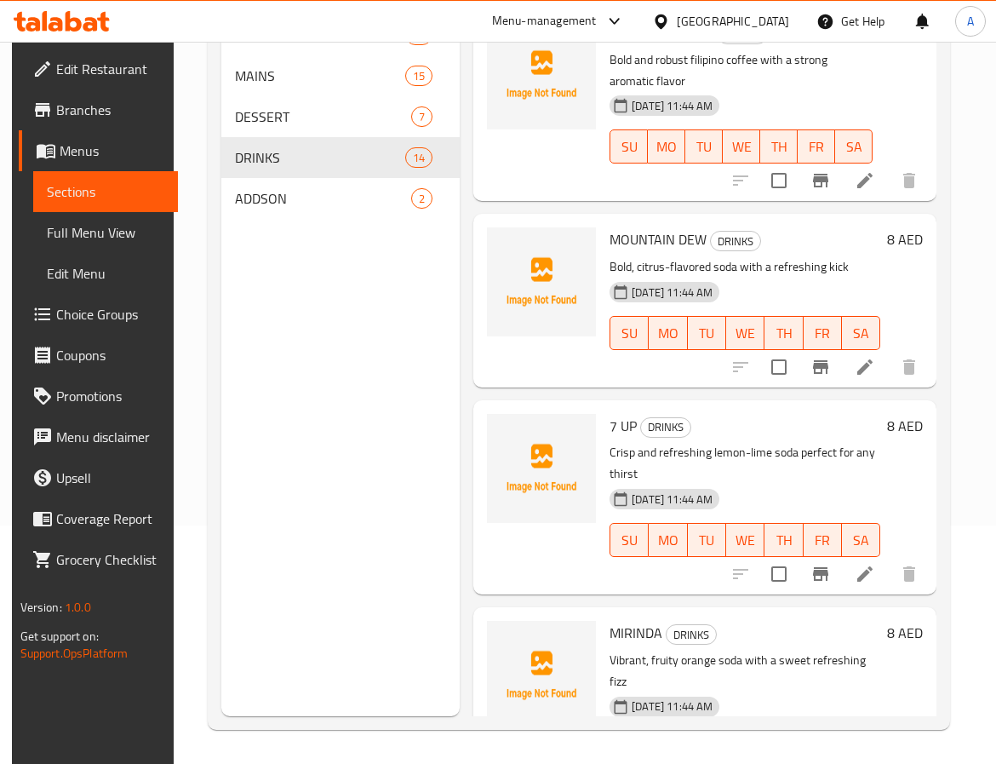
click at [628, 415] on span "7 UP" at bounding box center [623, 426] width 27 height 26
copy h6 "UP"
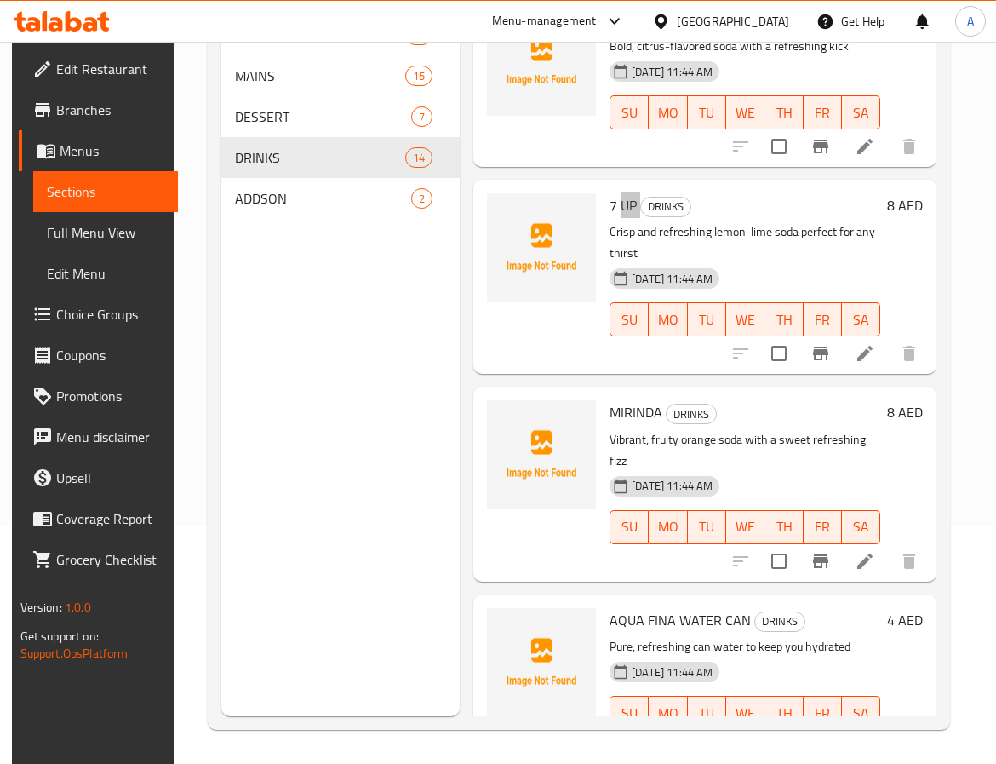
scroll to position [2205, 0]
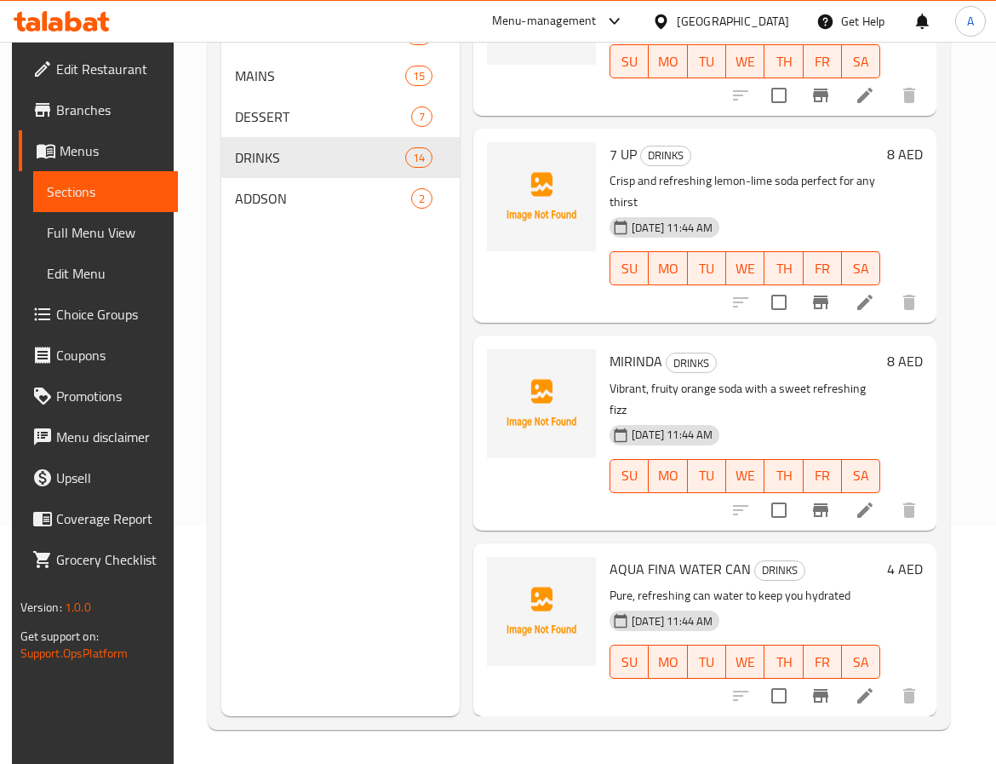
click at [616, 556] on span "AQUA FINA WATER CAN" at bounding box center [680, 569] width 141 height 26
copy span "AQUA"
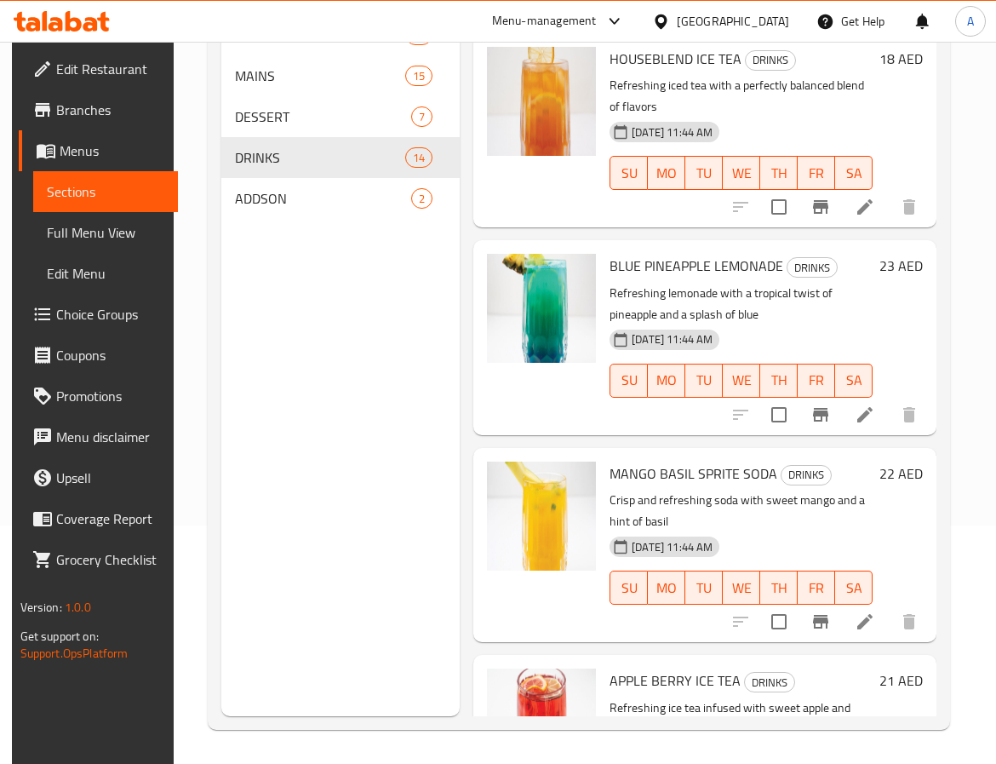
scroll to position [0, 0]
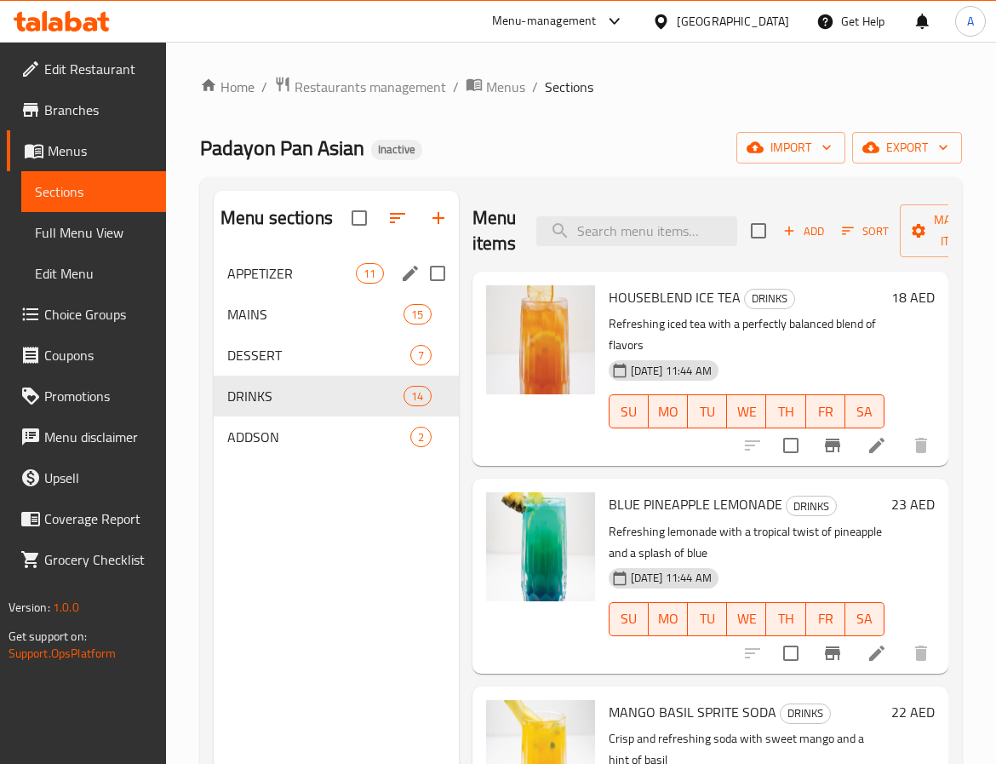
click at [330, 276] on span "APPETIZER" at bounding box center [291, 273] width 129 height 20
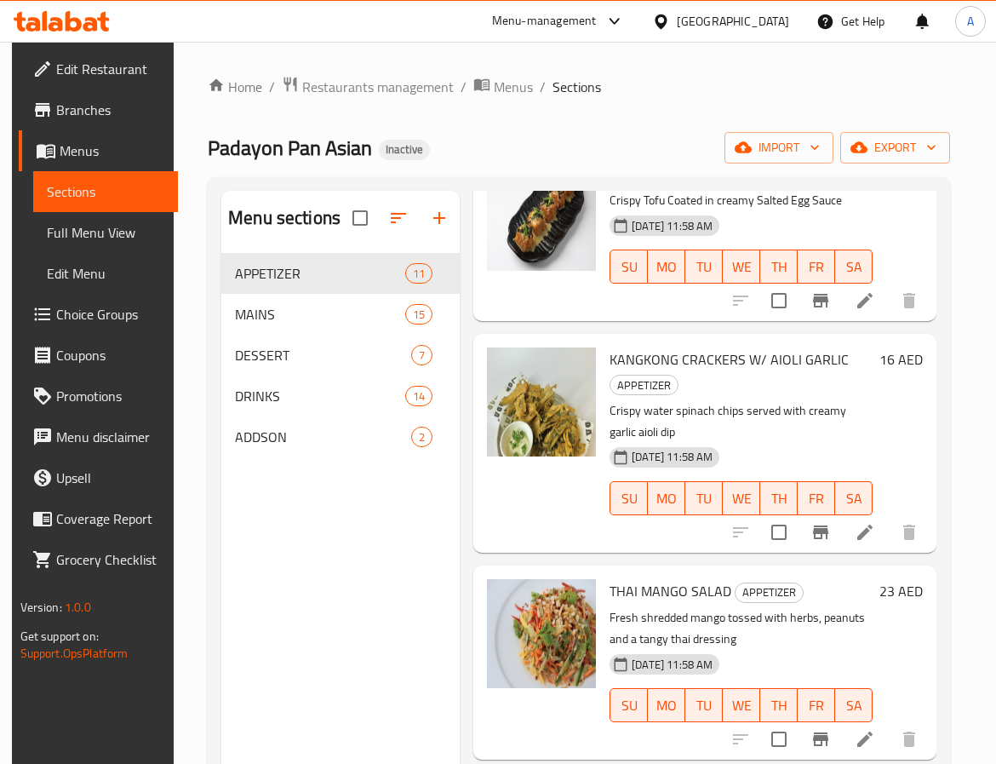
scroll to position [511, 0]
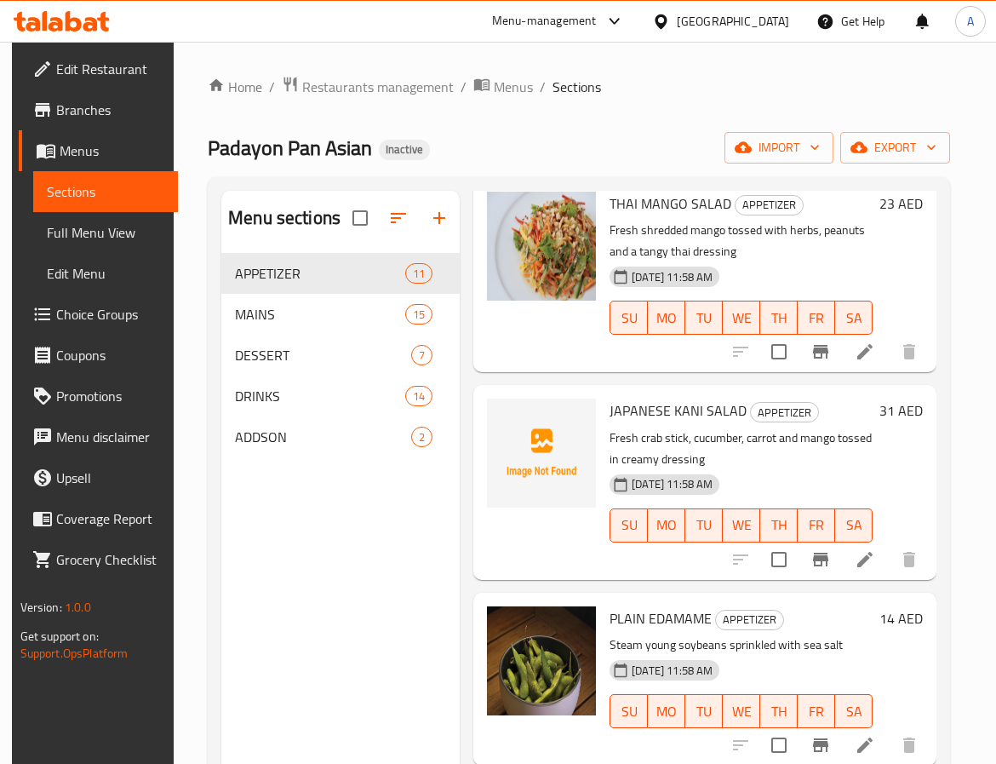
click at [629, 414] on span "JAPANESE KANI SALAD" at bounding box center [678, 411] width 137 height 26
copy span "JAPANESE"
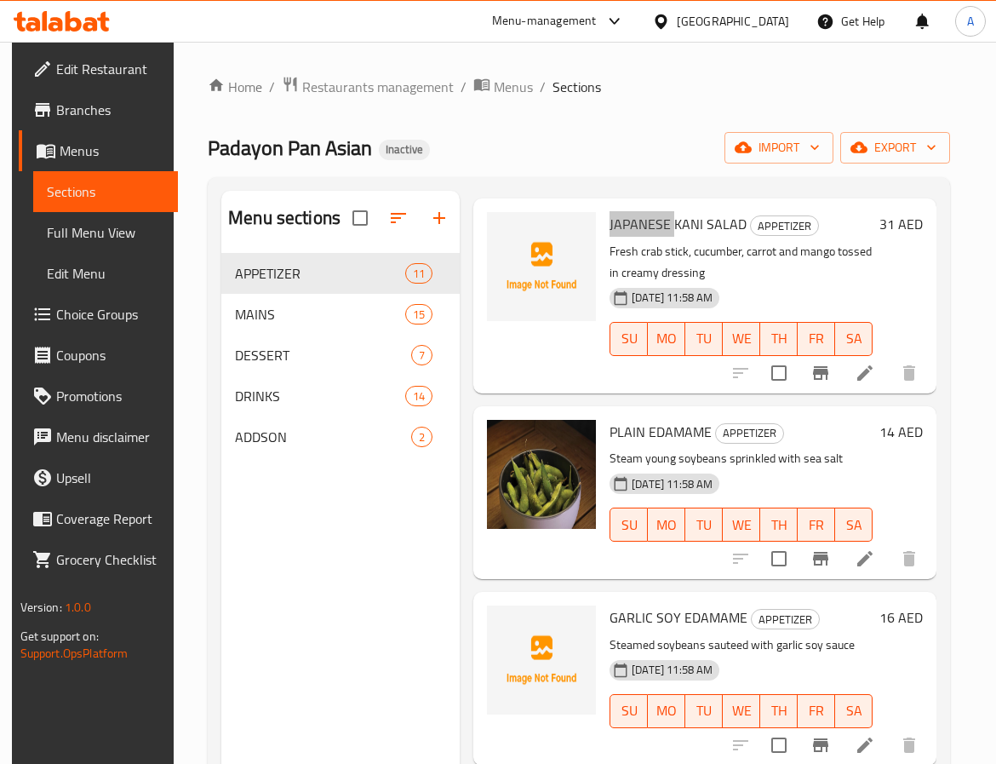
scroll to position [766, 0]
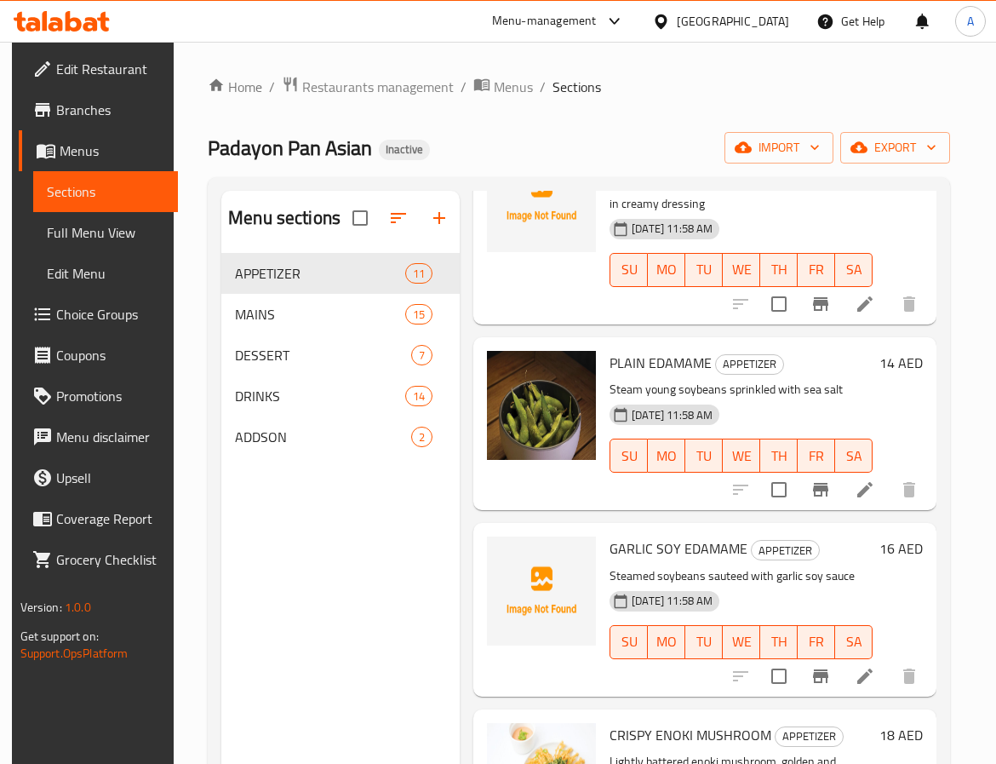
click at [623, 550] on span "GARLIC SOY EDAMAME" at bounding box center [679, 549] width 138 height 26
copy span "GARLIC"
click at [650, 539] on span "GARLIC SOY EDAMAME" at bounding box center [679, 549] width 138 height 26
click at [664, 545] on span "GARLIC SOY EDAMAME" at bounding box center [679, 549] width 138 height 26
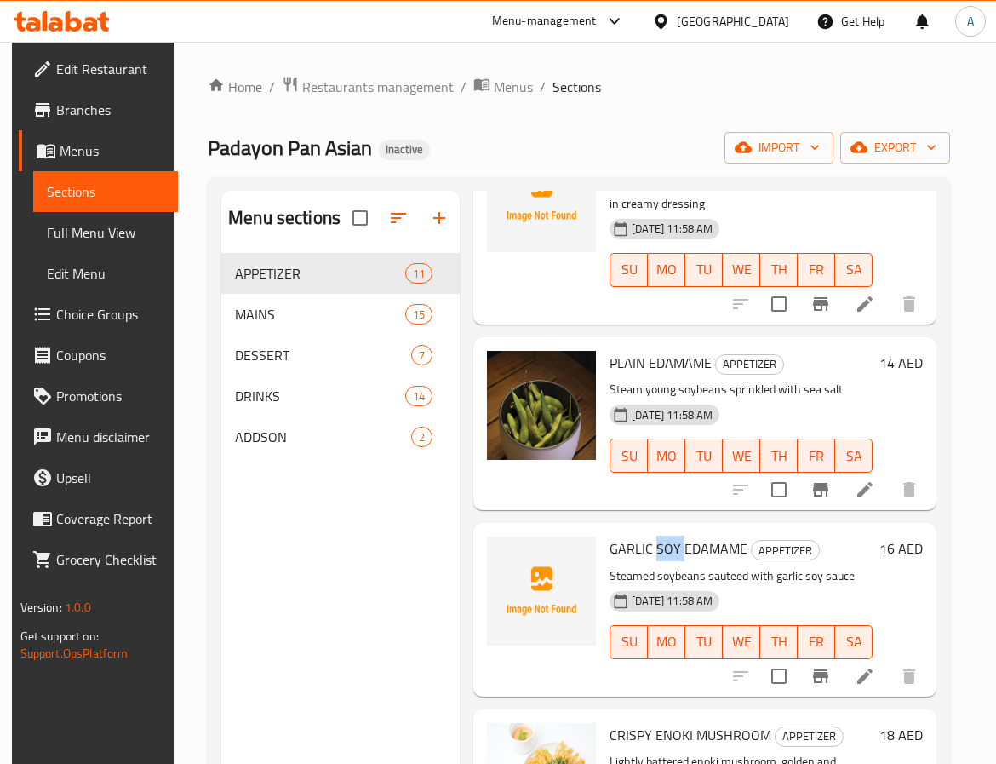
click at [664, 545] on span "GARLIC SOY EDAMAME" at bounding box center [679, 549] width 138 height 26
click at [719, 553] on span "GARLIC SOY EDAMAME" at bounding box center [679, 549] width 138 height 26
copy h6 "EDAMAME"
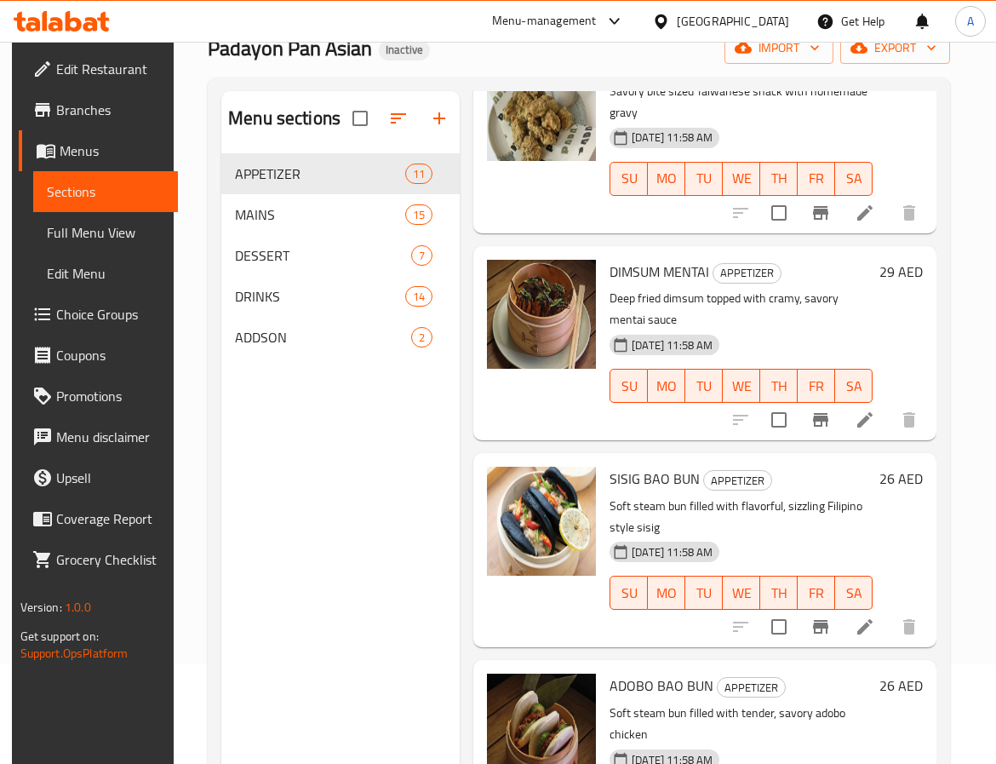
scroll to position [0, 0]
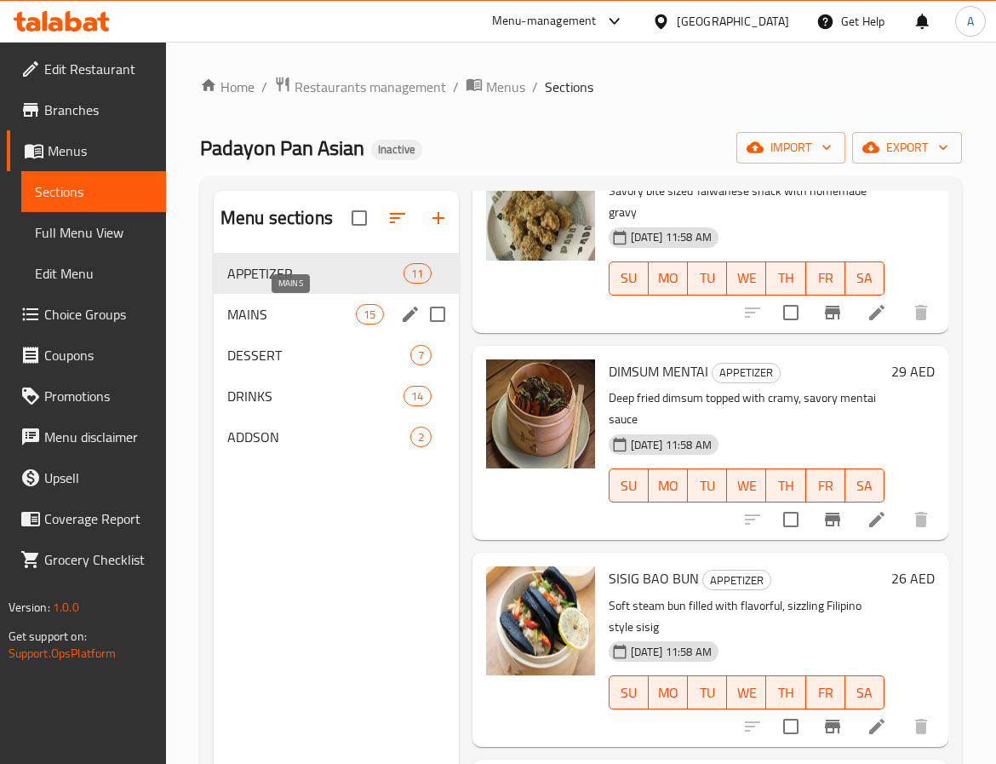
click at [312, 314] on span "MAINS" at bounding box center [291, 314] width 129 height 20
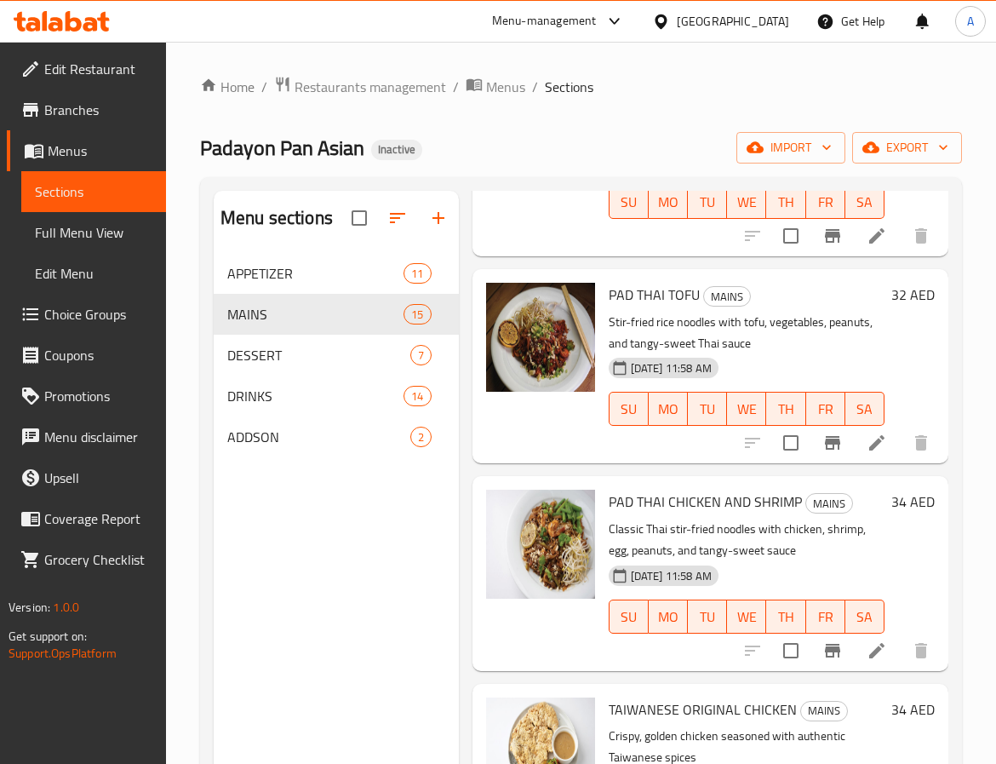
scroll to position [2426, 0]
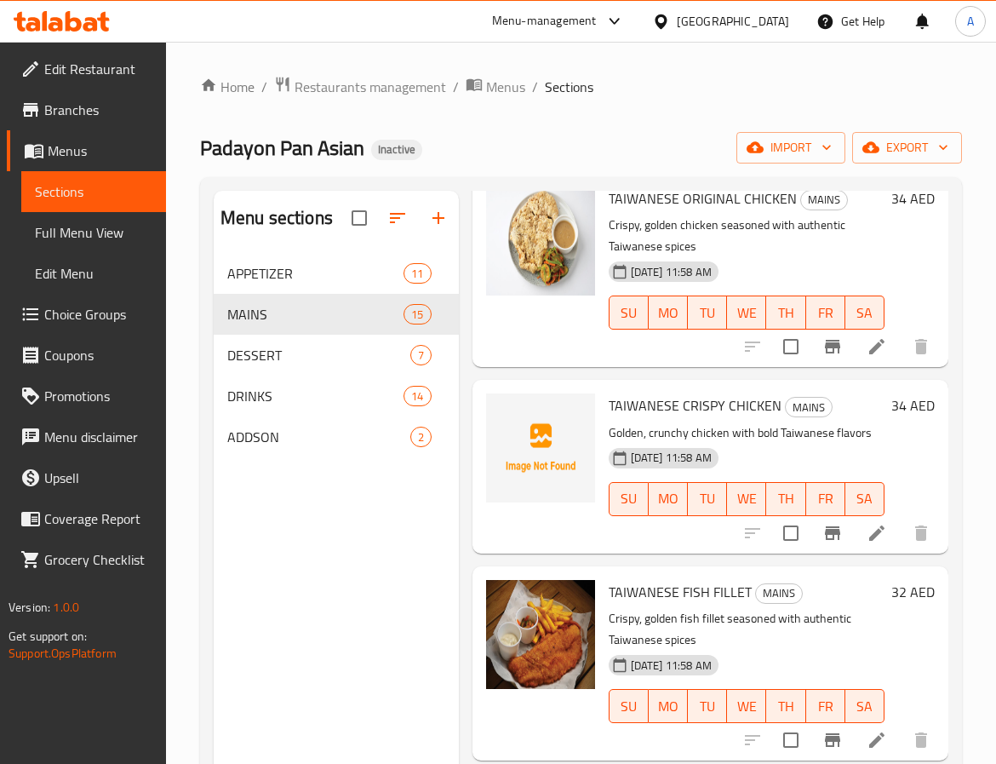
click at [649, 392] on span "TAIWANESE CRISPY CHICKEN" at bounding box center [695, 405] width 173 height 26
copy span "TAIWANESE"
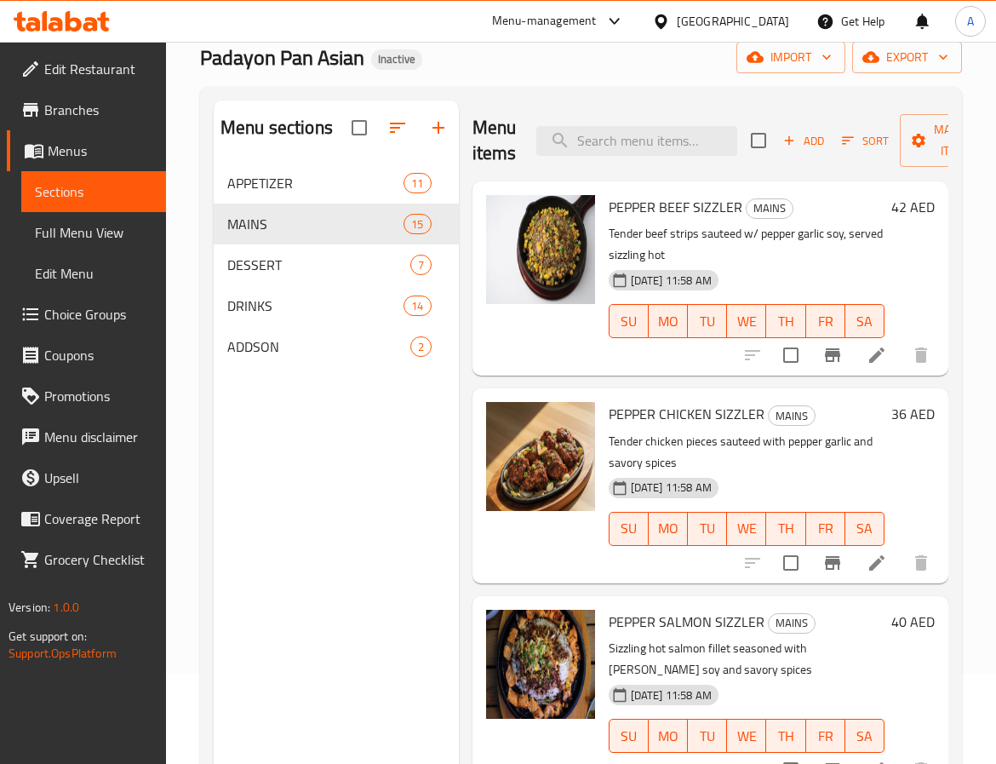
scroll to position [0, 0]
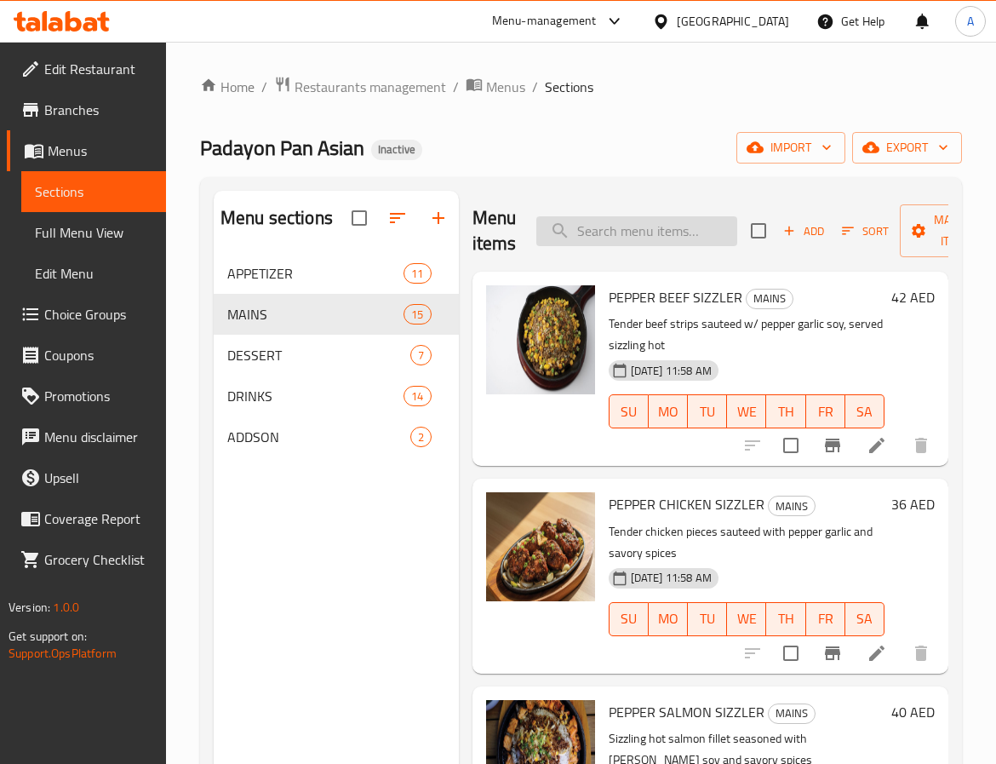
click at [623, 235] on input "search" at bounding box center [636, 231] width 201 height 30
paste input "TAIWANESE"
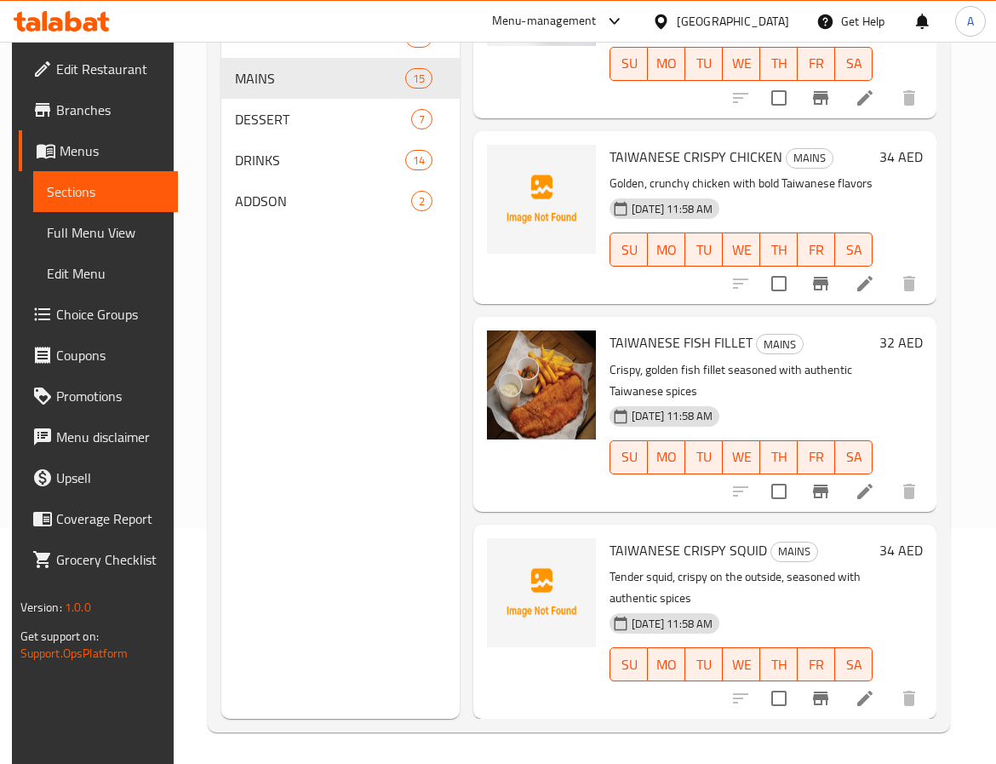
scroll to position [238, 0]
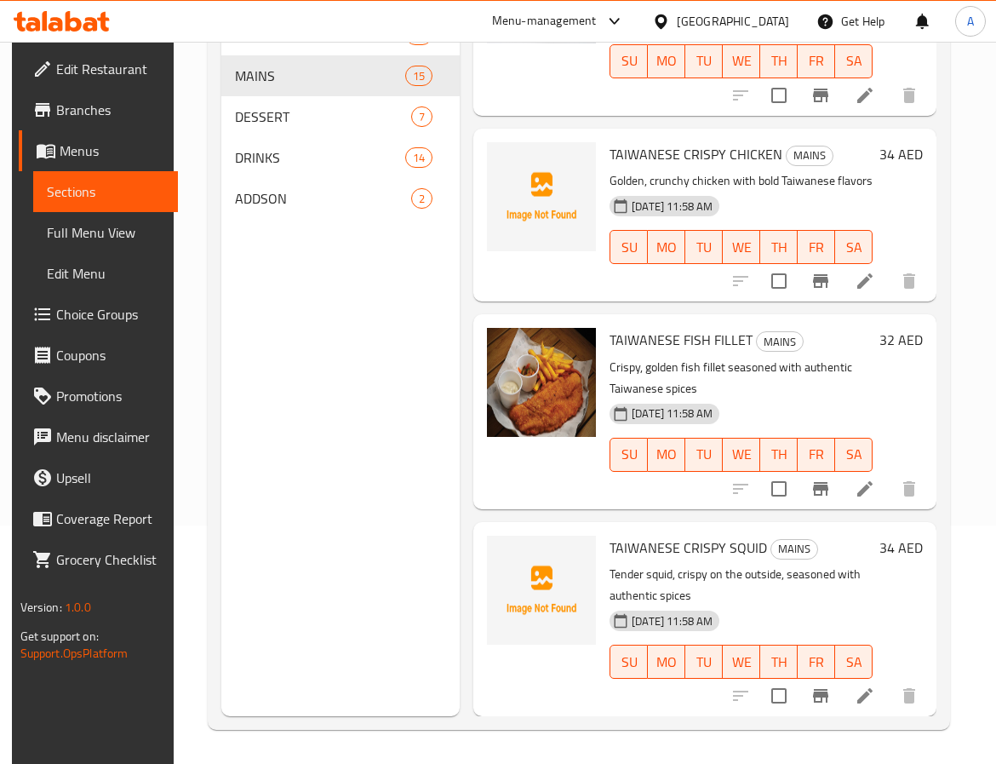
type input "TAIWANESE"
click at [360, 539] on div "Menu sections APPETIZER 11 MAINS 15 DESSERT 7 DRINKS 14 ADDSON 2" at bounding box center [340, 334] width 238 height 764
click at [85, 243] on span "Full Menu View" at bounding box center [105, 232] width 117 height 20
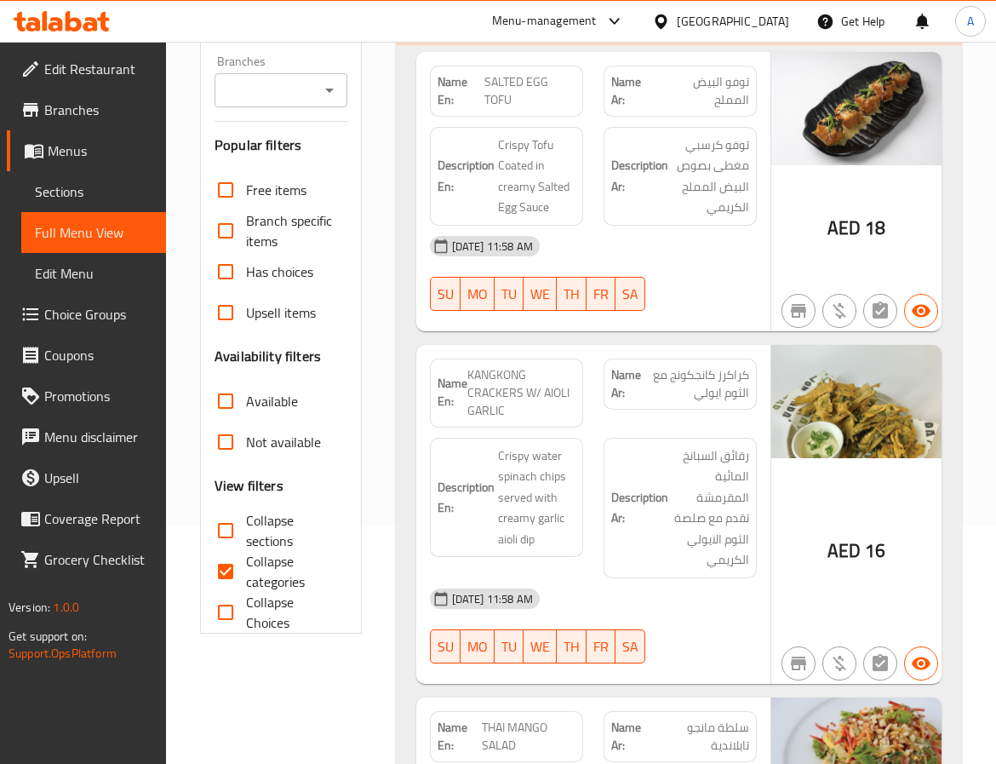
click at [470, 508] on strong "Description En:" at bounding box center [466, 498] width 57 height 42
drag, startPoint x: 596, startPoint y: 519, endPoint x: 771, endPoint y: 526, distance: 175.5
click at [771, 526] on div "Name En: KANGKONG CRACKERS W/ AIOLI GARLIC Name Ar: كراكرز كانجكونج مع الثوم اي…" at bounding box center [678, 514] width 525 height 339
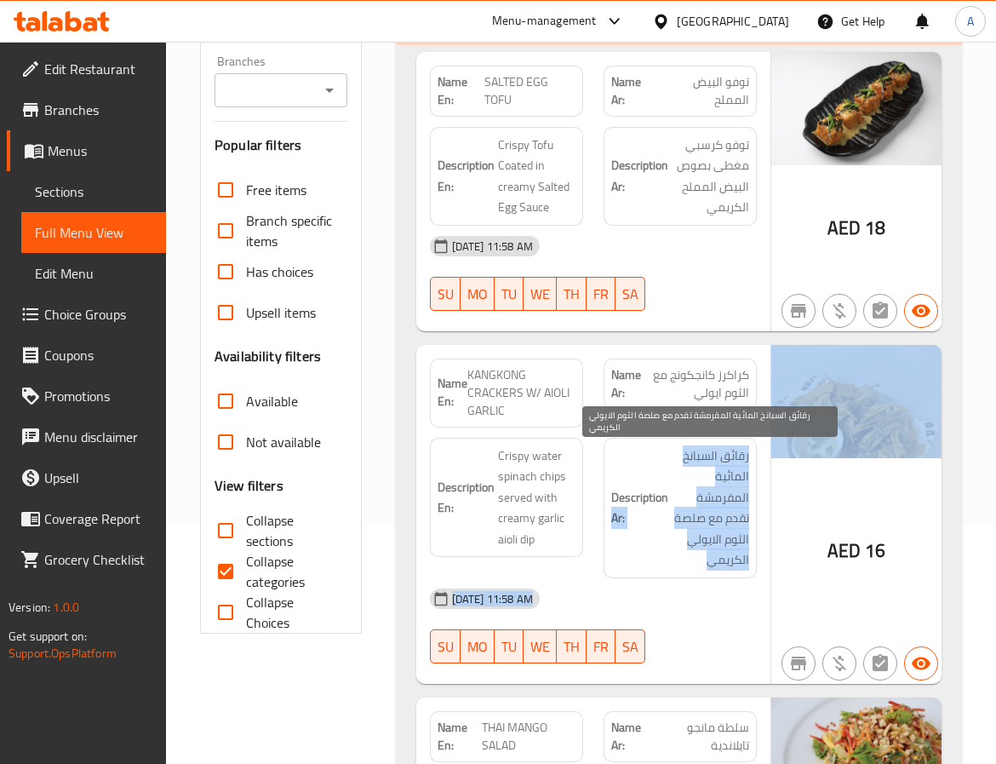
click at [675, 570] on span "رقائق السبانخ المائية المقرمشة تقدم مع صلصة الثوم الايولي الكريمي" at bounding box center [710, 507] width 77 height 125
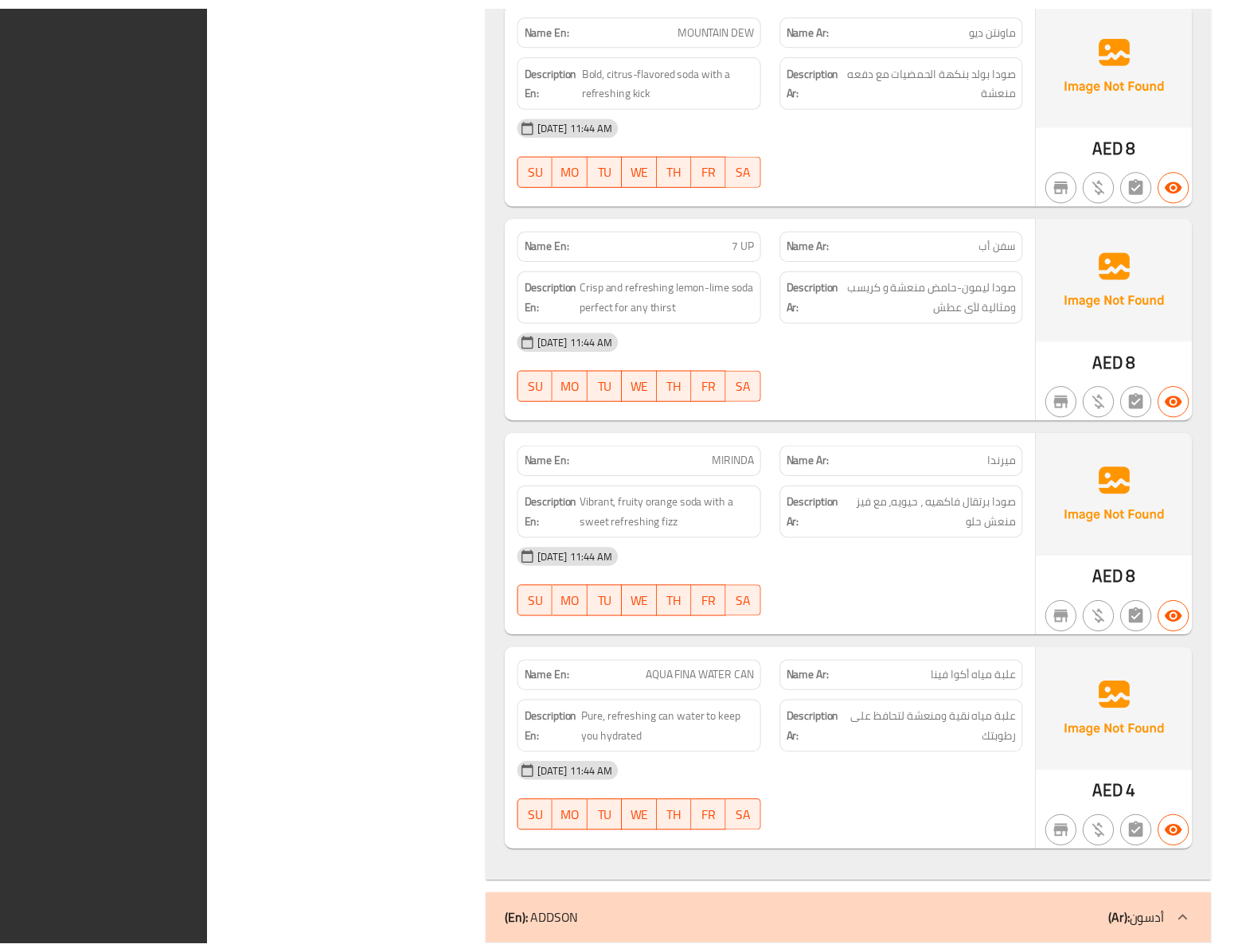
scroll to position [11064, 0]
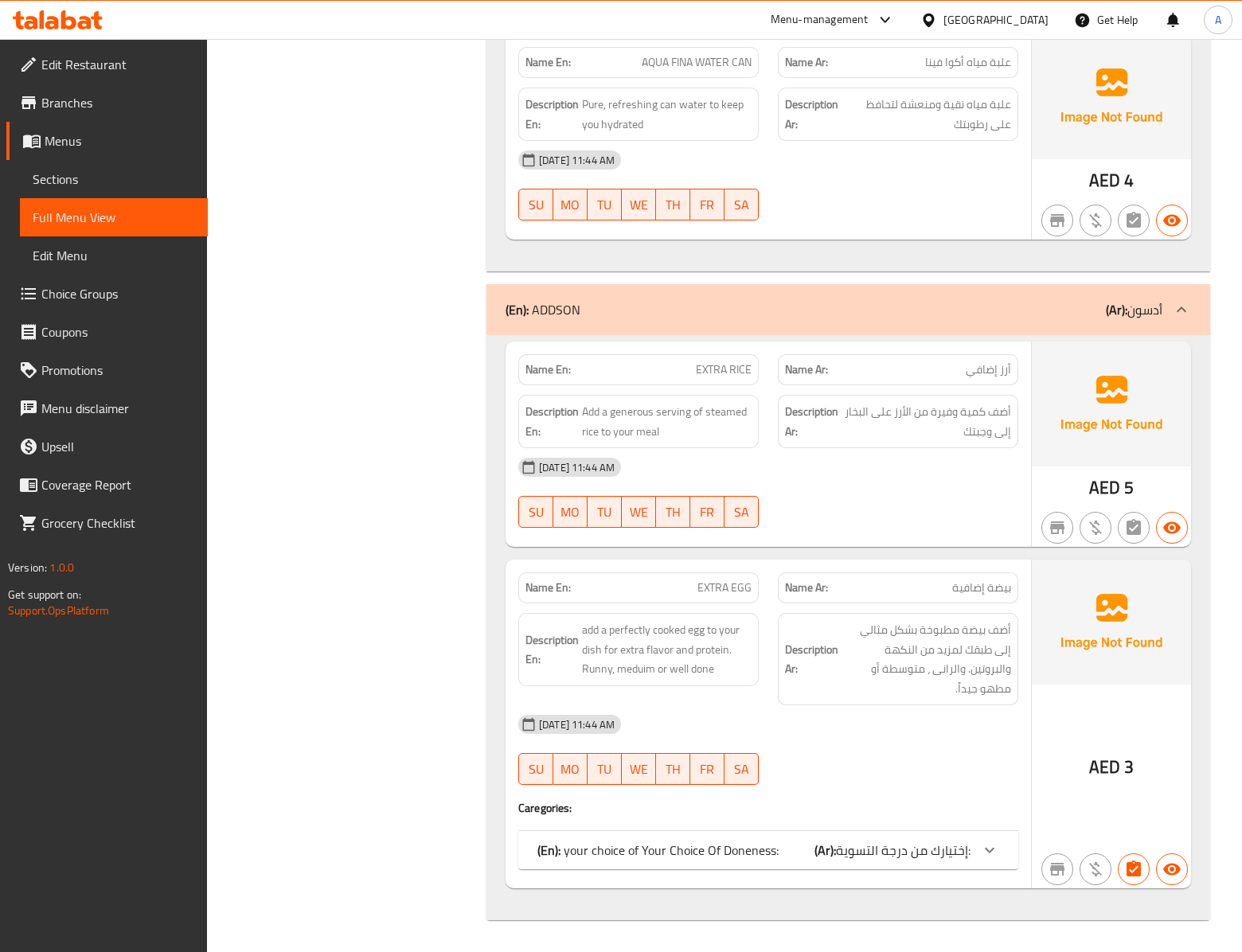
click at [180, 57] on span "Edit Restaurant" at bounding box center [118, 65] width 153 height 19
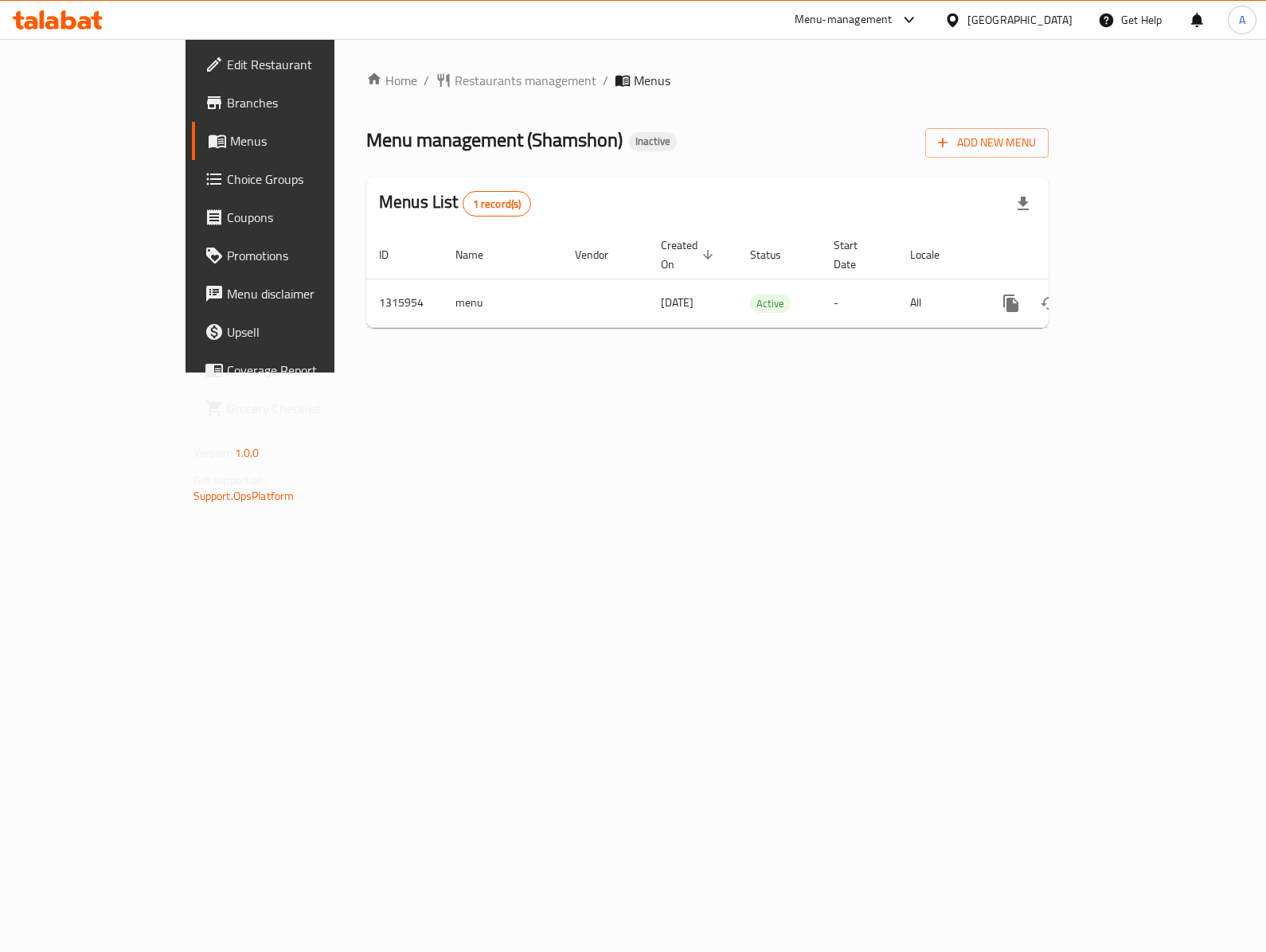
click at [444, 372] on div "Home / Restaurants management / Menus Menu management ( Shamshon ) Inactive Add…" at bounding box center [708, 206] width 746 height 334
click at [1133, 296] on icon "enhanced table" at bounding box center [1125, 303] width 14 height 14
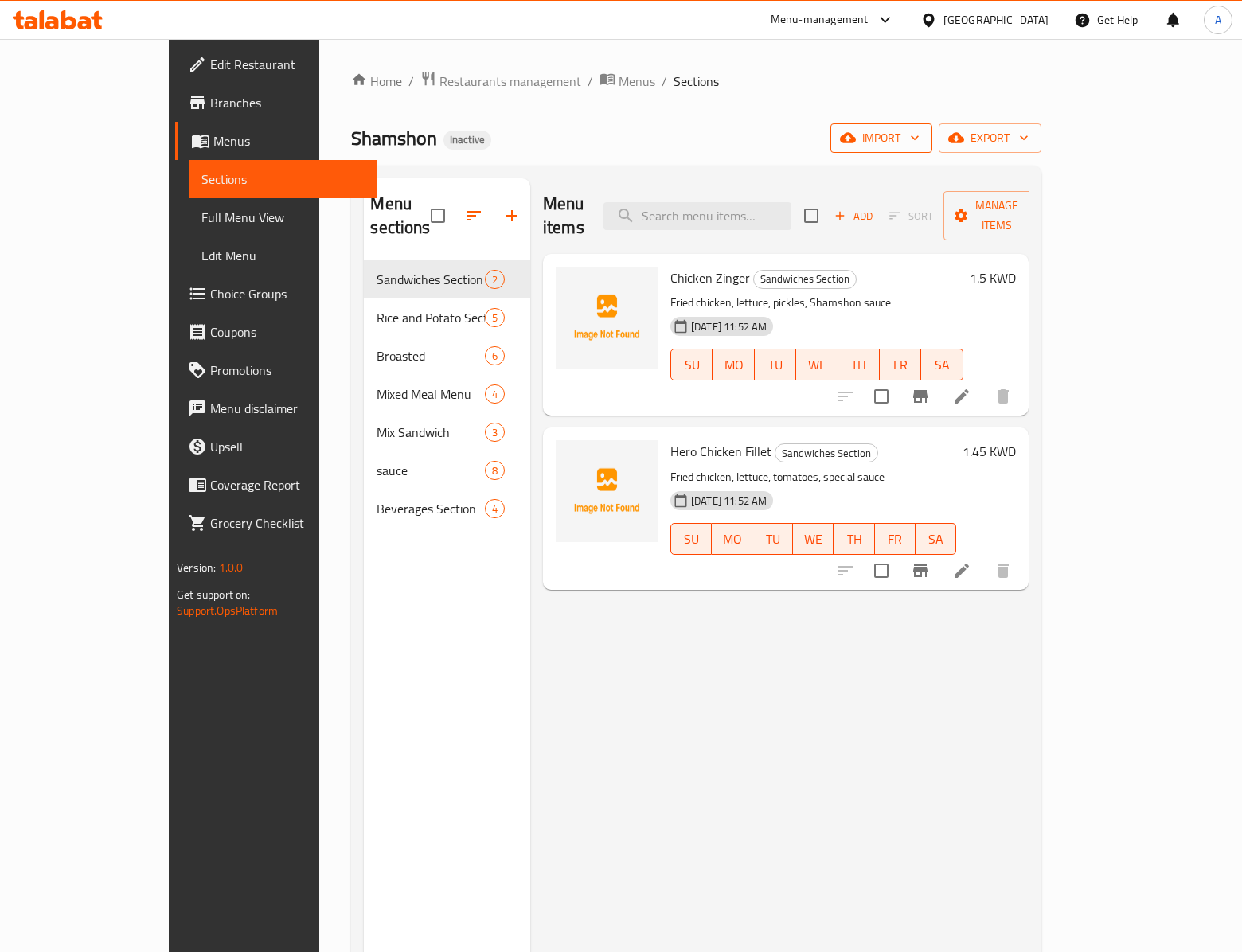
click at [919, 137] on span "import" at bounding box center [882, 137] width 77 height 20
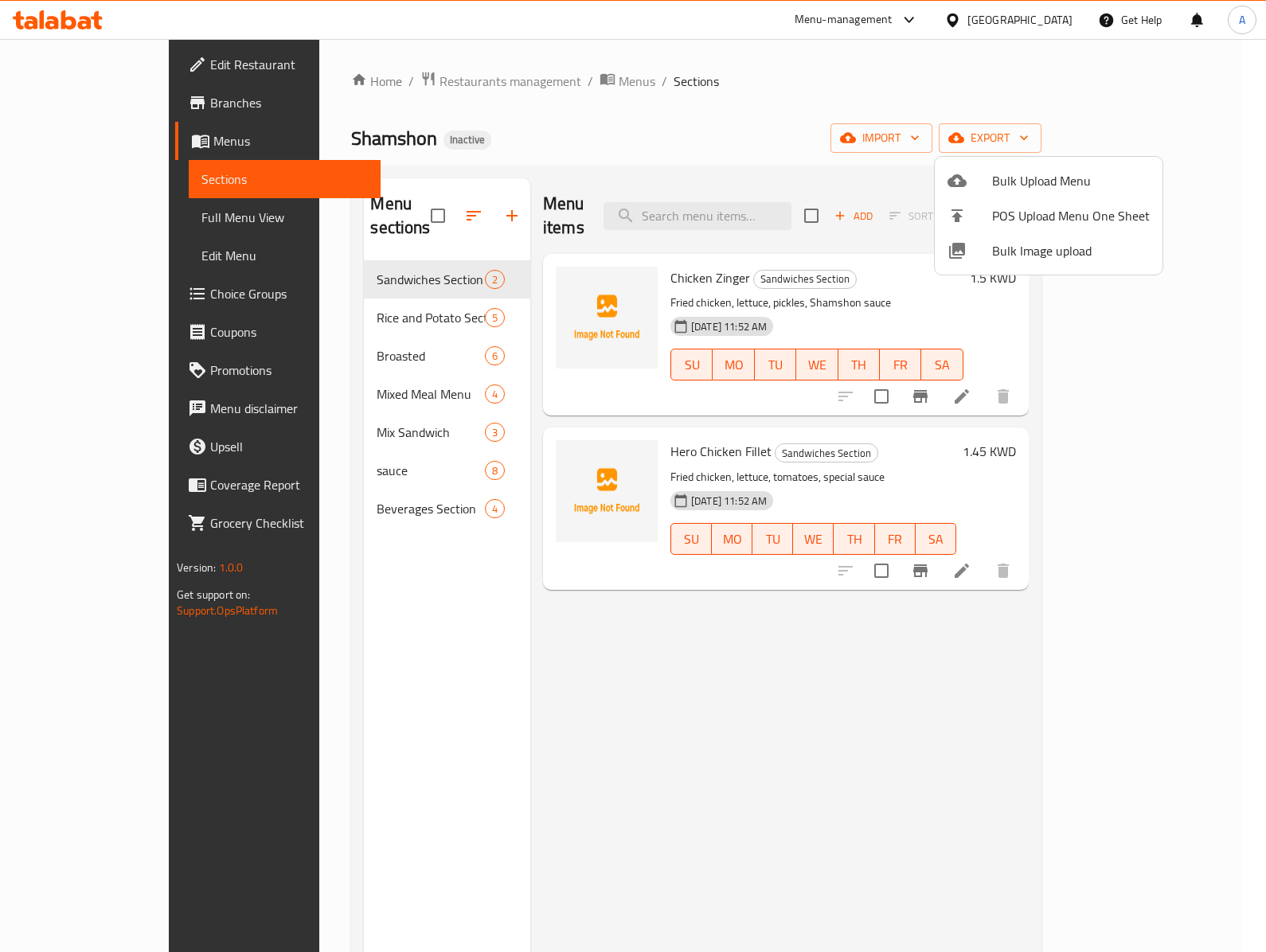
click at [1056, 252] on span "Bulk Image upload" at bounding box center [1071, 251] width 158 height 19
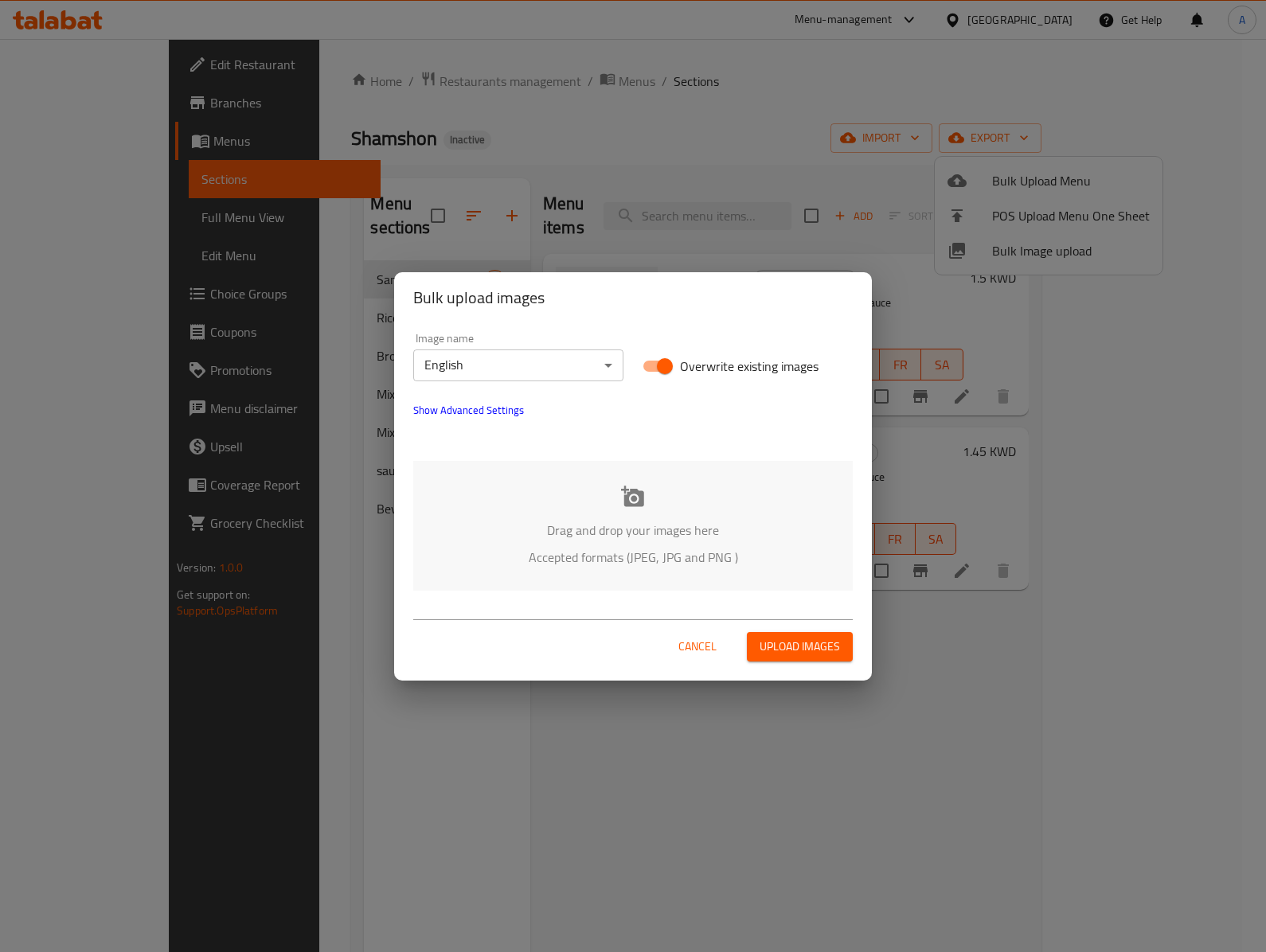
click at [573, 388] on div "Image name English ​" at bounding box center [518, 357] width 229 height 67
click at [578, 368] on body "​ Menu-management Kuwait Get Help A Edit Restaurant Branches Menus Sections Ful…" at bounding box center [633, 496] width 1266 height 914
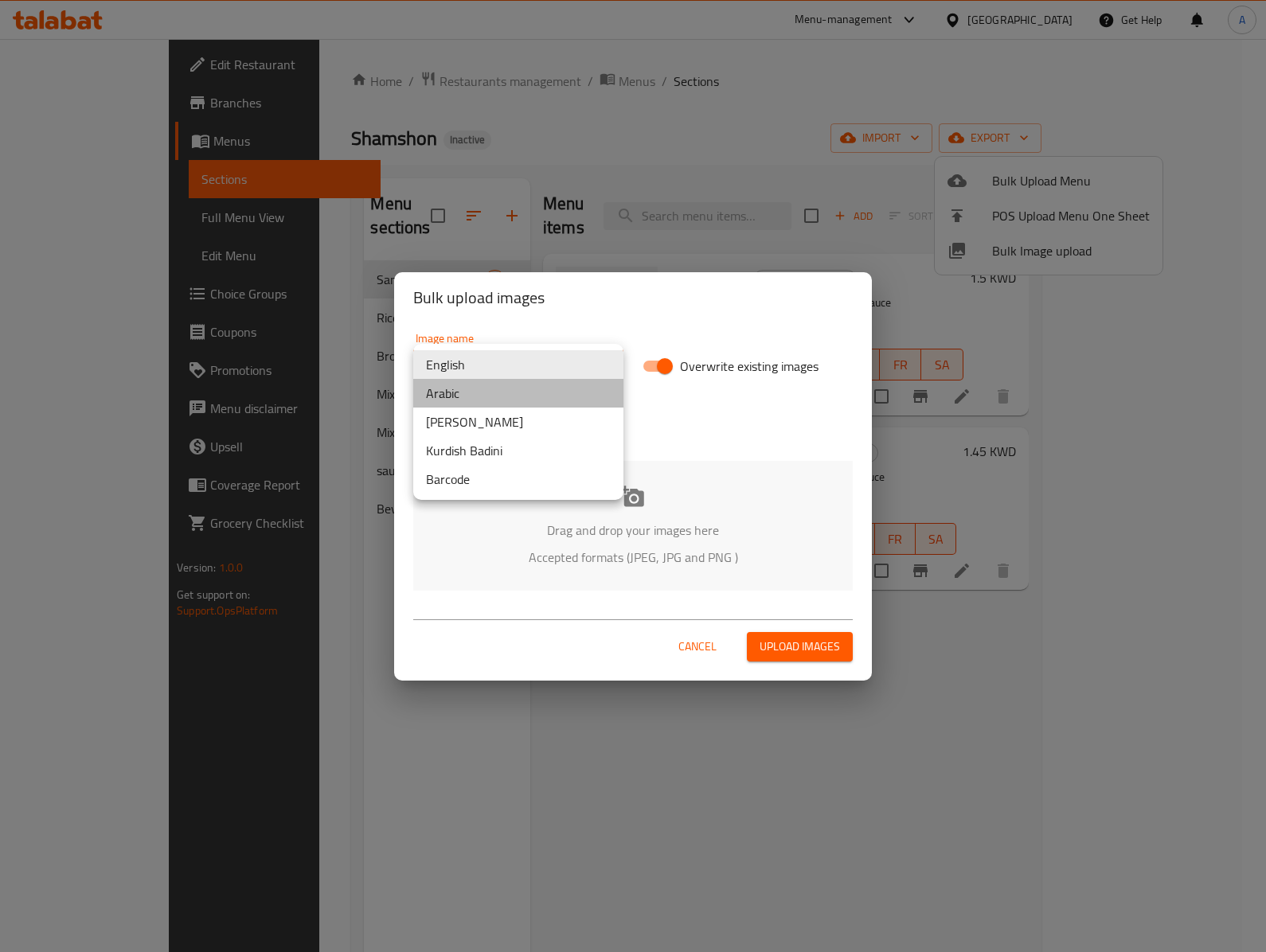
click at [465, 390] on li "Arabic" at bounding box center [518, 393] width 210 height 29
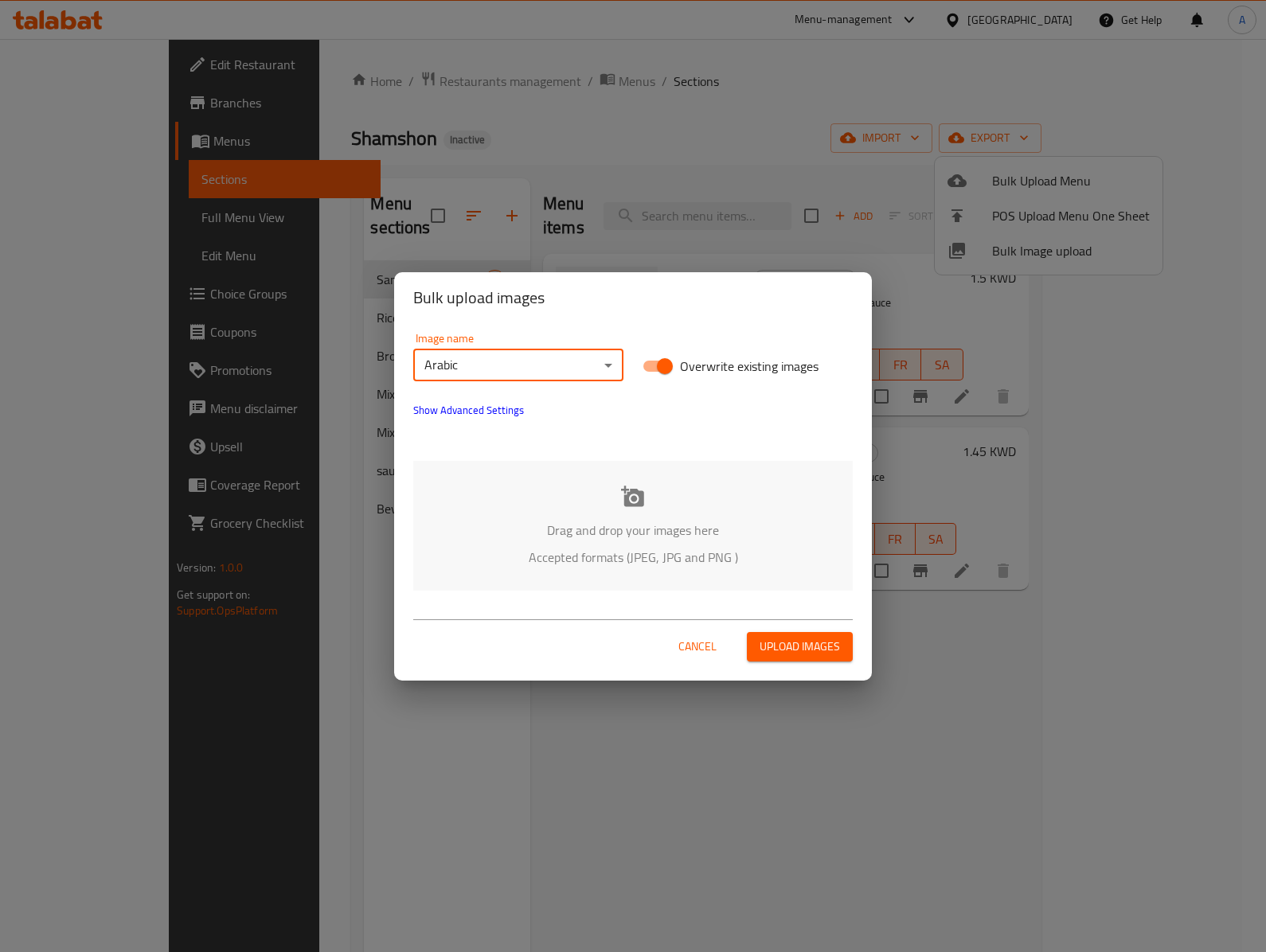
click at [641, 514] on div "Drag and drop your images here Accepted formats (JPEG, JPG and PNG )" at bounding box center [633, 526] width 439 height 130
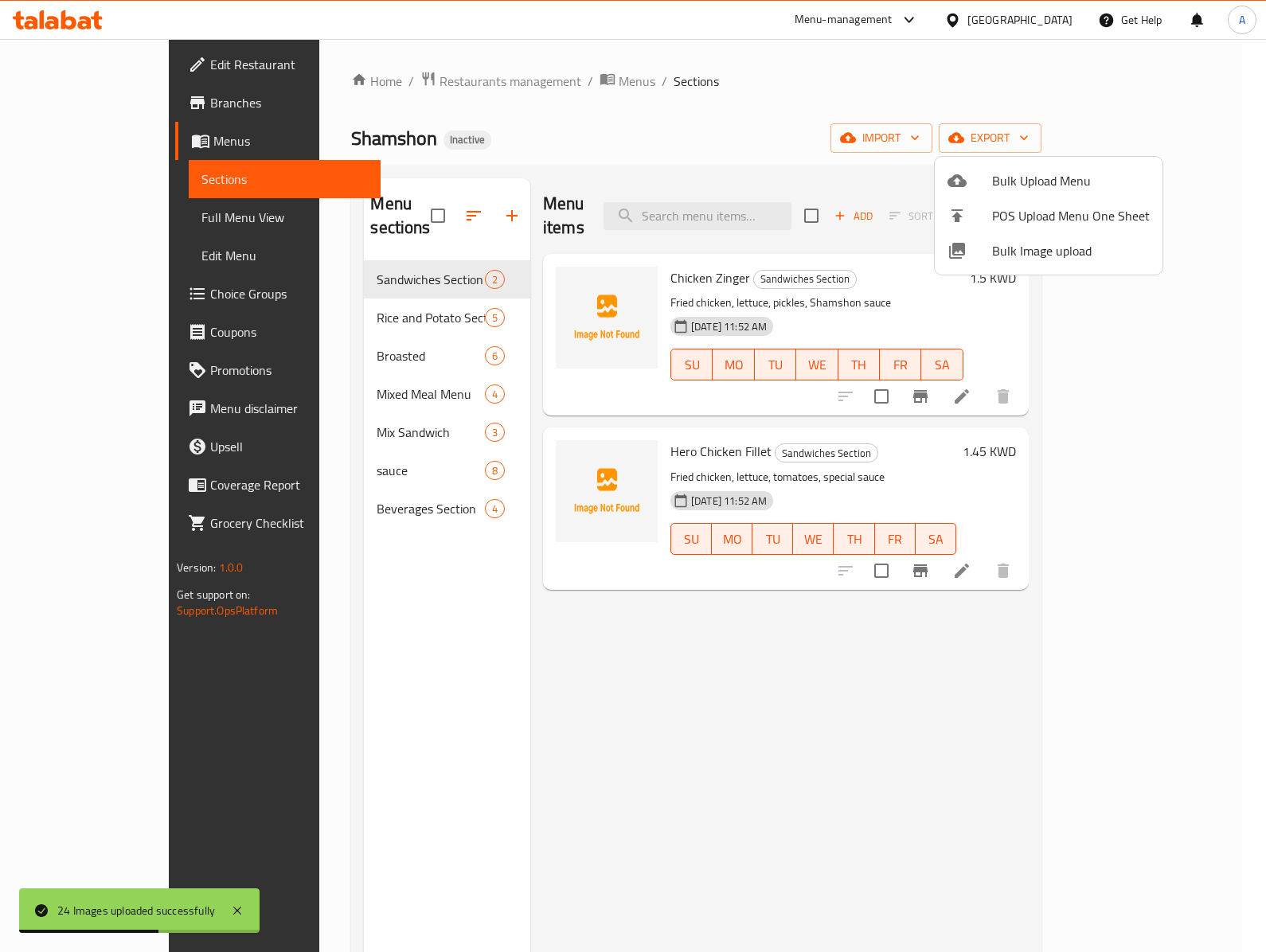
click at [621, 752] on div at bounding box center [633, 476] width 1266 height 952
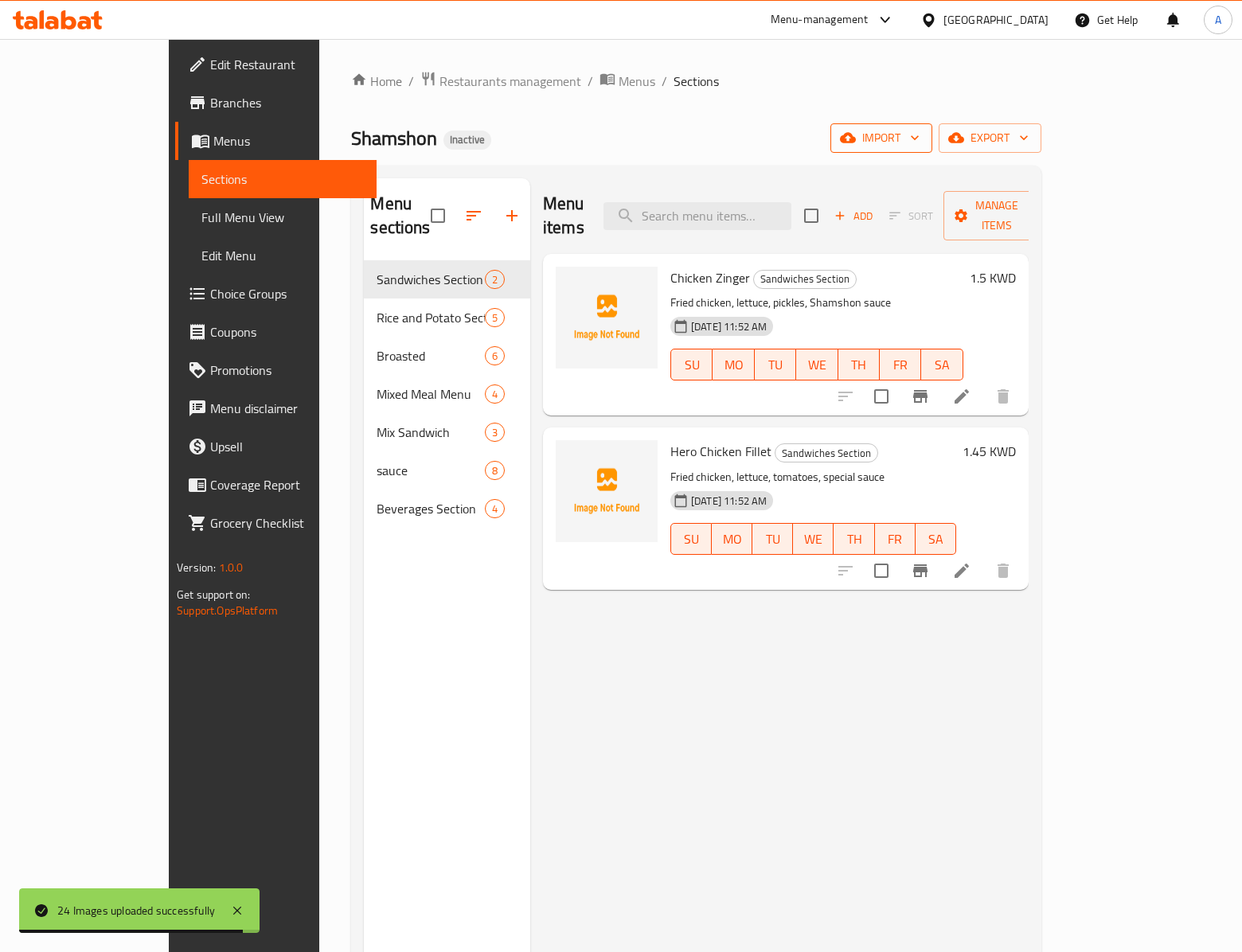
click at [932, 150] on button "import" at bounding box center [881, 138] width 102 height 30
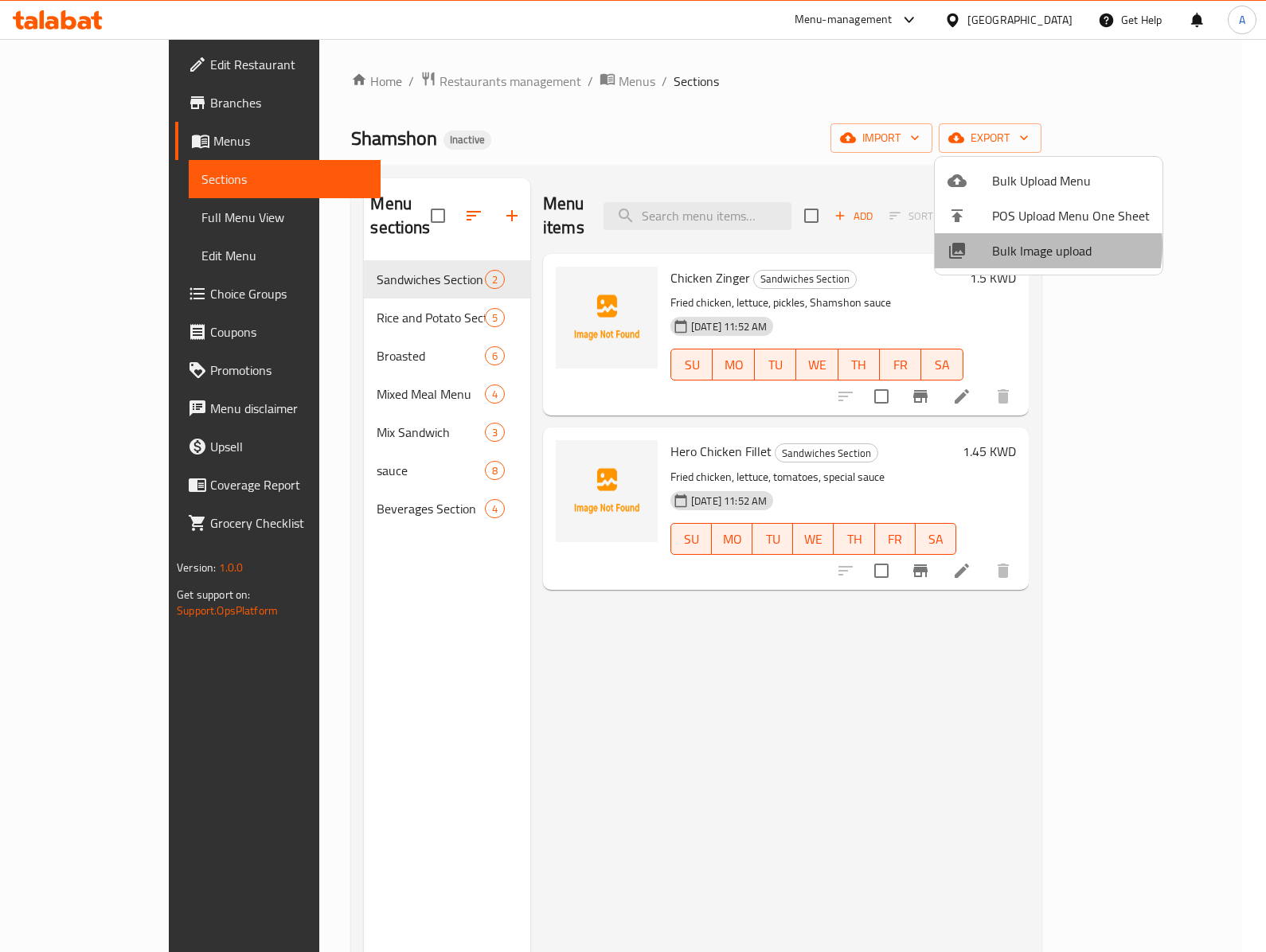
click at [1022, 247] on span "Bulk Image upload" at bounding box center [1071, 251] width 158 height 19
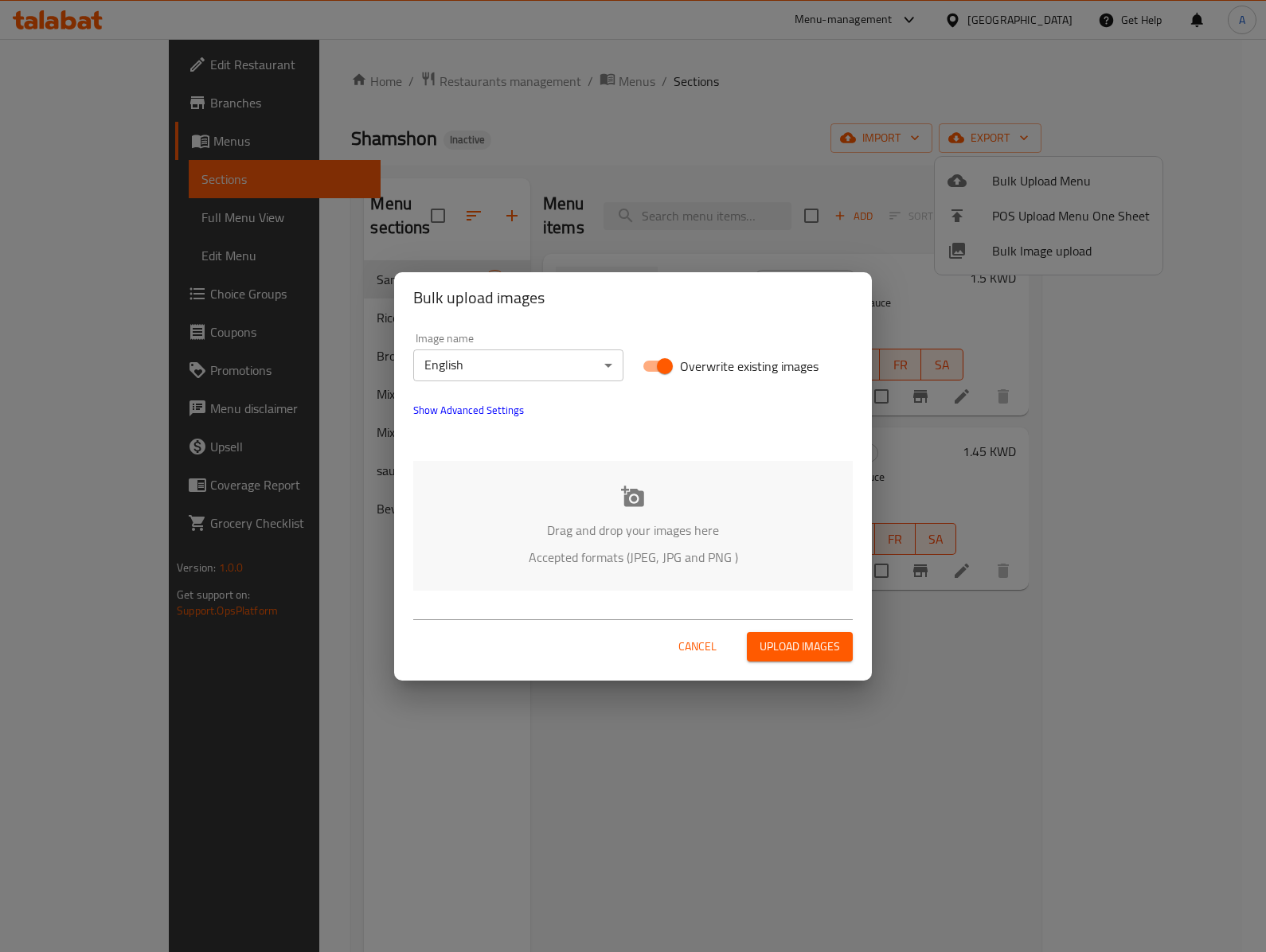
click at [646, 512] on div "Drag and drop your images here Accepted formats (JPEG, JPG and PNG )" at bounding box center [633, 526] width 439 height 130
click at [498, 351] on body "​ Menu-management Kuwait Get Help A Edit Restaurant Branches Menus Sections Ful…" at bounding box center [633, 496] width 1266 height 914
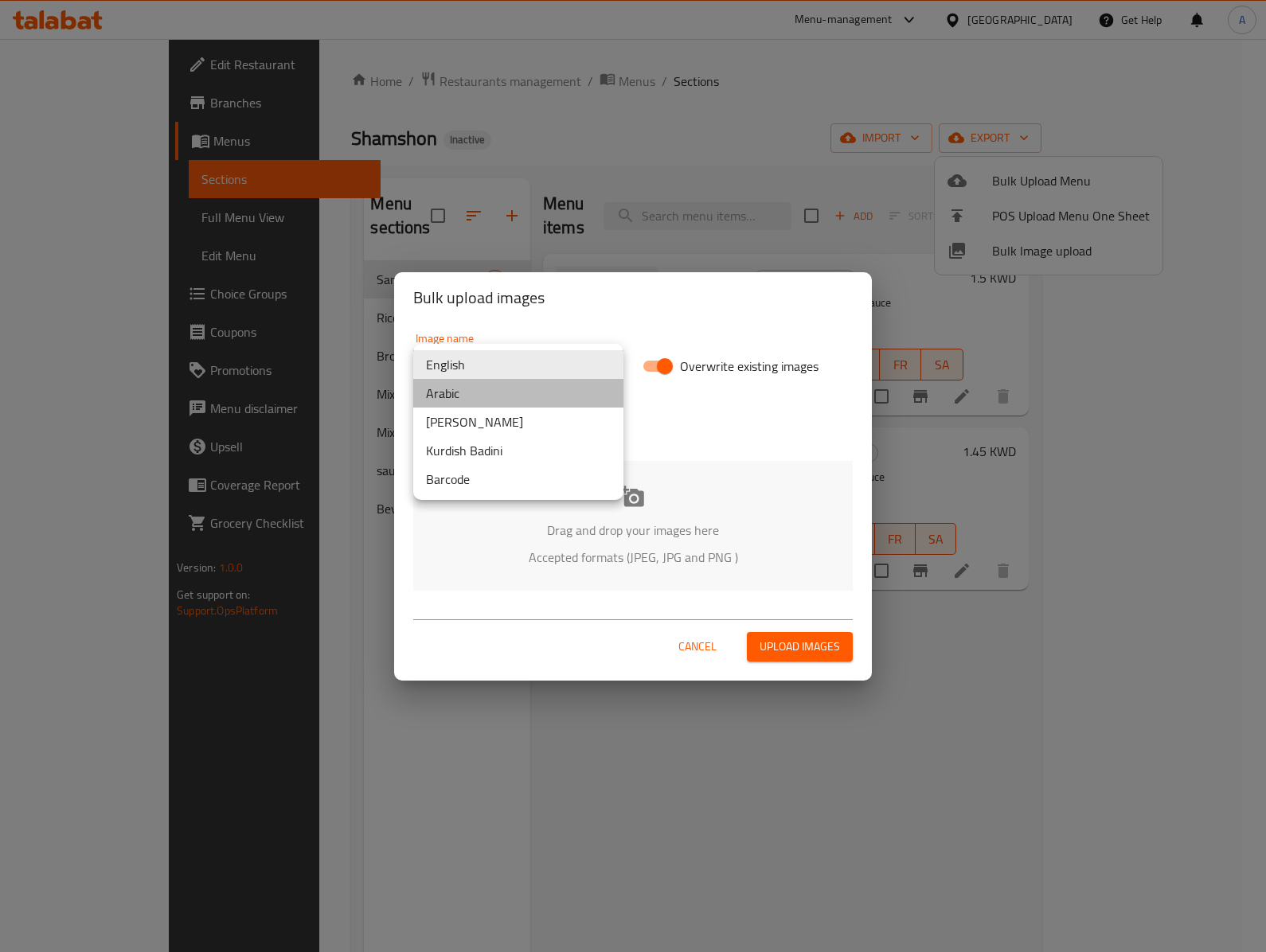
click at [500, 382] on li "Arabic" at bounding box center [518, 393] width 210 height 29
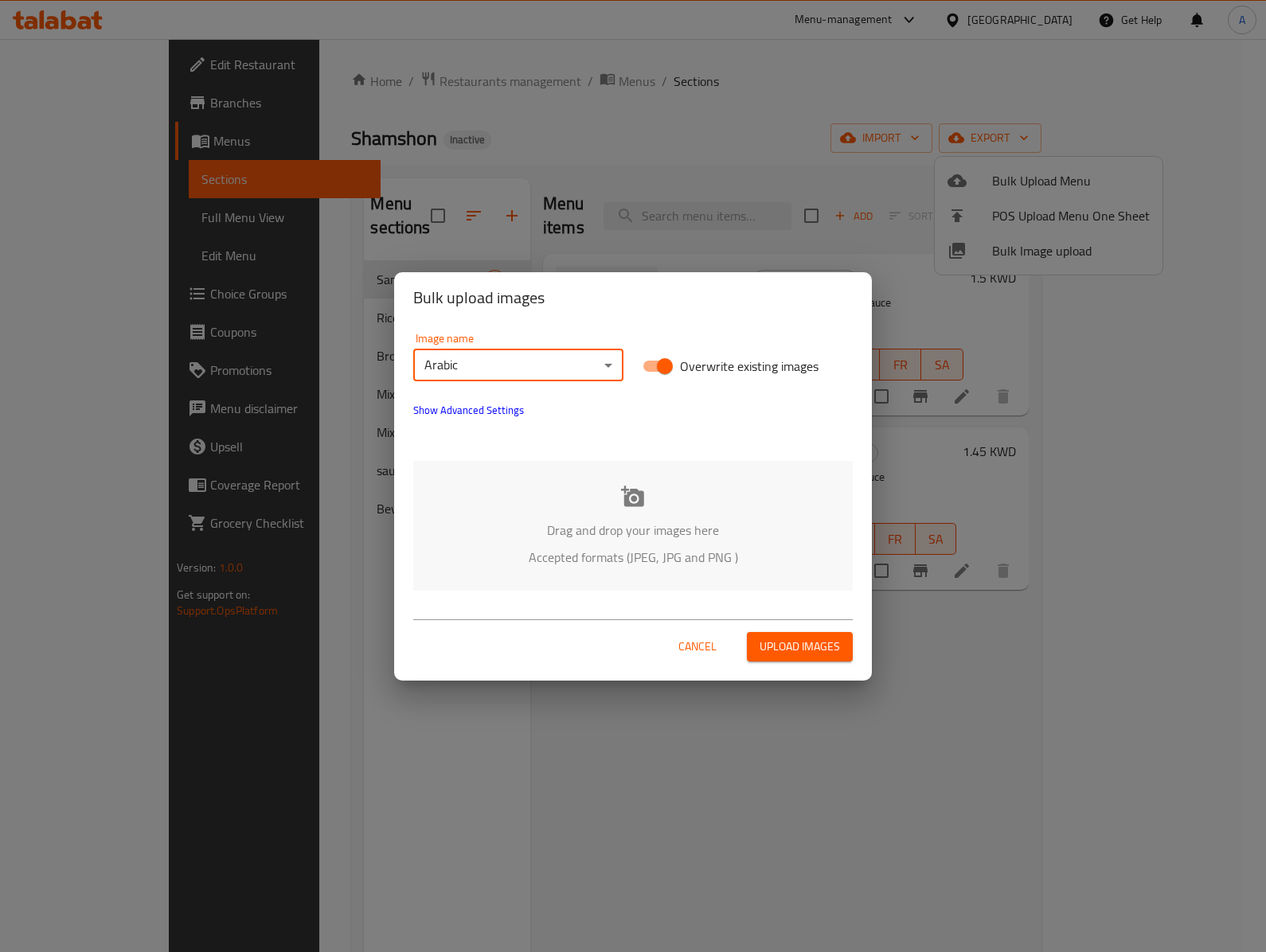
click at [551, 480] on div "Drag and drop your images here Accepted formats (JPEG, JPG and PNG )" at bounding box center [633, 526] width 439 height 130
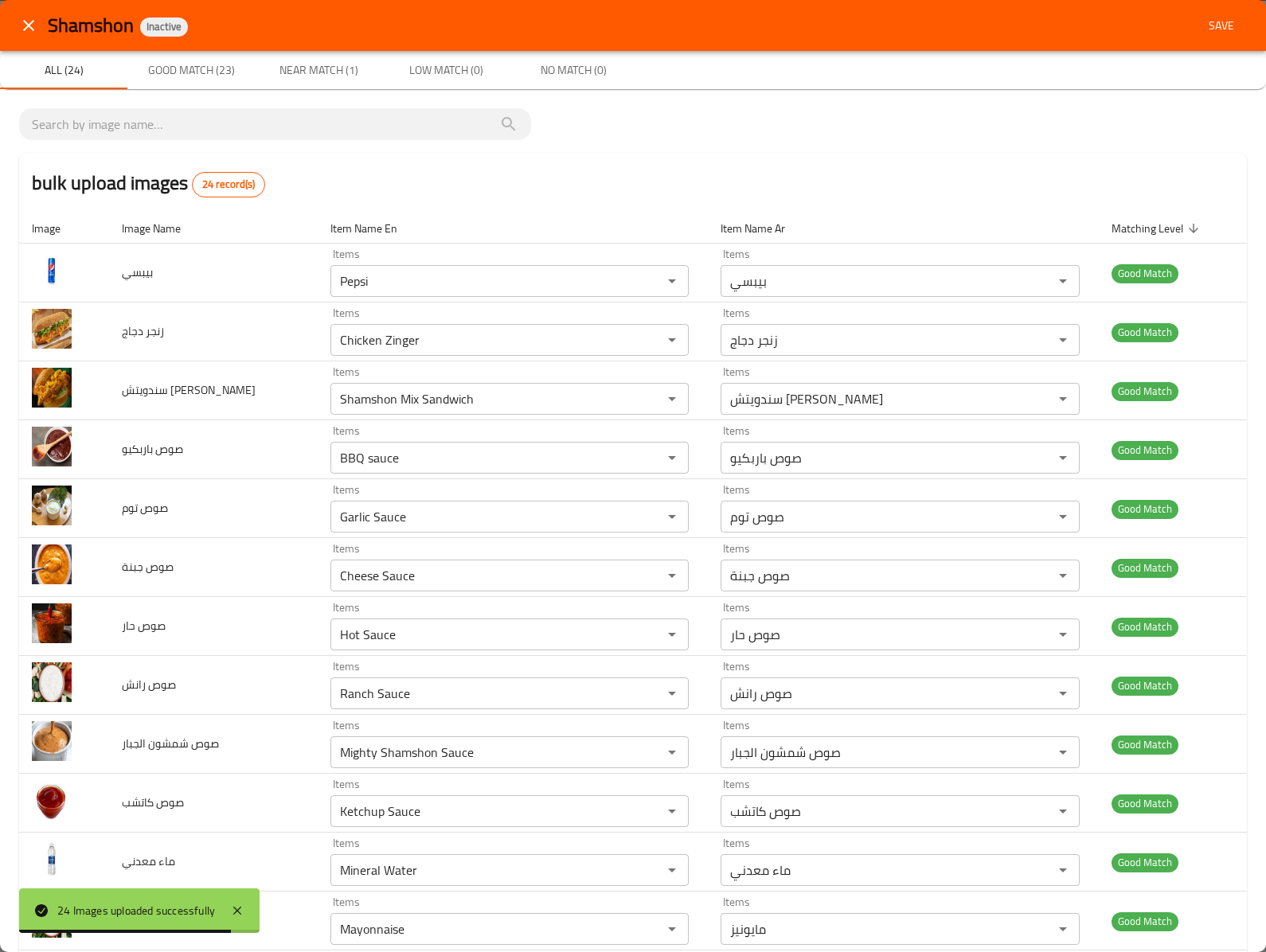
click at [1202, 16] on span "Save" at bounding box center [1221, 25] width 38 height 20
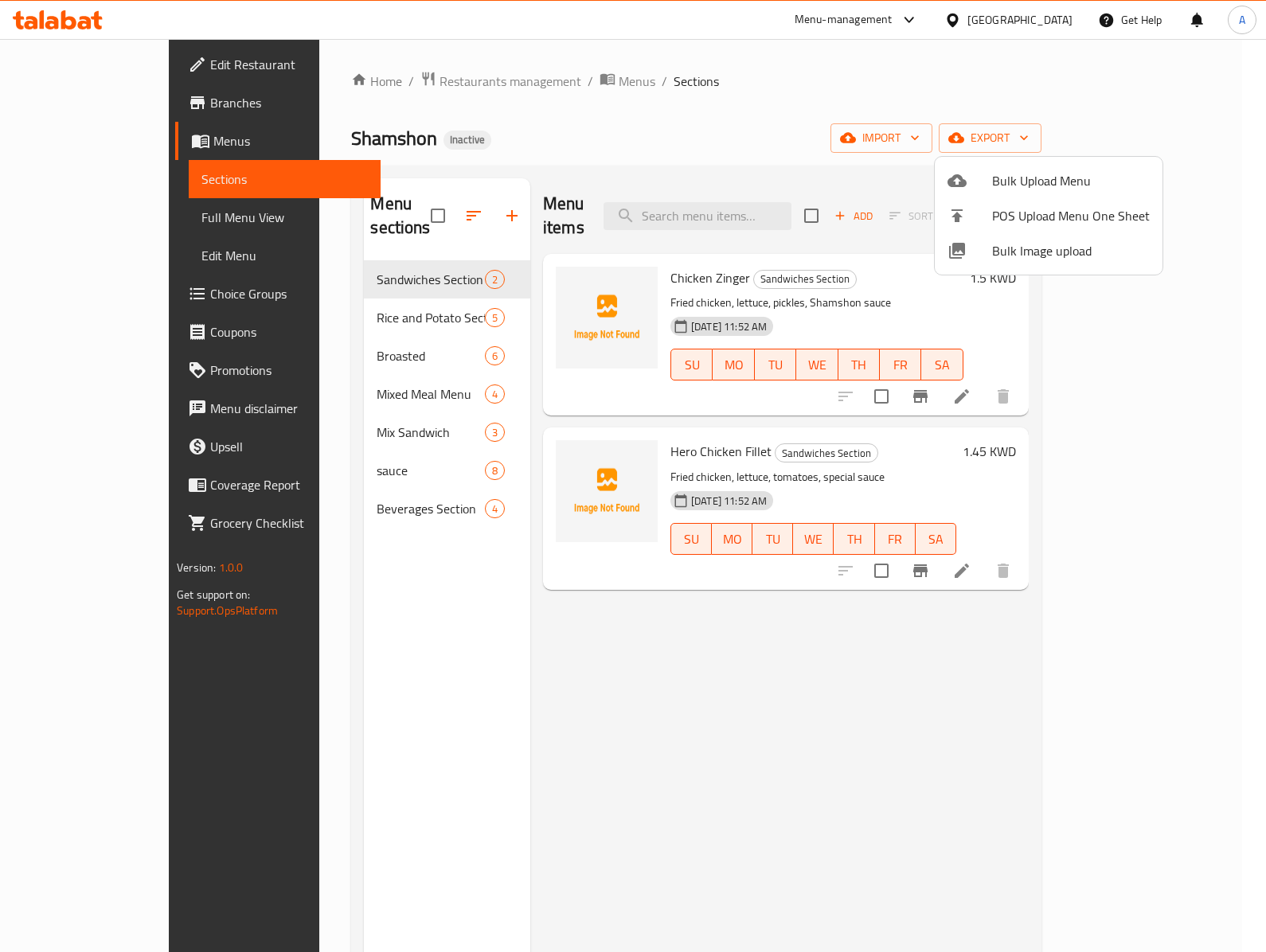
click at [301, 285] on div at bounding box center [633, 476] width 1266 height 952
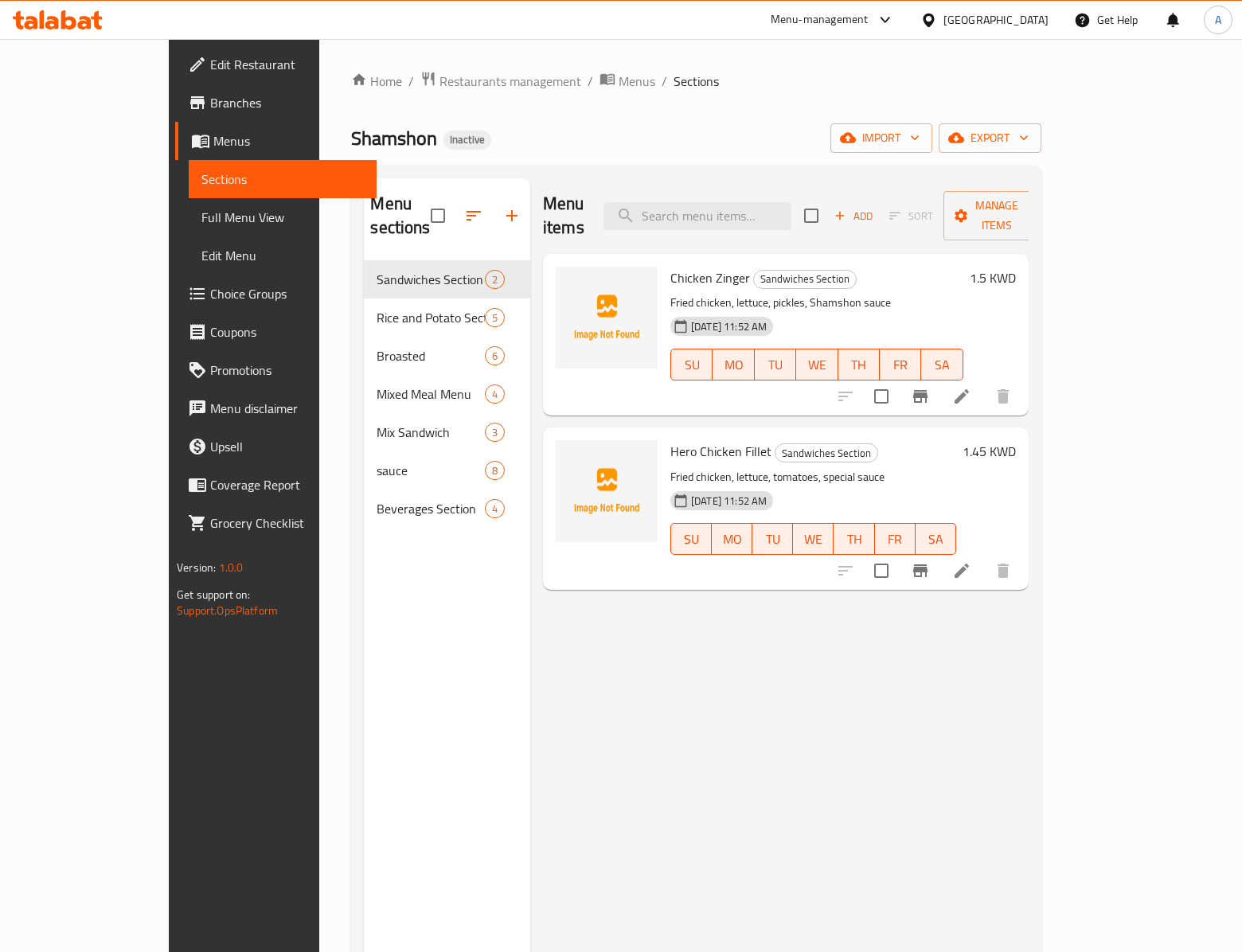
click at [377, 308] on span "Rice and Potato Section" at bounding box center [430, 317] width 108 height 19
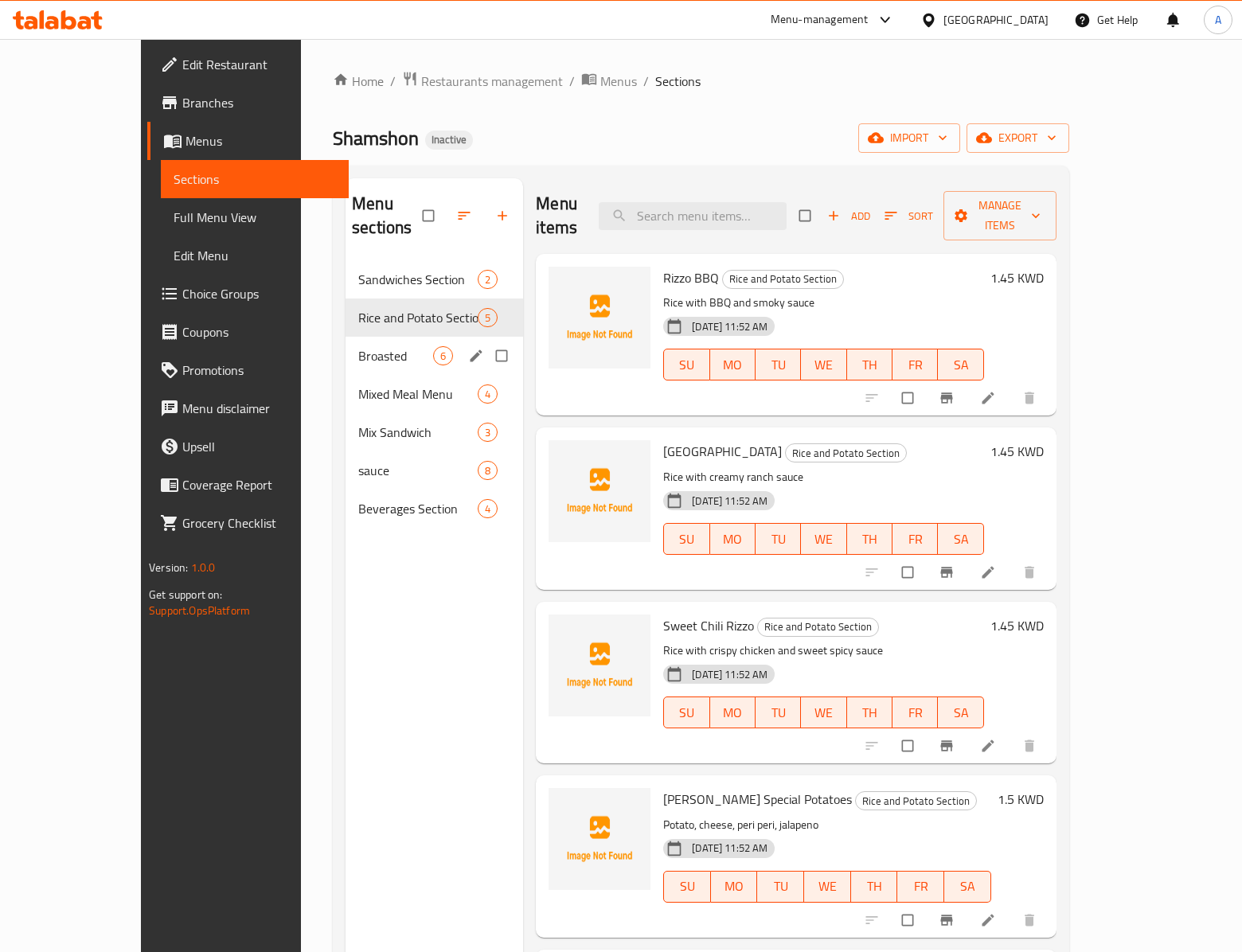
click at [387, 337] on div "Broasted 6" at bounding box center [435, 355] width 178 height 38
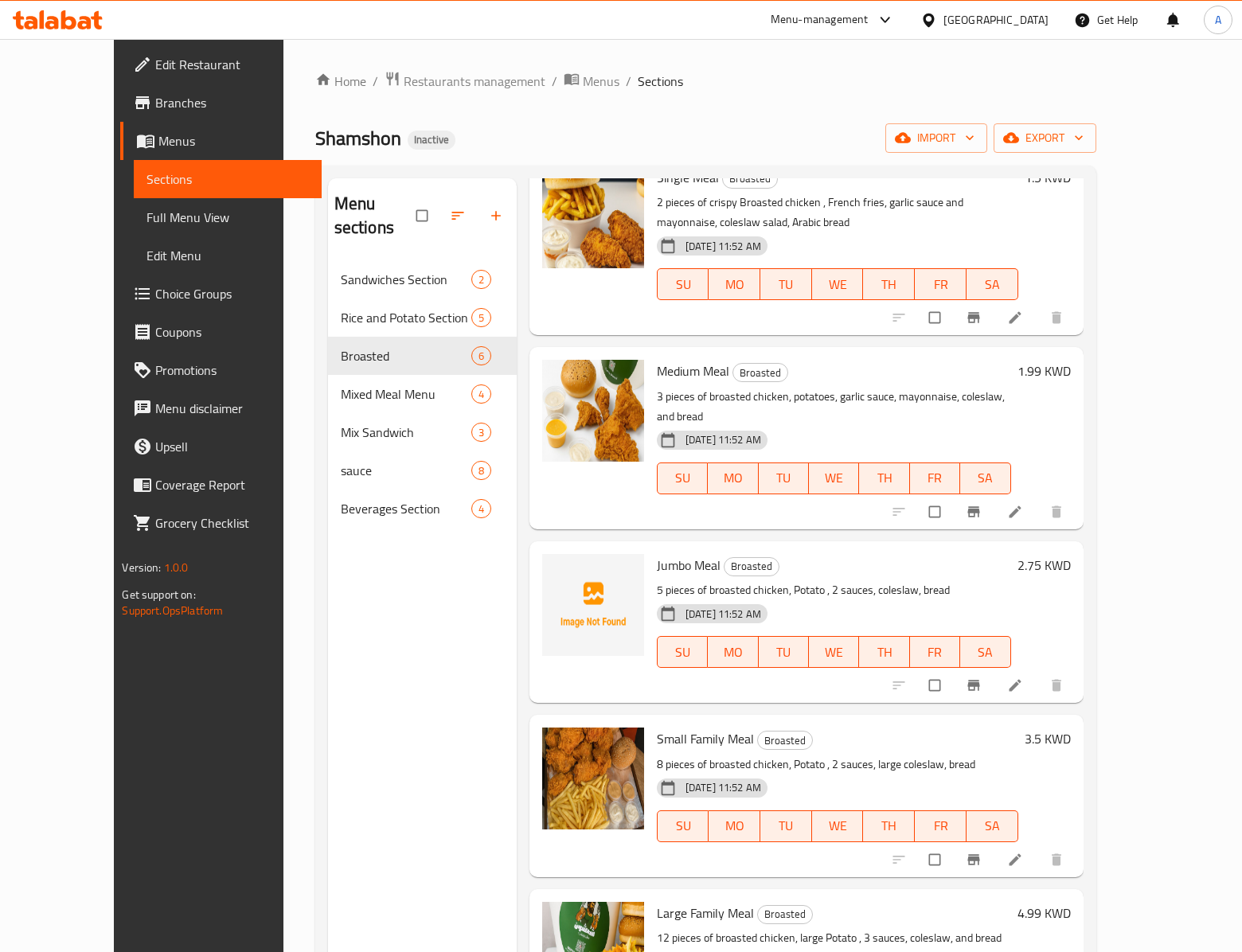
scroll to position [151, 0]
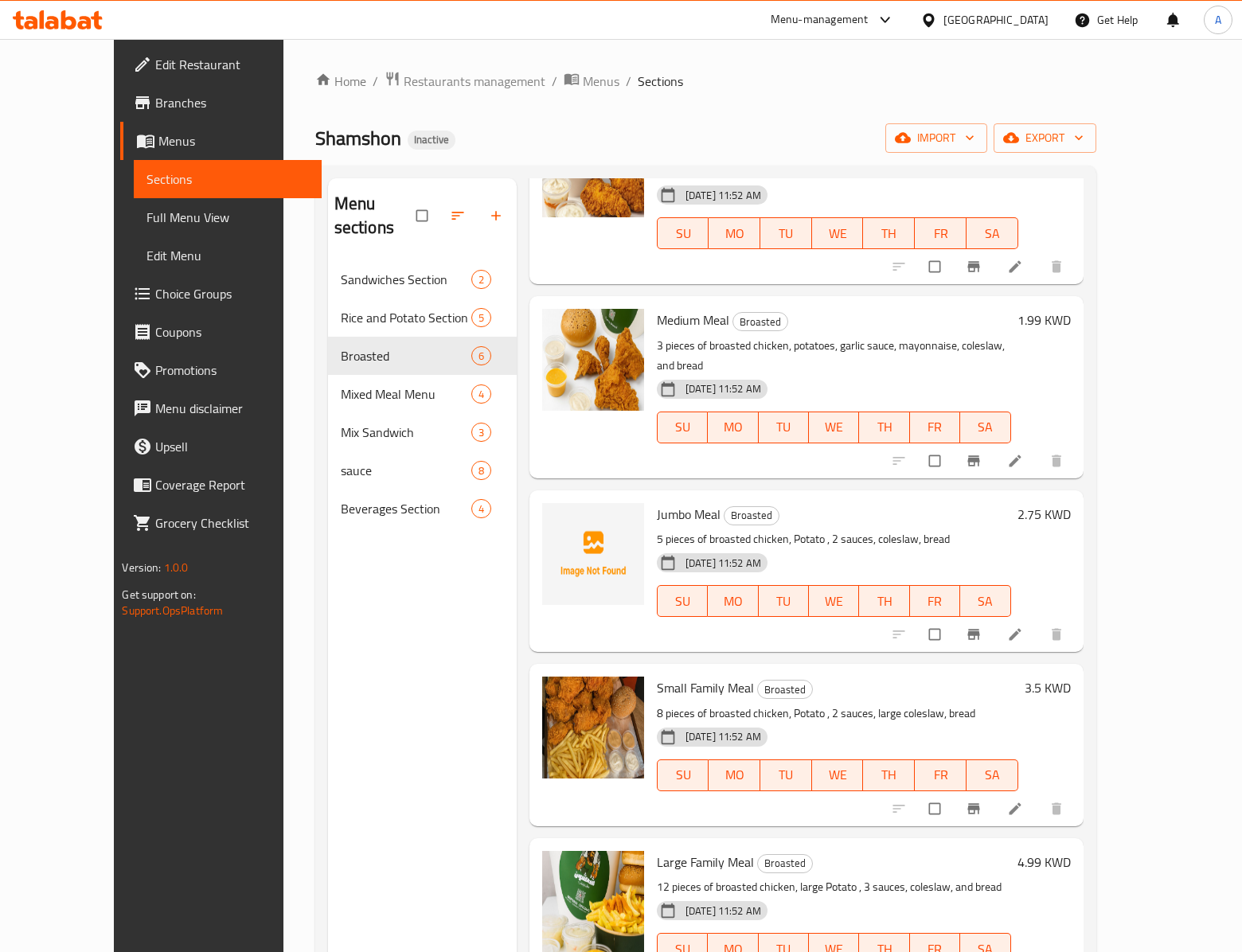
click at [657, 502] on span "Jumbo Meal" at bounding box center [688, 514] width 64 height 24
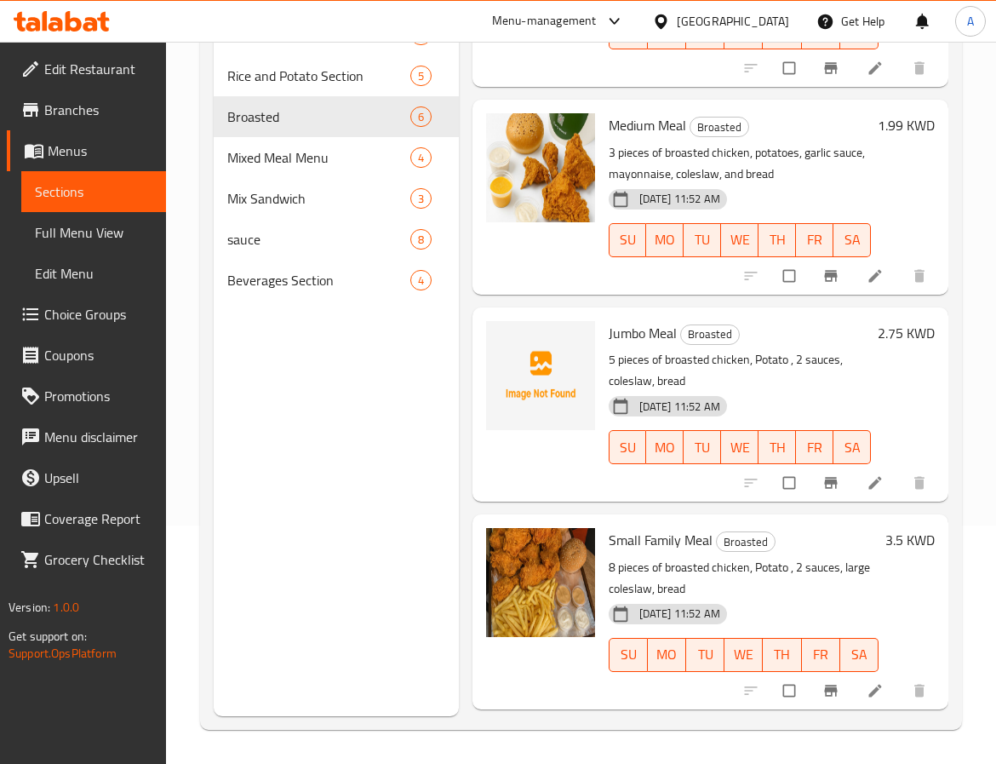
click at [766, 565] on p "8 pieces of broasted chicken, Potato , 2 sauces, large coleslaw, bread" at bounding box center [744, 578] width 270 height 43
copy p "Potato"
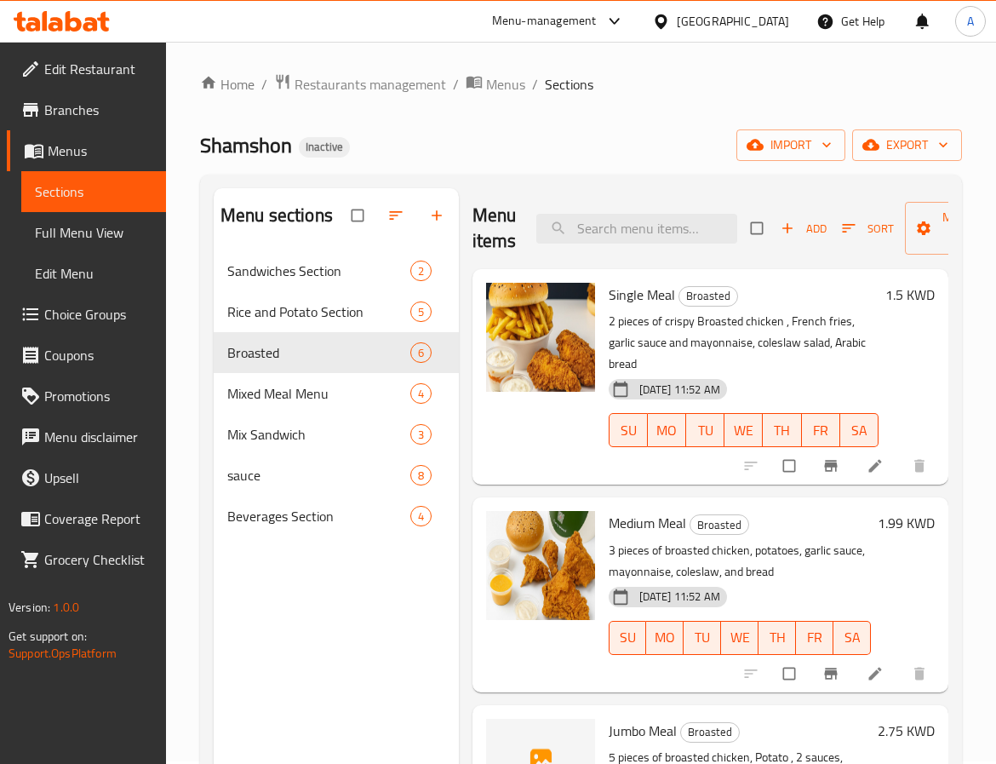
scroll to position [0, 0]
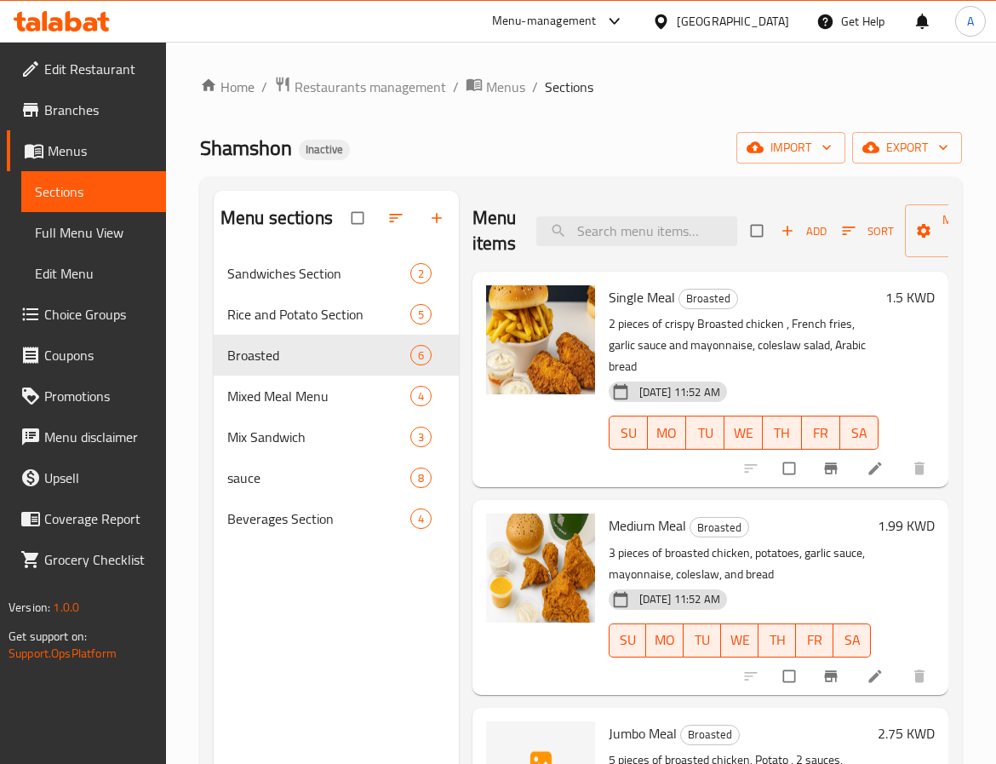
click at [366, 670] on div "Menu sections Sandwiches Section 2 Rice and Potato Section 5 Broasted 6 Mixed M…" at bounding box center [336, 573] width 245 height 764
click at [335, 269] on span "Sandwiches Section" at bounding box center [294, 273] width 135 height 20
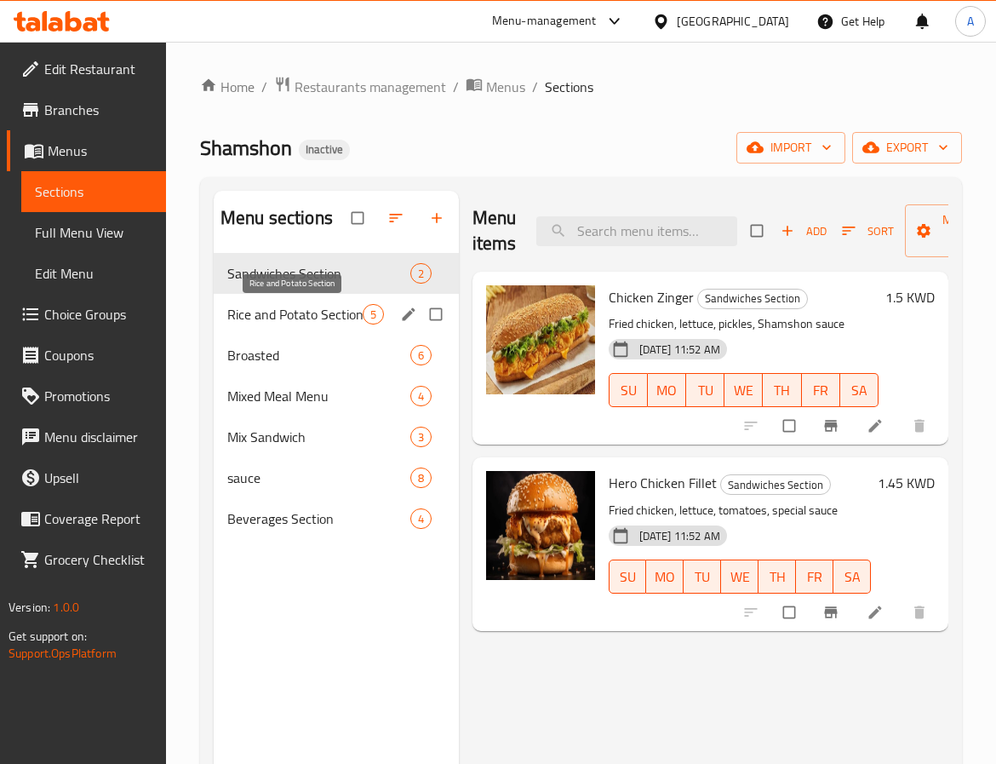
click at [333, 304] on span "Rice and Potato Section" at bounding box center [294, 314] width 135 height 20
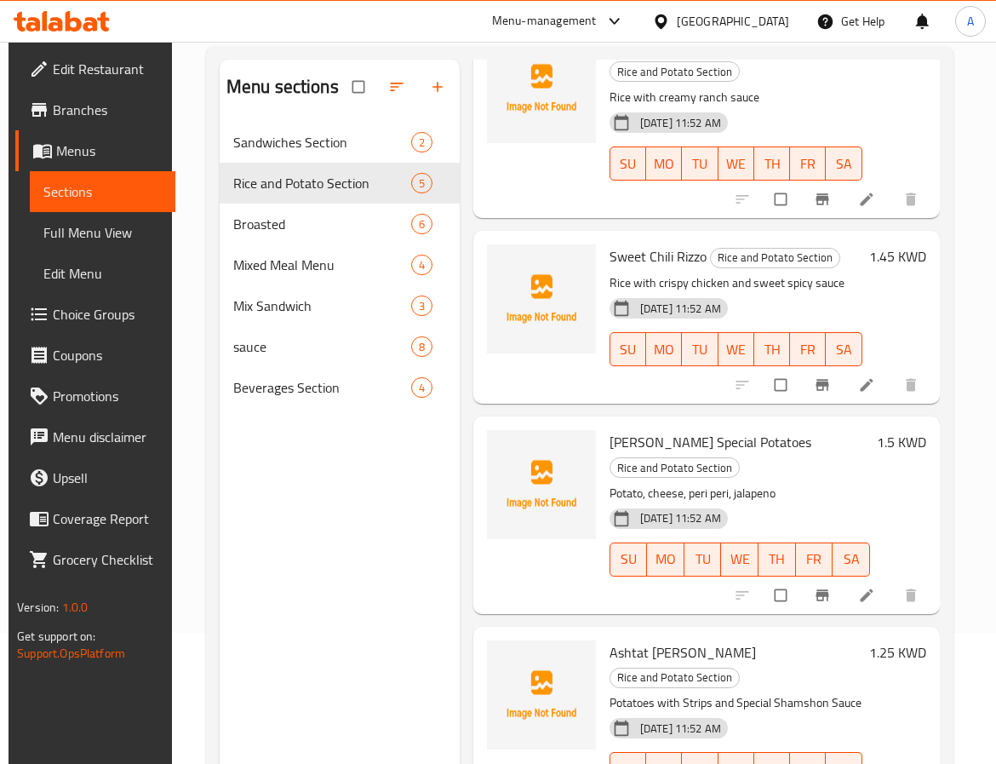
scroll to position [238, 0]
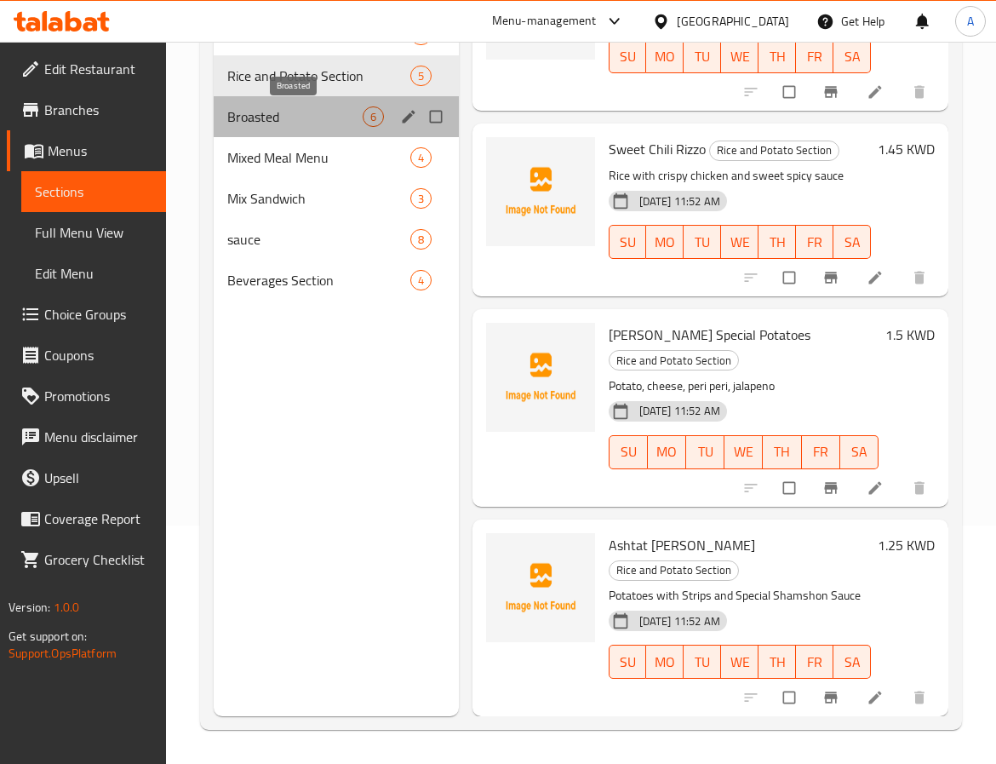
click at [319, 115] on span "Broasted" at bounding box center [294, 116] width 135 height 20
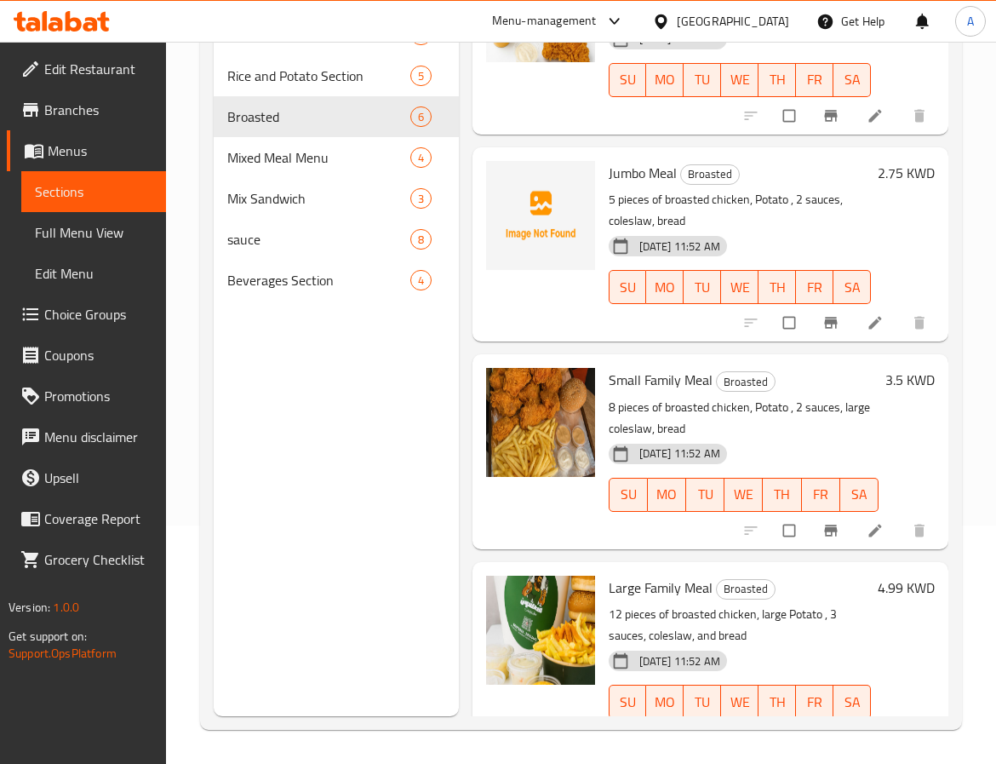
scroll to position [587, 0]
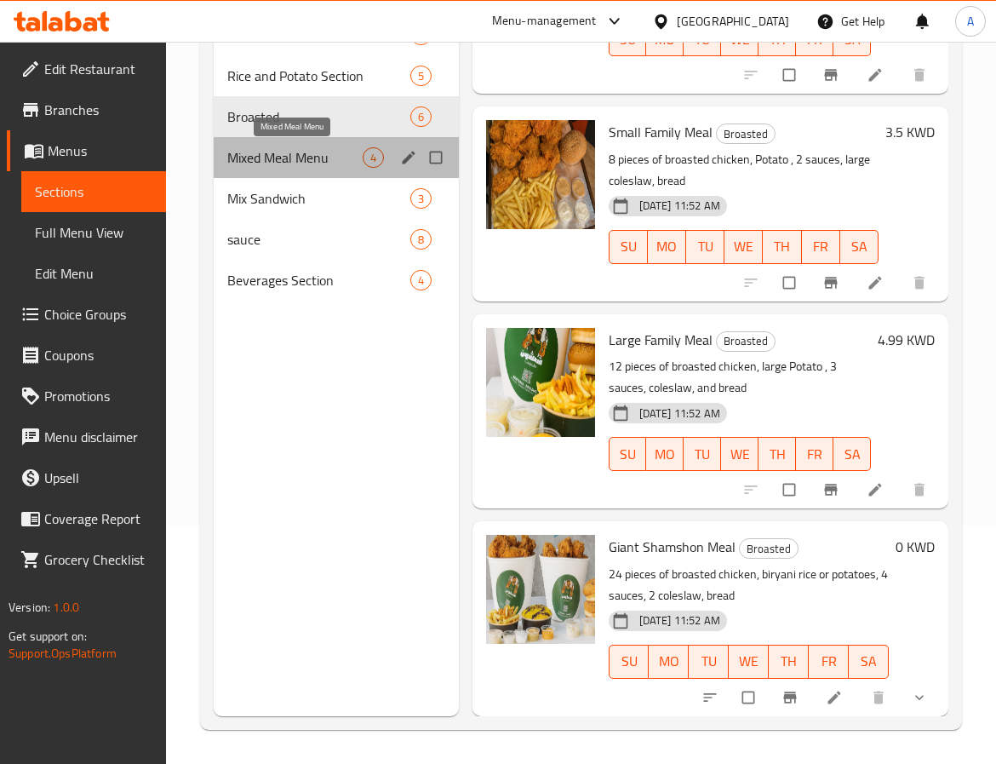
click at [294, 156] on span "Mixed Meal Menu" at bounding box center [294, 157] width 135 height 20
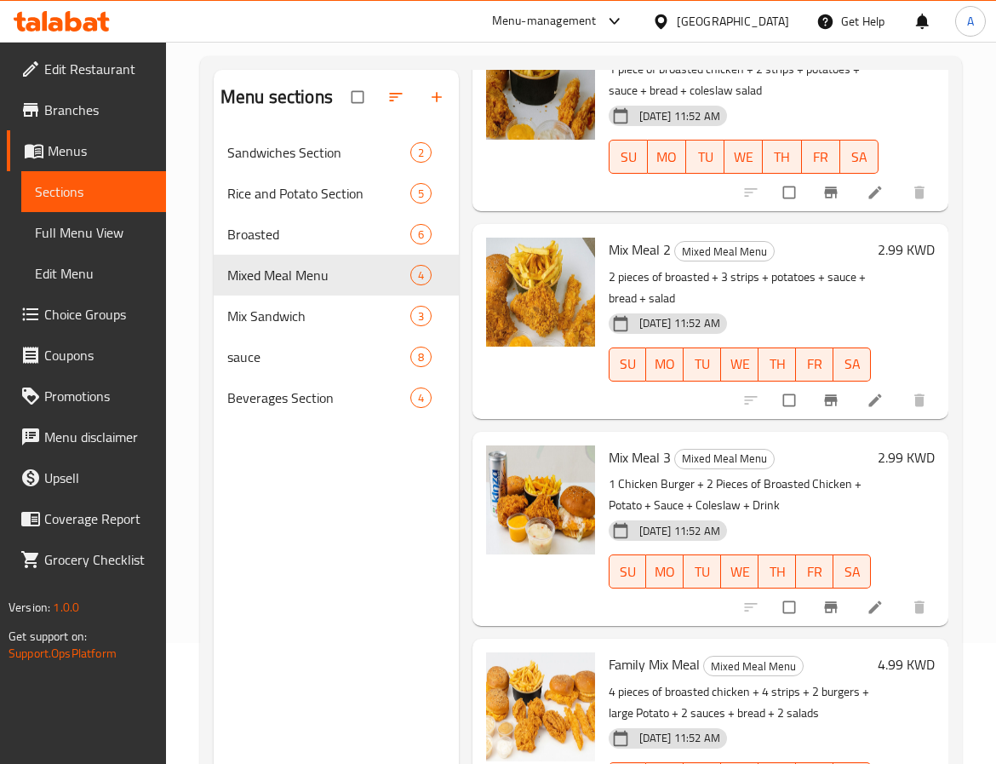
scroll to position [238, 0]
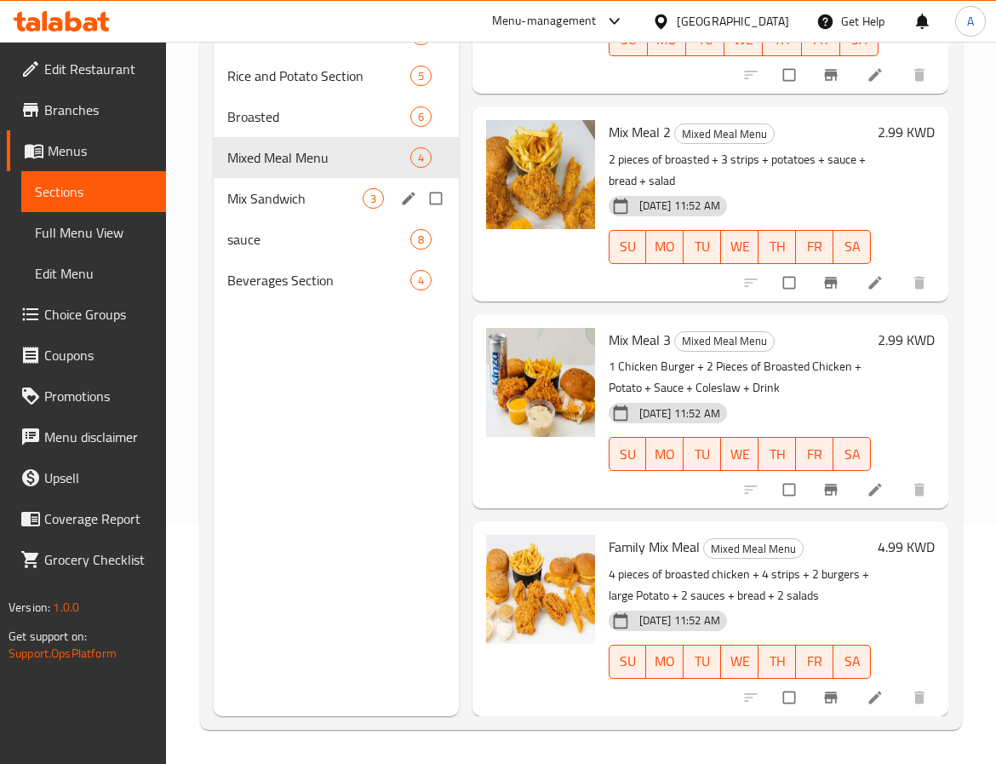
click at [250, 185] on div "Mix Sandwich 3" at bounding box center [336, 198] width 245 height 41
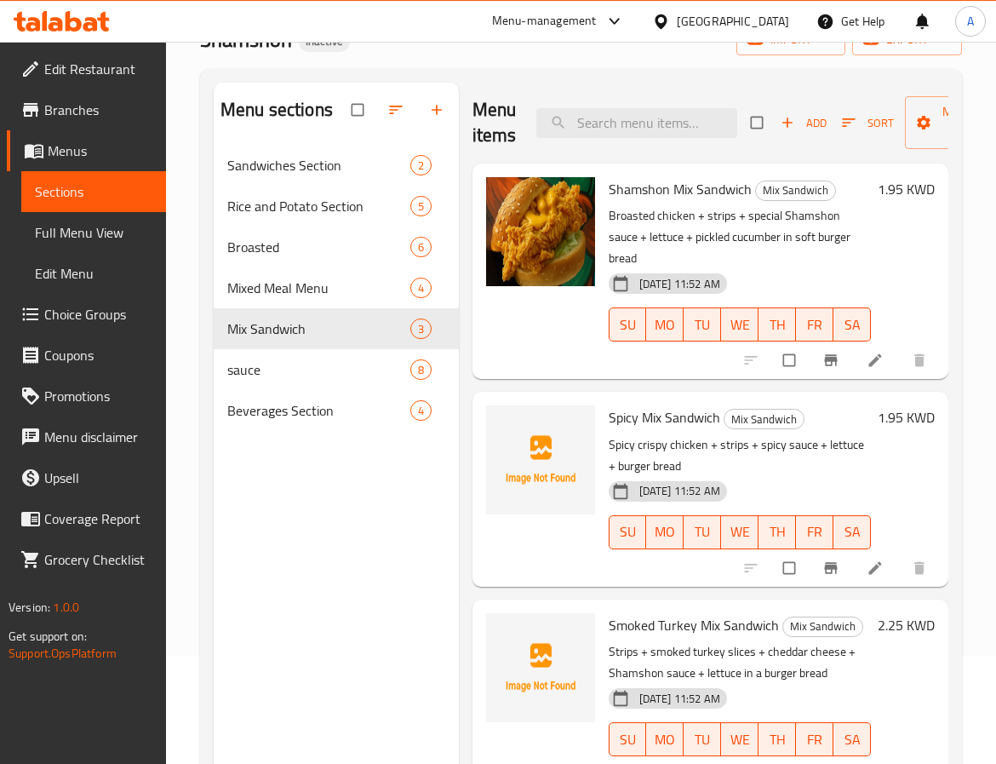
scroll to position [238, 0]
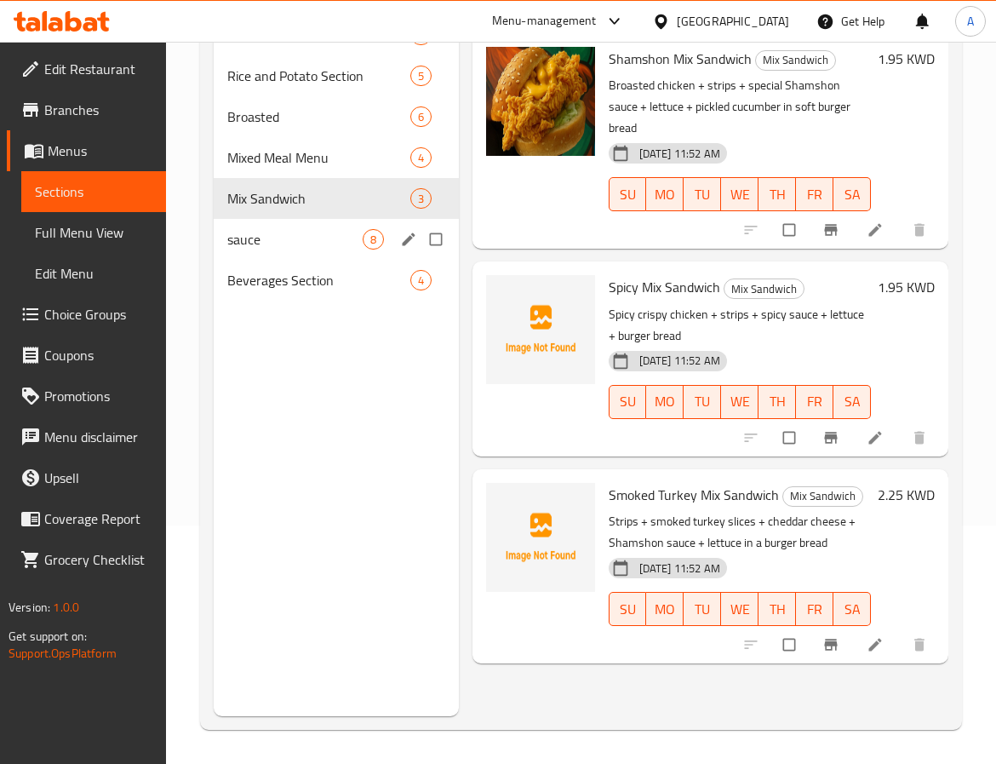
click at [319, 227] on div "sauce 8" at bounding box center [336, 239] width 245 height 41
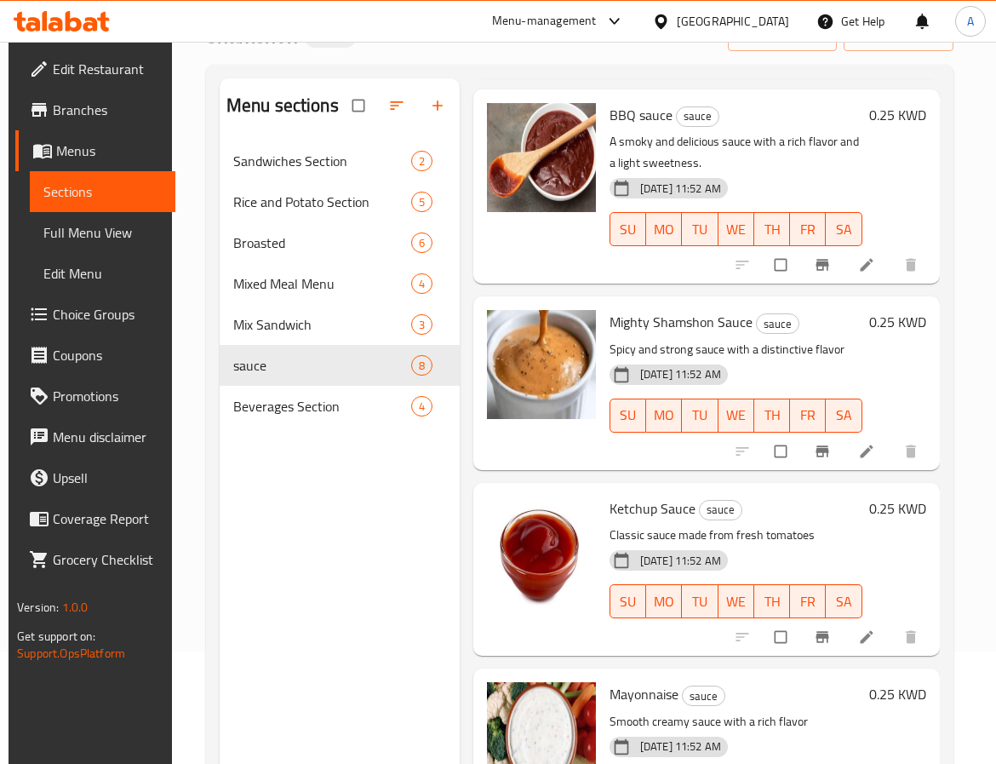
scroll to position [238, 0]
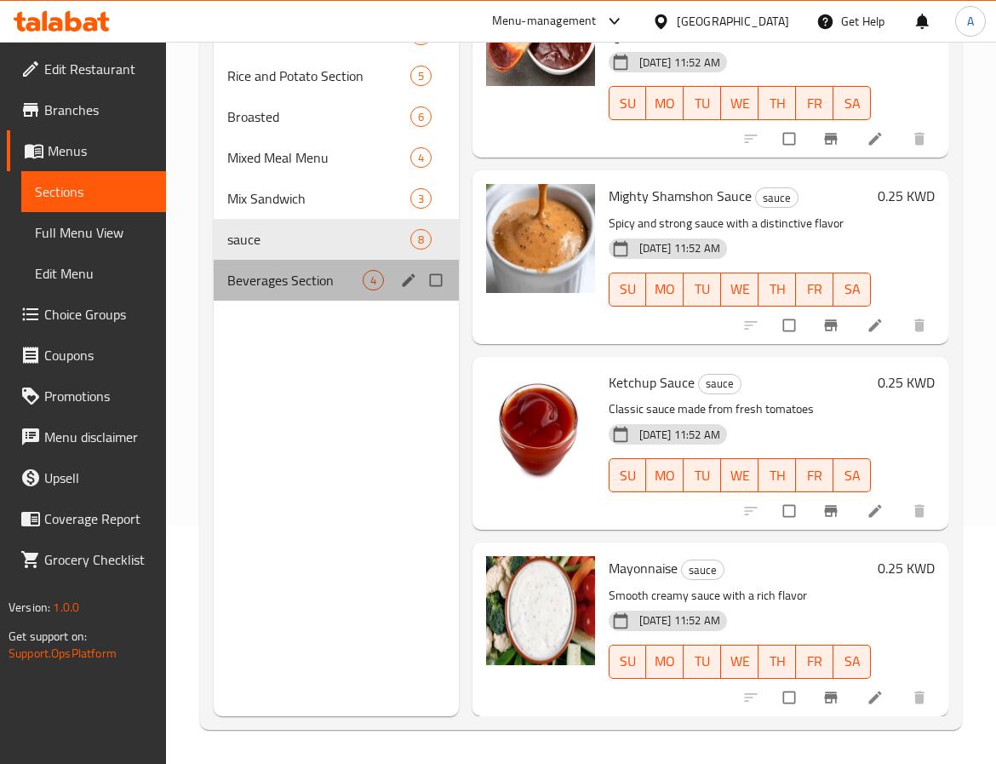
click at [273, 292] on div "Beverages Section 4" at bounding box center [336, 280] width 245 height 41
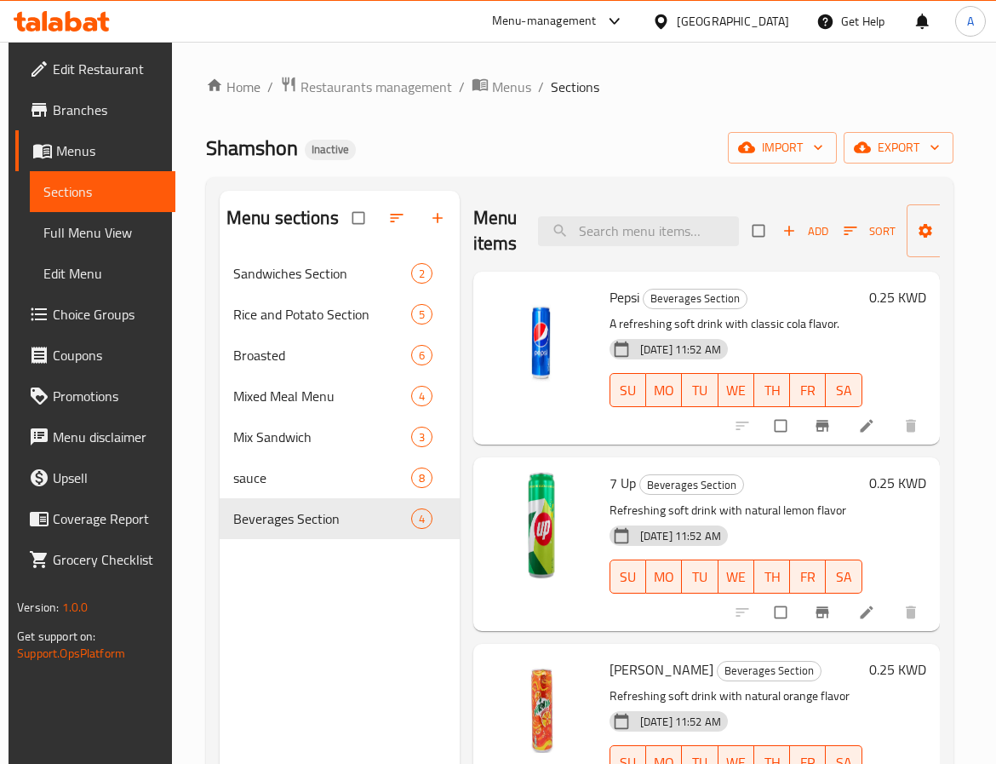
click at [87, 230] on span "Full Menu View" at bounding box center [101, 232] width 117 height 20
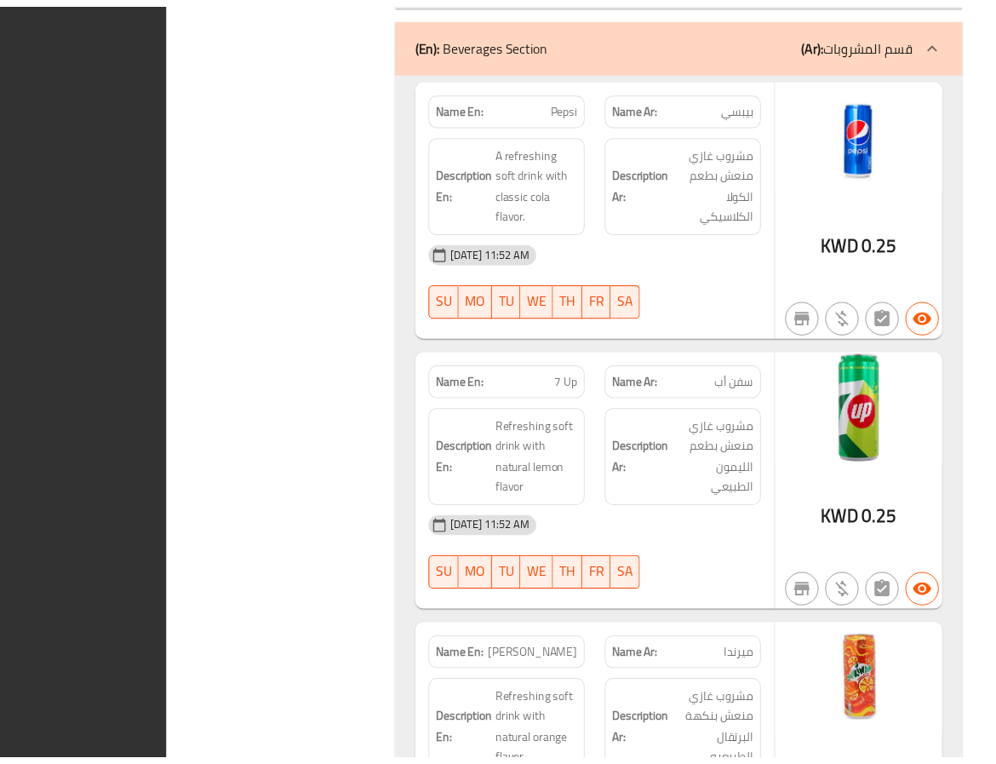
scroll to position [9921, 0]
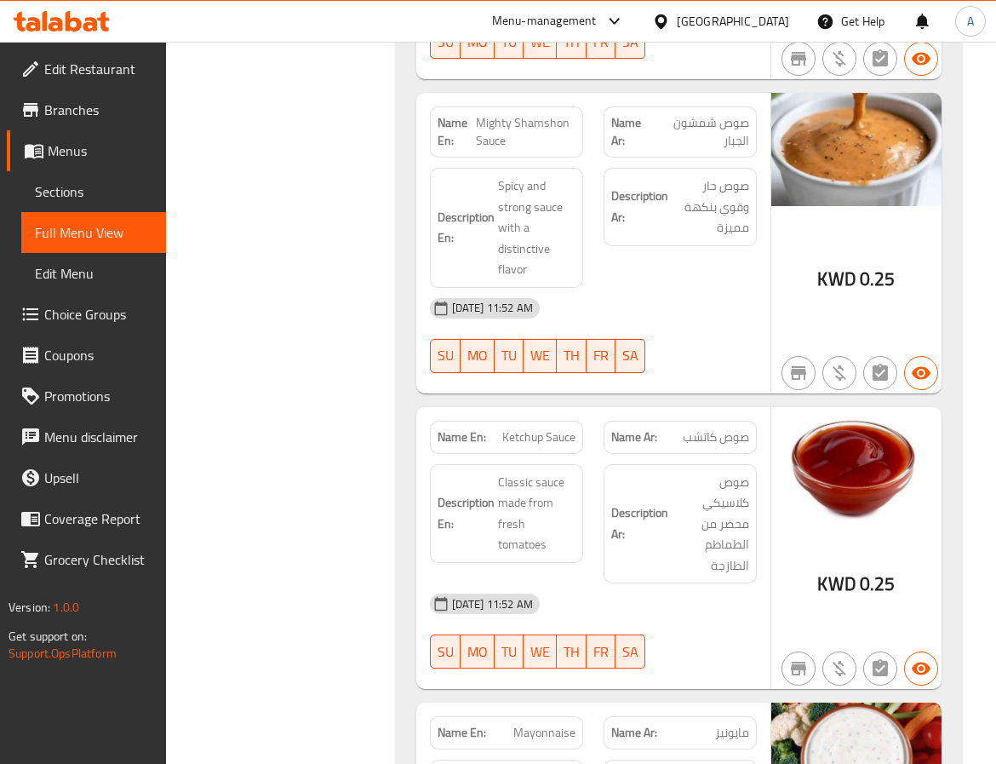
scroll to position [8261, 0]
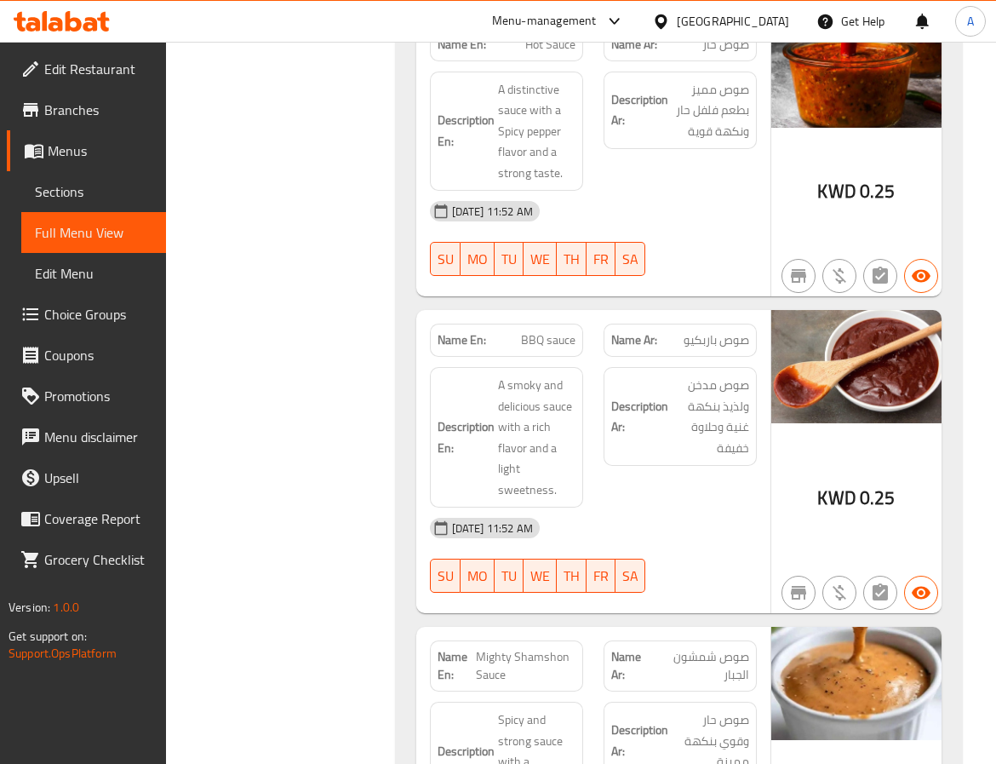
drag, startPoint x: 80, startPoint y: 77, endPoint x: 3, endPoint y: 115, distance: 86.1
click at [80, 77] on span "Edit Restaurant" at bounding box center [98, 69] width 108 height 20
